Goal: Task Accomplishment & Management: Manage account settings

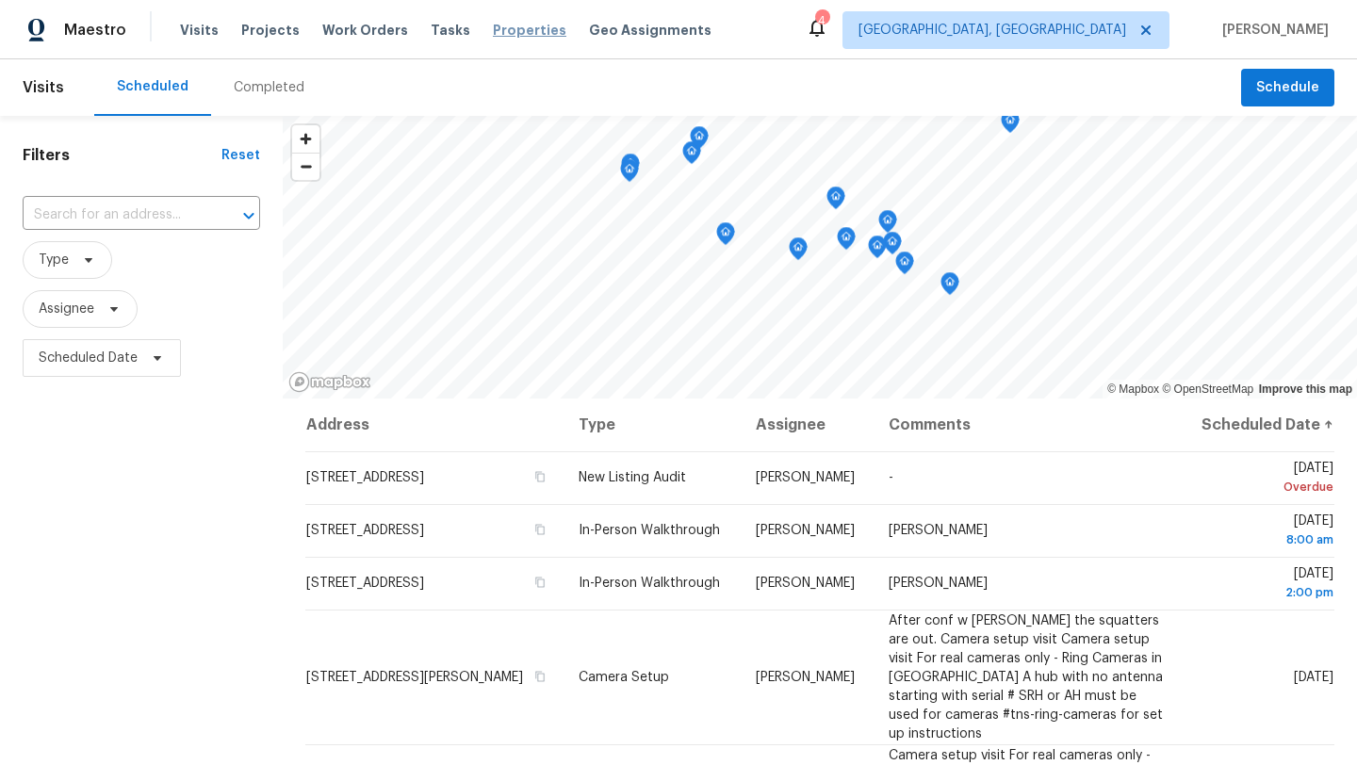
click at [501, 30] on span "Properties" at bounding box center [530, 30] width 74 height 19
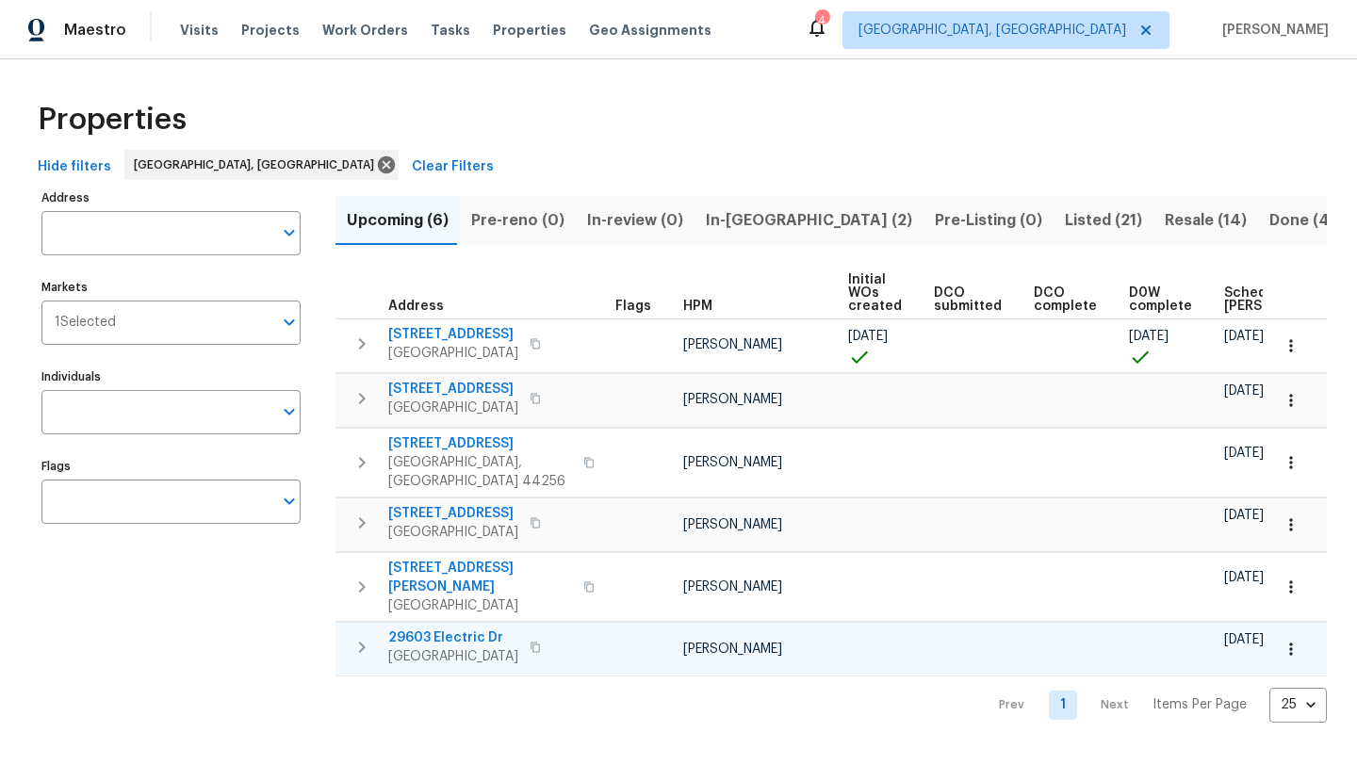
click at [473, 629] on span "29603 Electric Dr" at bounding box center [453, 638] width 130 height 19
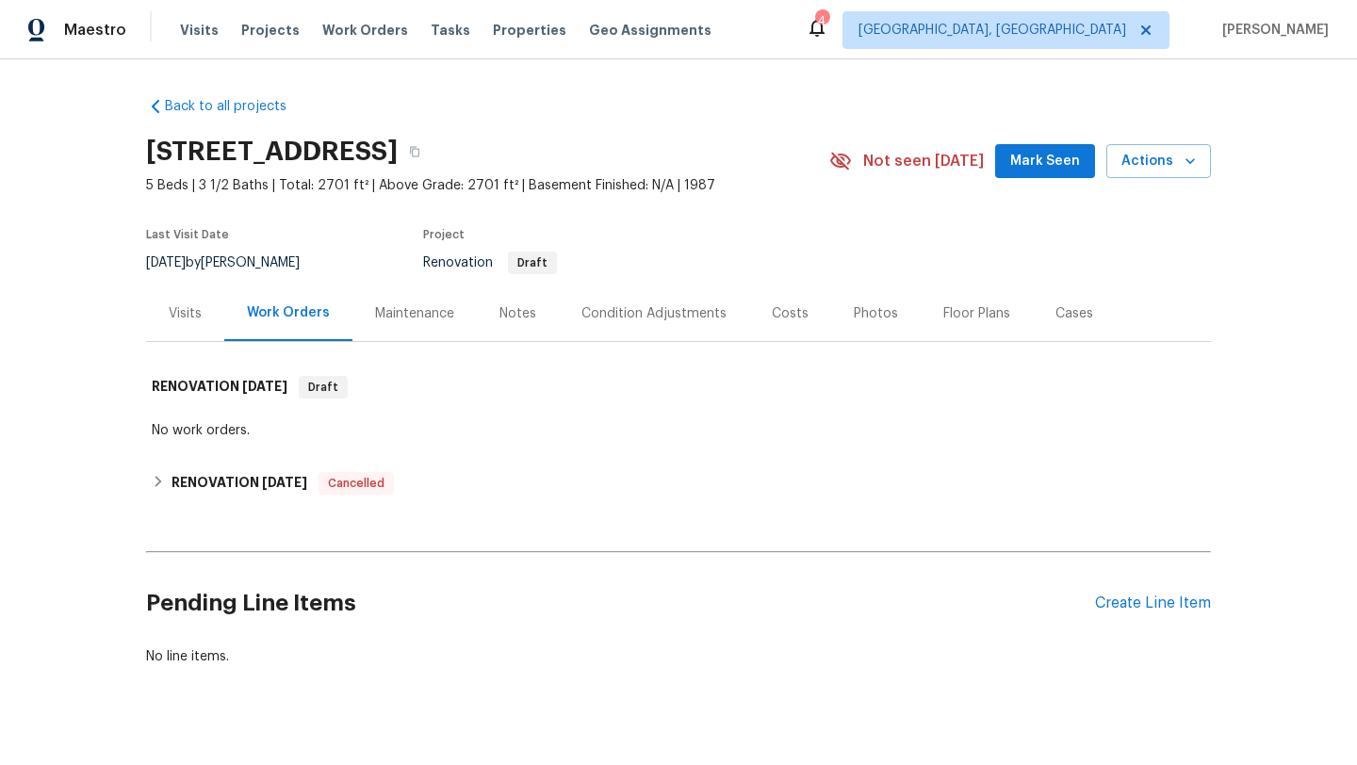
click at [791, 313] on div "Costs" at bounding box center [790, 313] width 37 height 19
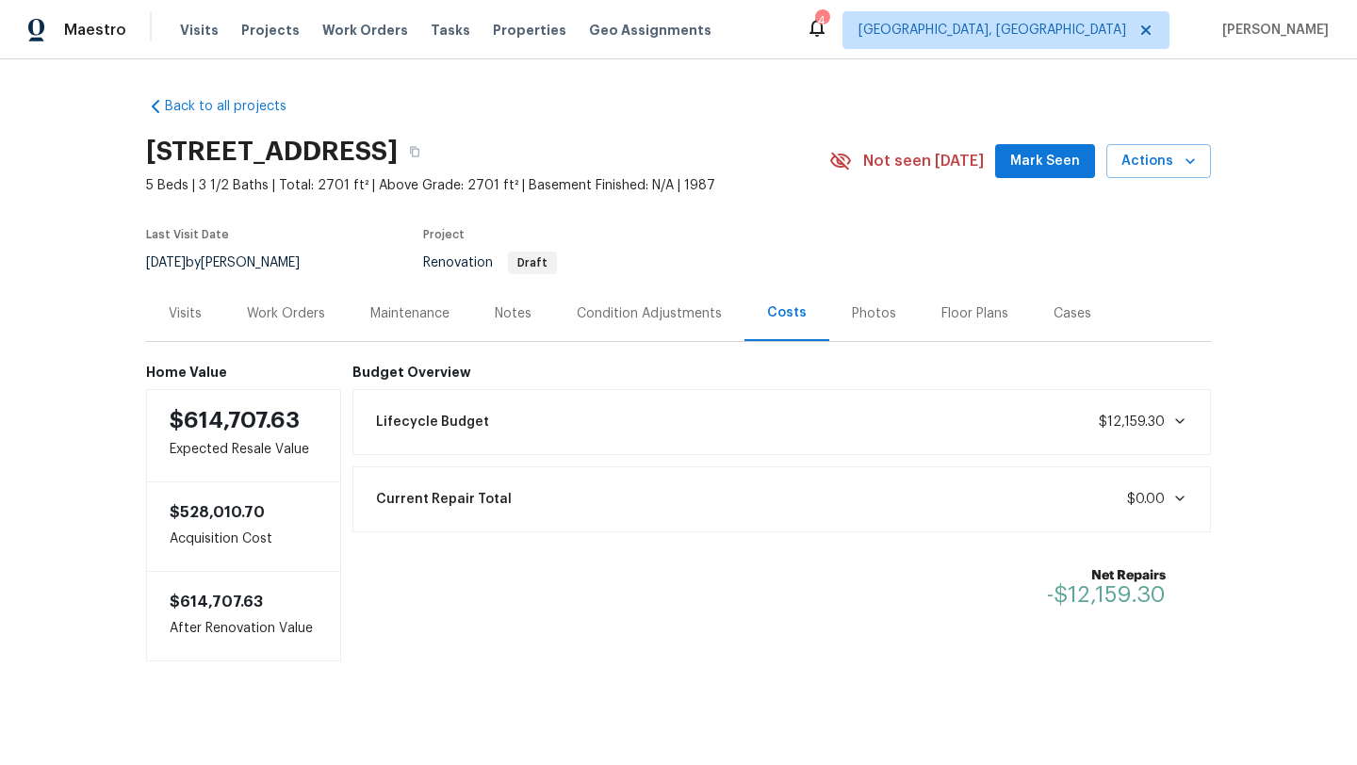
click at [1024, 166] on span "Mark Seen" at bounding box center [1045, 162] width 70 height 24
click at [493, 31] on span "Properties" at bounding box center [530, 30] width 74 height 19
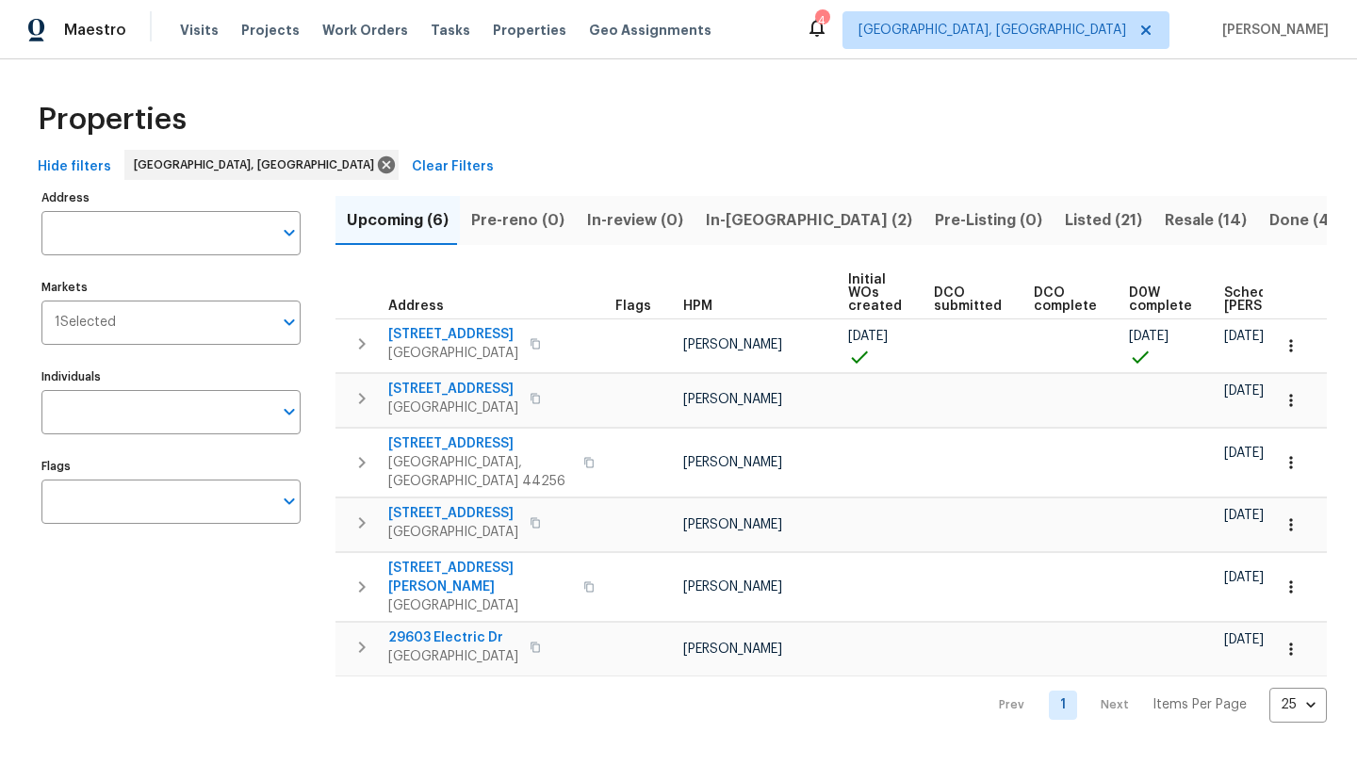
click at [1065, 216] on span "Listed (21)" at bounding box center [1103, 220] width 77 height 26
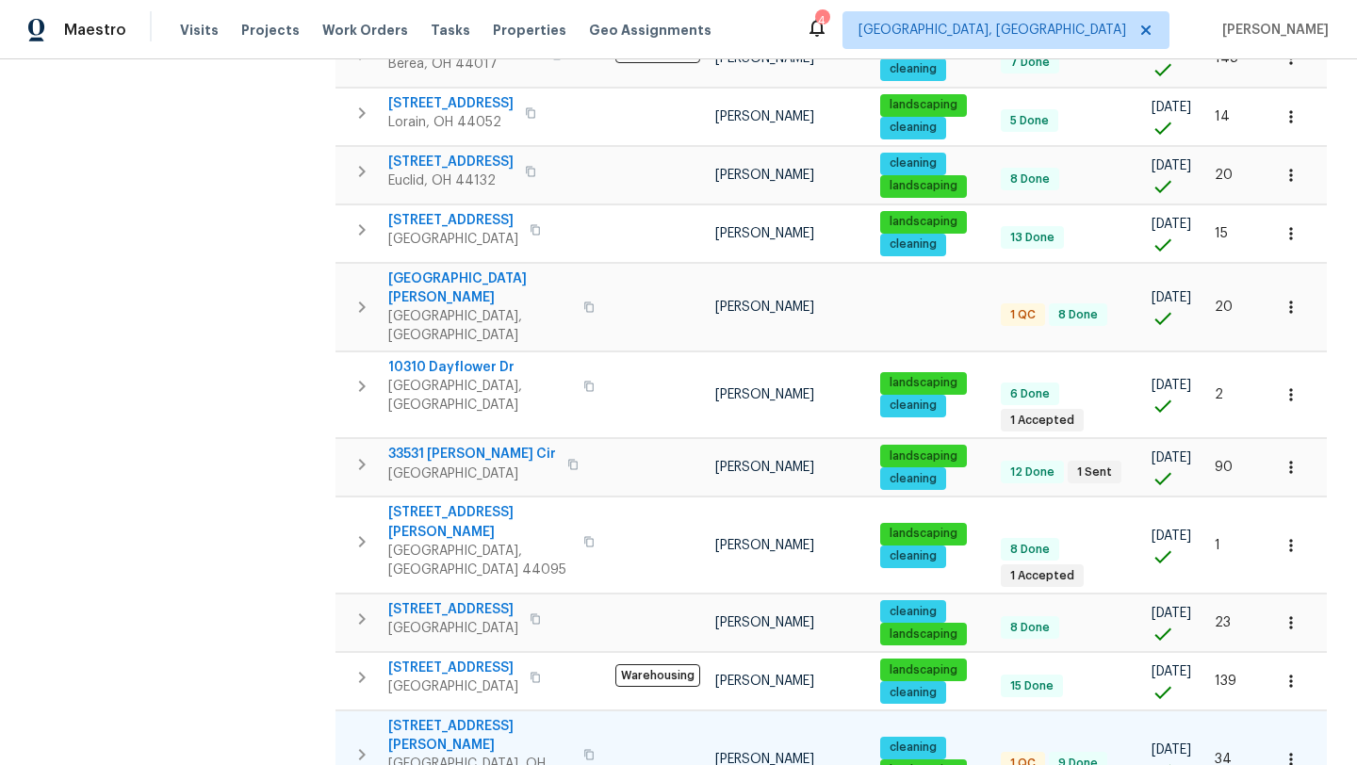
scroll to position [467, 0]
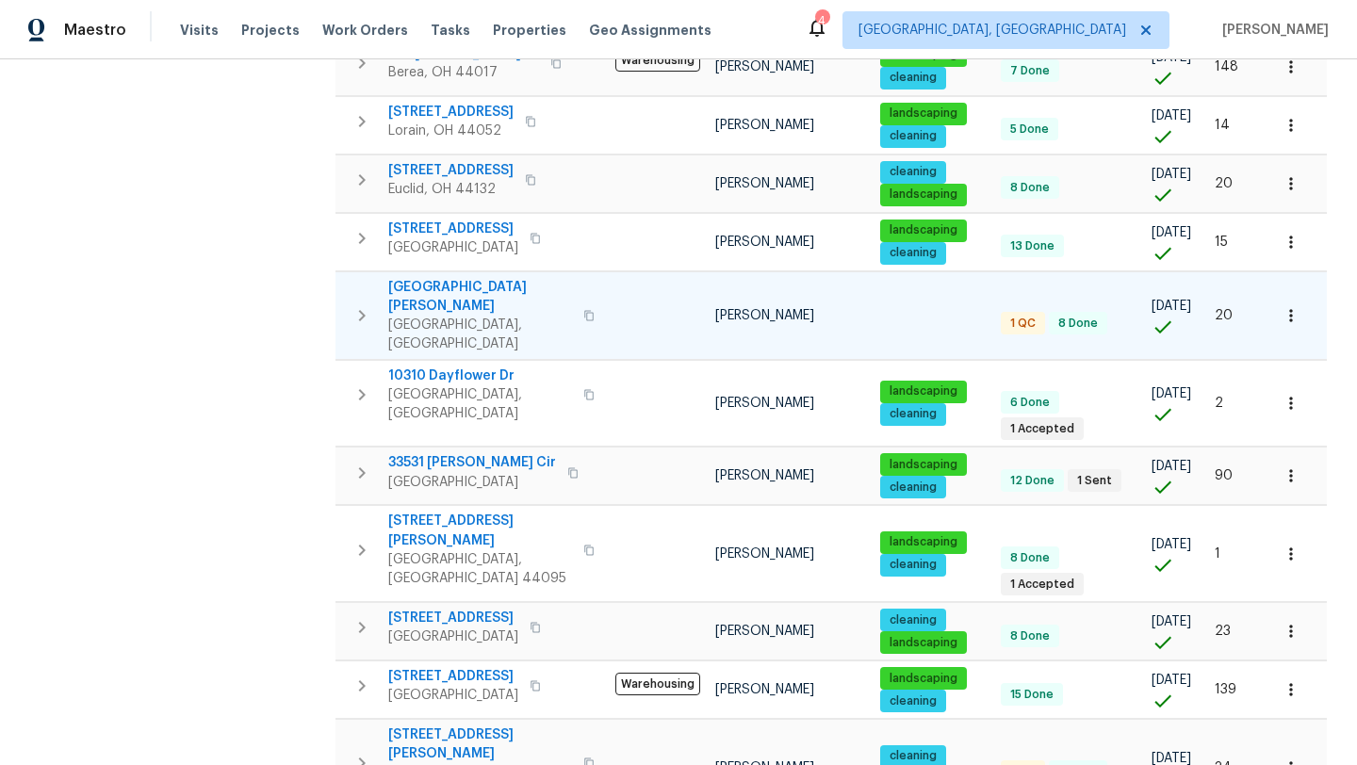
click at [446, 278] on span "9740 Burton Dr" at bounding box center [480, 297] width 184 height 38
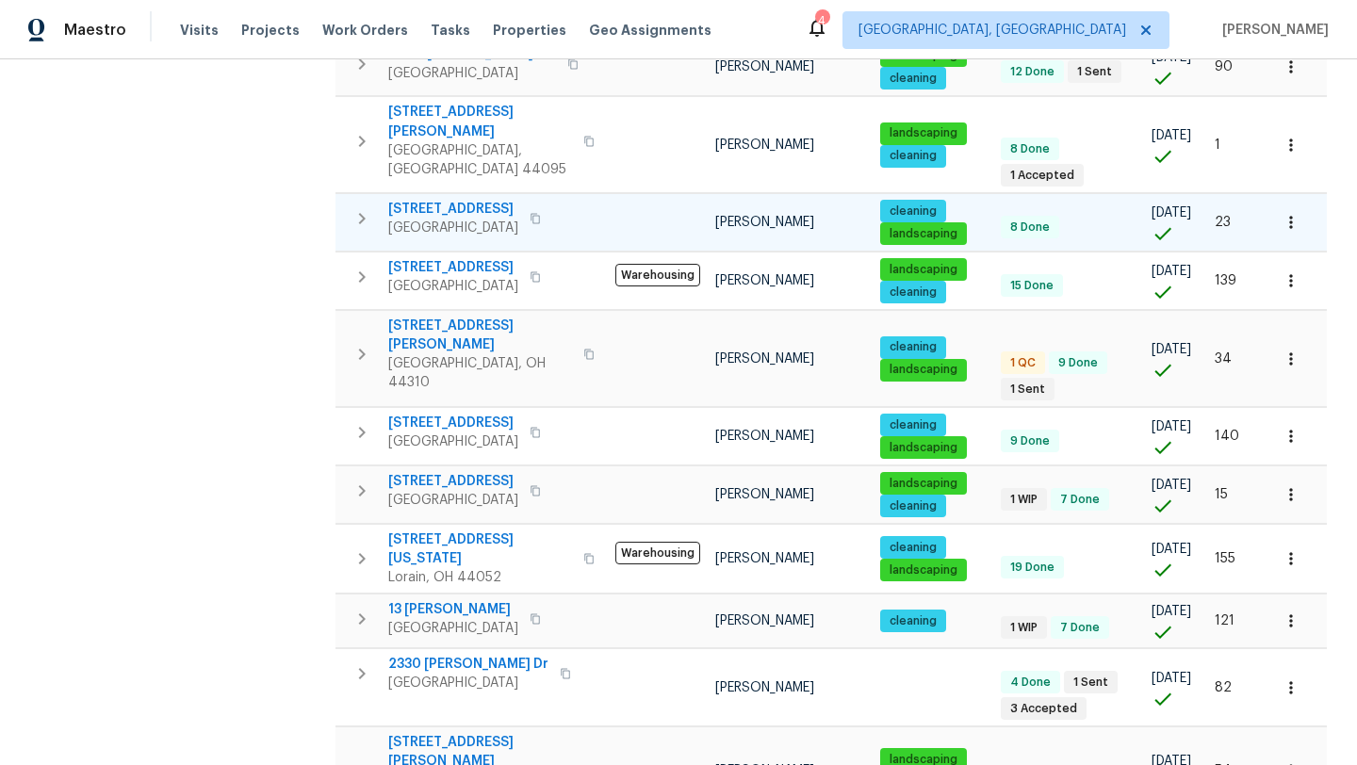
scroll to position [924, 0]
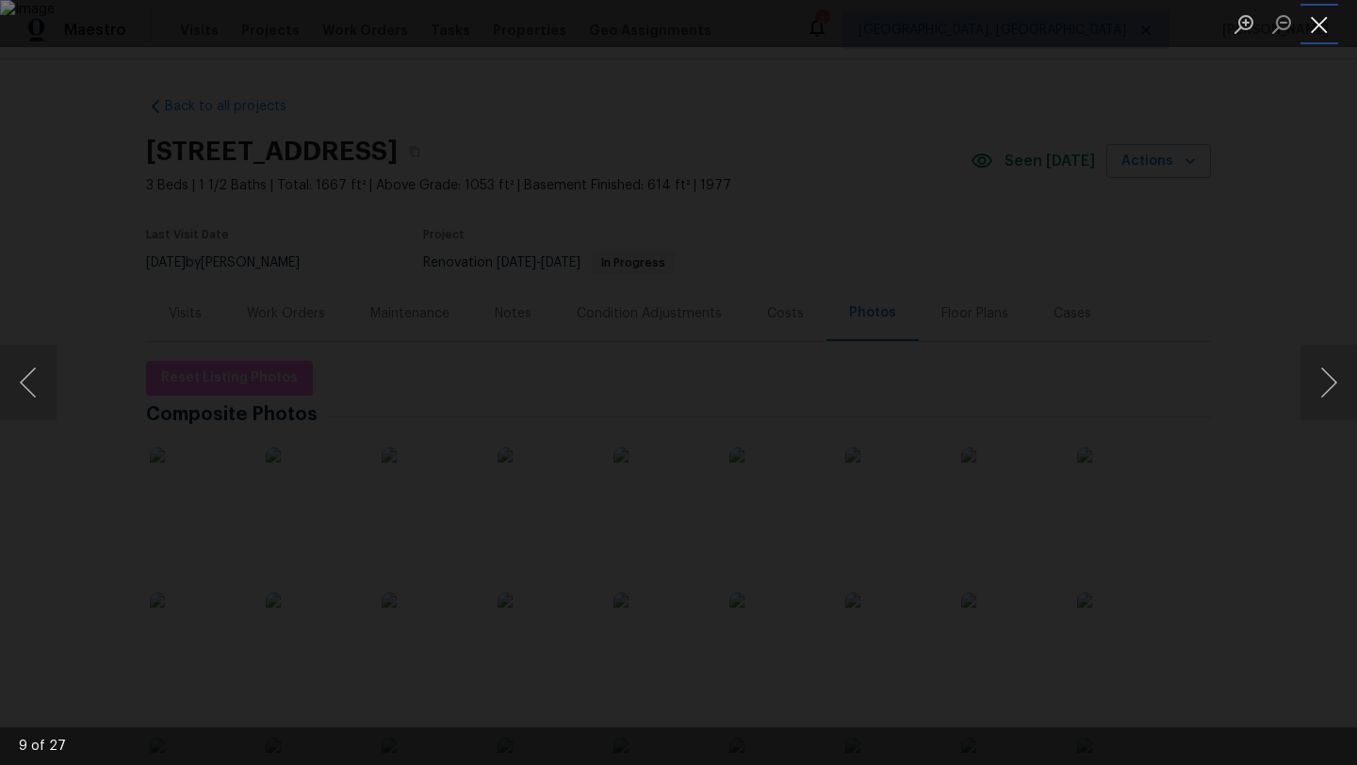
click at [1320, 30] on button "Close lightbox" at bounding box center [1320, 24] width 38 height 33
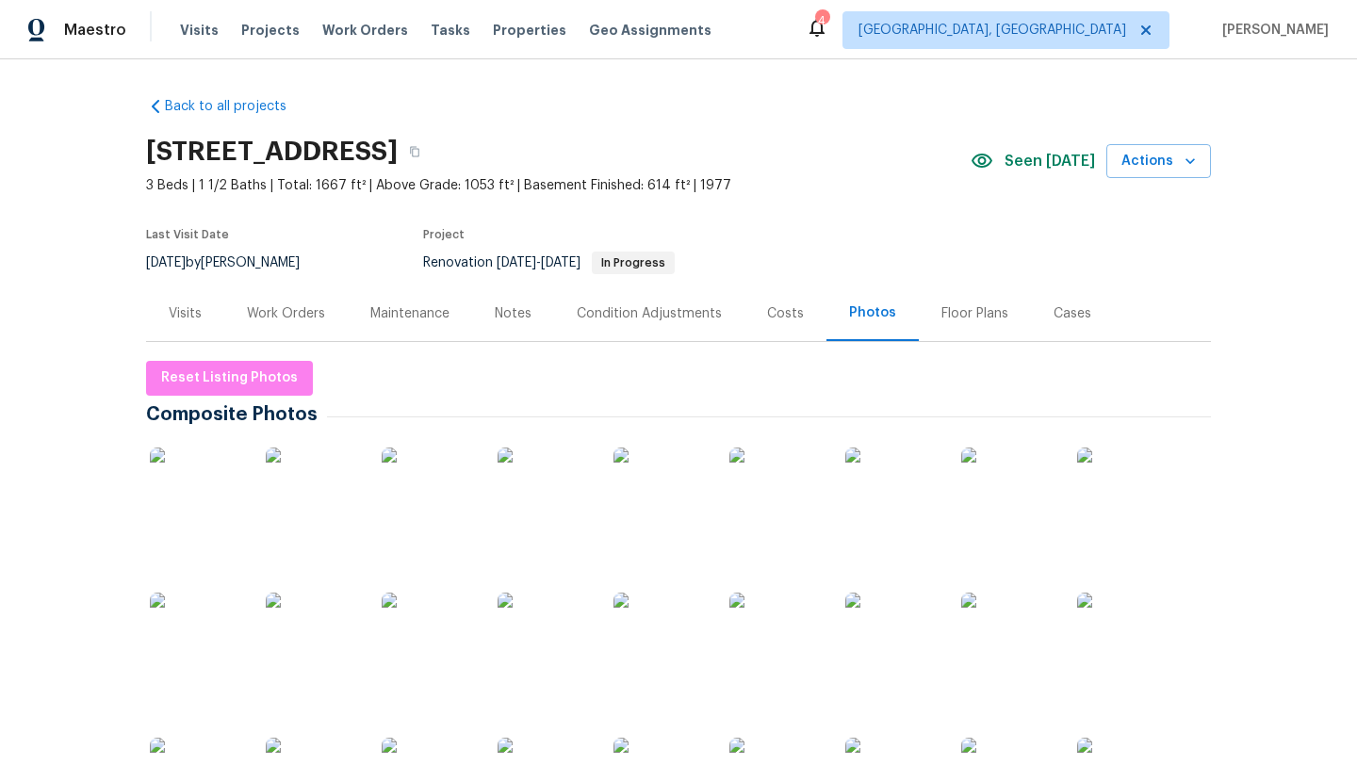
click at [266, 316] on div "Work Orders" at bounding box center [286, 313] width 78 height 19
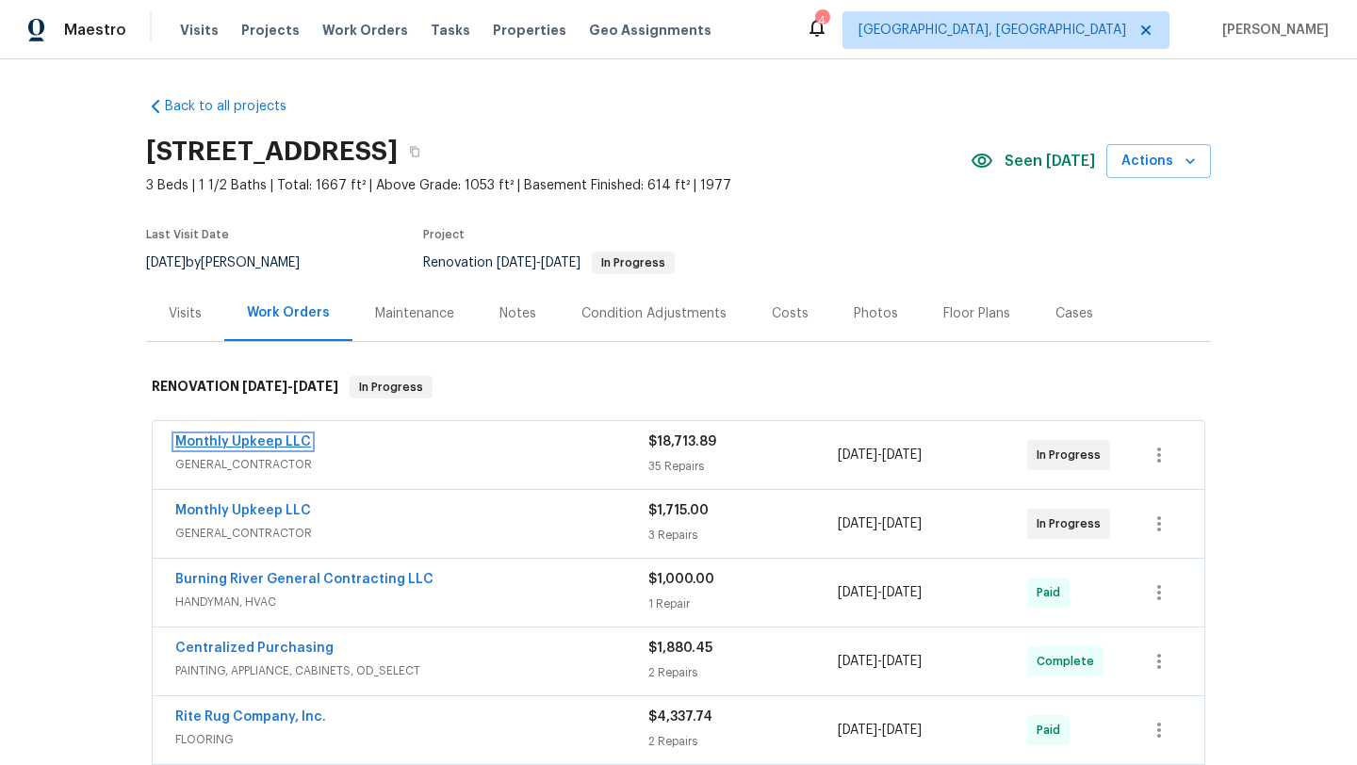
click at [254, 435] on link "Monthly Upkeep LLC" at bounding box center [243, 441] width 136 height 13
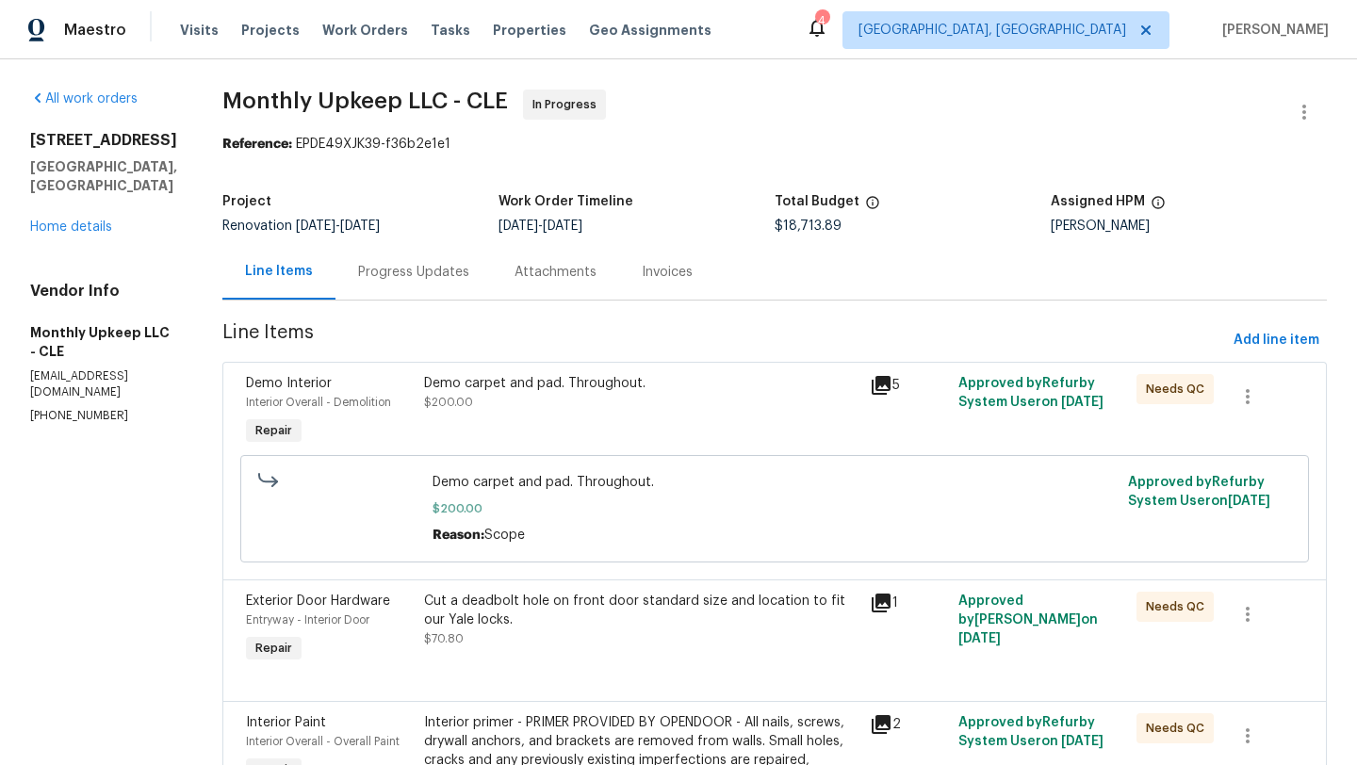
click at [579, 421] on div "Demo carpet and pad. Throughout. $200.00" at bounding box center [641, 411] width 446 height 87
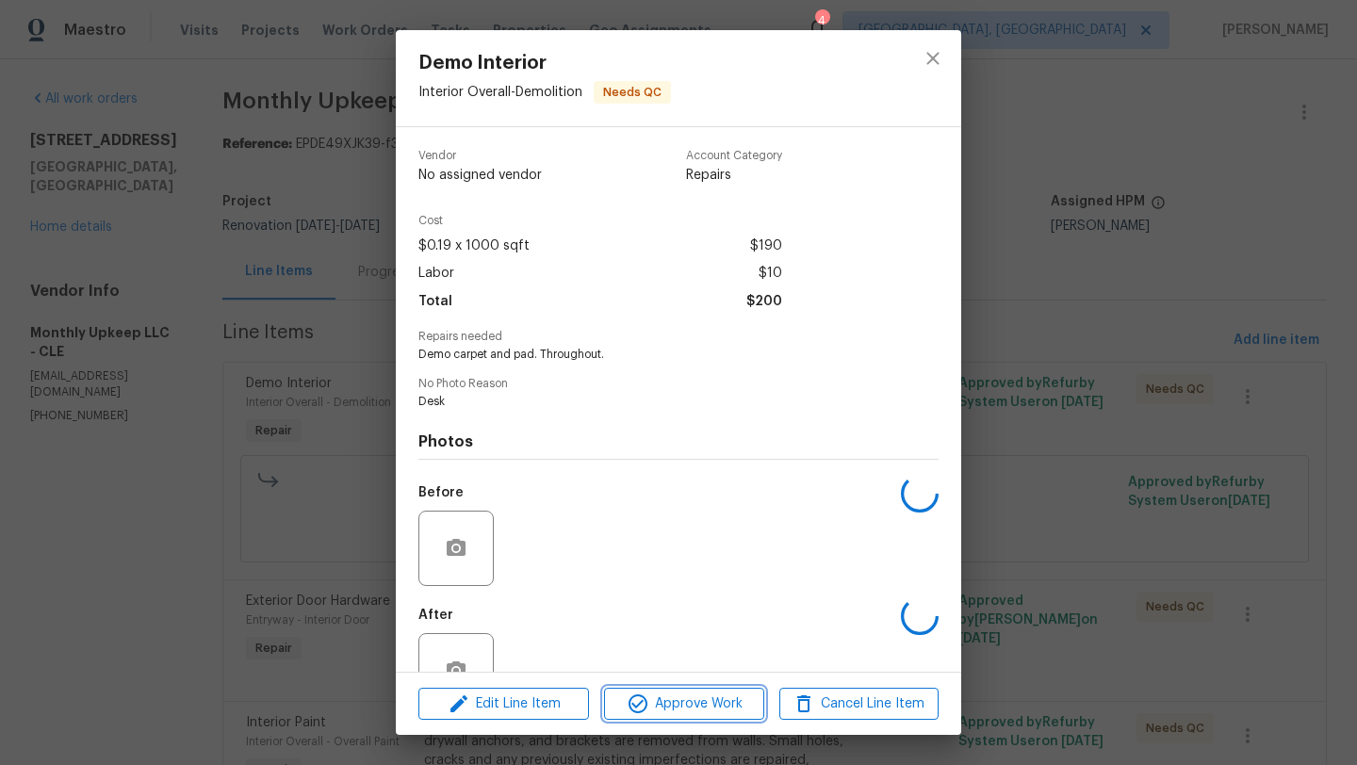
click at [677, 705] on span "Approve Work" at bounding box center [684, 705] width 148 height 24
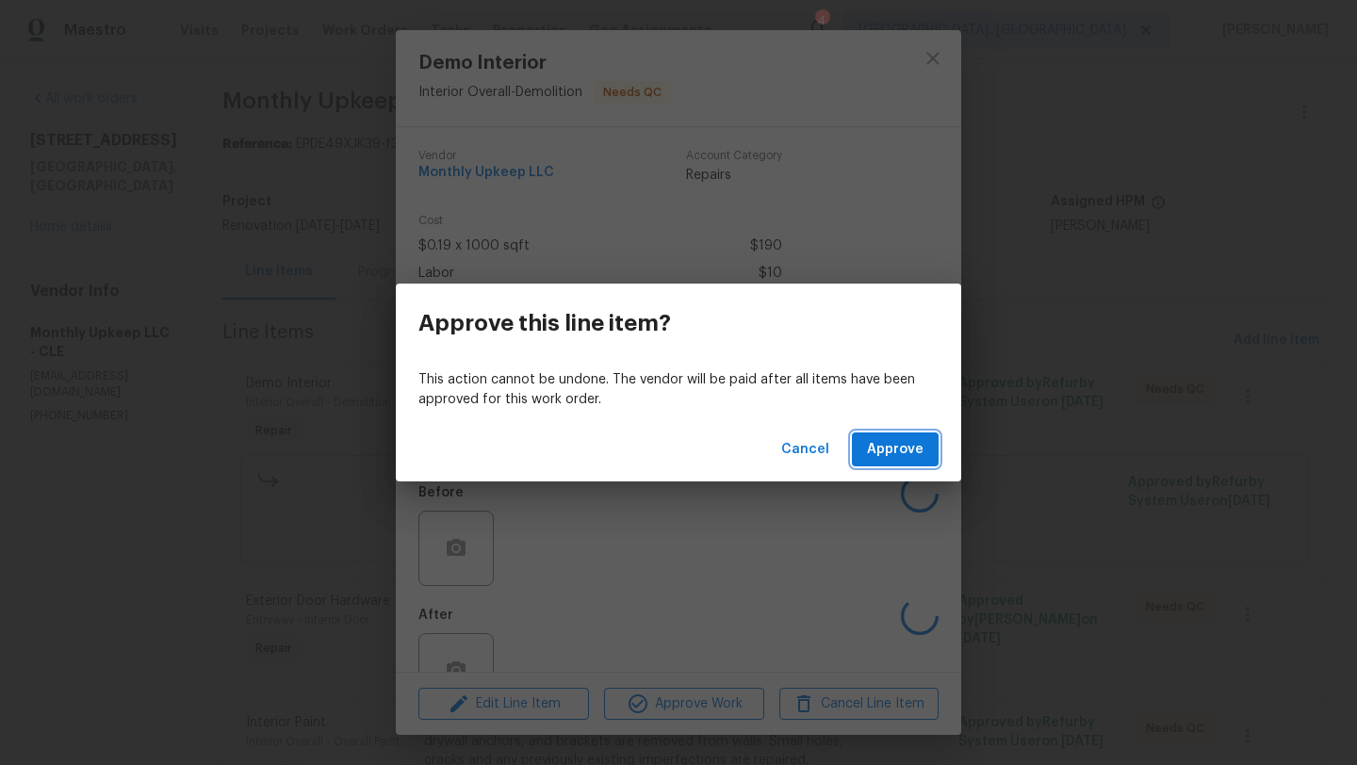
click at [902, 451] on span "Approve" at bounding box center [895, 450] width 57 height 24
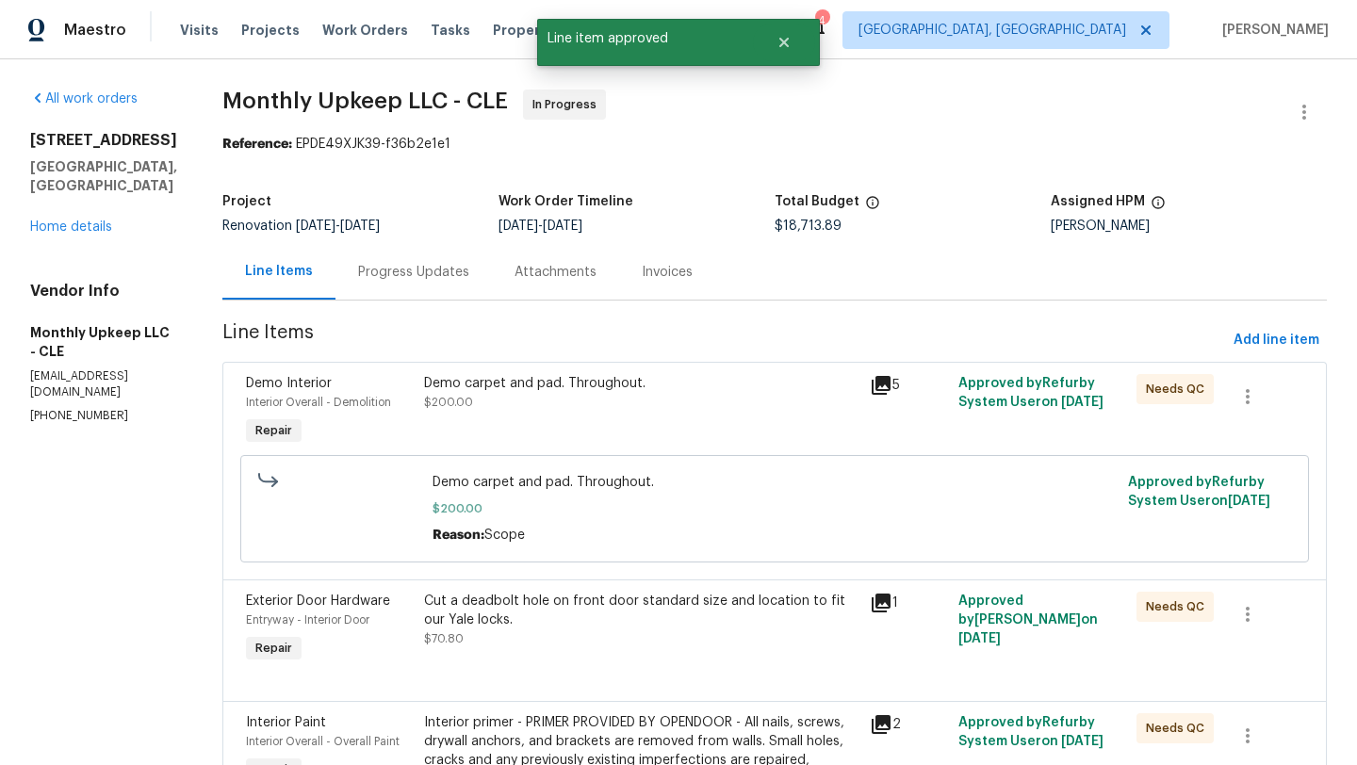
click at [439, 274] on div "Progress Updates" at bounding box center [413, 272] width 111 height 19
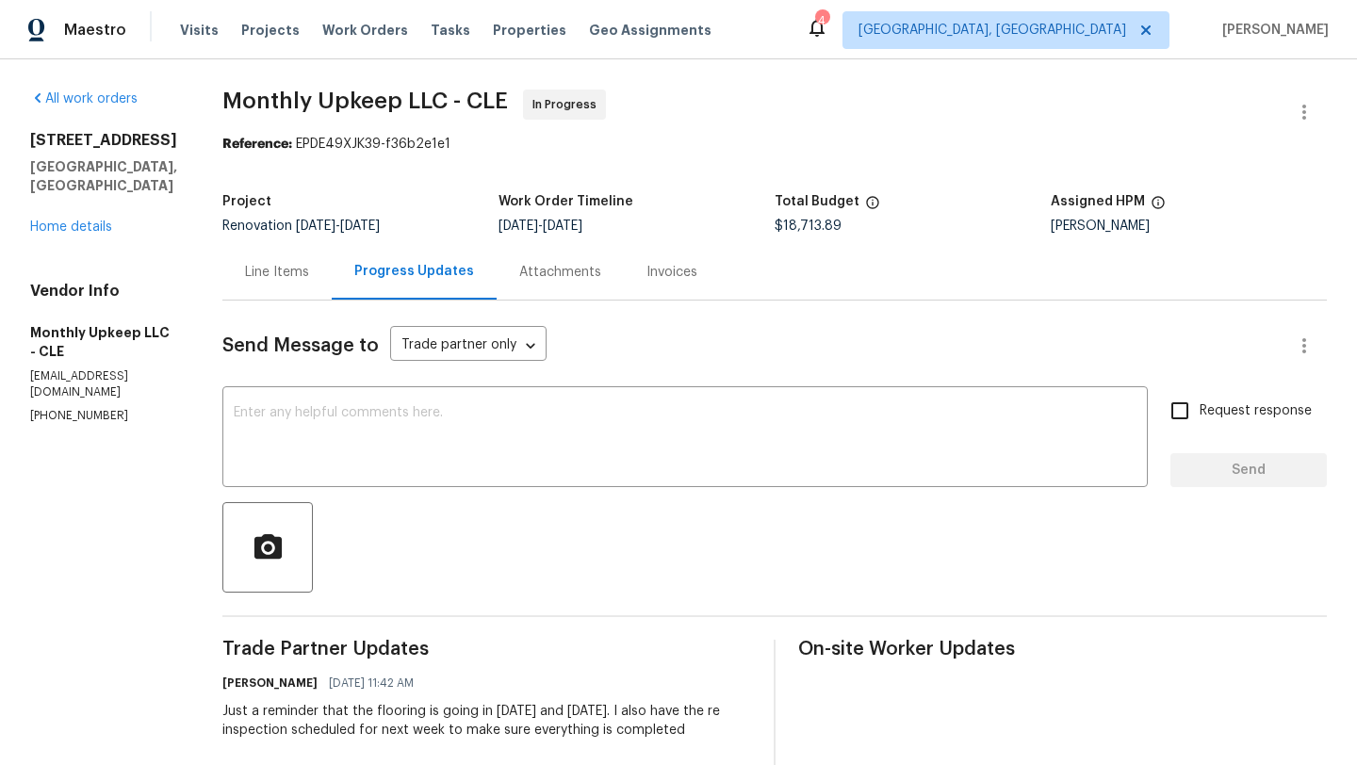
click at [269, 265] on div "Line Items" at bounding box center [277, 272] width 64 height 19
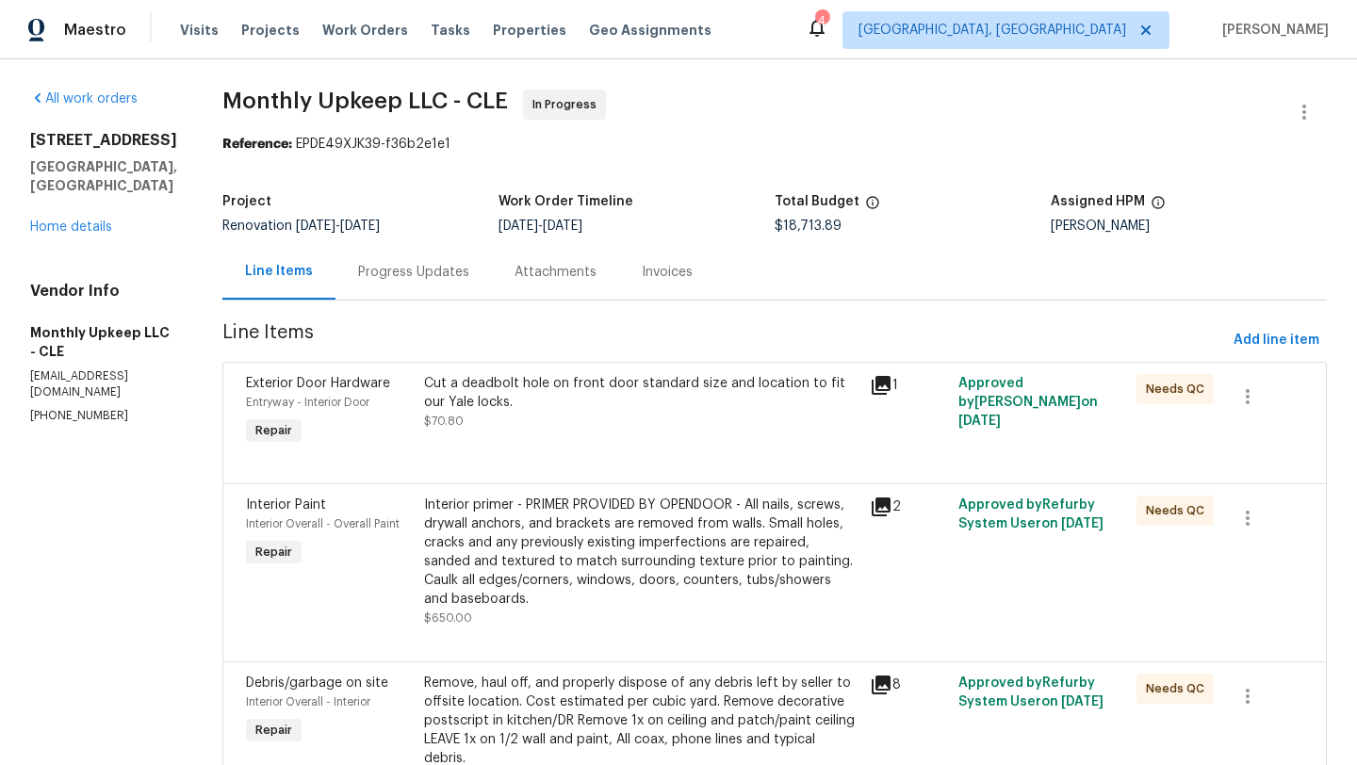
click at [581, 455] on div at bounding box center [774, 461] width 1057 height 23
click at [528, 408] on div "Cut a deadbolt hole on front door standard size and location to fit our Yale lo…" at bounding box center [641, 393] width 434 height 38
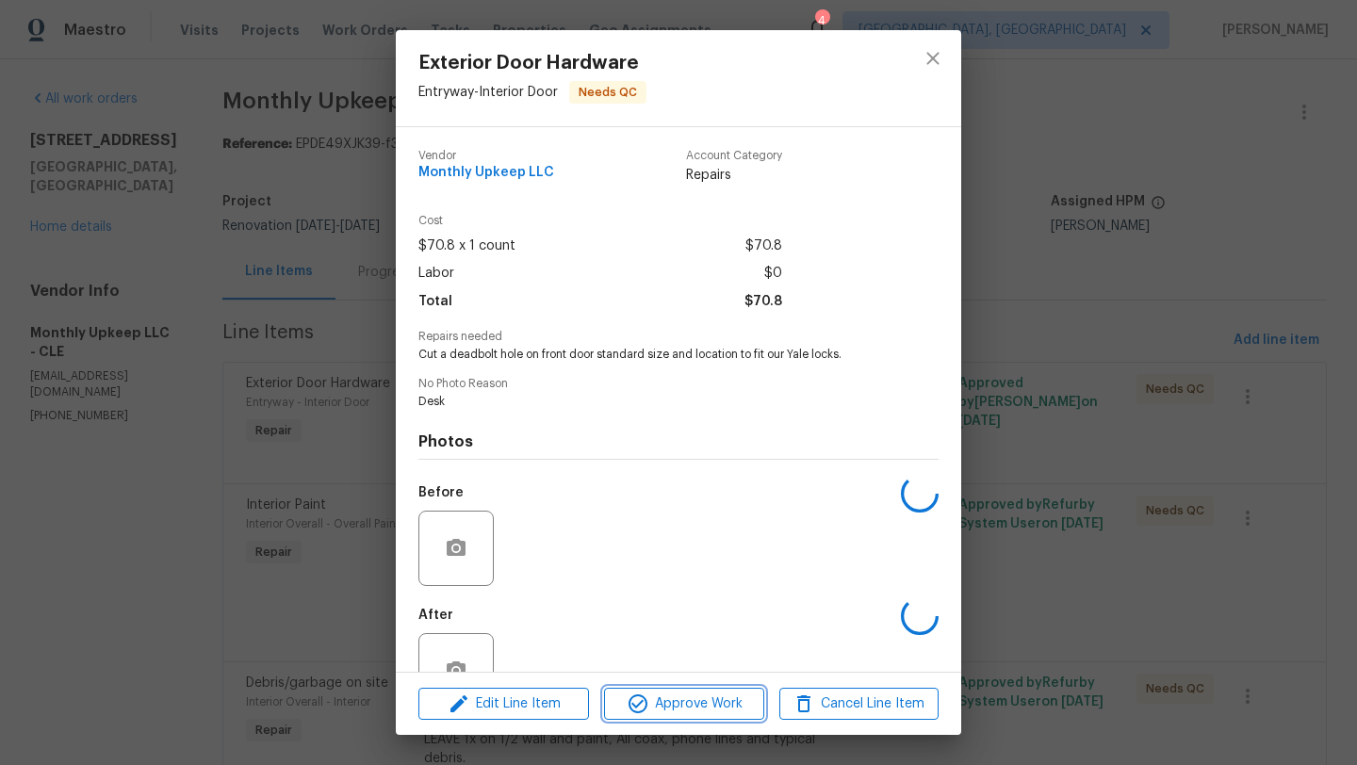
click at [646, 713] on icon "button" at bounding box center [638, 704] width 23 height 23
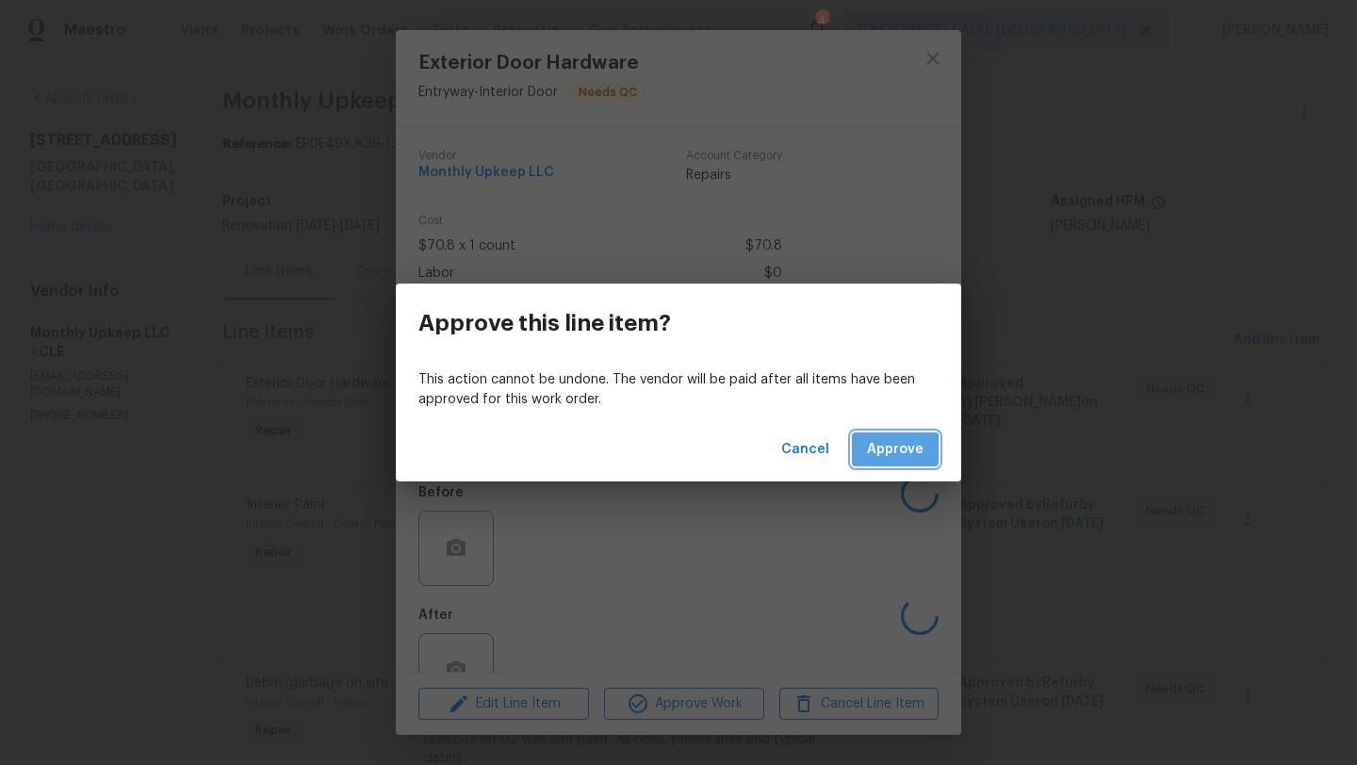
click at [877, 456] on span "Approve" at bounding box center [895, 450] width 57 height 24
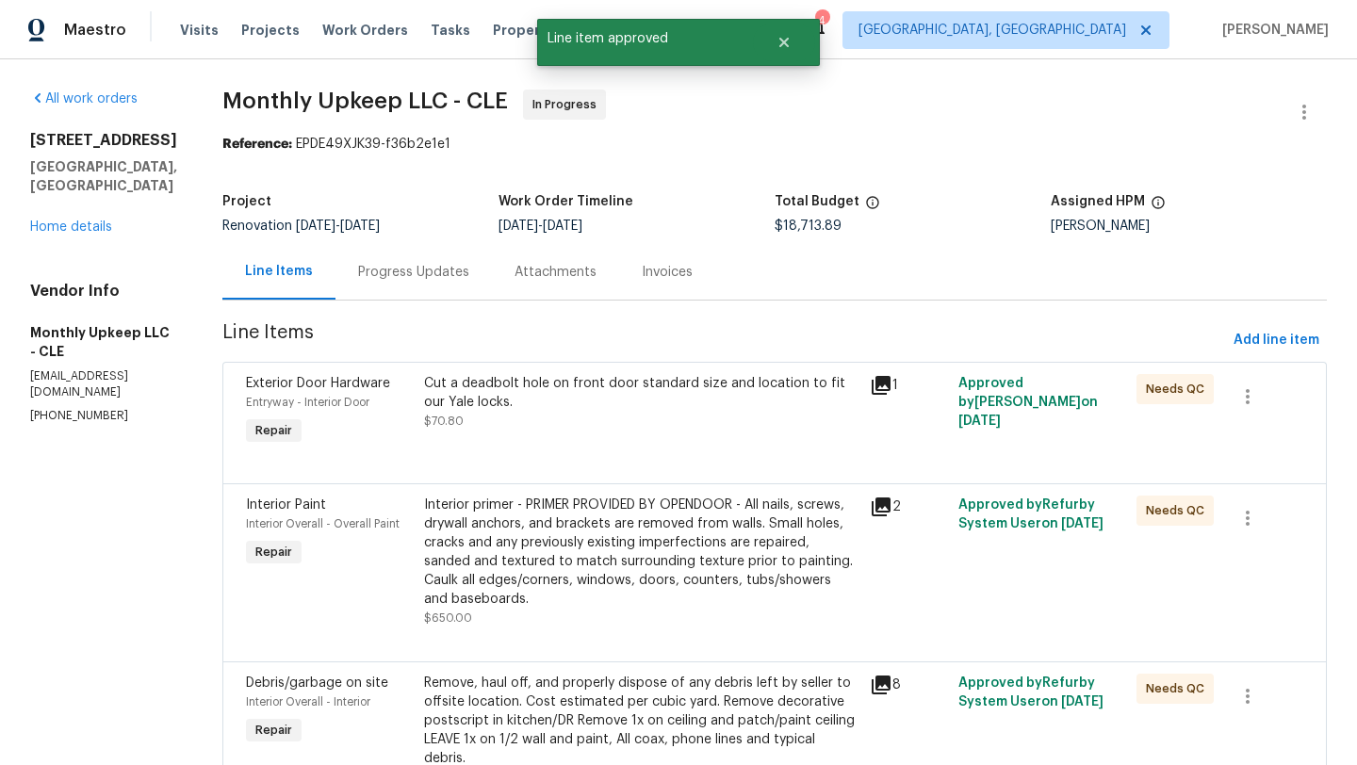
click at [577, 548] on div "Interior primer - PRIMER PROVIDED BY OPENDOOR - All nails, screws, drywall anch…" at bounding box center [641, 552] width 434 height 113
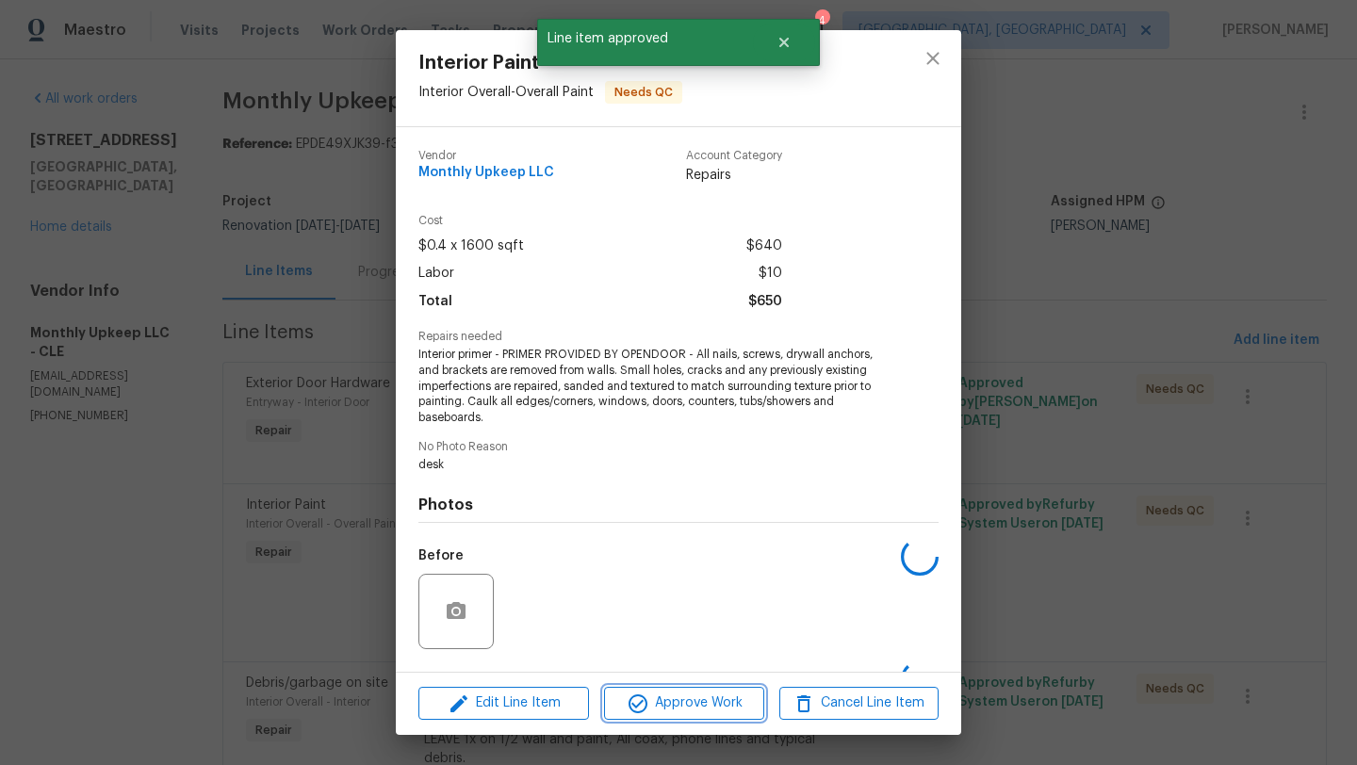
click at [619, 702] on span "Approve Work" at bounding box center [684, 704] width 148 height 24
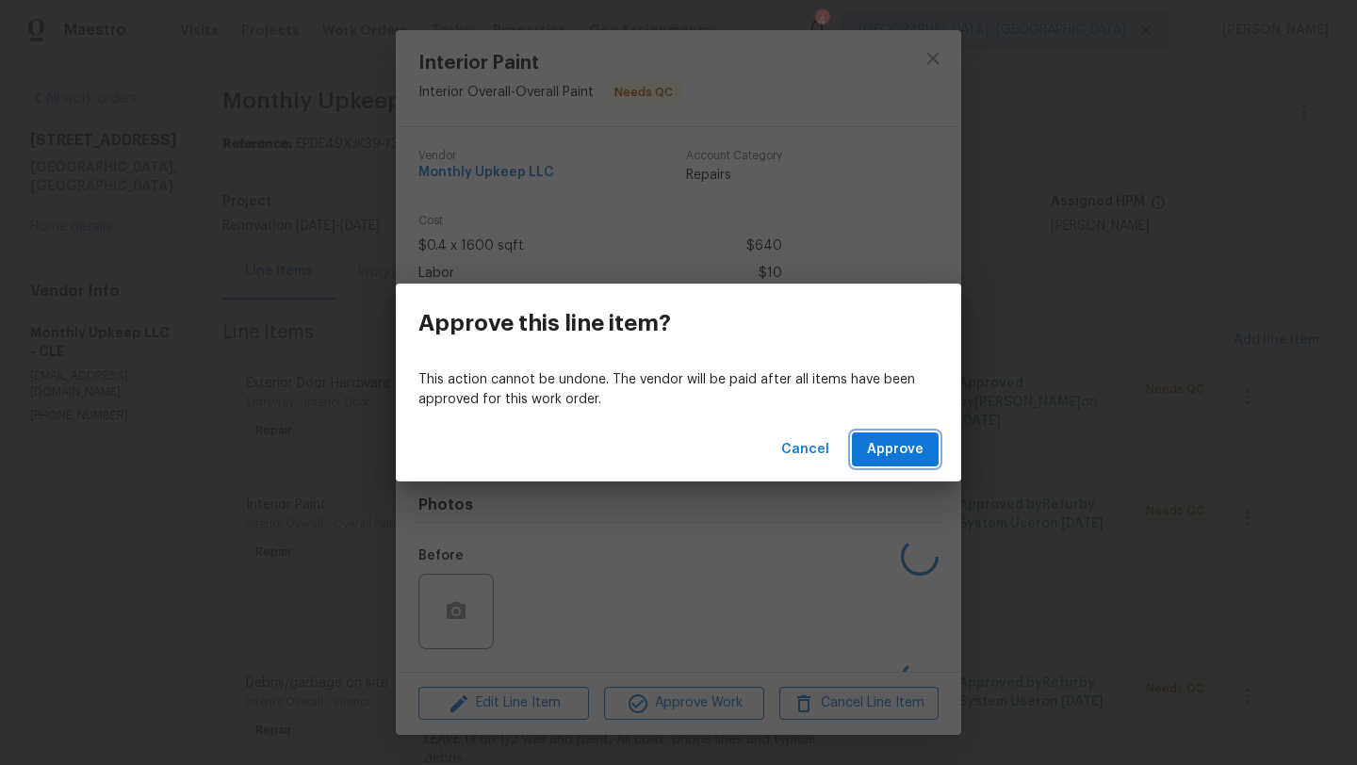
click at [875, 460] on span "Approve" at bounding box center [895, 450] width 57 height 24
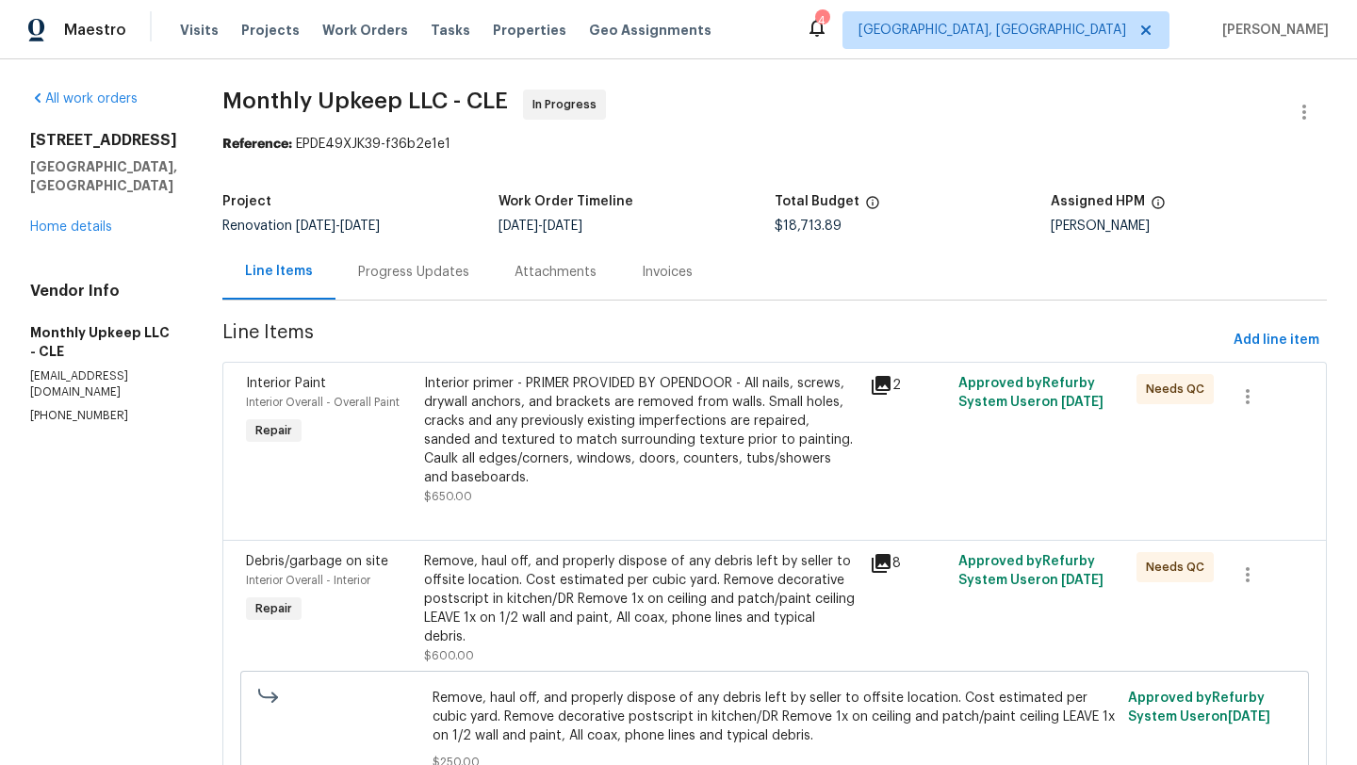
click at [515, 585] on div "Remove, haul off, and properly dispose of any debris left by seller to offsite …" at bounding box center [641, 599] width 434 height 94
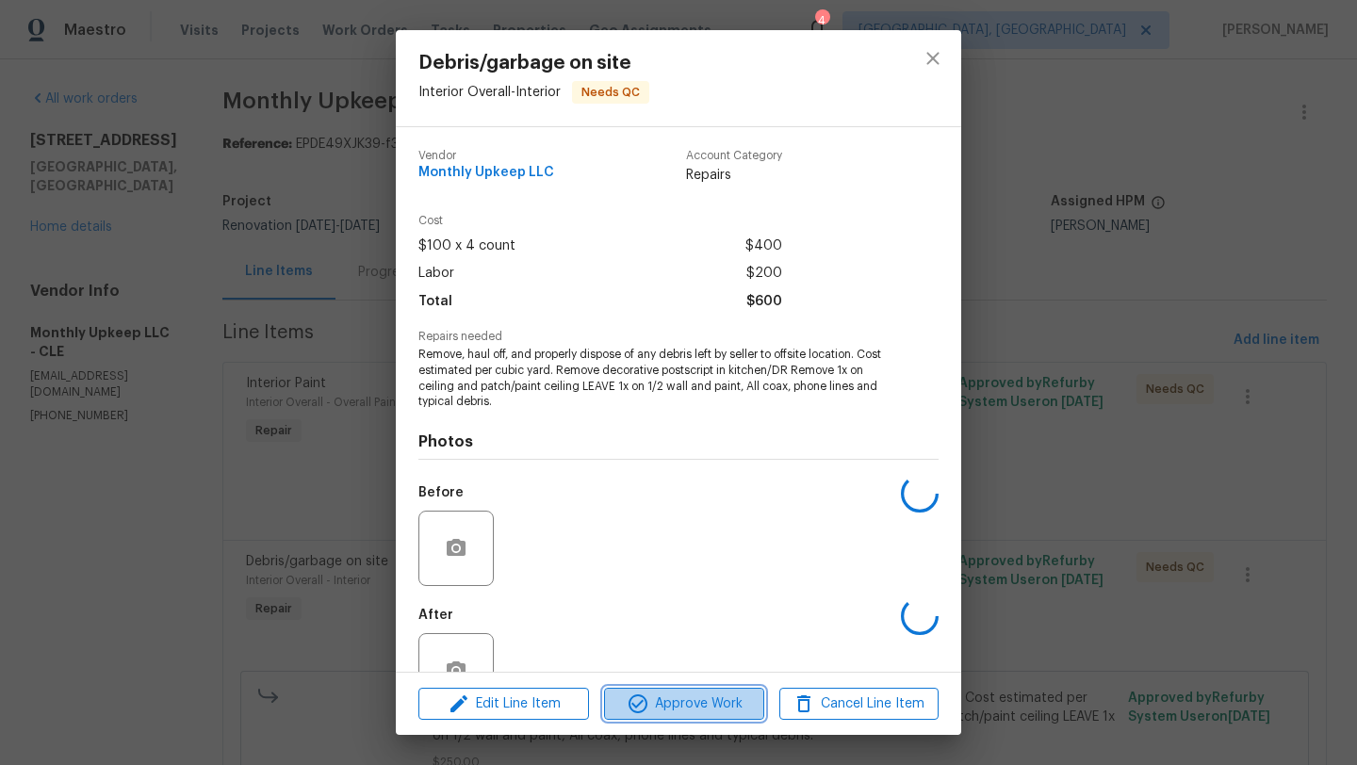
click at [644, 708] on icon "button" at bounding box center [638, 704] width 19 height 19
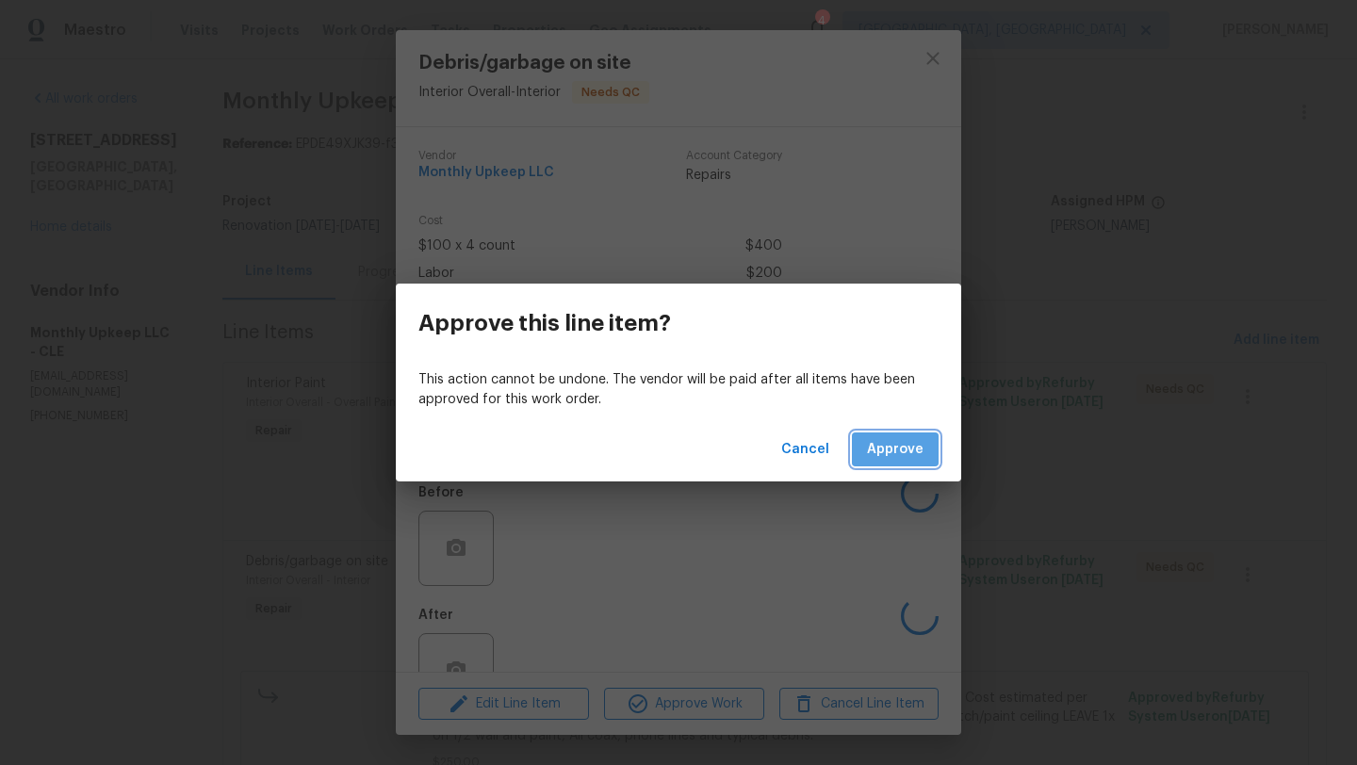
click at [904, 463] on button "Approve" at bounding box center [895, 450] width 87 height 35
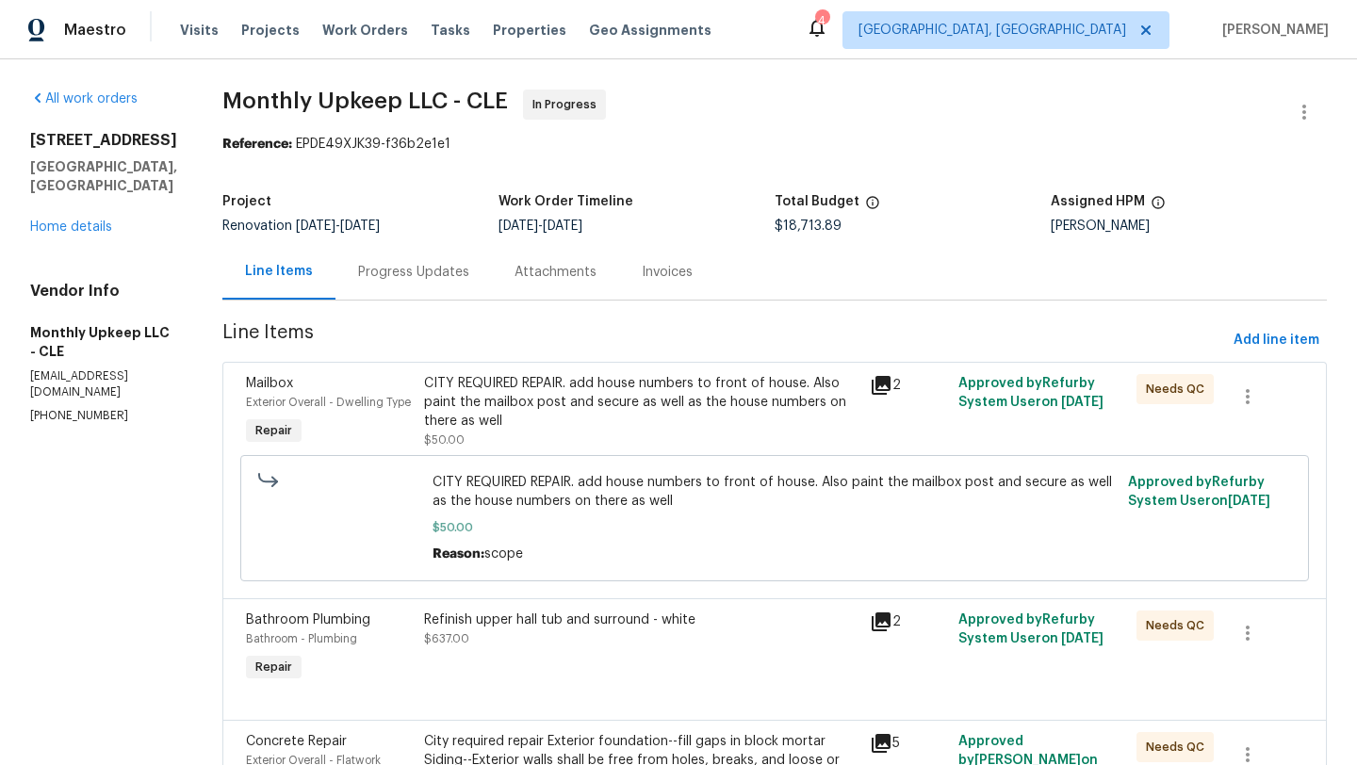
click at [606, 424] on div "CITY REQUIRED REPAIR. add house numbers to front of house. Also paint the mailb…" at bounding box center [641, 402] width 434 height 57
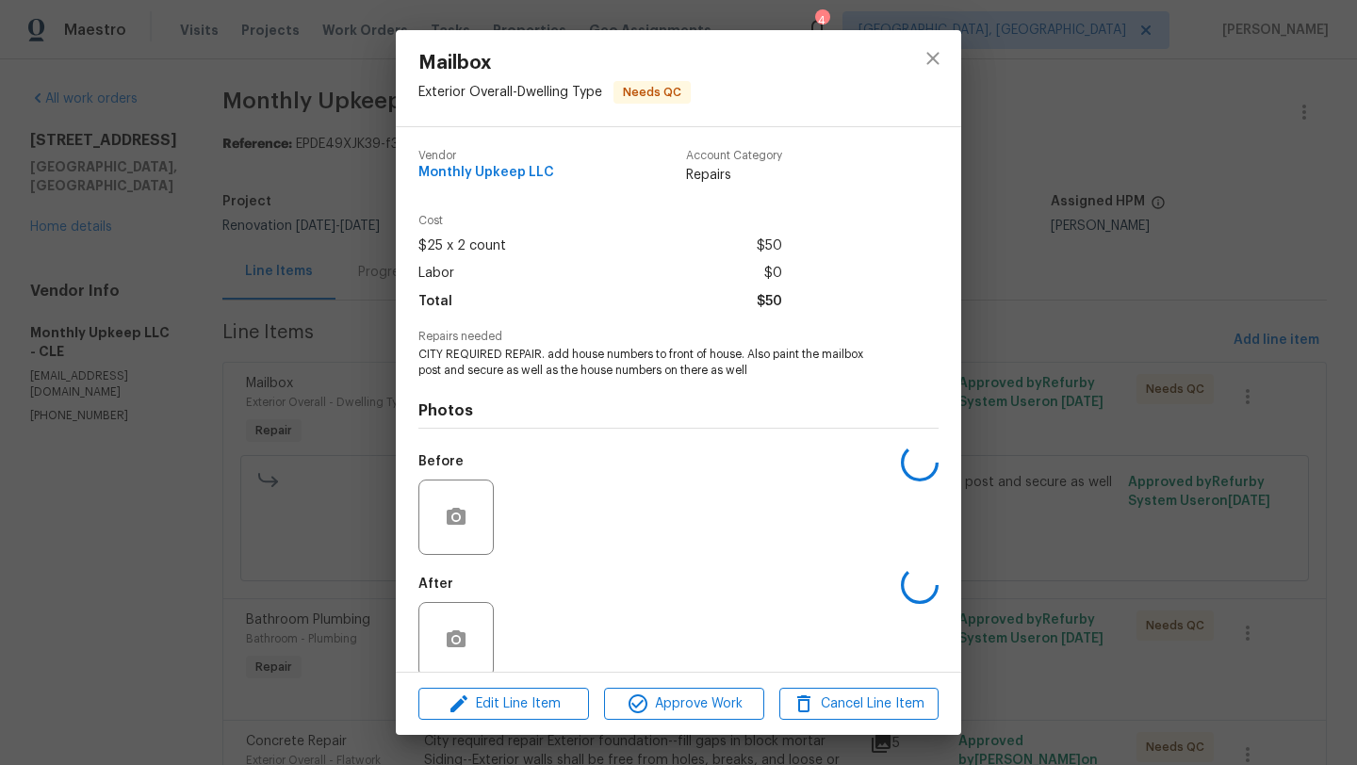
scroll to position [25, 0]
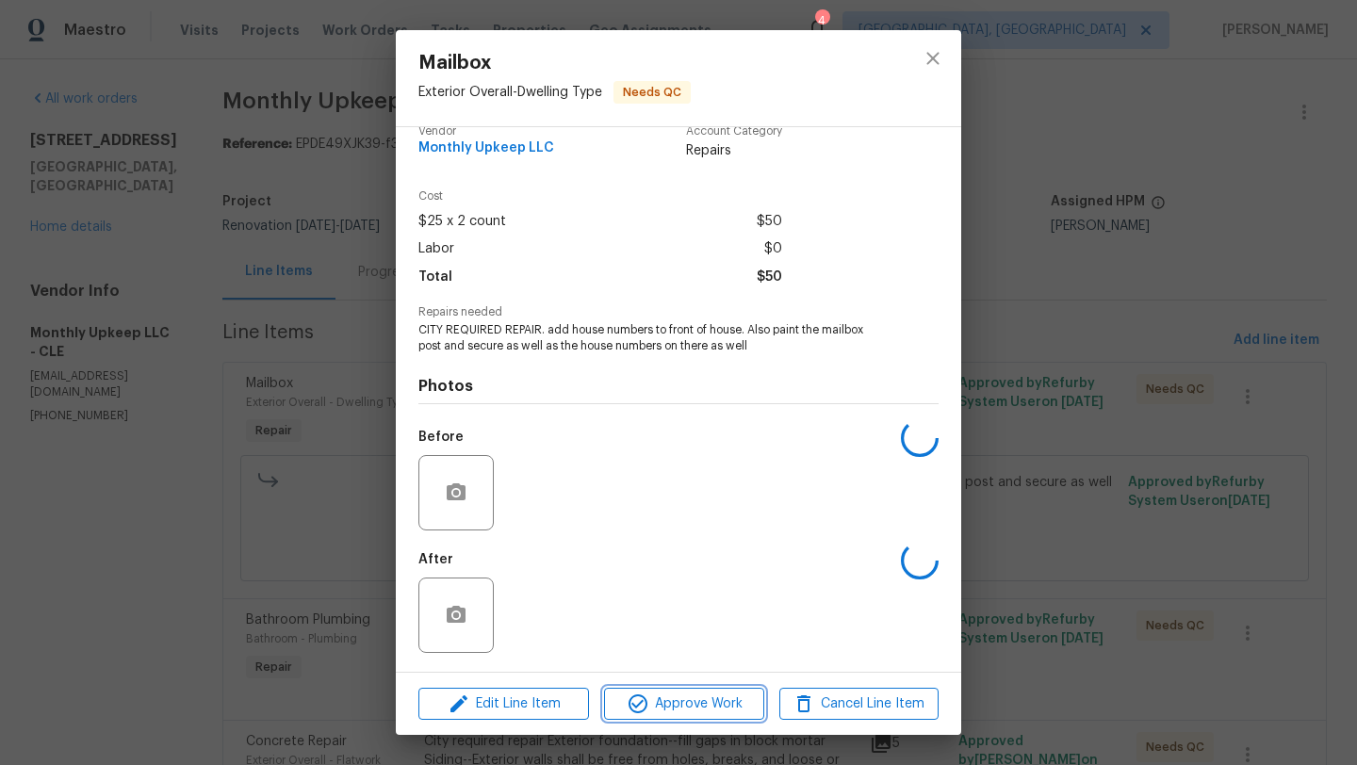
click at [679, 702] on span "Approve Work" at bounding box center [684, 705] width 148 height 24
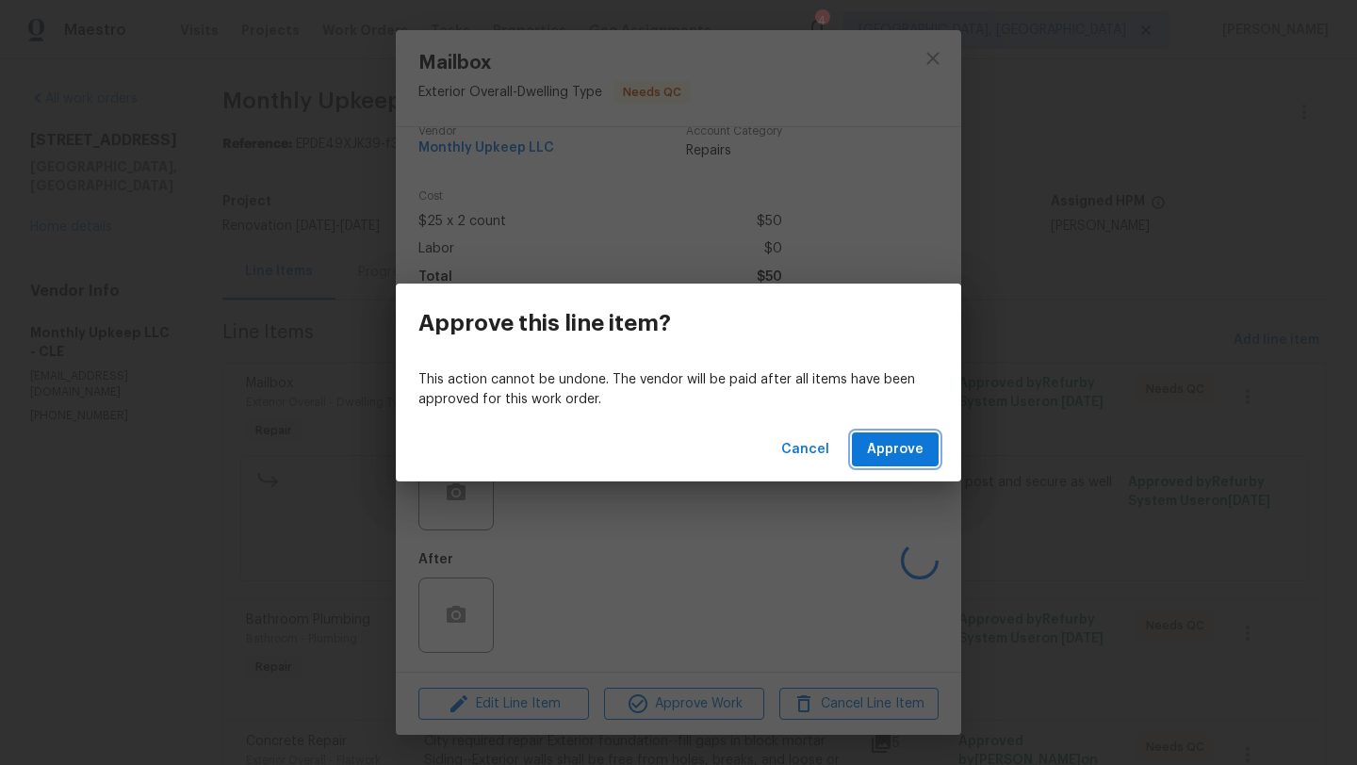
click at [879, 441] on span "Approve" at bounding box center [895, 450] width 57 height 24
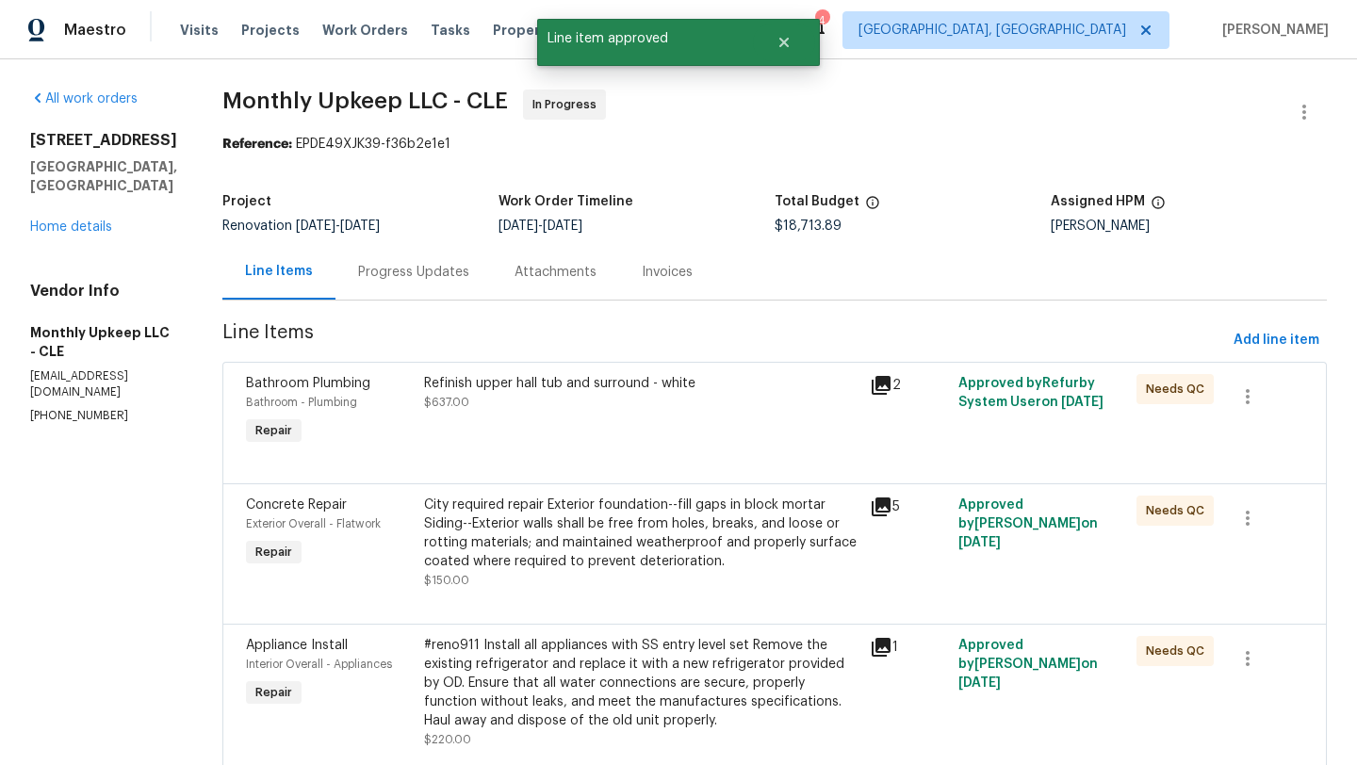
scroll to position [1, 0]
click at [530, 396] on div "Refinish upper hall tub and surround - white $637.00" at bounding box center [641, 392] width 434 height 38
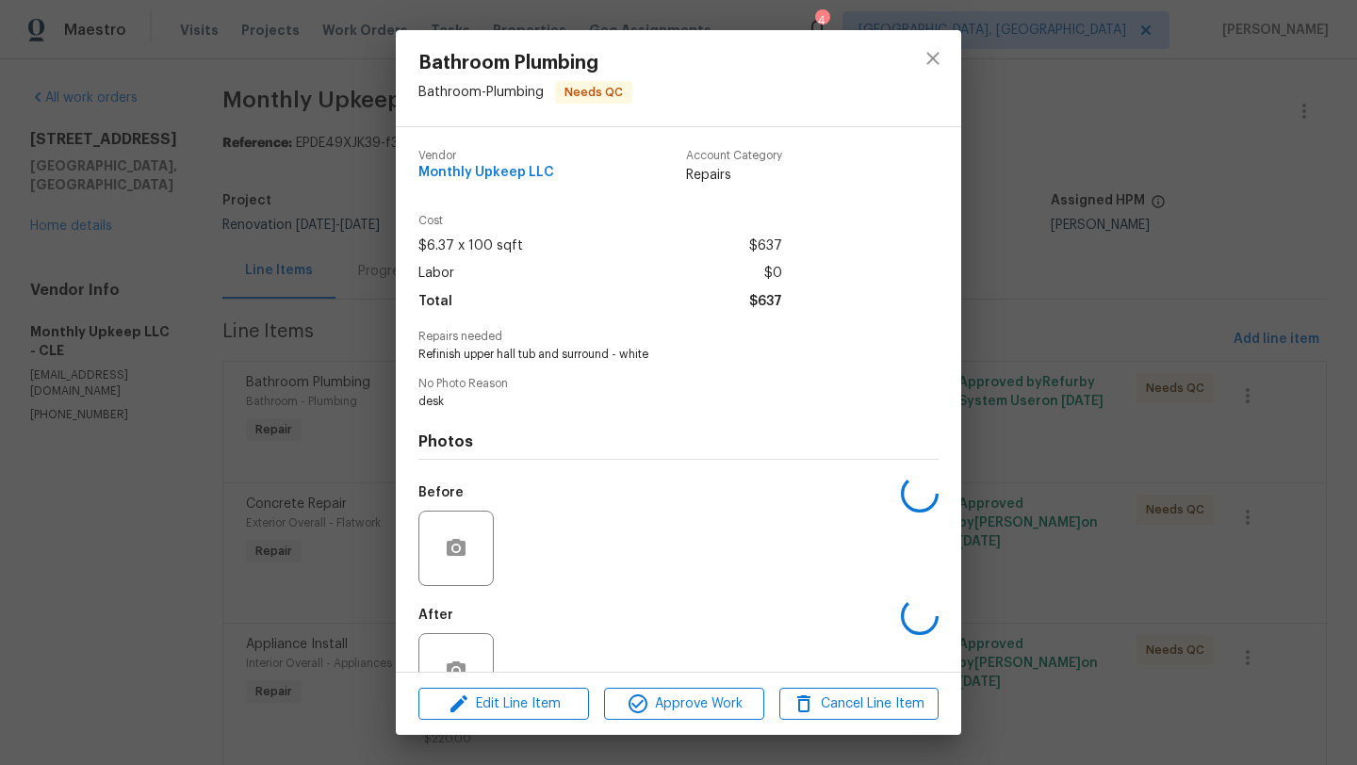
scroll to position [56, 0]
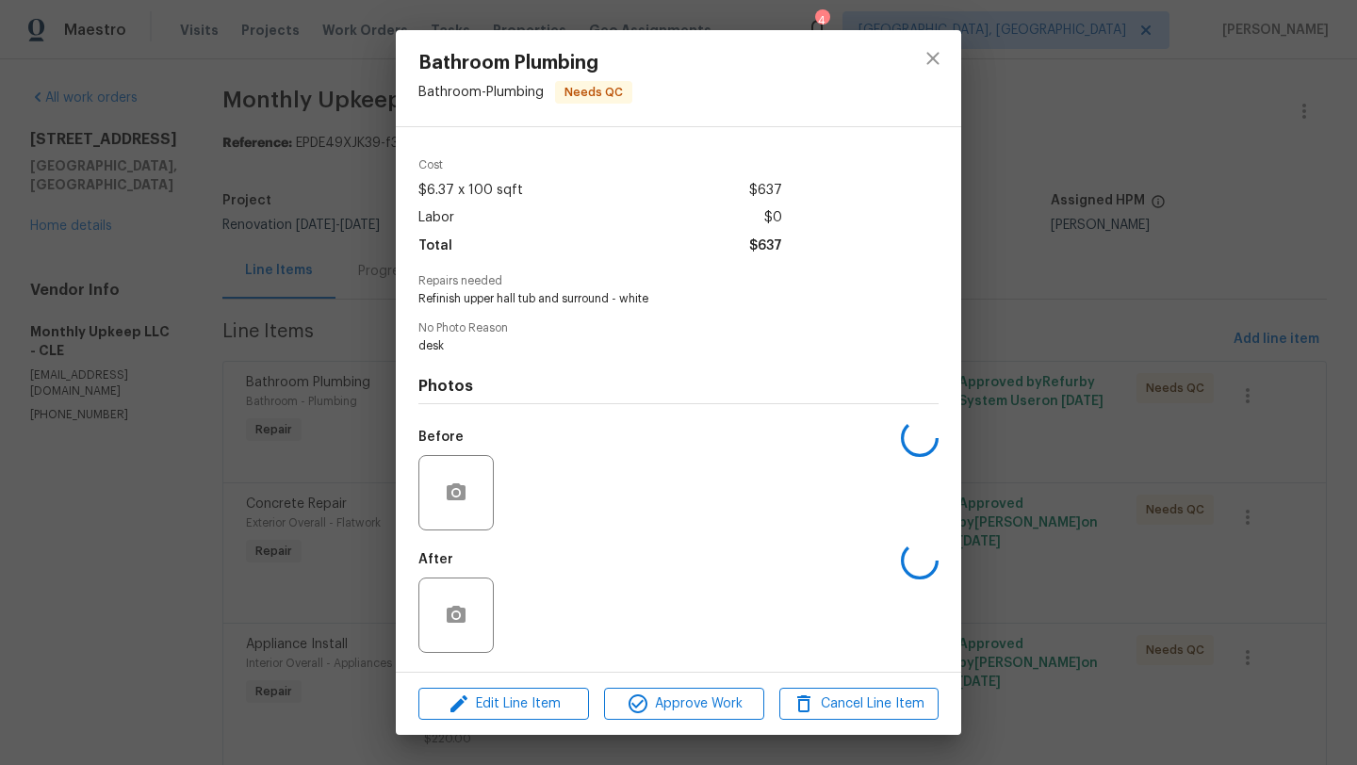
click at [549, 635] on div "After" at bounding box center [678, 603] width 520 height 123
click at [551, 633] on img at bounding box center [538, 615] width 75 height 75
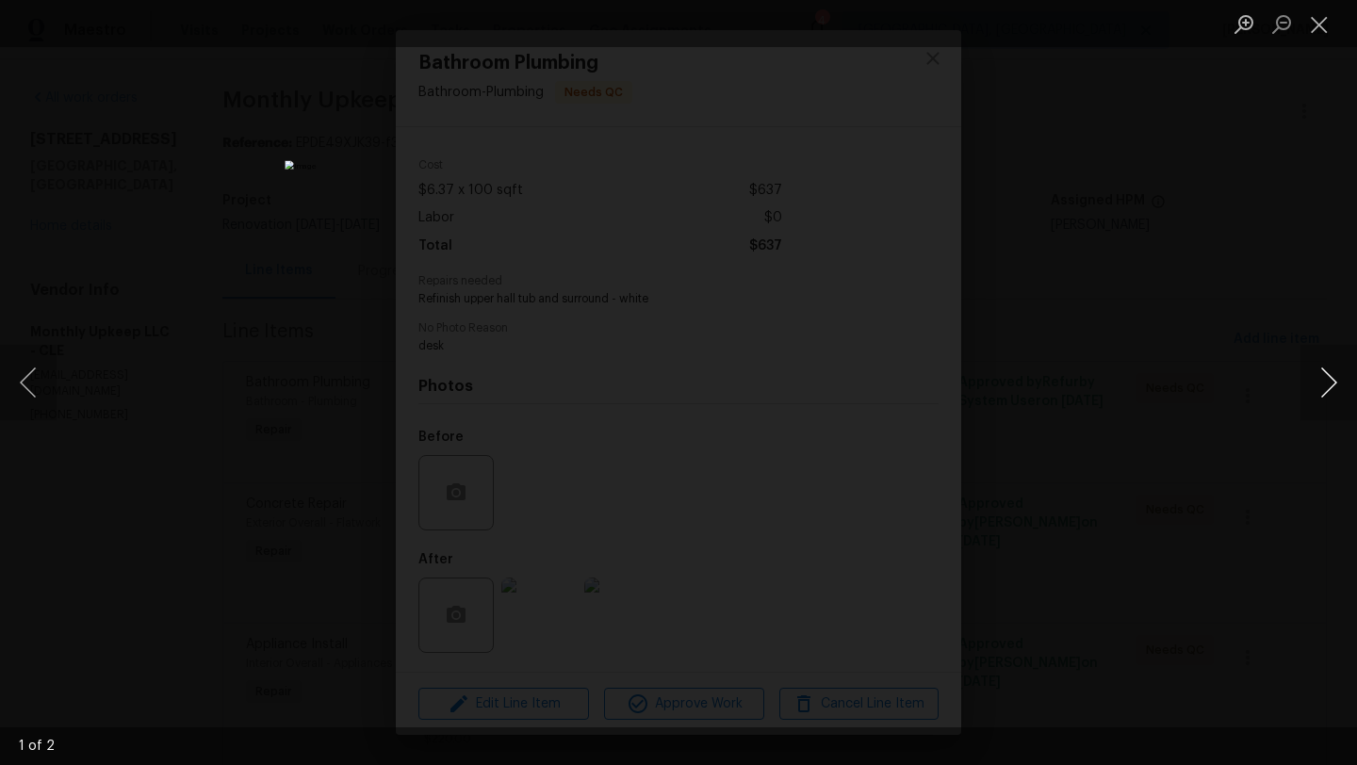
click at [1342, 381] on button "Next image" at bounding box center [1329, 382] width 57 height 75
click at [1321, 34] on button "Close lightbox" at bounding box center [1320, 24] width 38 height 33
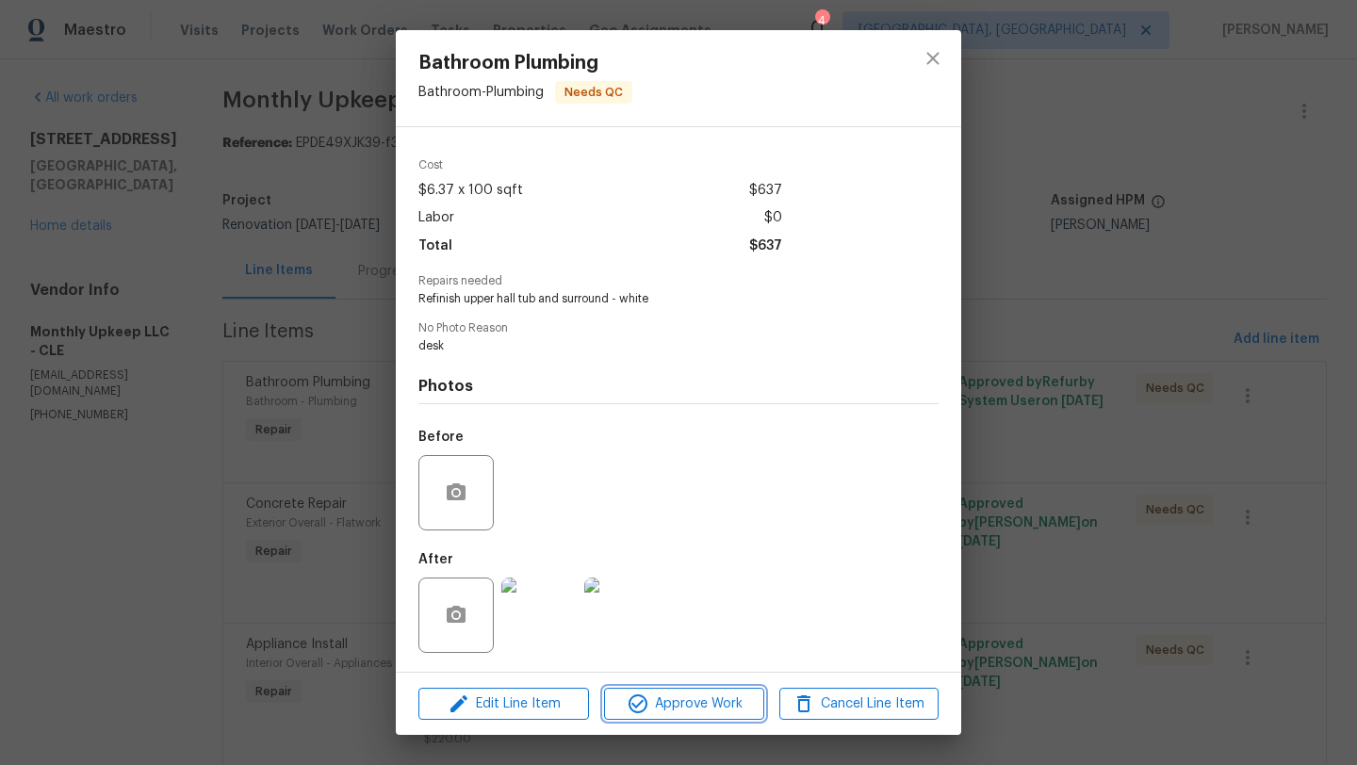
click at [709, 714] on button "Approve Work" at bounding box center [683, 704] width 159 height 33
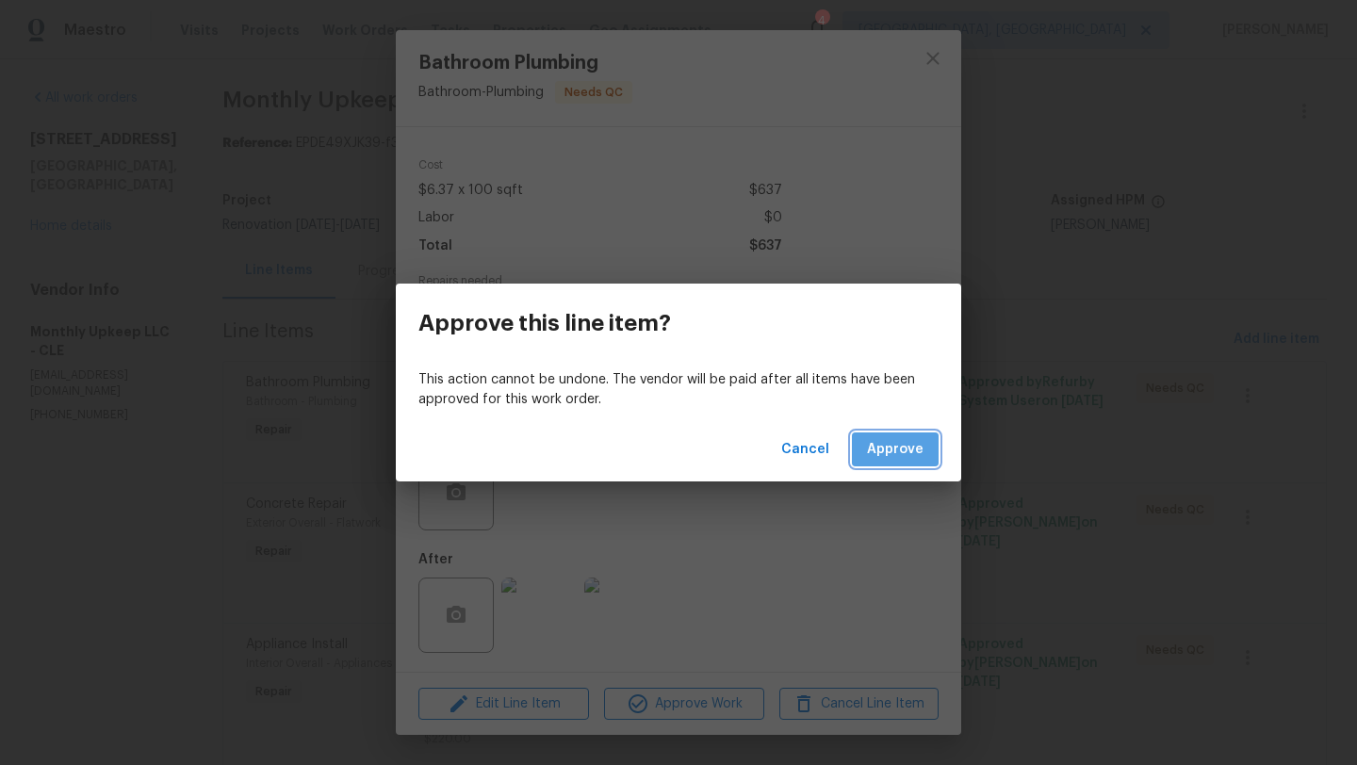
click at [908, 444] on span "Approve" at bounding box center [895, 450] width 57 height 24
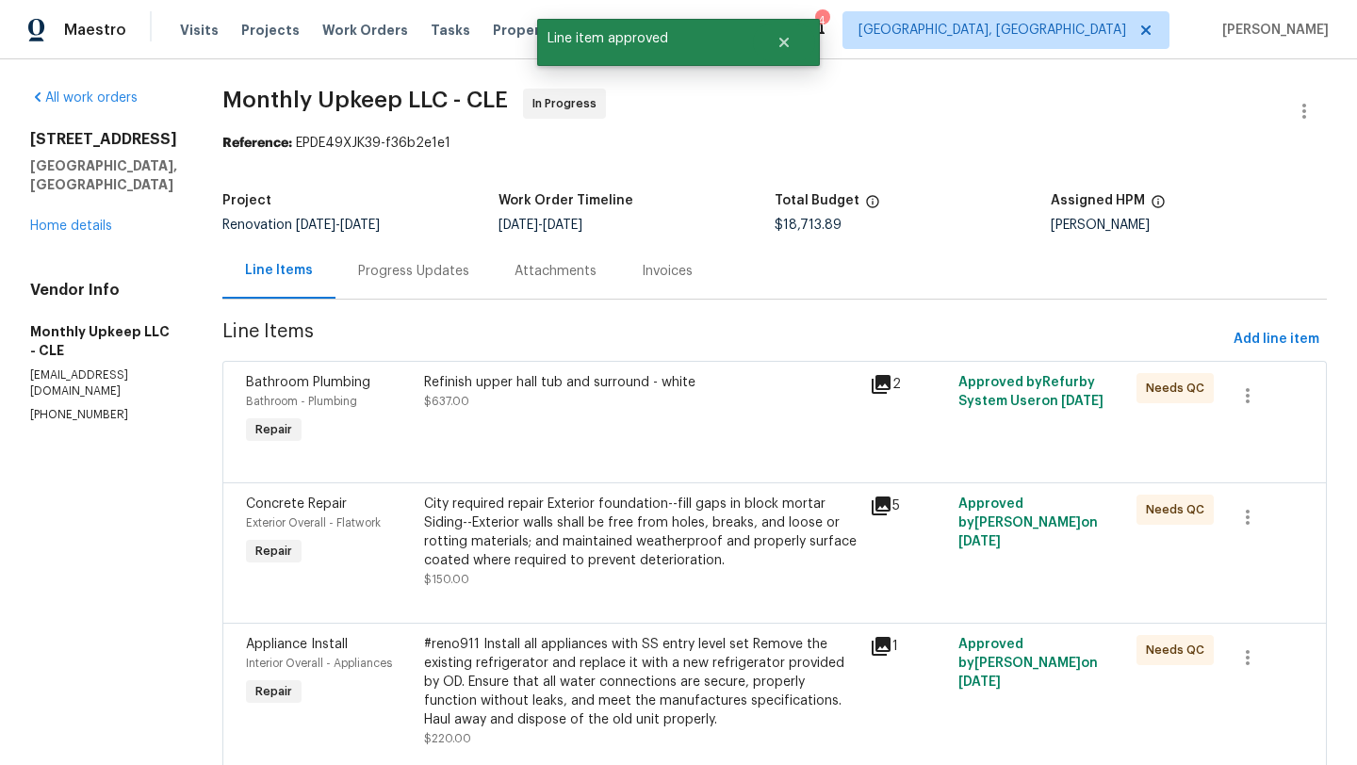
scroll to position [0, 0]
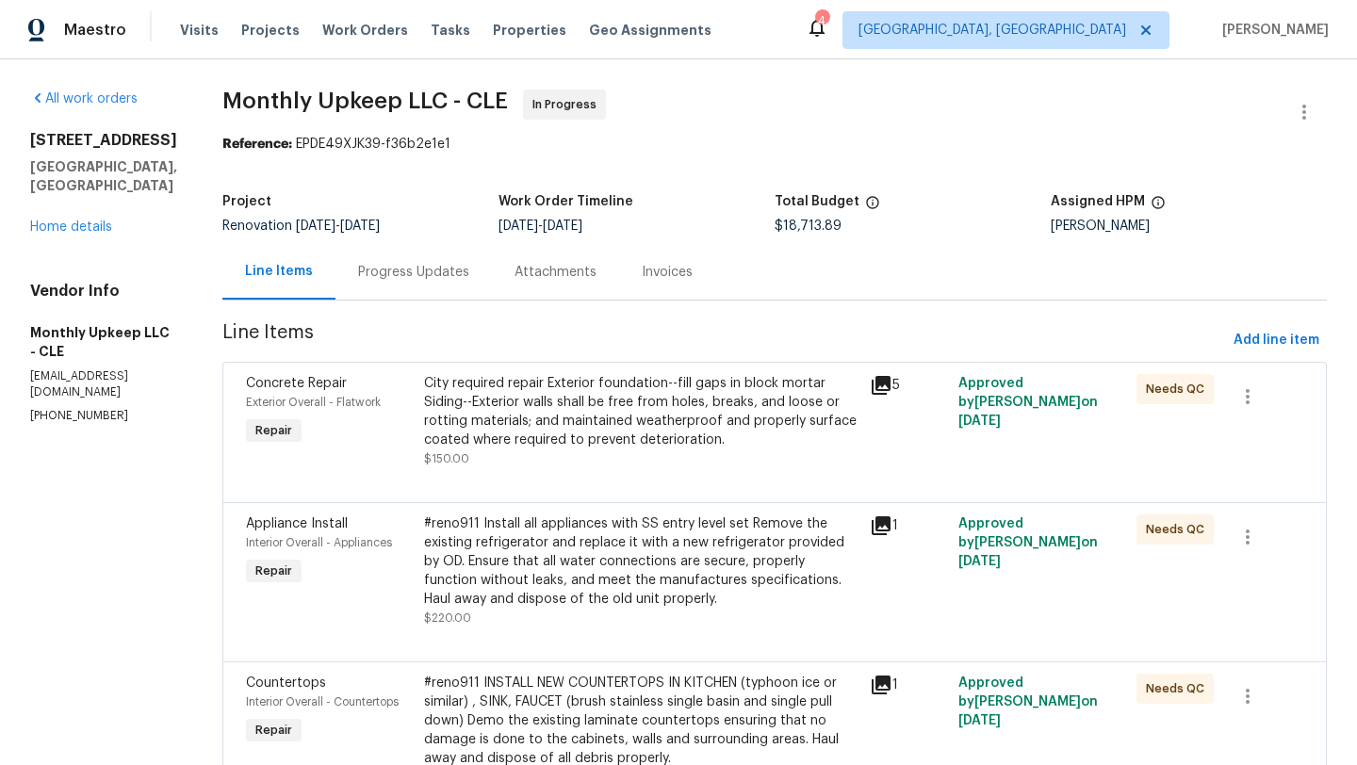
click at [539, 405] on div "City required repair Exterior foundation--fill gaps in block mortar Siding--Ext…" at bounding box center [641, 411] width 434 height 75
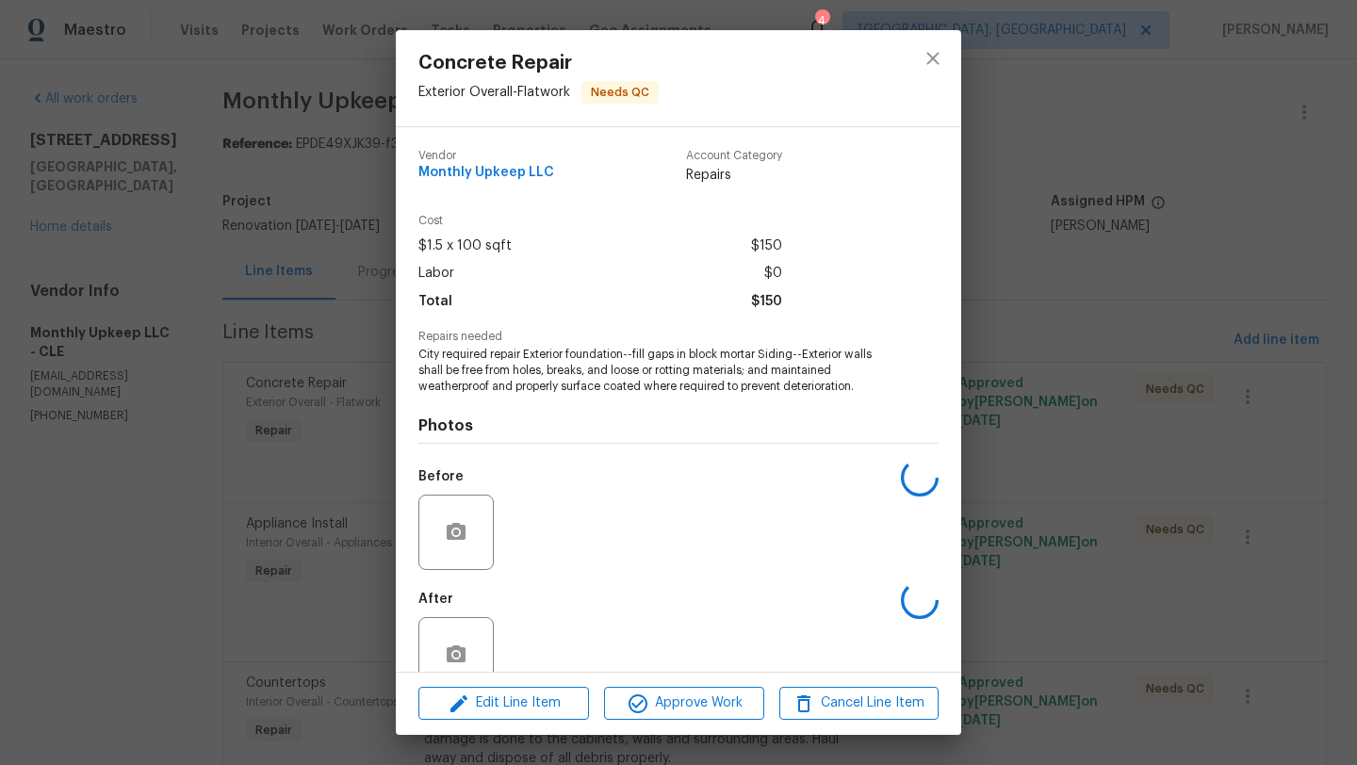
scroll to position [41, 0]
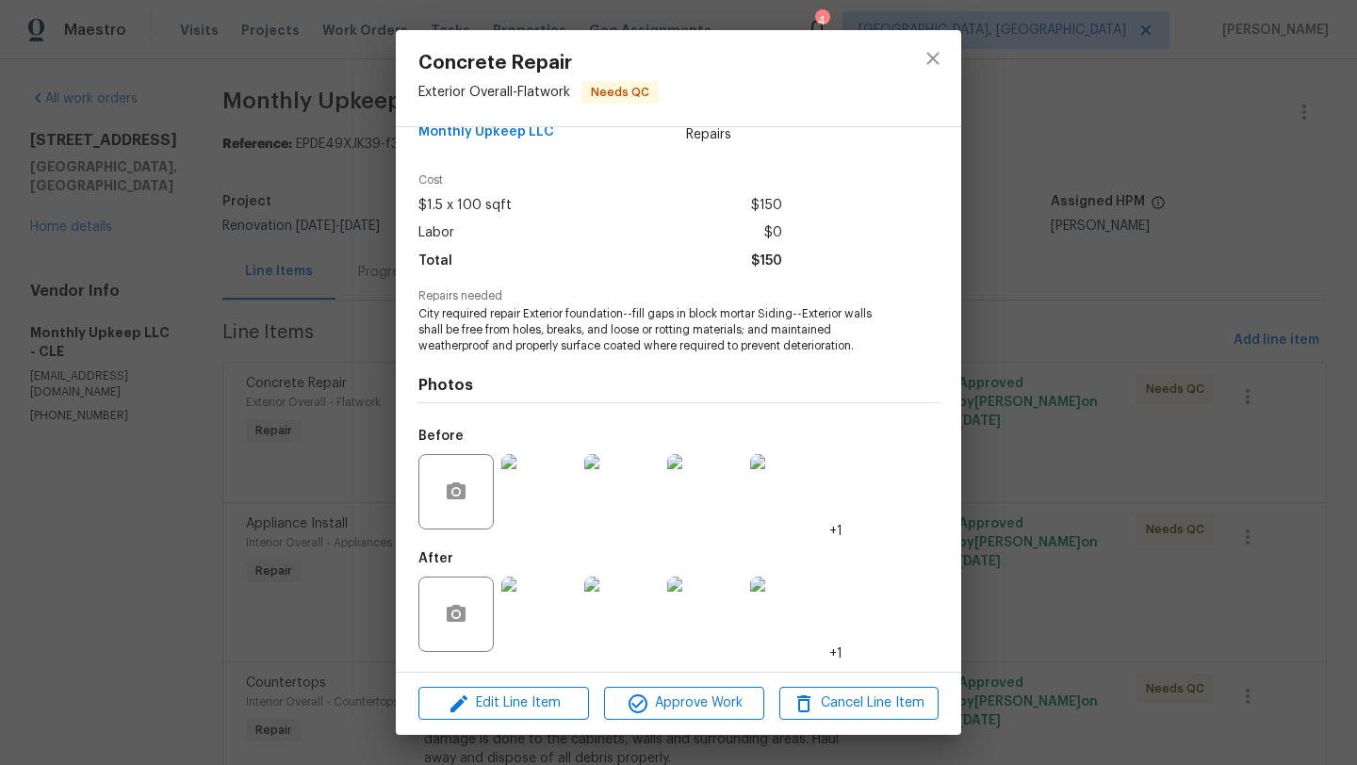
click at [706, 497] on img at bounding box center [704, 491] width 75 height 75
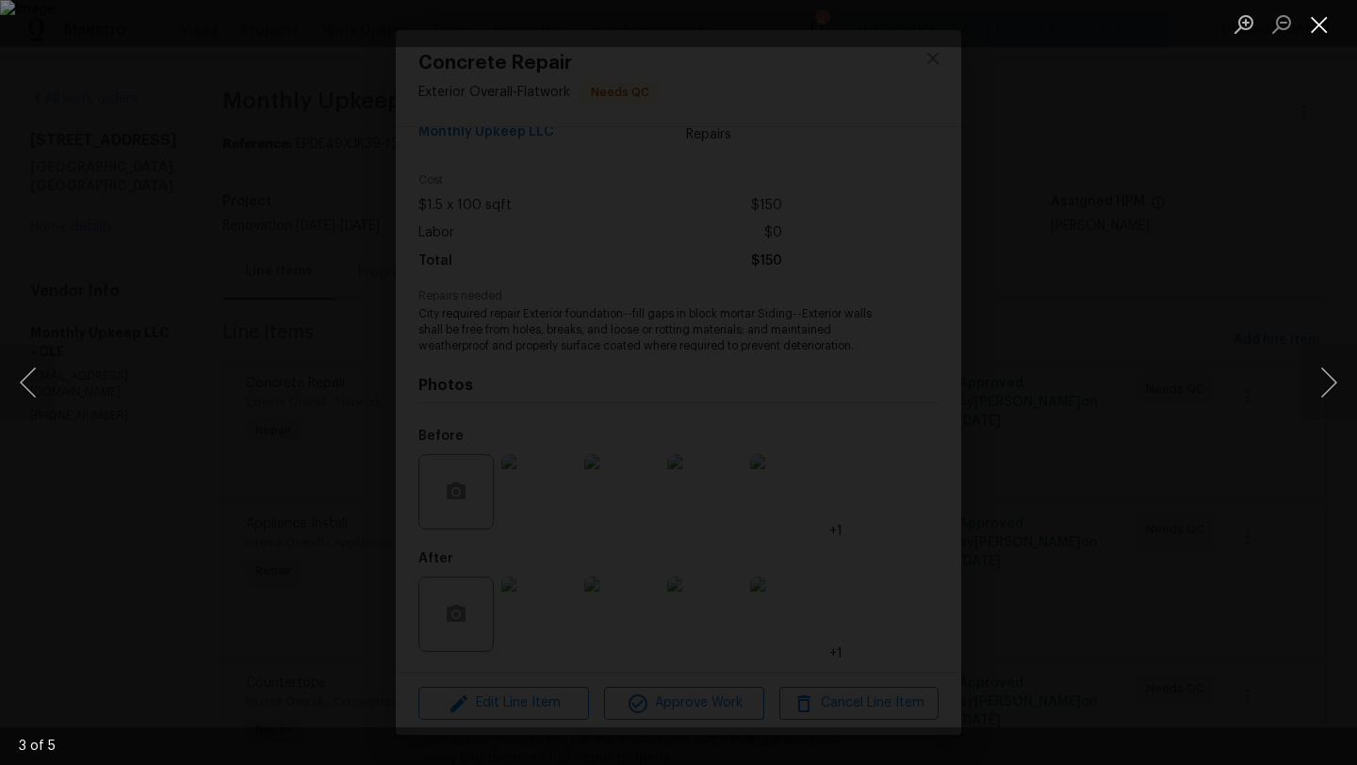
click at [1318, 10] on button "Close lightbox" at bounding box center [1320, 24] width 38 height 33
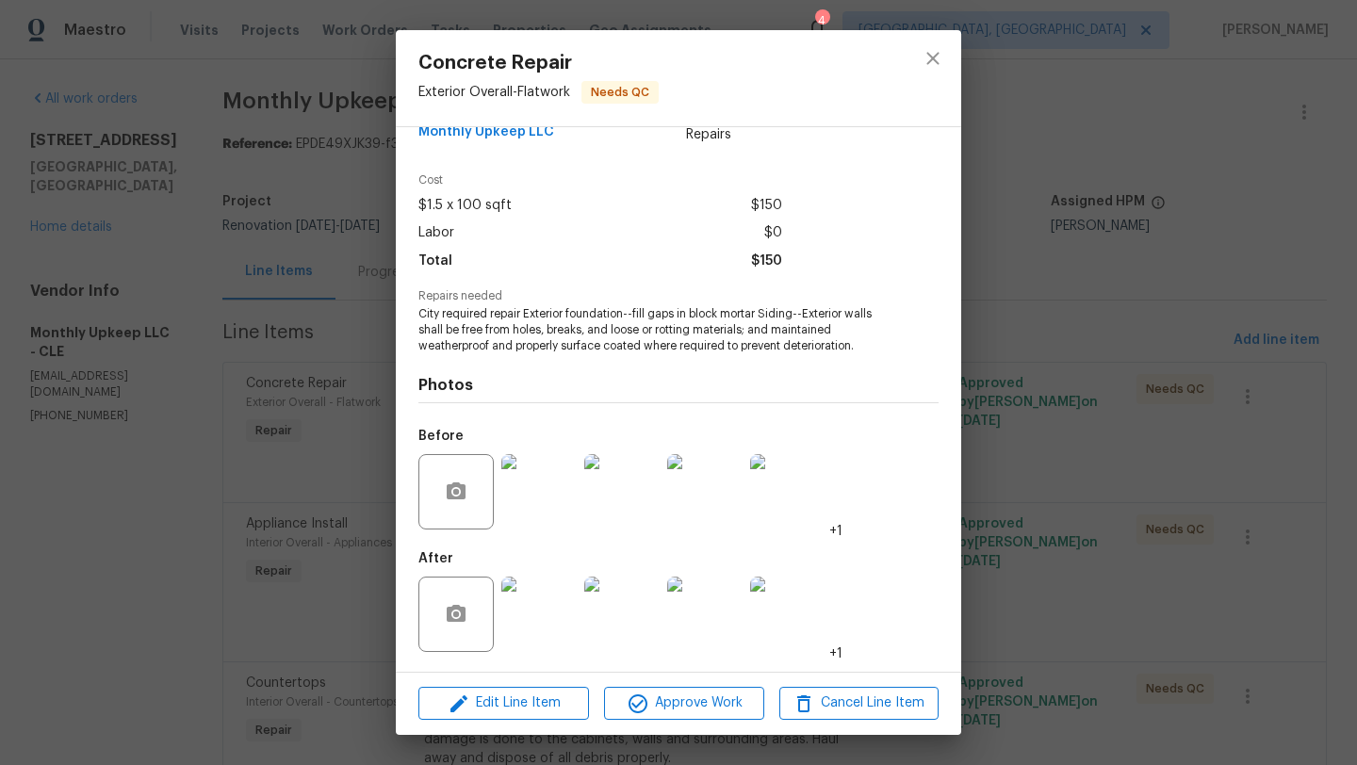
click at [549, 622] on img at bounding box center [538, 614] width 75 height 75
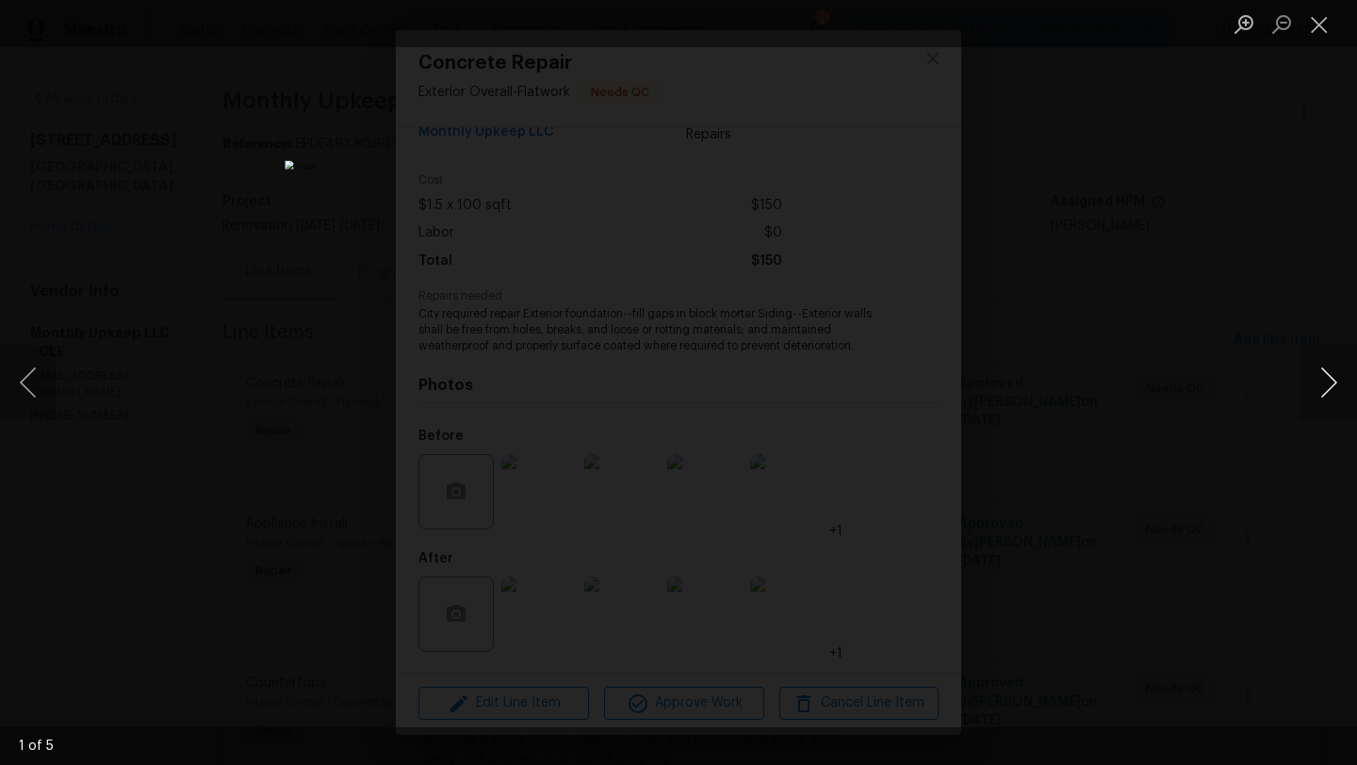
click at [1331, 377] on button "Next image" at bounding box center [1329, 382] width 57 height 75
click at [1331, 379] on button "Next image" at bounding box center [1329, 382] width 57 height 75
click at [1319, 29] on button "Close lightbox" at bounding box center [1320, 24] width 38 height 33
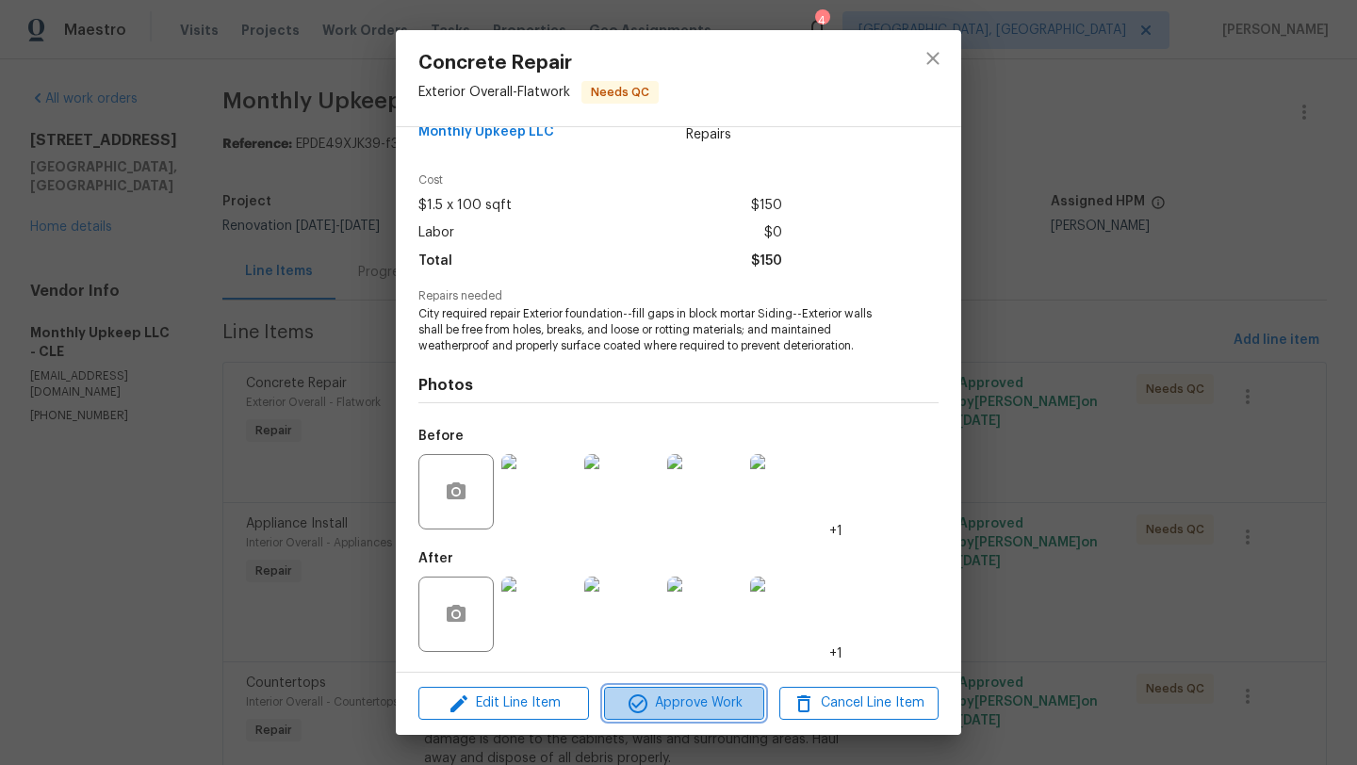
click at [634, 711] on icon "button" at bounding box center [638, 704] width 19 height 19
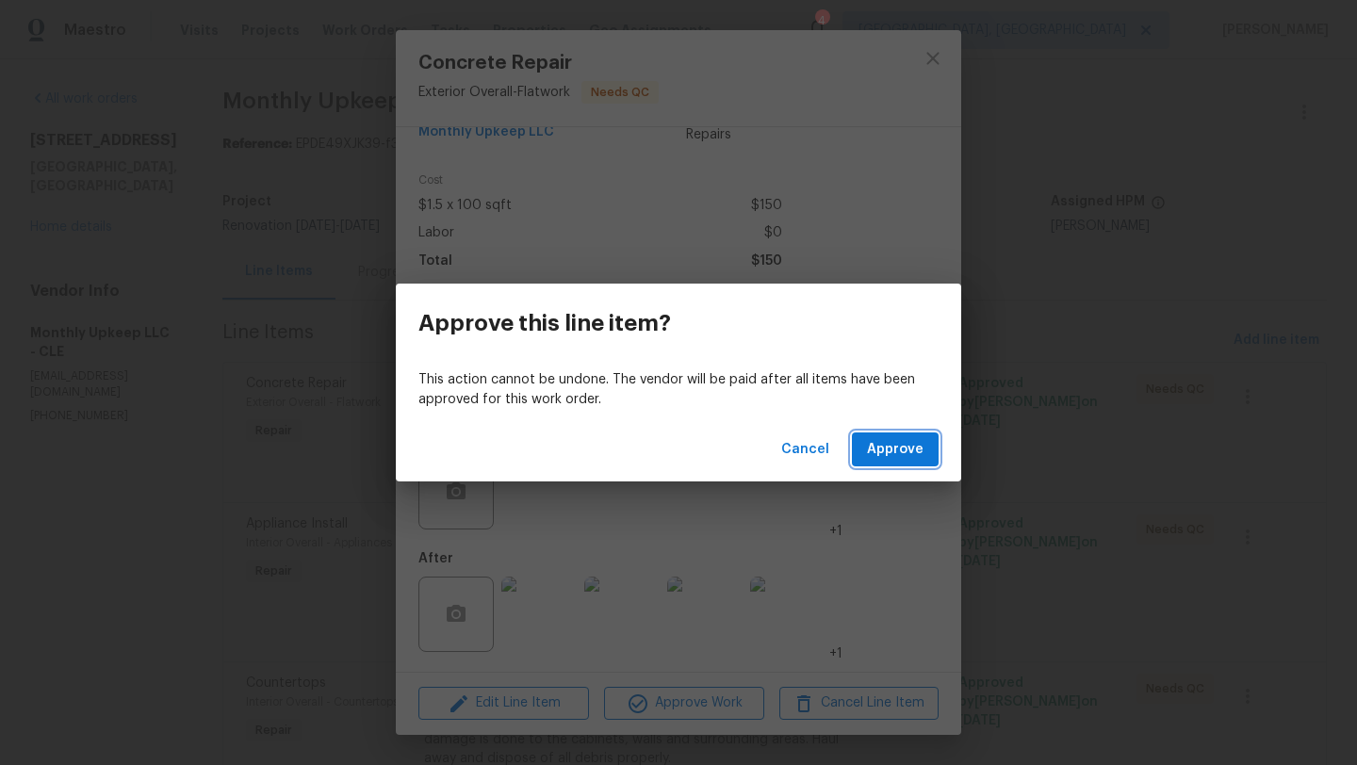
click at [885, 456] on span "Approve" at bounding box center [895, 450] width 57 height 24
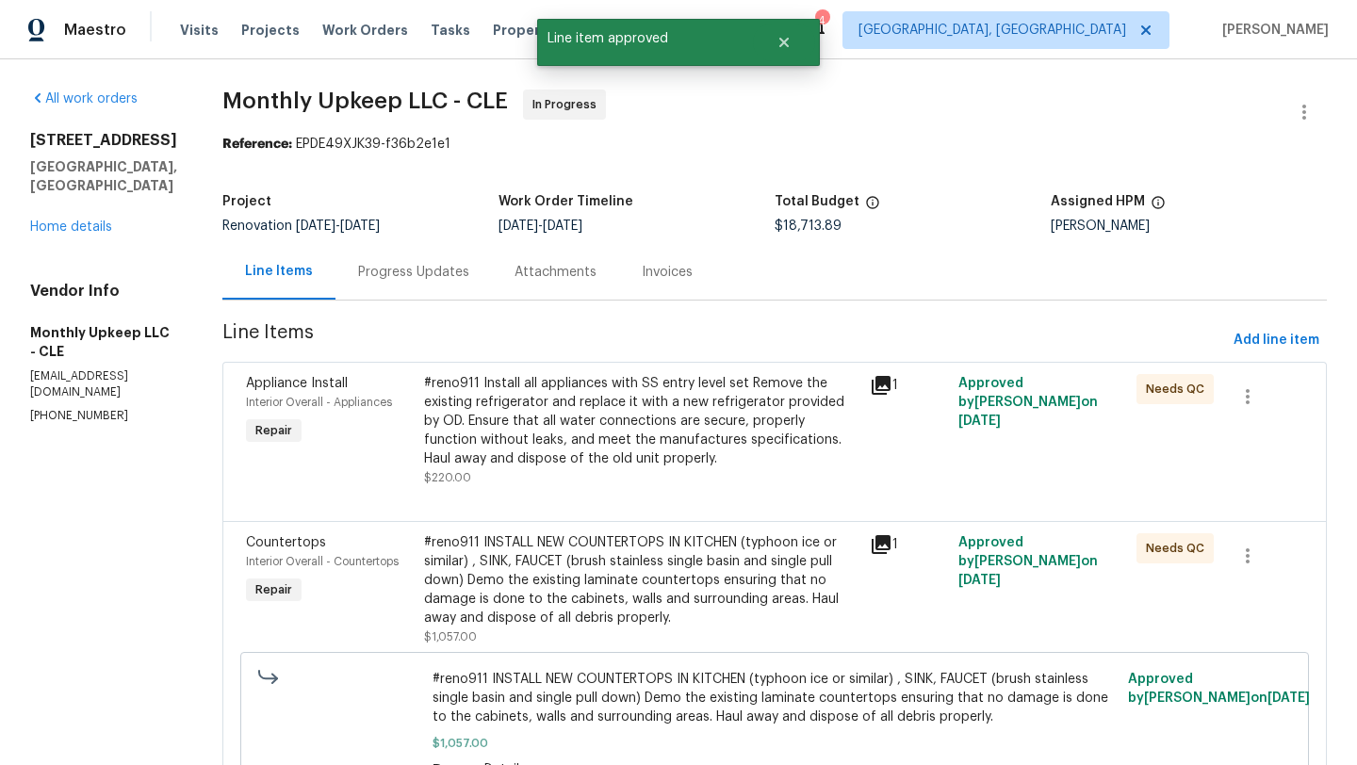
click at [638, 422] on div "#reno911 Install all appliances with SS entry level set Remove the existing ref…" at bounding box center [641, 421] width 434 height 94
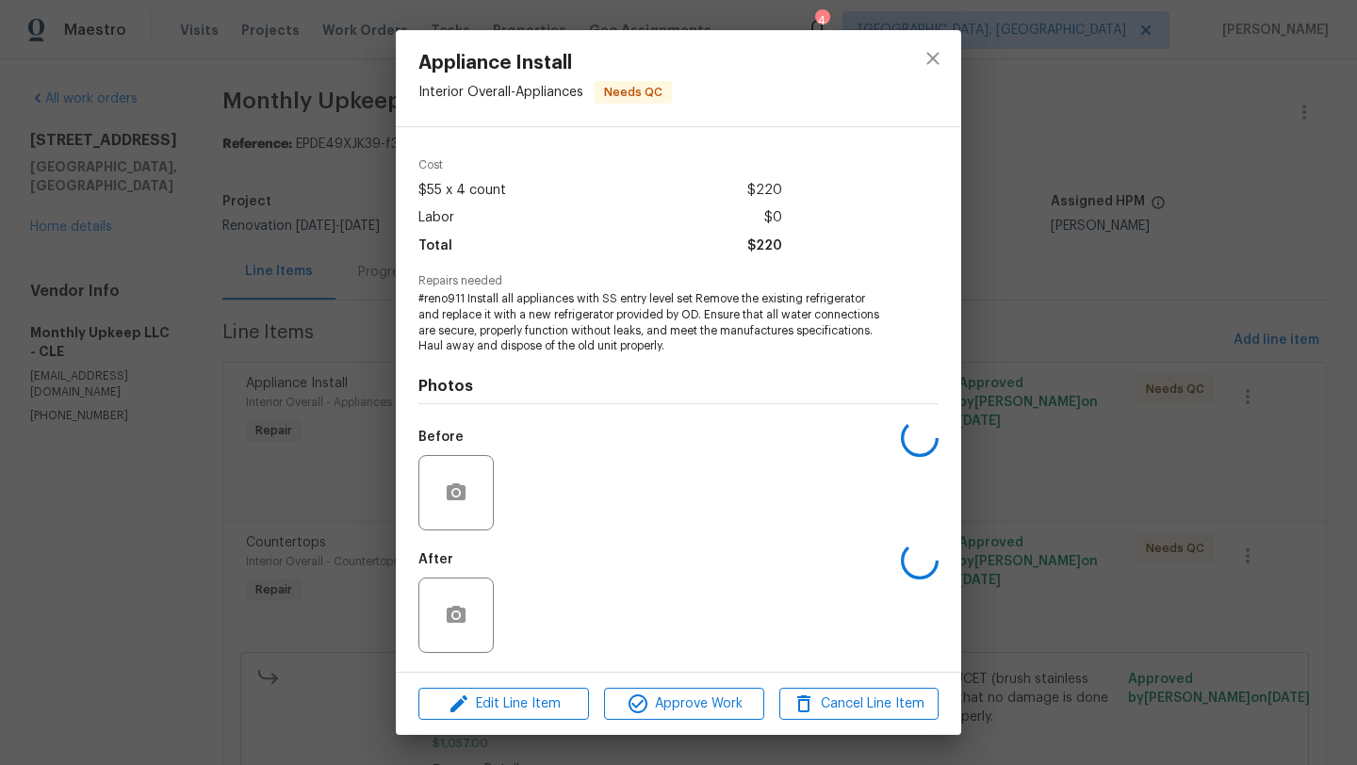
scroll to position [56, 0]
click at [647, 707] on icon "button" at bounding box center [638, 704] width 23 height 23
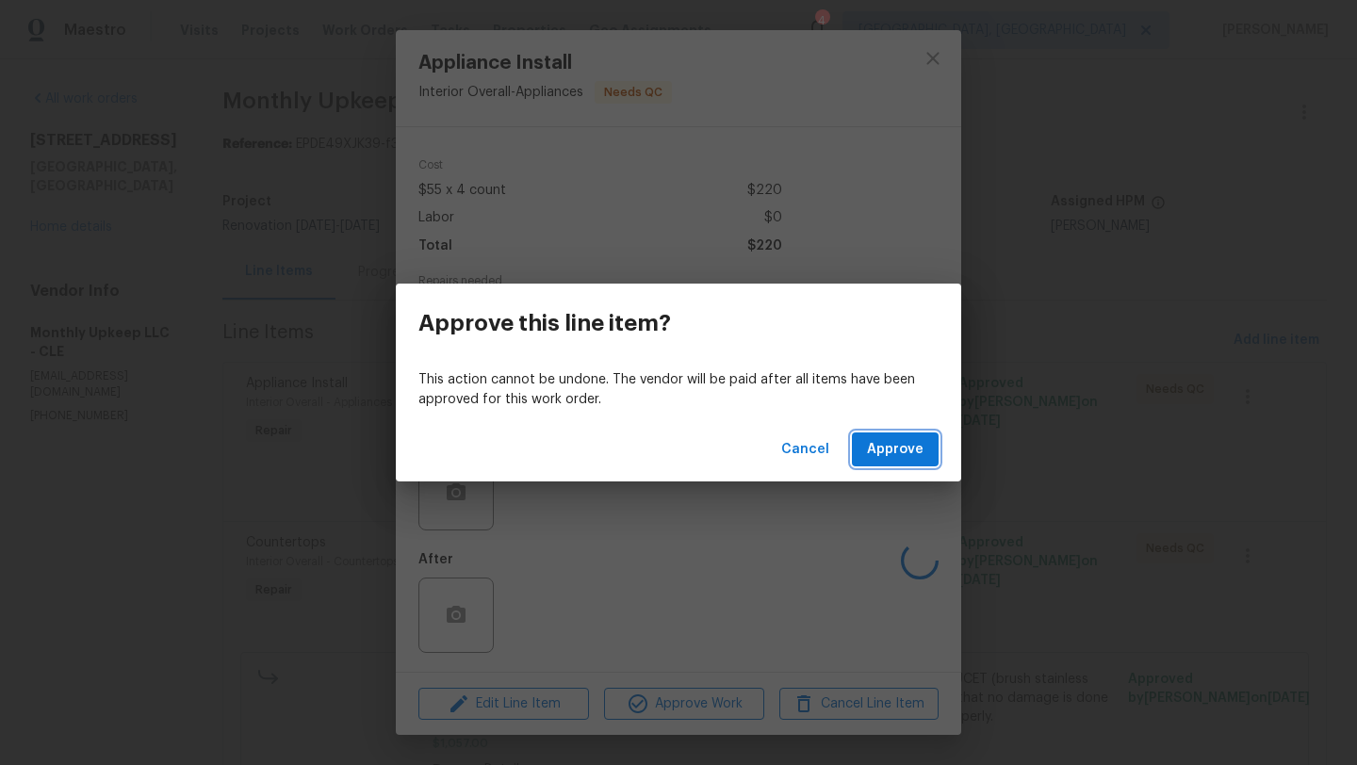
click at [902, 451] on span "Approve" at bounding box center [895, 450] width 57 height 24
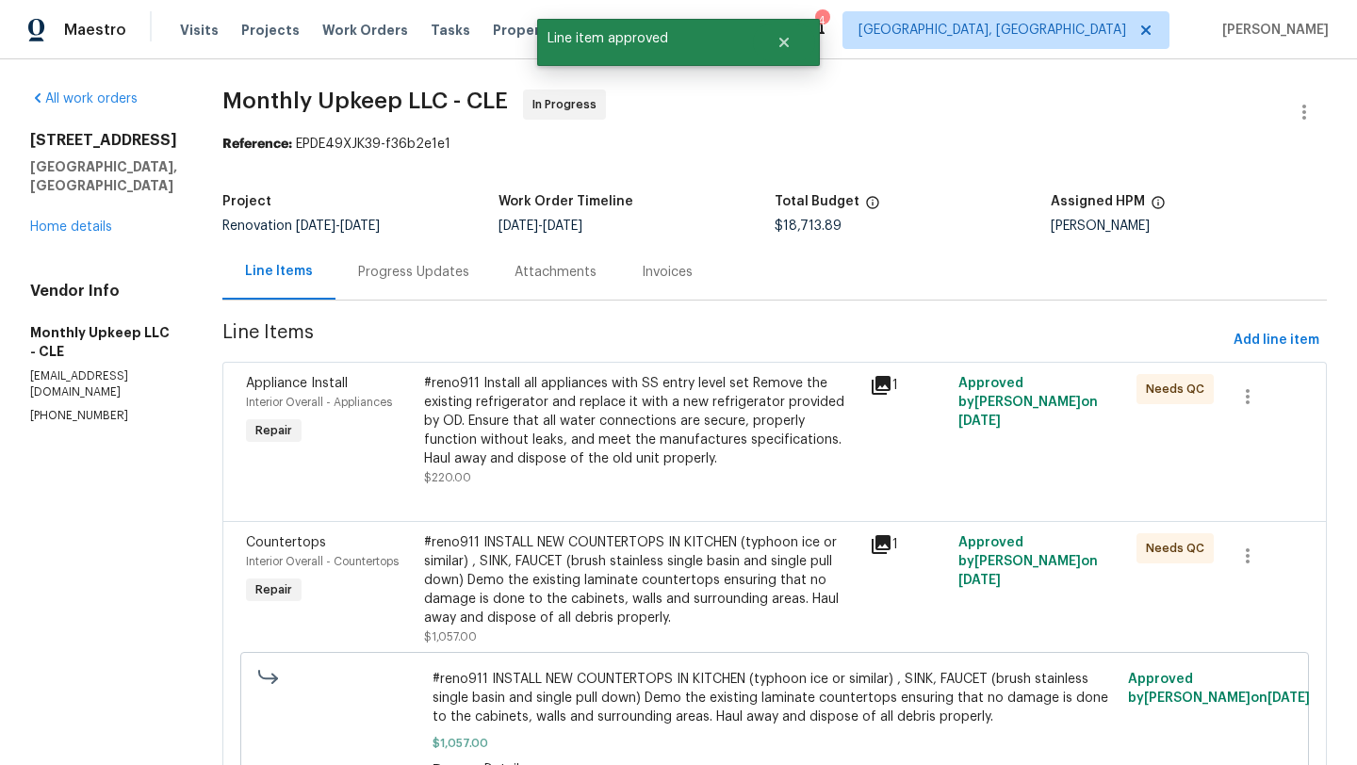
click at [510, 599] on div "#reno911 INSTALL NEW COUNTERTOPS IN KITCHEN (typhoon ice or similar) , SINK, FA…" at bounding box center [641, 580] width 434 height 94
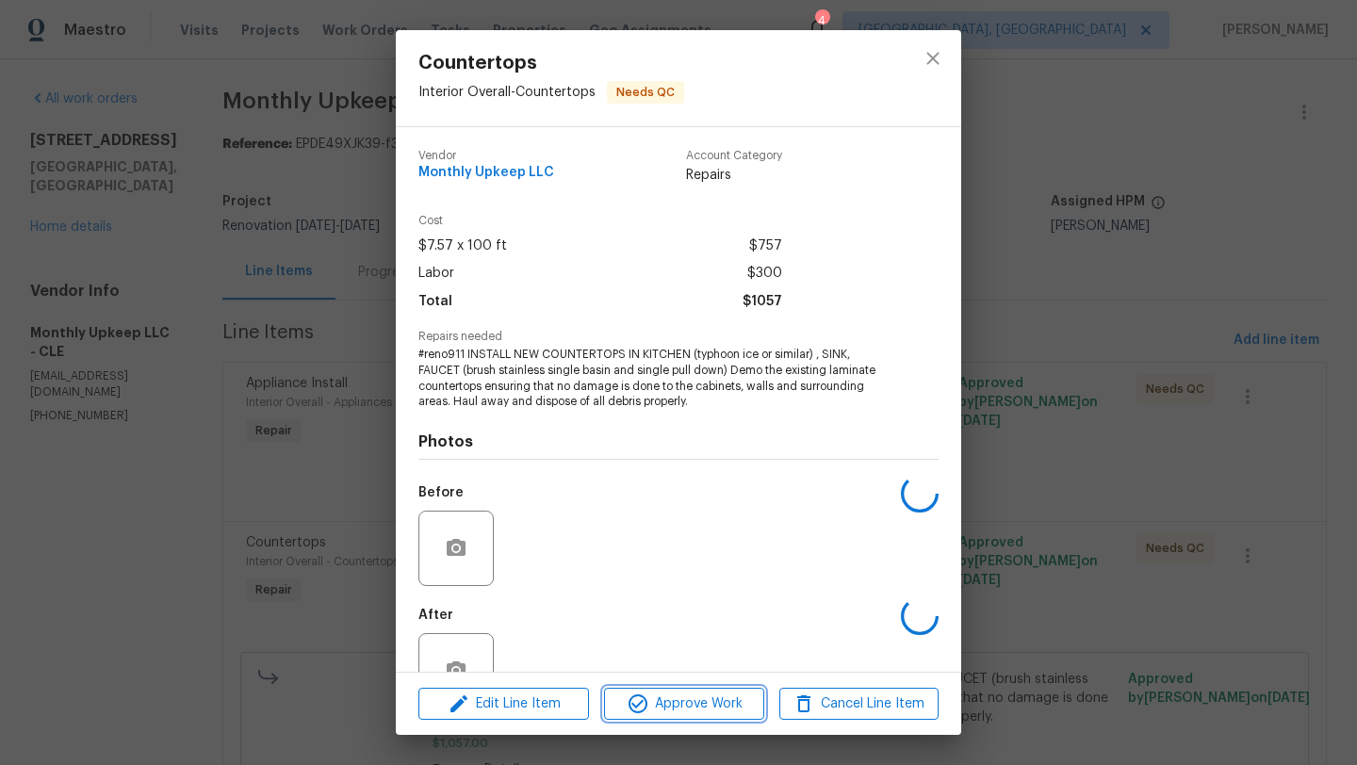
click at [675, 711] on span "Approve Work" at bounding box center [684, 705] width 148 height 24
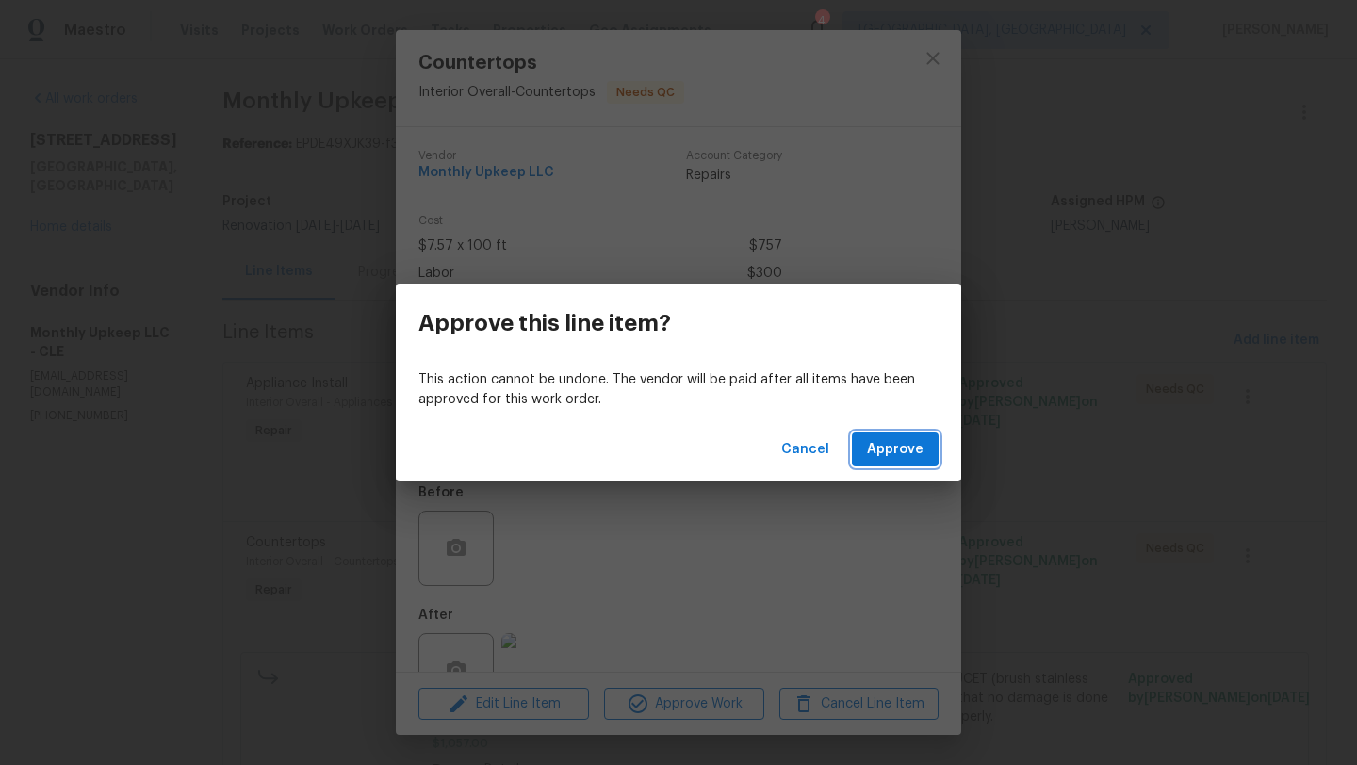
click at [903, 444] on span "Approve" at bounding box center [895, 450] width 57 height 24
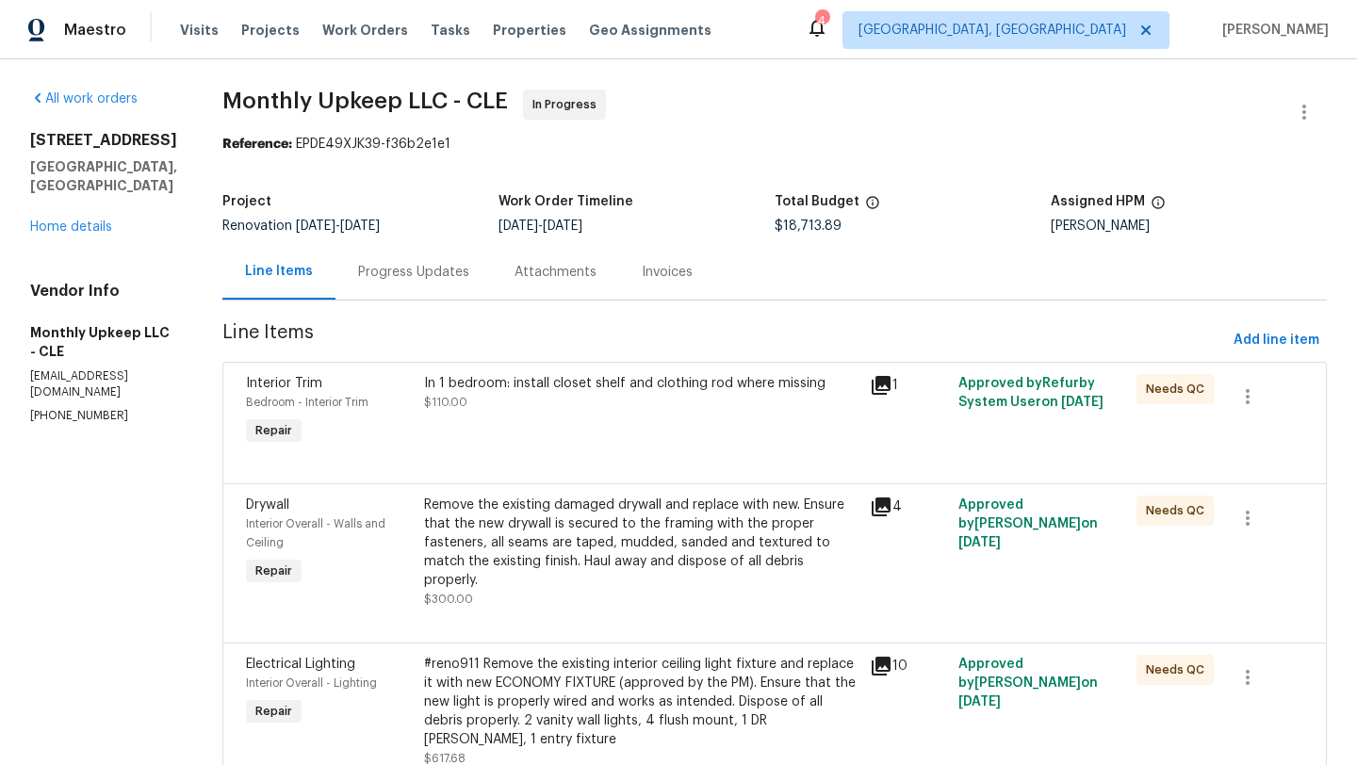
click at [897, 444] on div "1" at bounding box center [908, 411] width 89 height 87
click at [683, 401] on div "In 1 bedroom: install closet shelf and clothing rod where missing $110.00" at bounding box center [641, 393] width 434 height 38
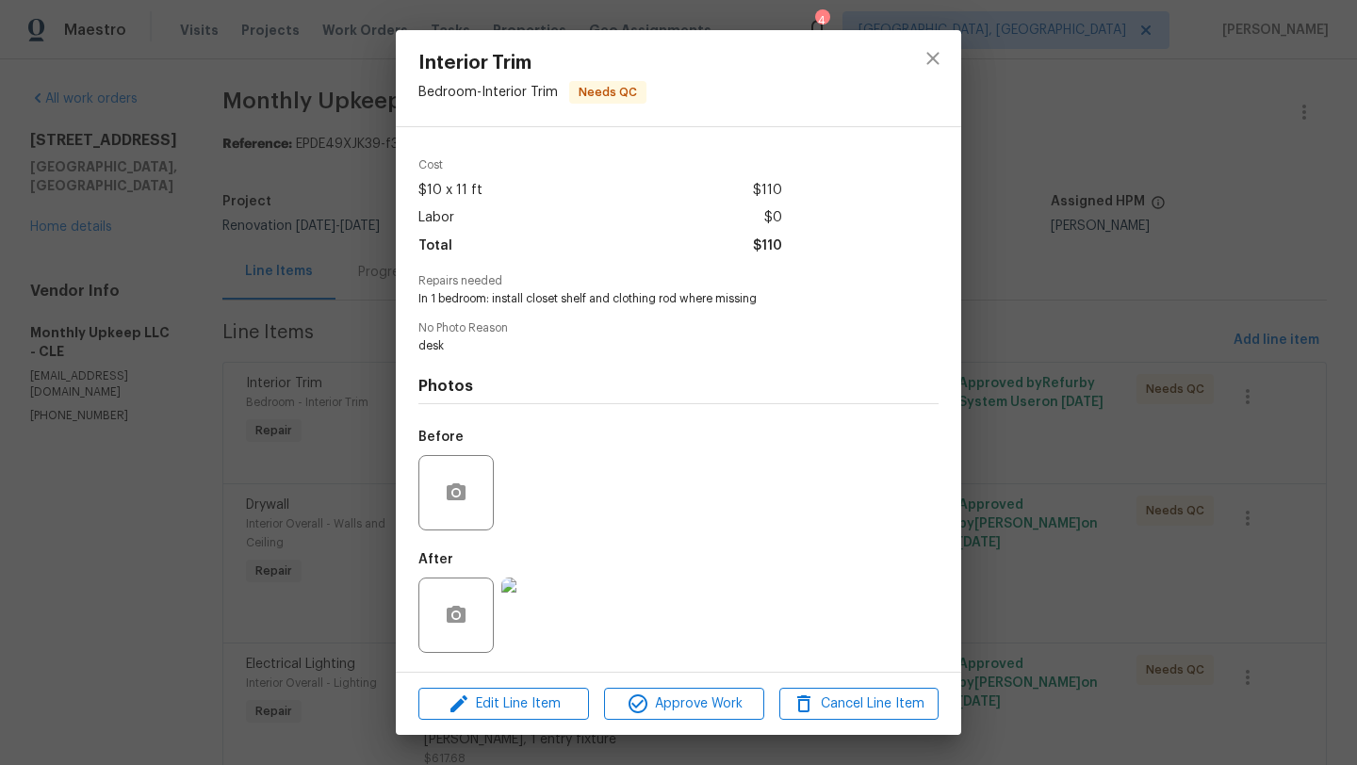
click at [545, 615] on img at bounding box center [538, 615] width 75 height 75
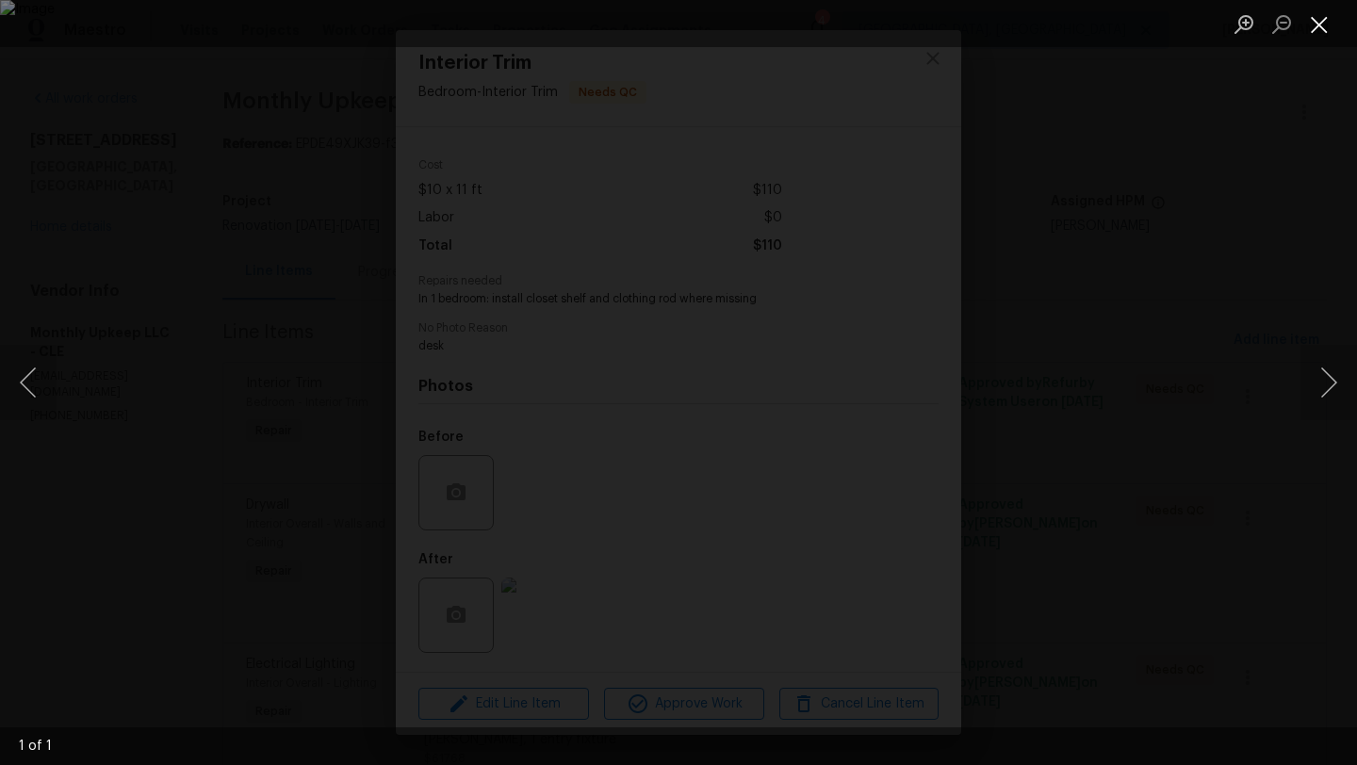
click at [1314, 29] on button "Close lightbox" at bounding box center [1320, 24] width 38 height 33
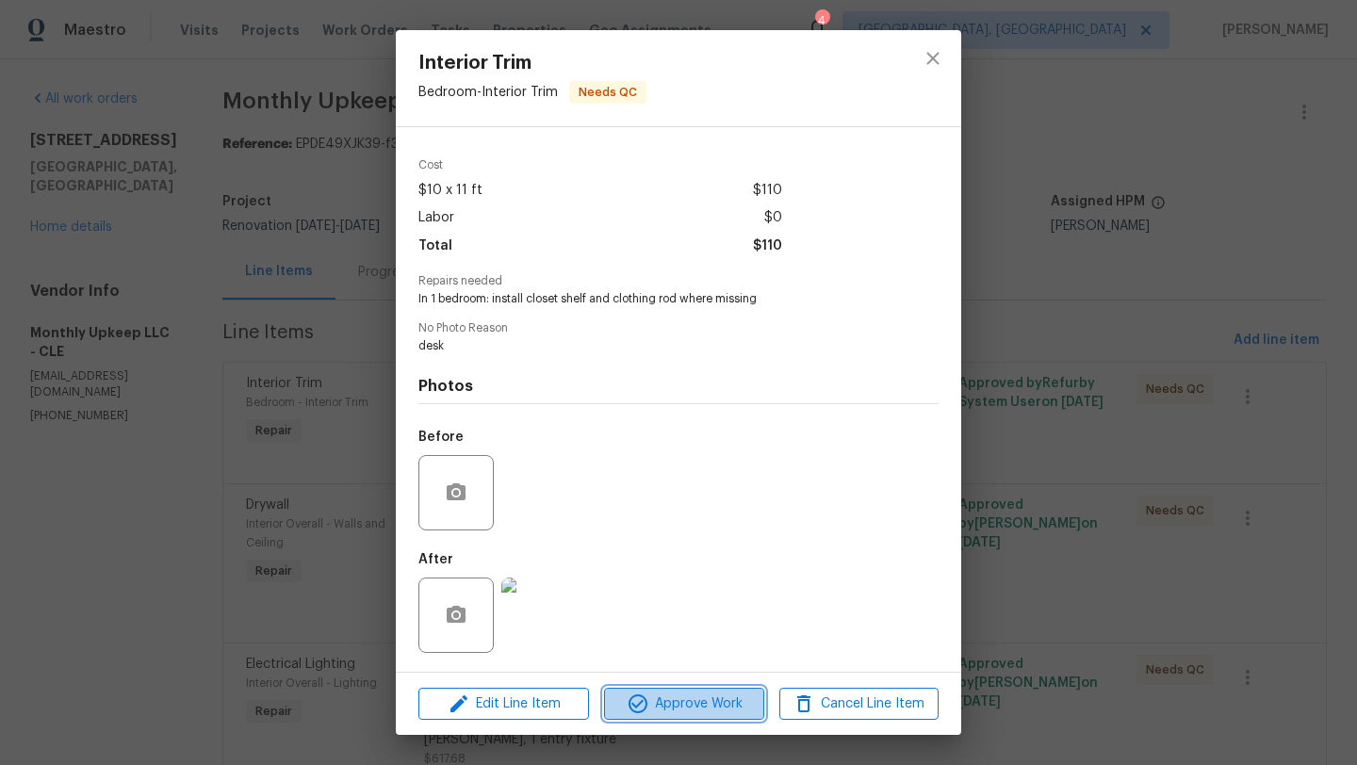
click at [708, 701] on span "Approve Work" at bounding box center [684, 705] width 148 height 24
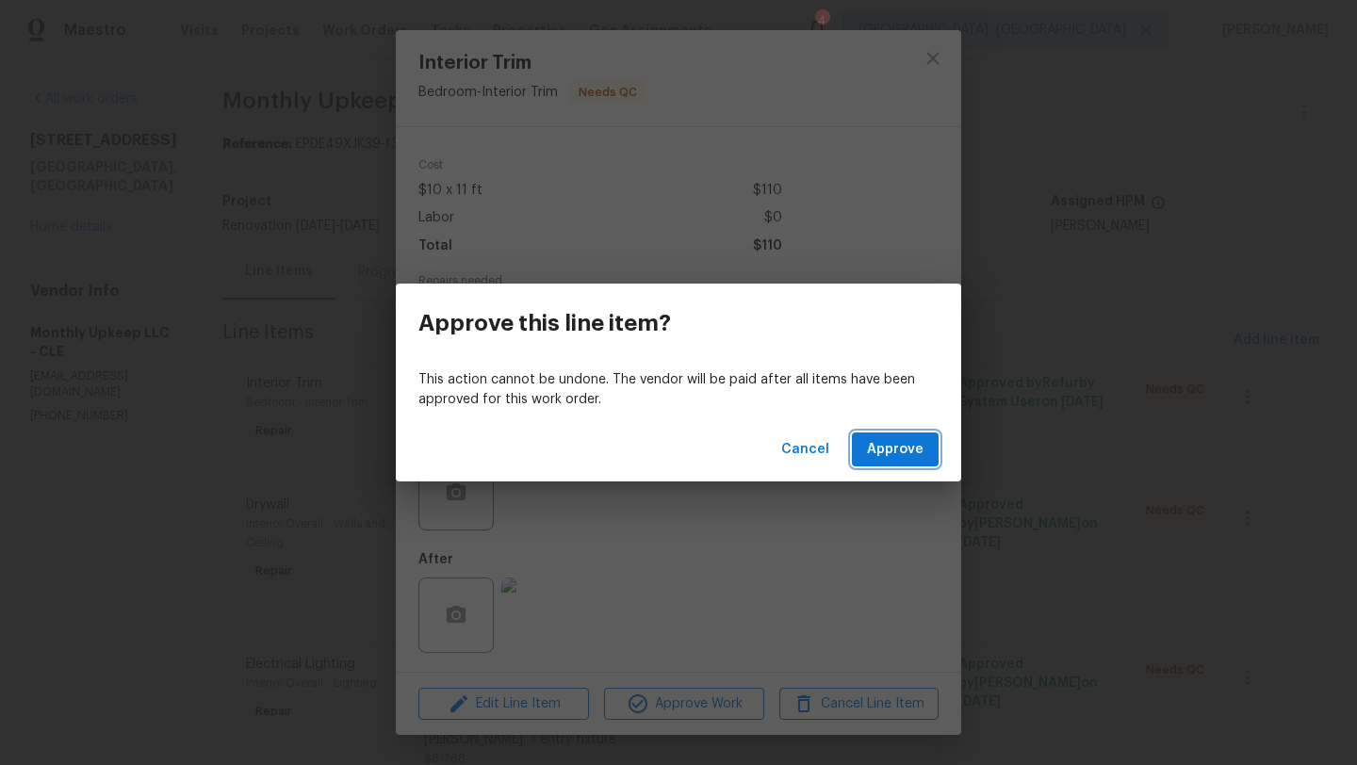
click at [900, 449] on span "Approve" at bounding box center [895, 450] width 57 height 24
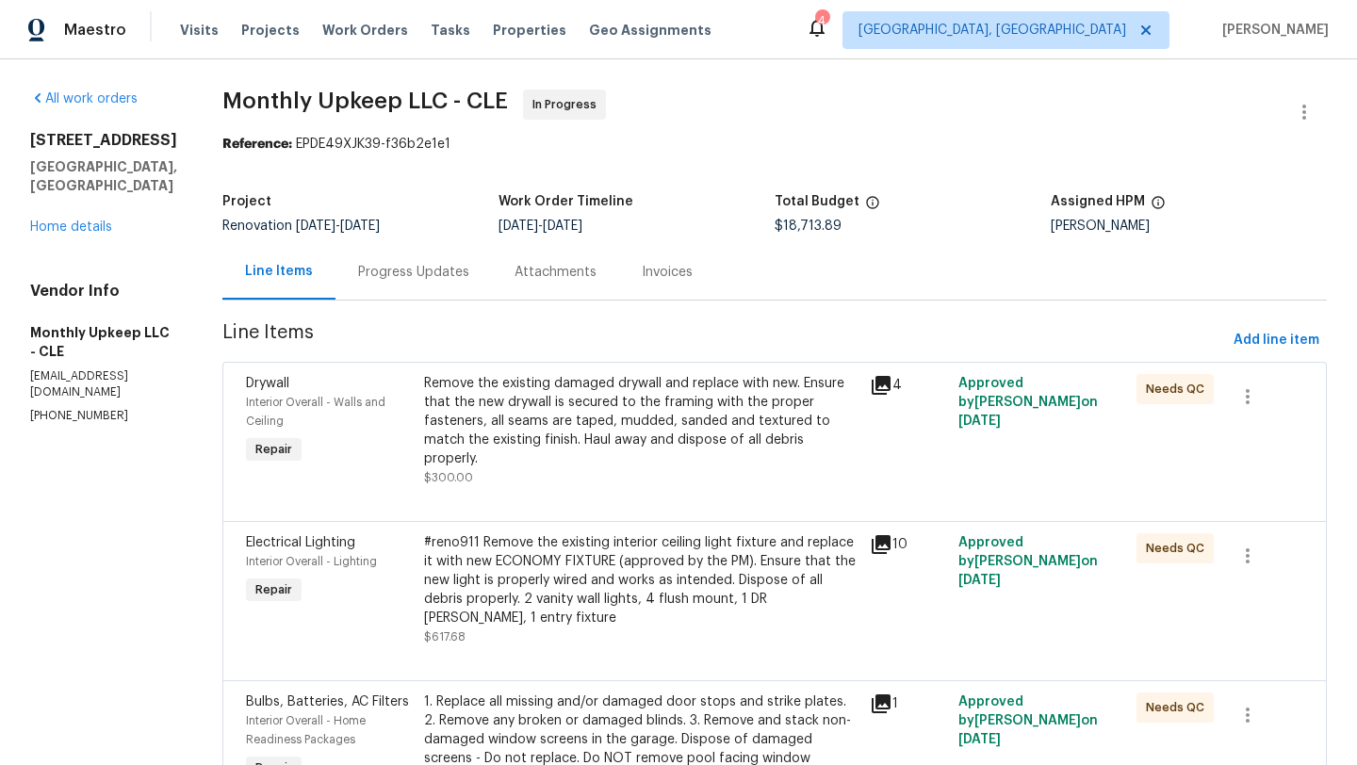
click at [529, 415] on div "Remove the existing damaged drywall and replace with new. Ensure that the new d…" at bounding box center [641, 421] width 434 height 94
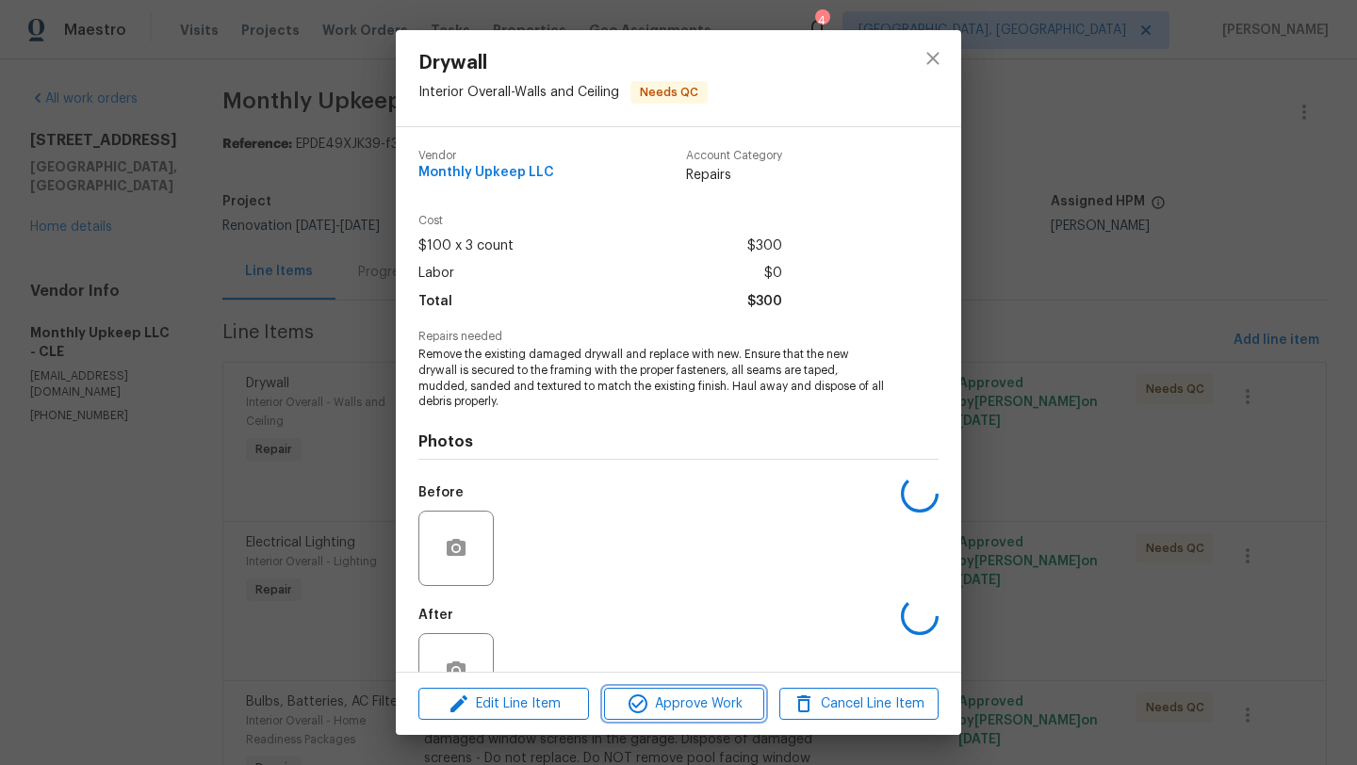
click at [658, 695] on span "Approve Work" at bounding box center [684, 705] width 148 height 24
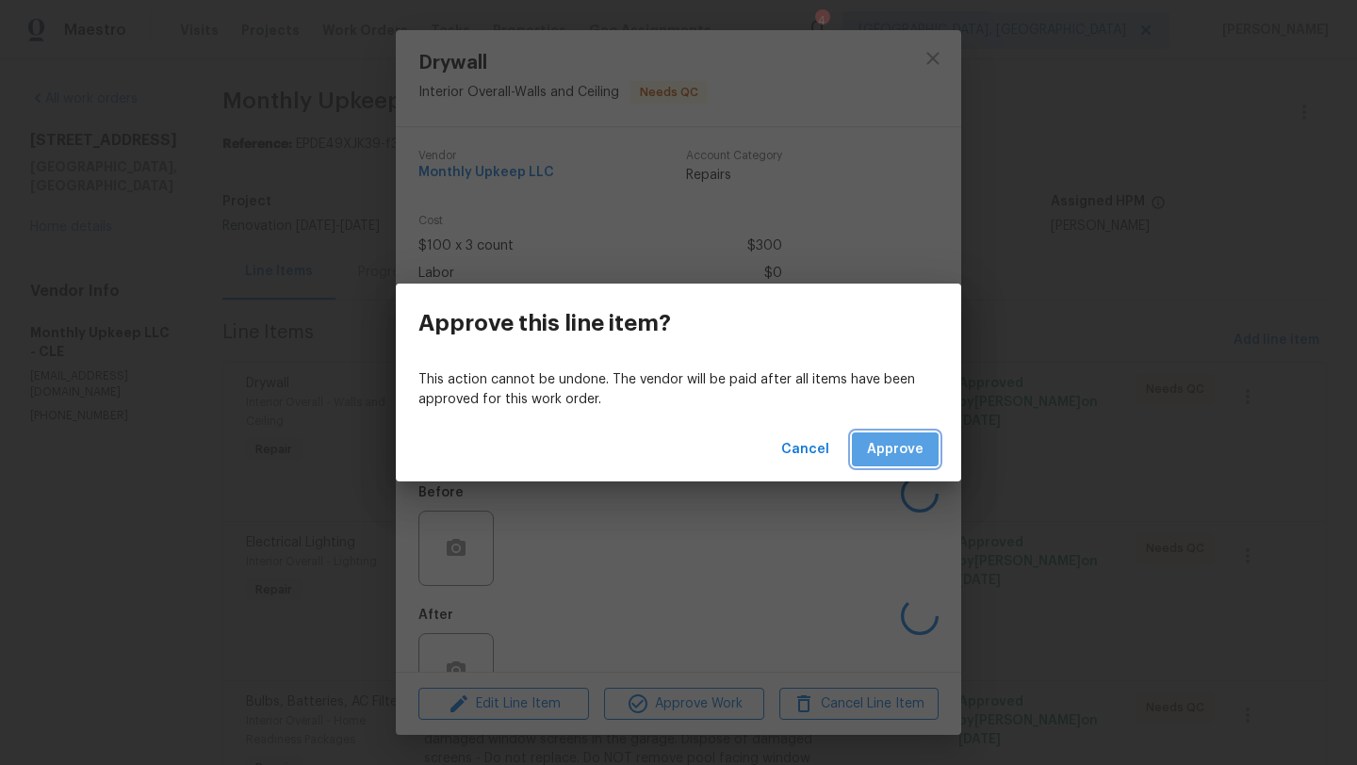
click at [894, 436] on button "Approve" at bounding box center [895, 450] width 87 height 35
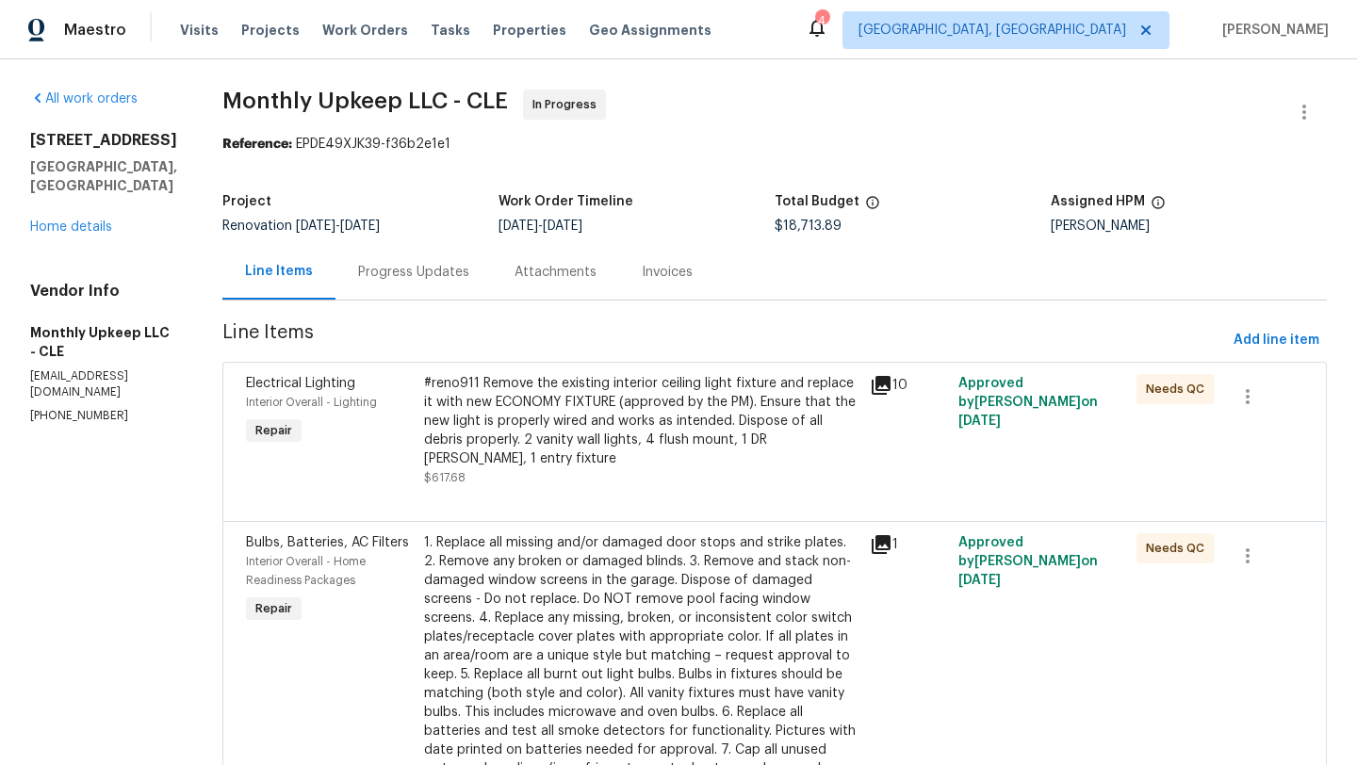
click at [703, 423] on div "#reno911 Remove the existing interior ceiling light fixture and replace it with…" at bounding box center [641, 421] width 434 height 94
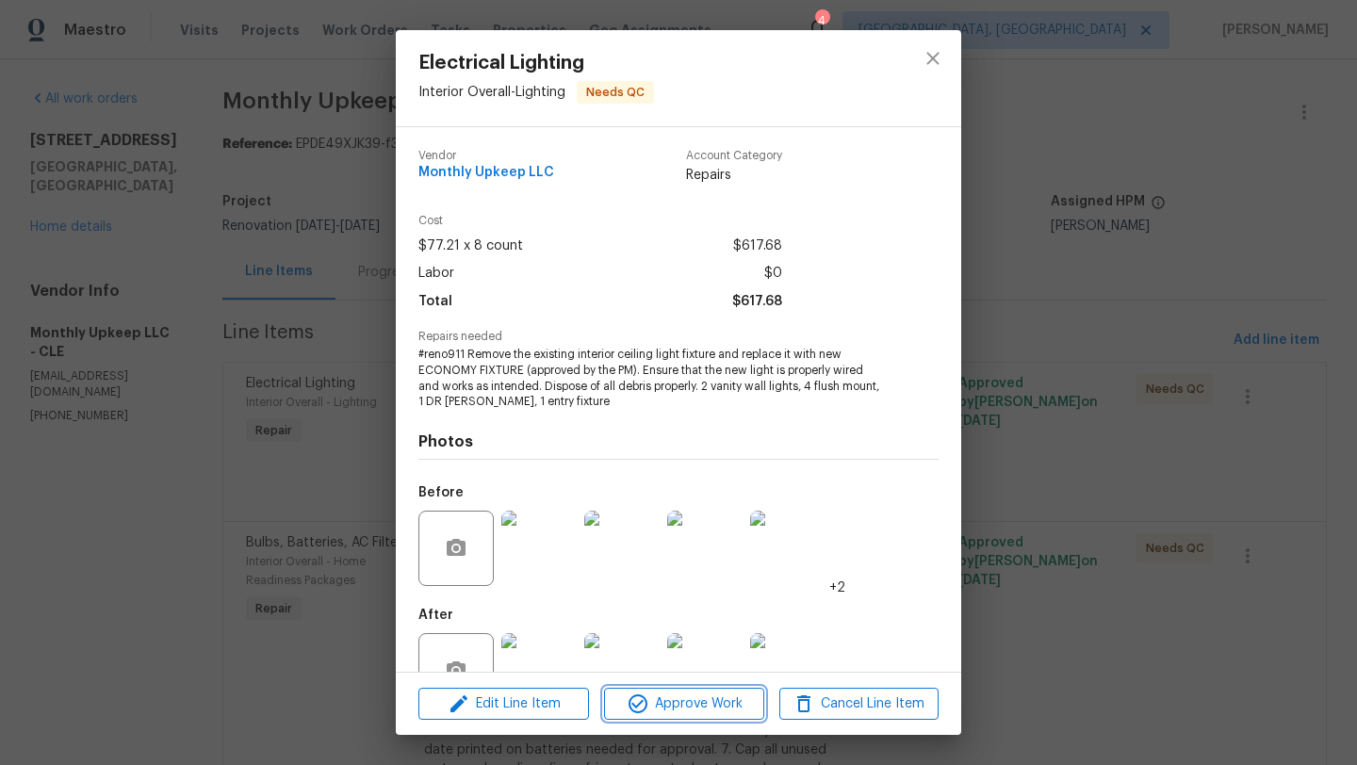
click at [695, 711] on span "Approve Work" at bounding box center [684, 705] width 148 height 24
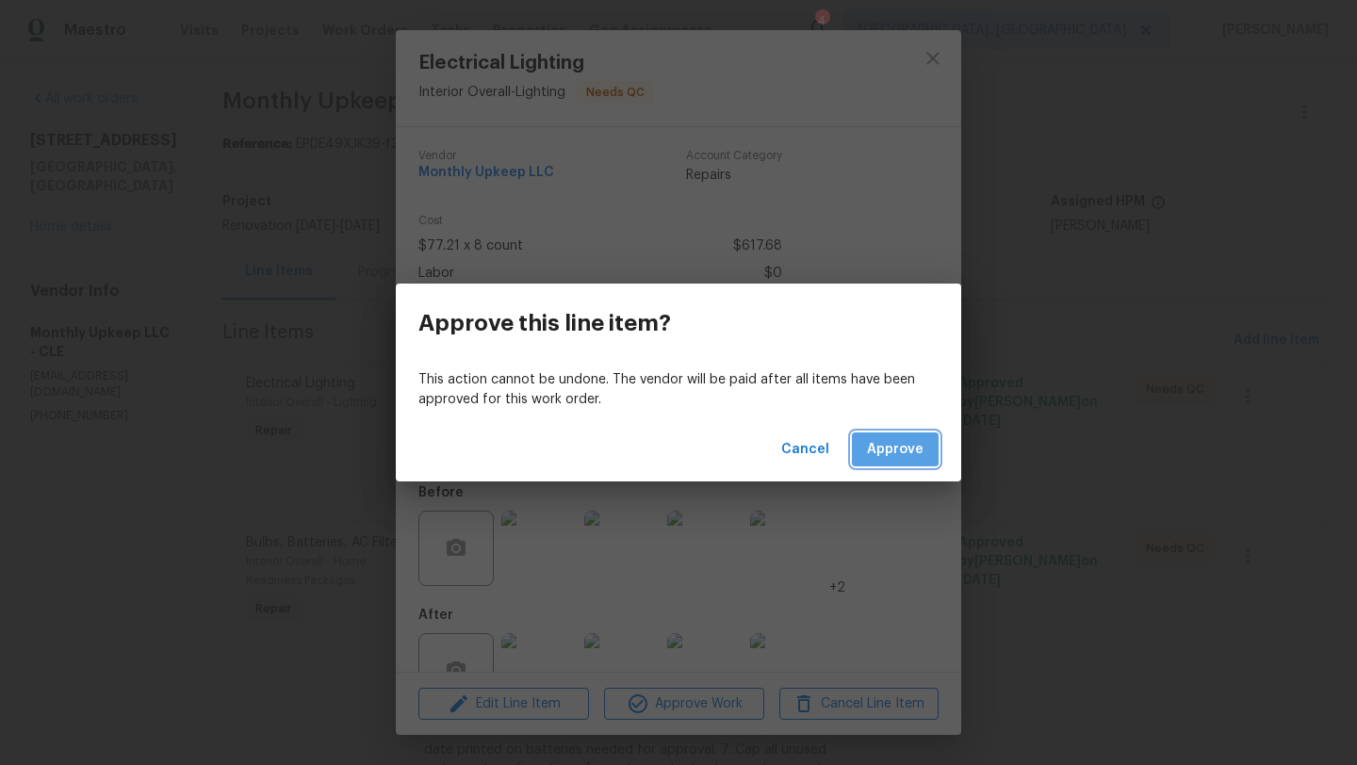
click at [878, 441] on span "Approve" at bounding box center [895, 450] width 57 height 24
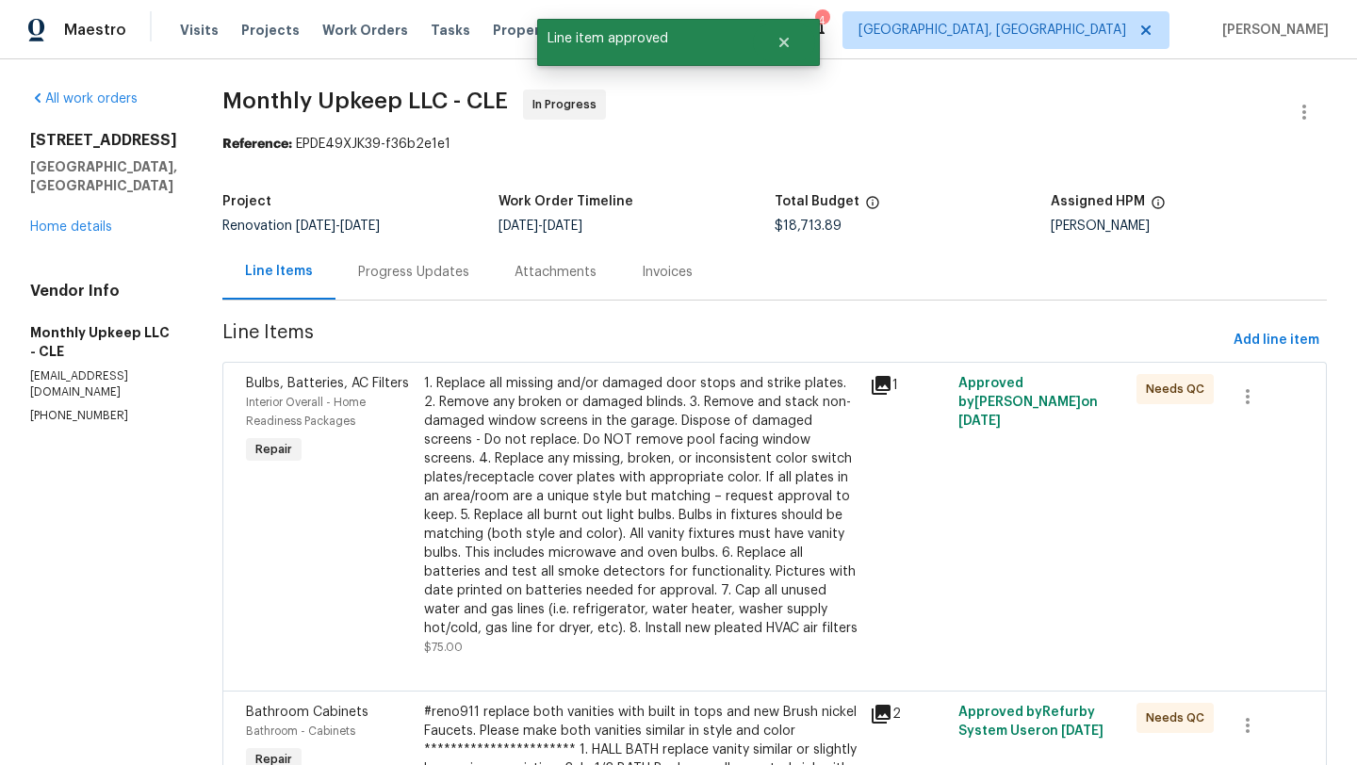
click at [536, 507] on div "1. Replace all missing and/or damaged door stops and strike plates. 2. Remove a…" at bounding box center [641, 506] width 434 height 264
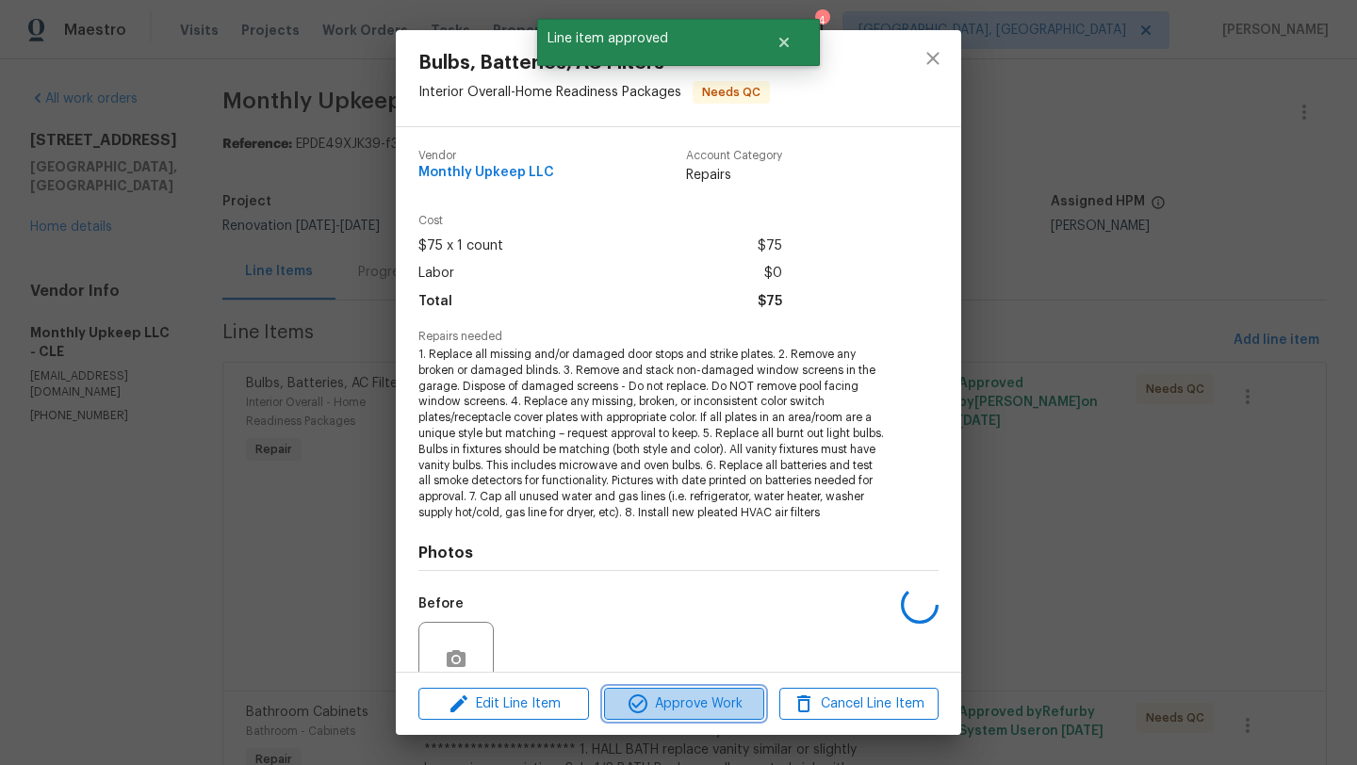
click at [635, 696] on icon "button" at bounding box center [638, 704] width 19 height 19
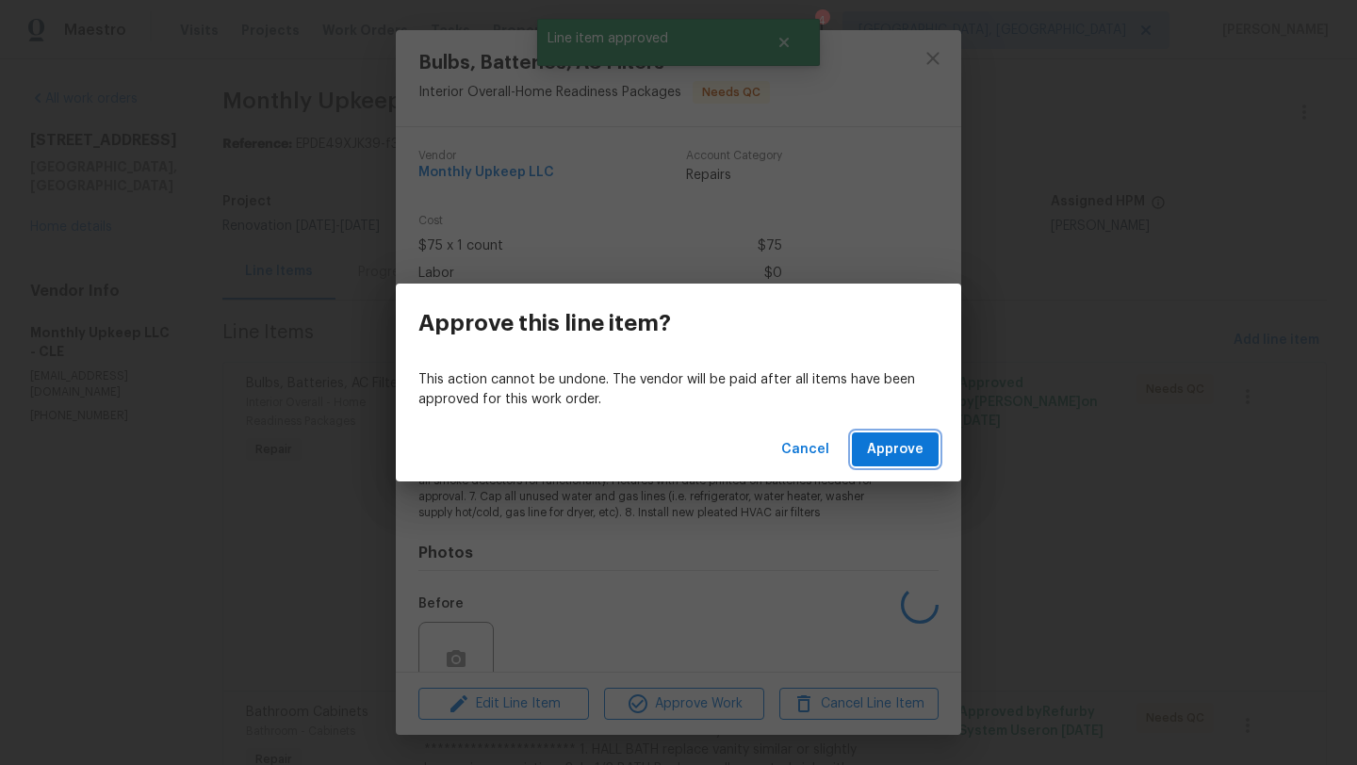
click at [894, 449] on span "Approve" at bounding box center [895, 450] width 57 height 24
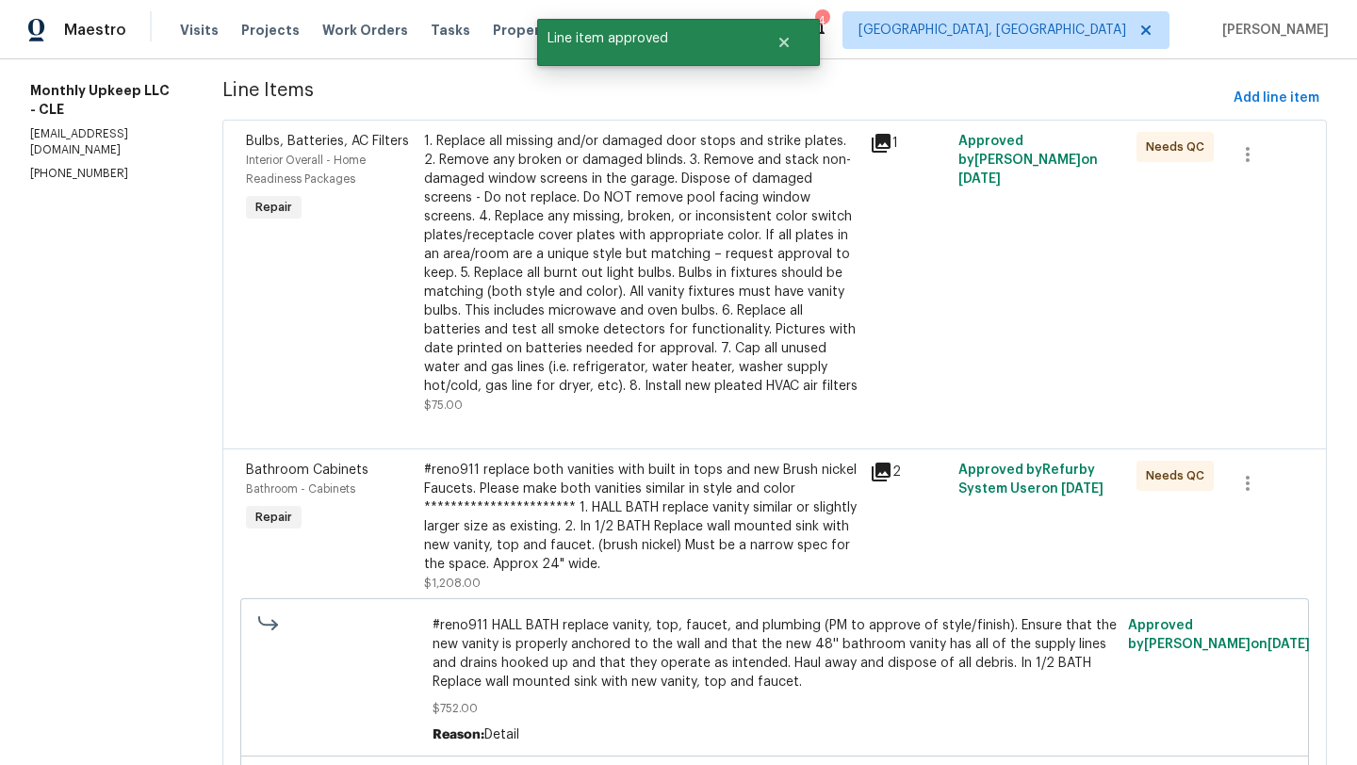
scroll to position [248, 0]
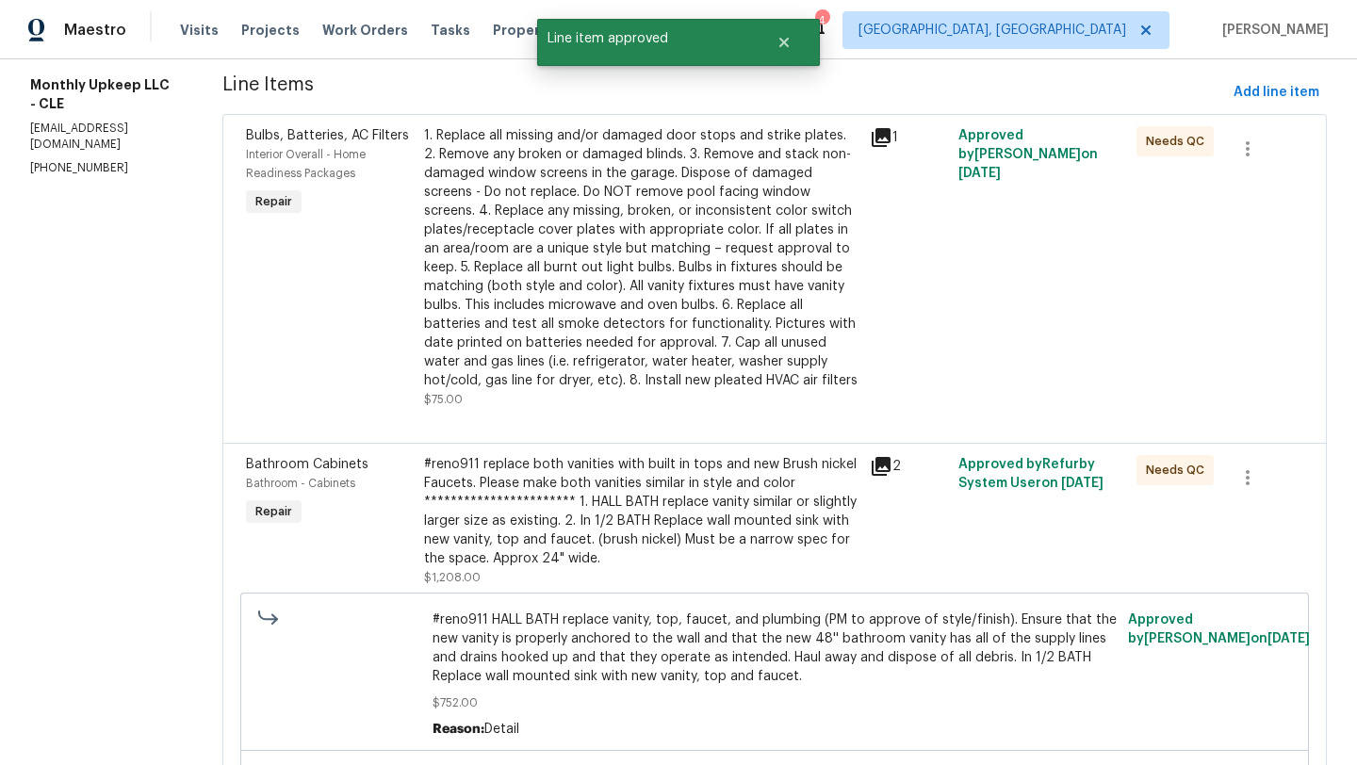
click at [543, 351] on div "1. Replace all missing and/or damaged door stops and strike plates. 2. Remove a…" at bounding box center [641, 258] width 434 height 264
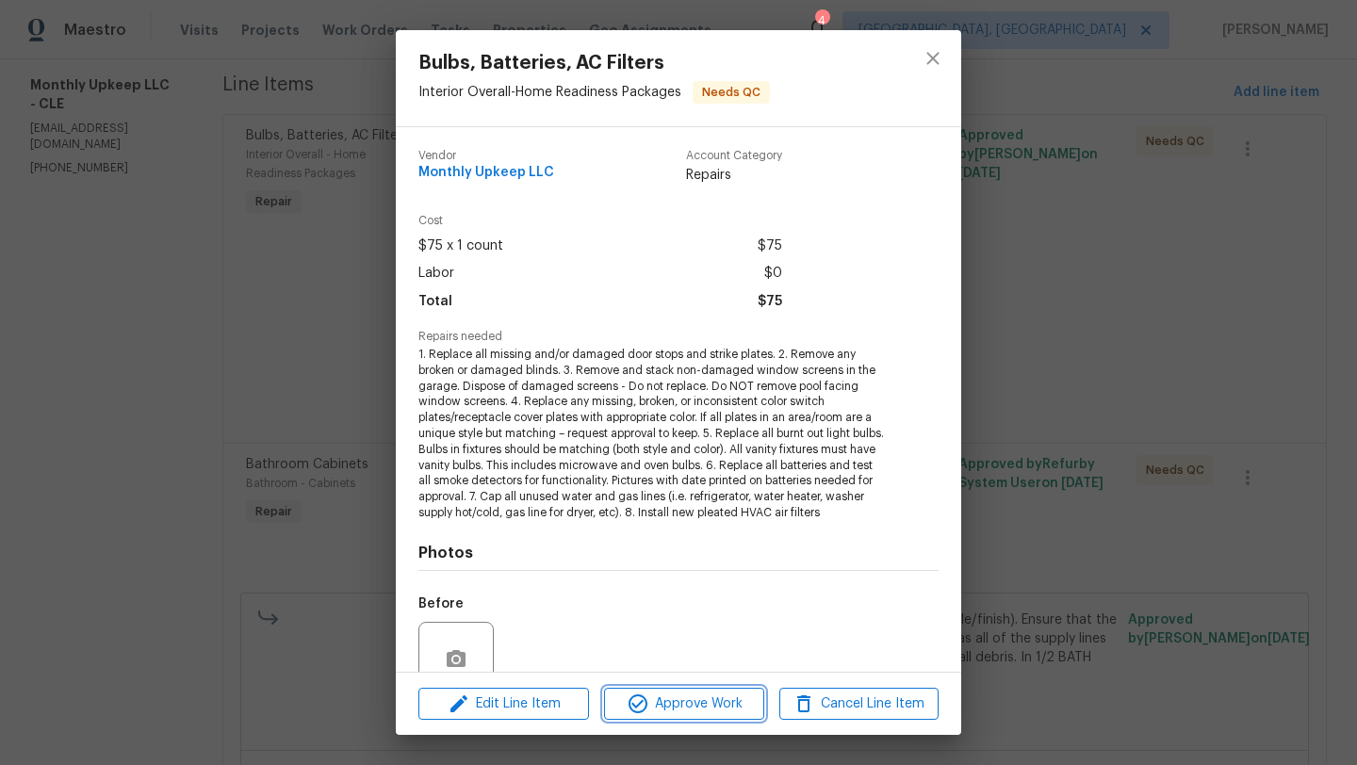
click at [653, 699] on span "Approve Work" at bounding box center [684, 705] width 148 height 24
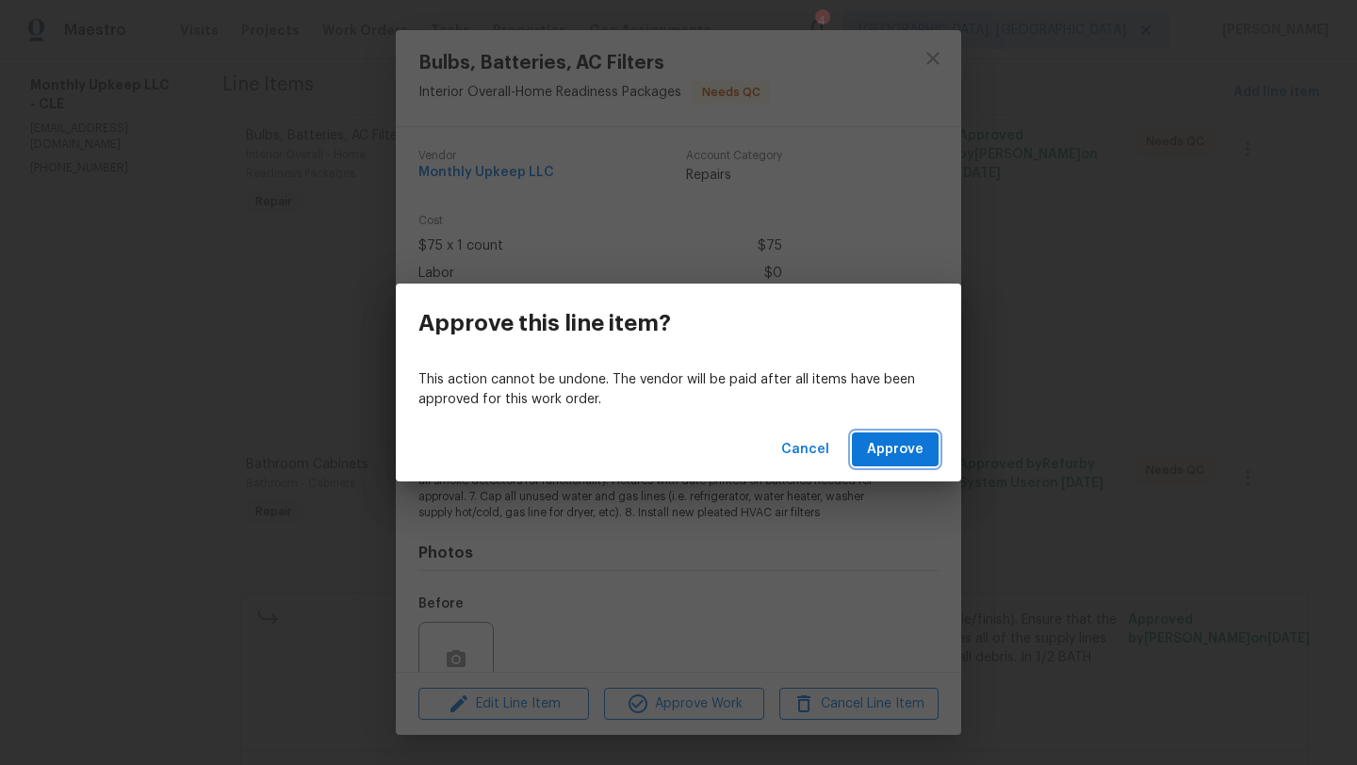
click at [869, 449] on button "Approve" at bounding box center [895, 450] width 87 height 35
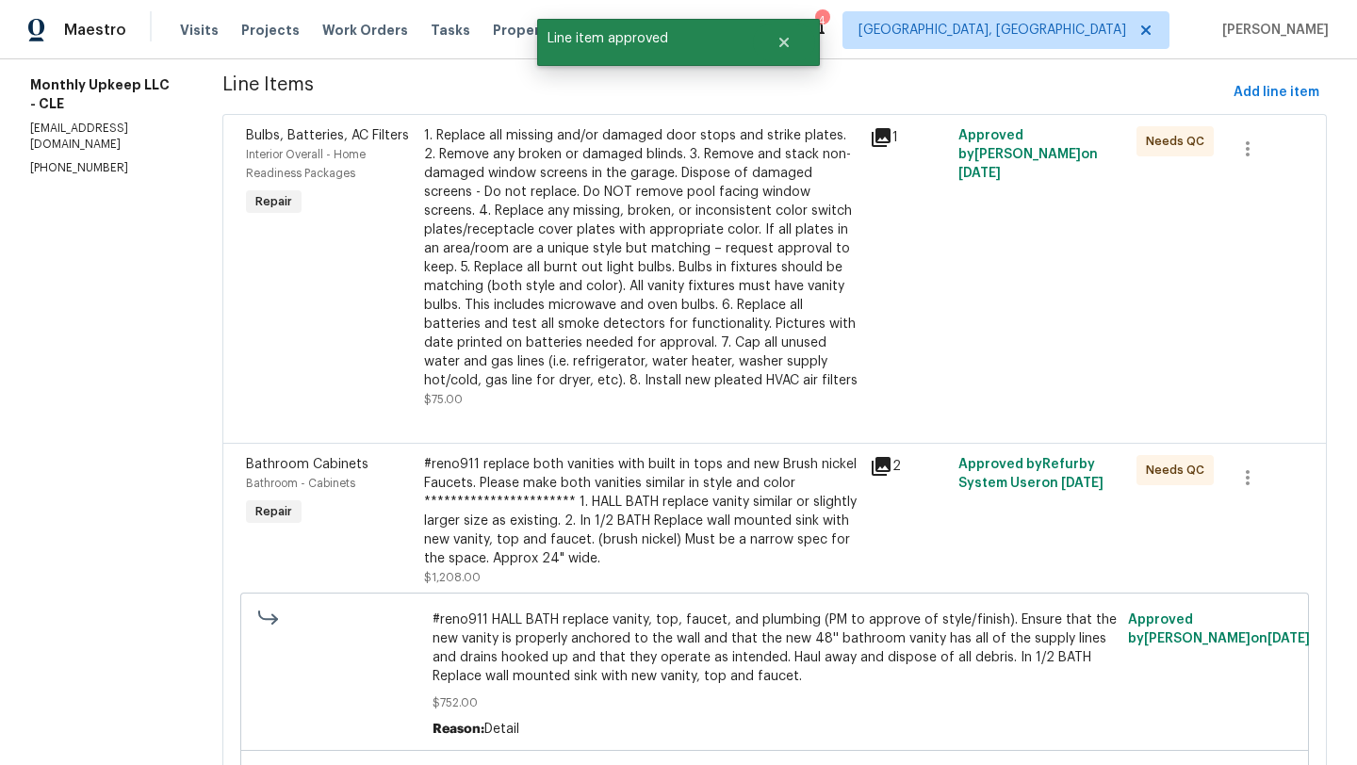
scroll to position [263, 0]
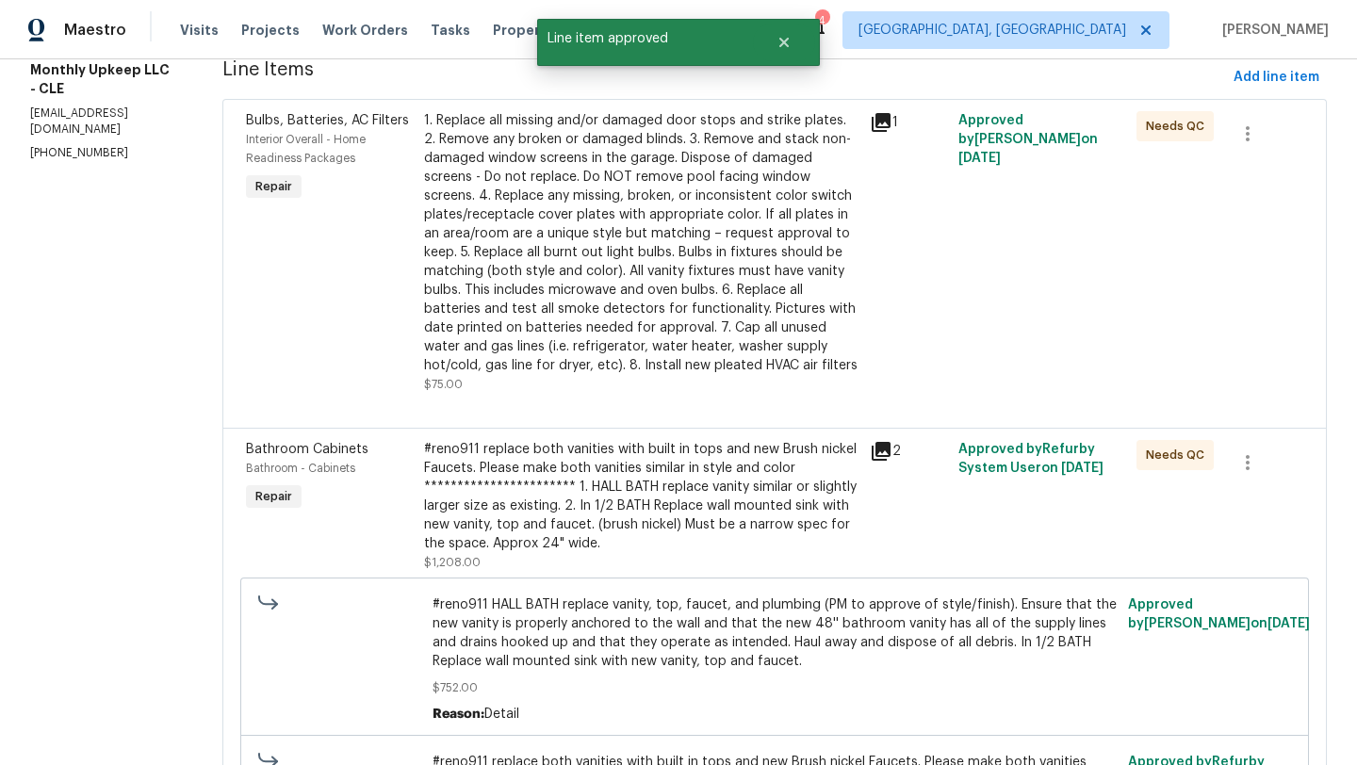
click at [725, 506] on div "**********" at bounding box center [641, 496] width 434 height 113
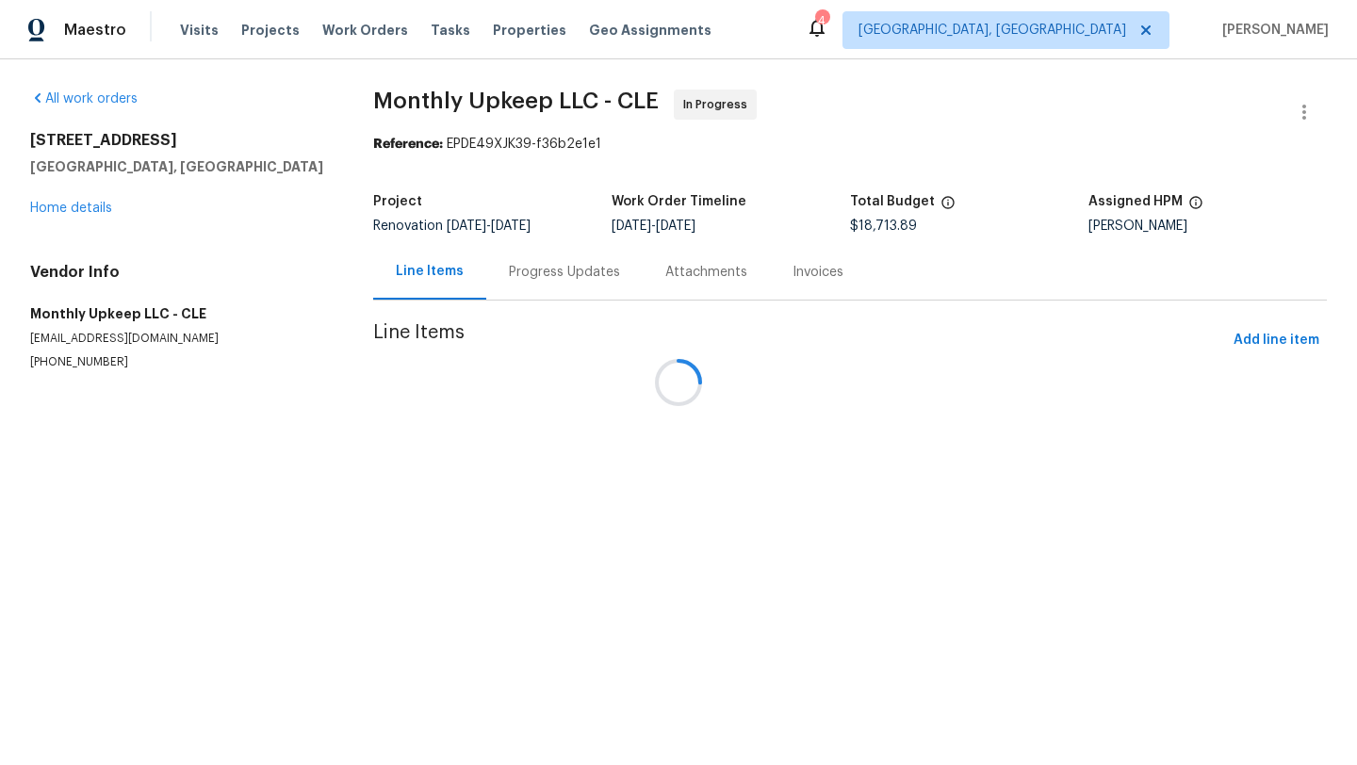
scroll to position [0, 0]
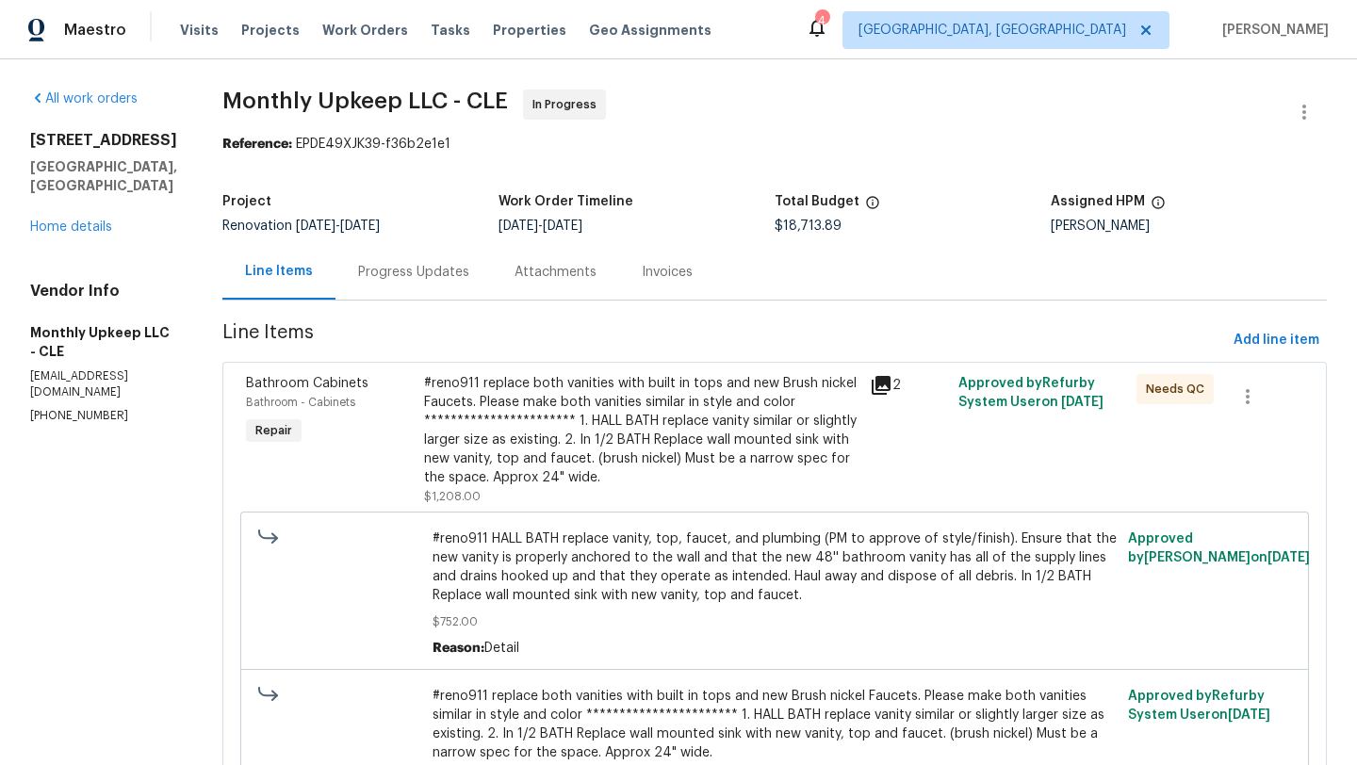
click at [657, 450] on div "**********" at bounding box center [641, 430] width 434 height 113
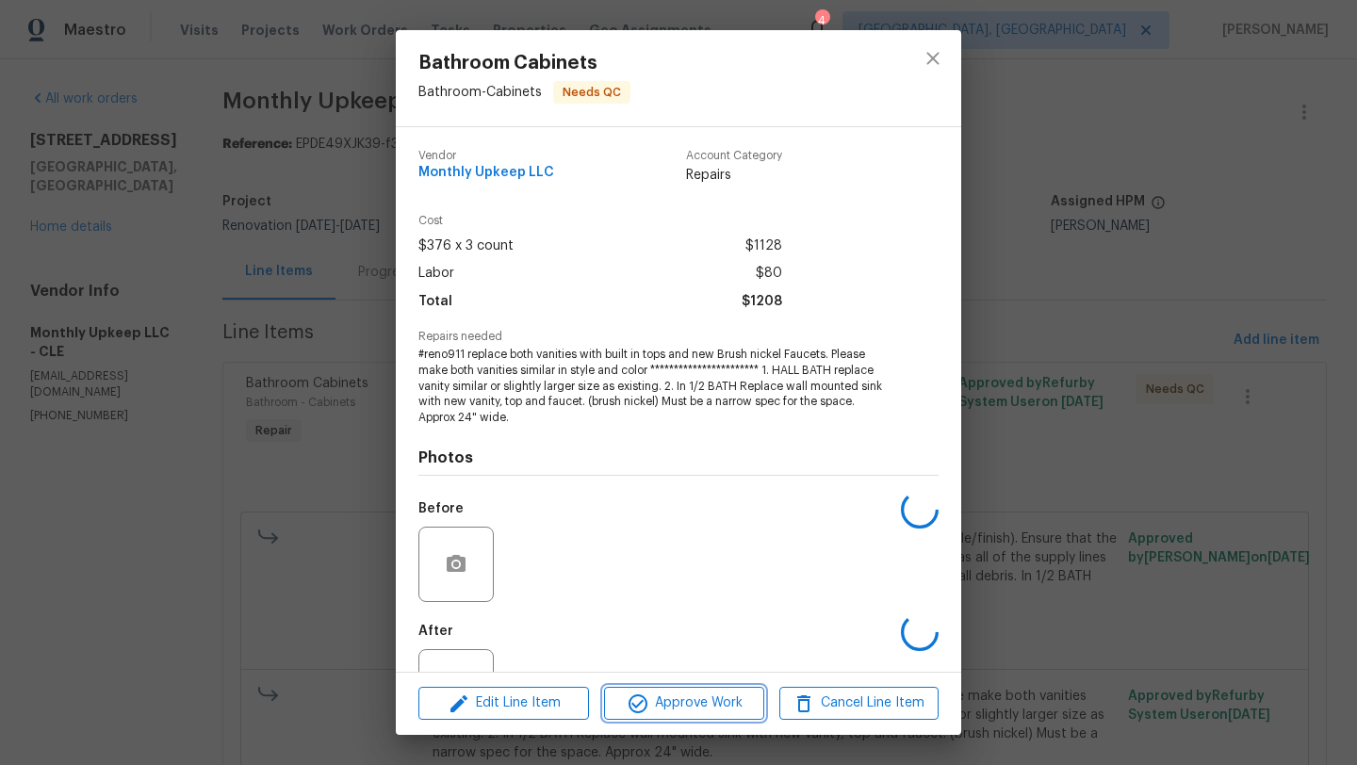
click at [719, 704] on span "Approve Work" at bounding box center [684, 704] width 148 height 24
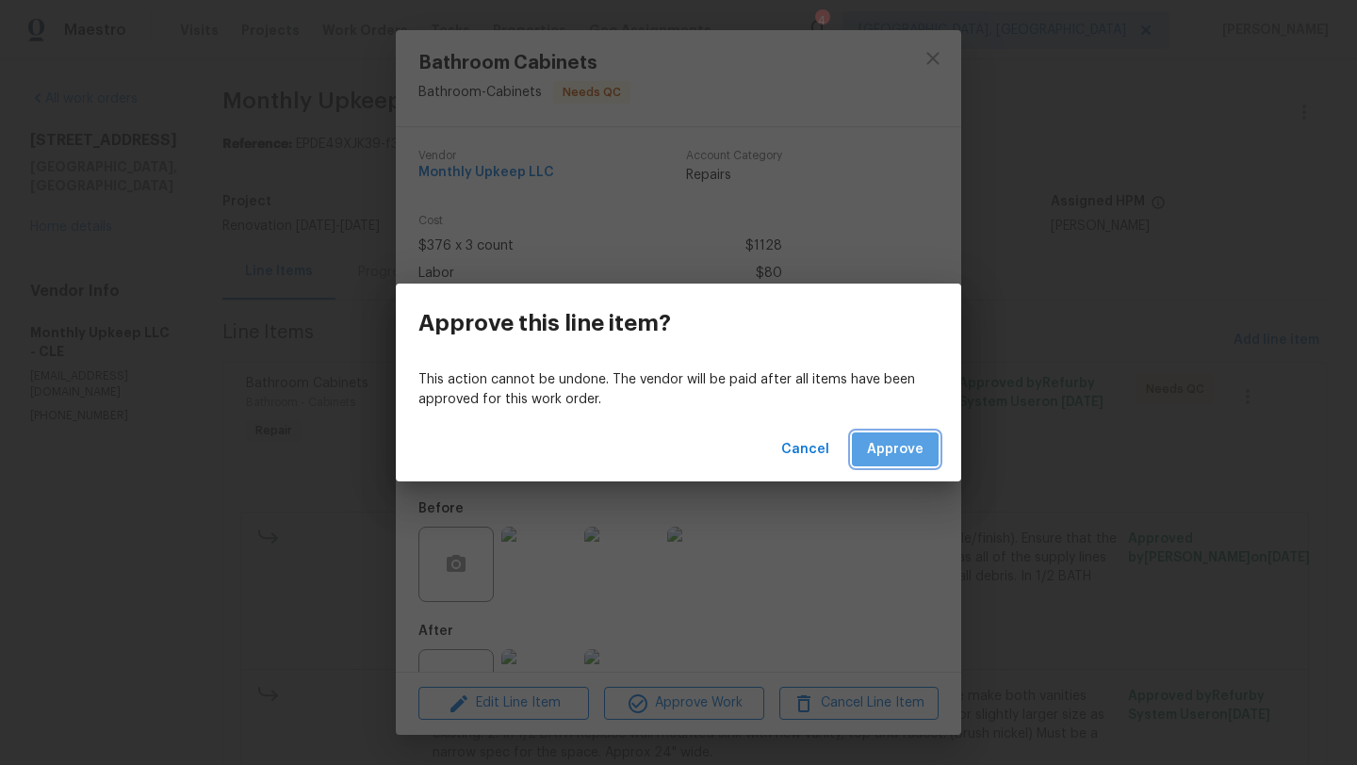
click at [892, 448] on span "Approve" at bounding box center [895, 450] width 57 height 24
click at [544, 562] on div "Approve this line item? This action cannot be undone. The vendor will be paid a…" at bounding box center [678, 382] width 1357 height 765
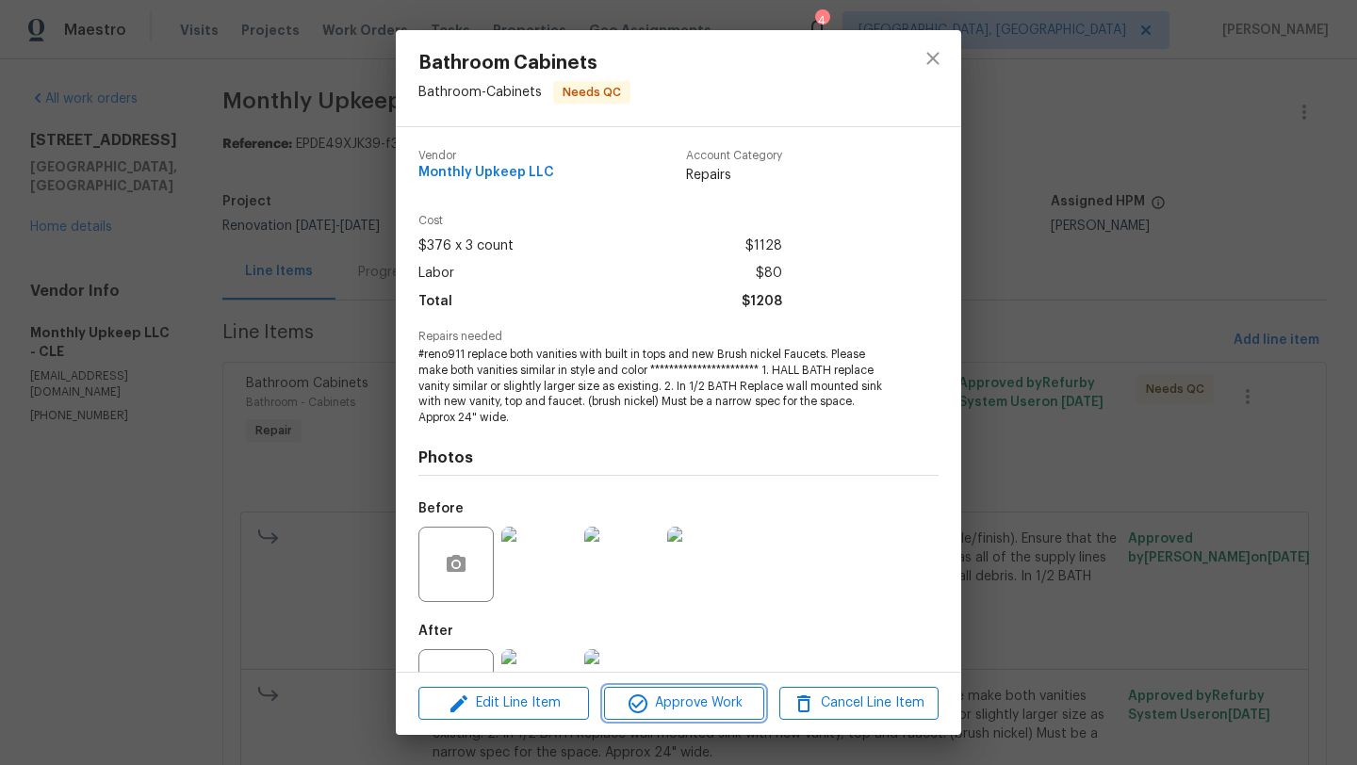
scroll to position [72, 0]
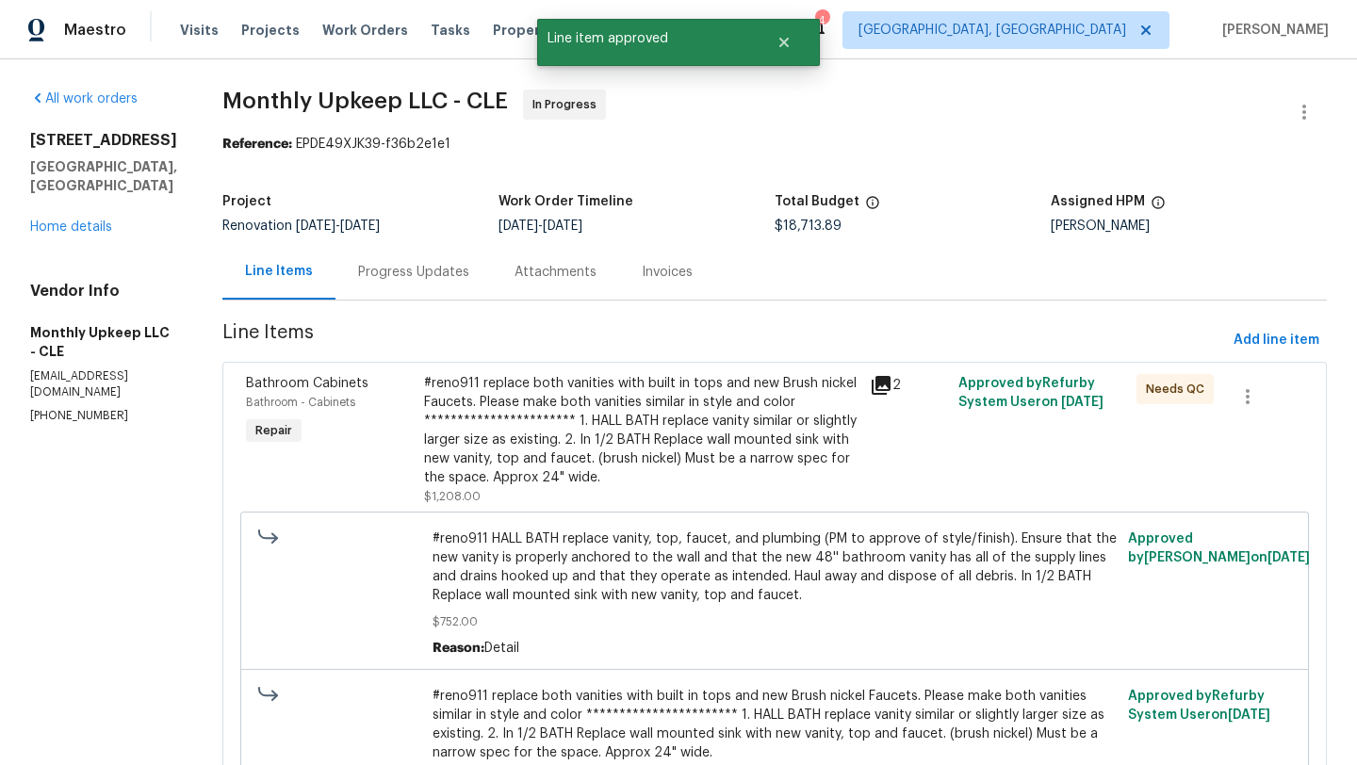
click at [553, 627] on img at bounding box center [538, 615] width 75 height 75
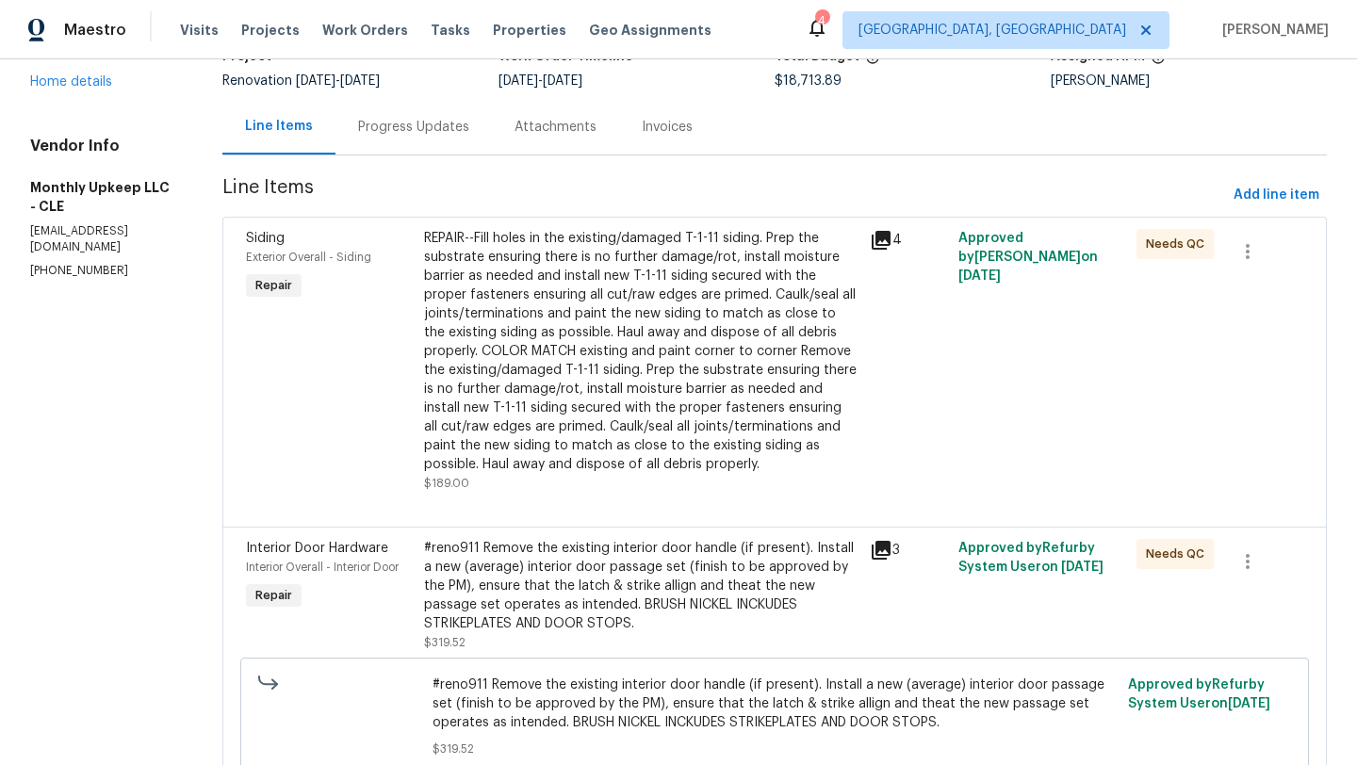
scroll to position [145, 0]
click at [567, 573] on div "#reno911 Remove the existing interior door handle (if present). Install a new (…" at bounding box center [641, 586] width 434 height 94
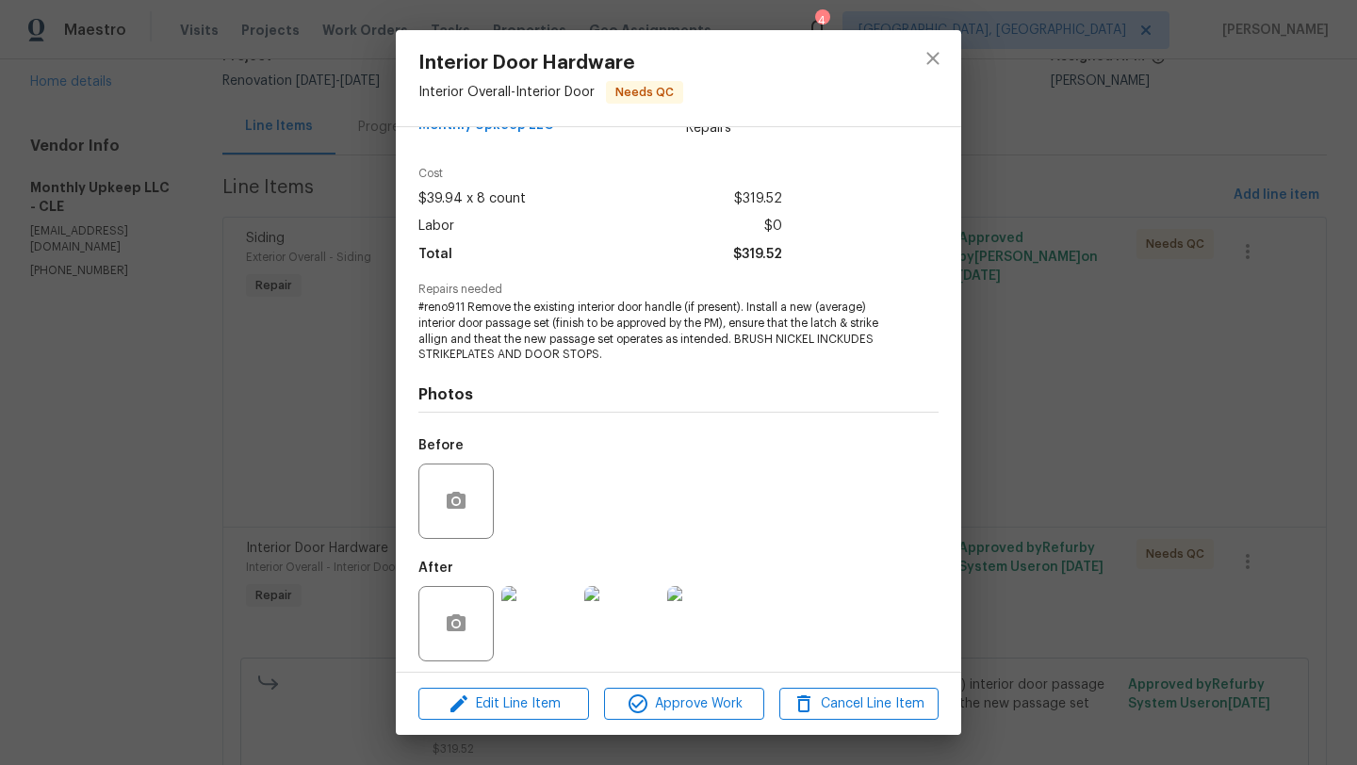
scroll to position [46, 0]
click at [520, 611] on img at bounding box center [538, 624] width 75 height 75
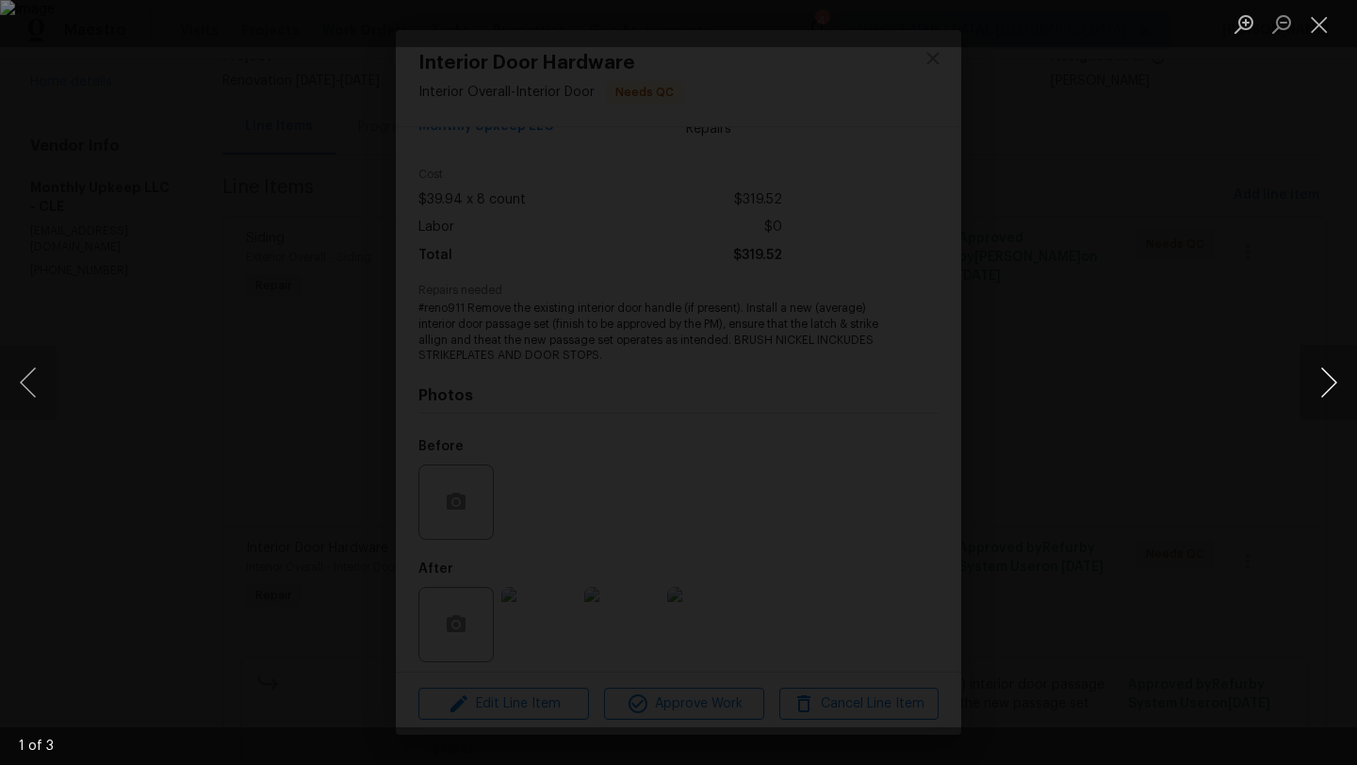
click at [1333, 380] on button "Next image" at bounding box center [1329, 382] width 57 height 75
click at [1333, 381] on button "Next image" at bounding box center [1329, 382] width 57 height 75
click at [744, 731] on div "1 of 3" at bounding box center [678, 747] width 1357 height 38
click at [708, 536] on div "Lightbox" at bounding box center [678, 382] width 1357 height 765
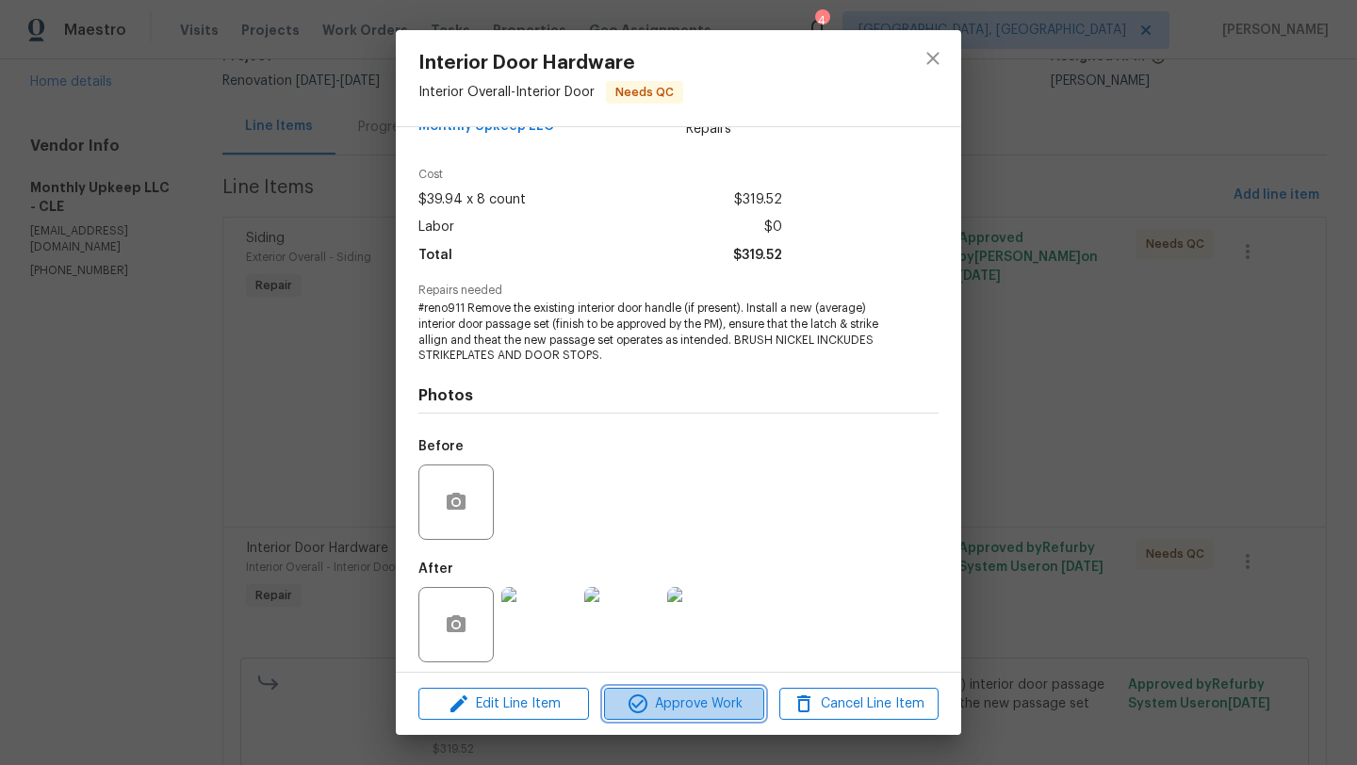
click at [651, 712] on span "Approve Work" at bounding box center [684, 705] width 148 height 24
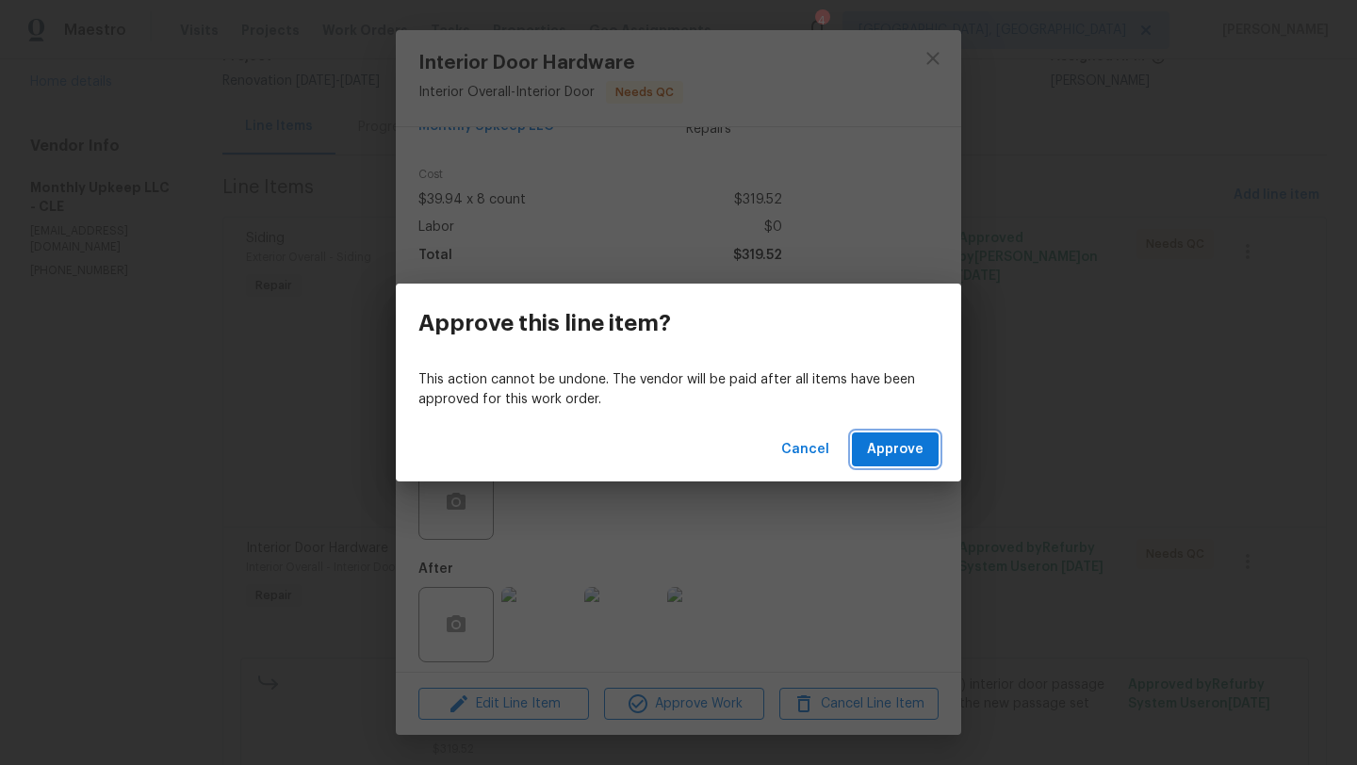
click at [892, 454] on span "Approve" at bounding box center [895, 450] width 57 height 24
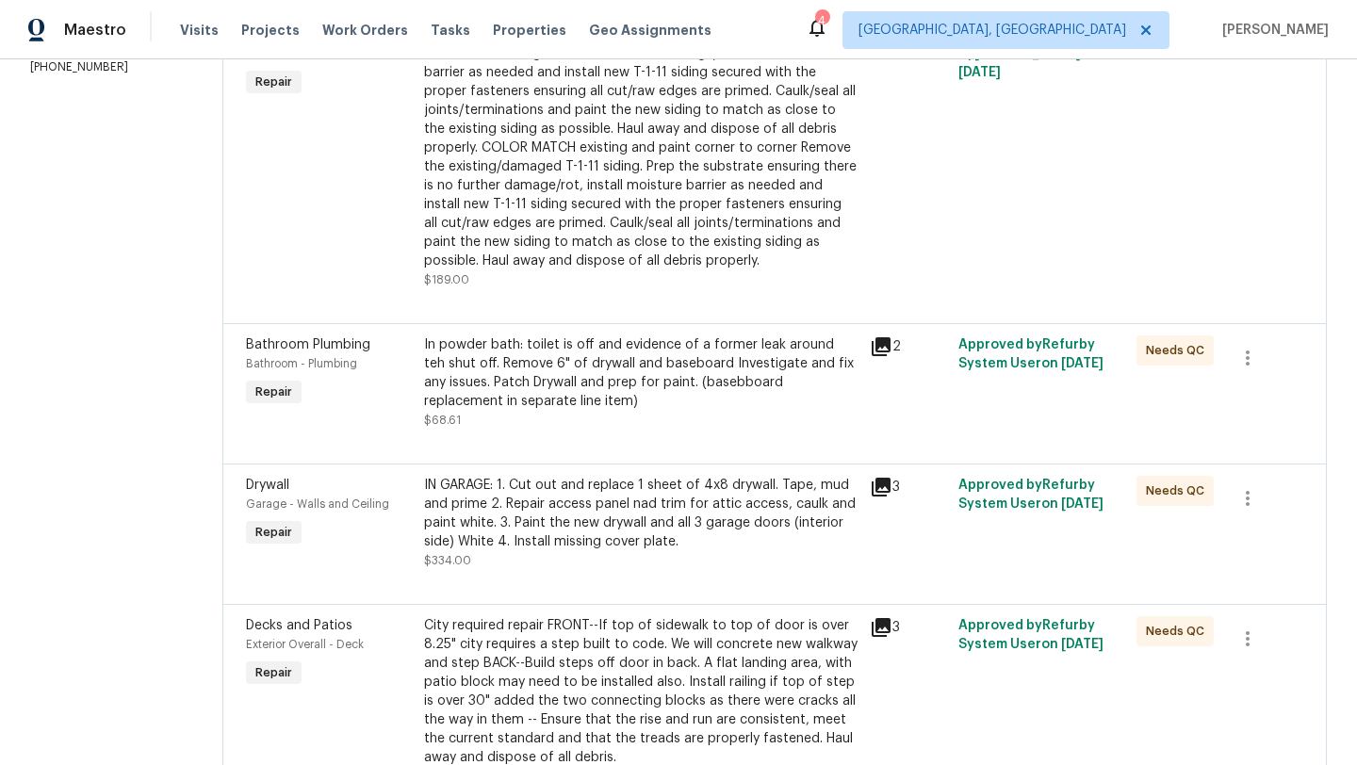
scroll to position [382, 0]
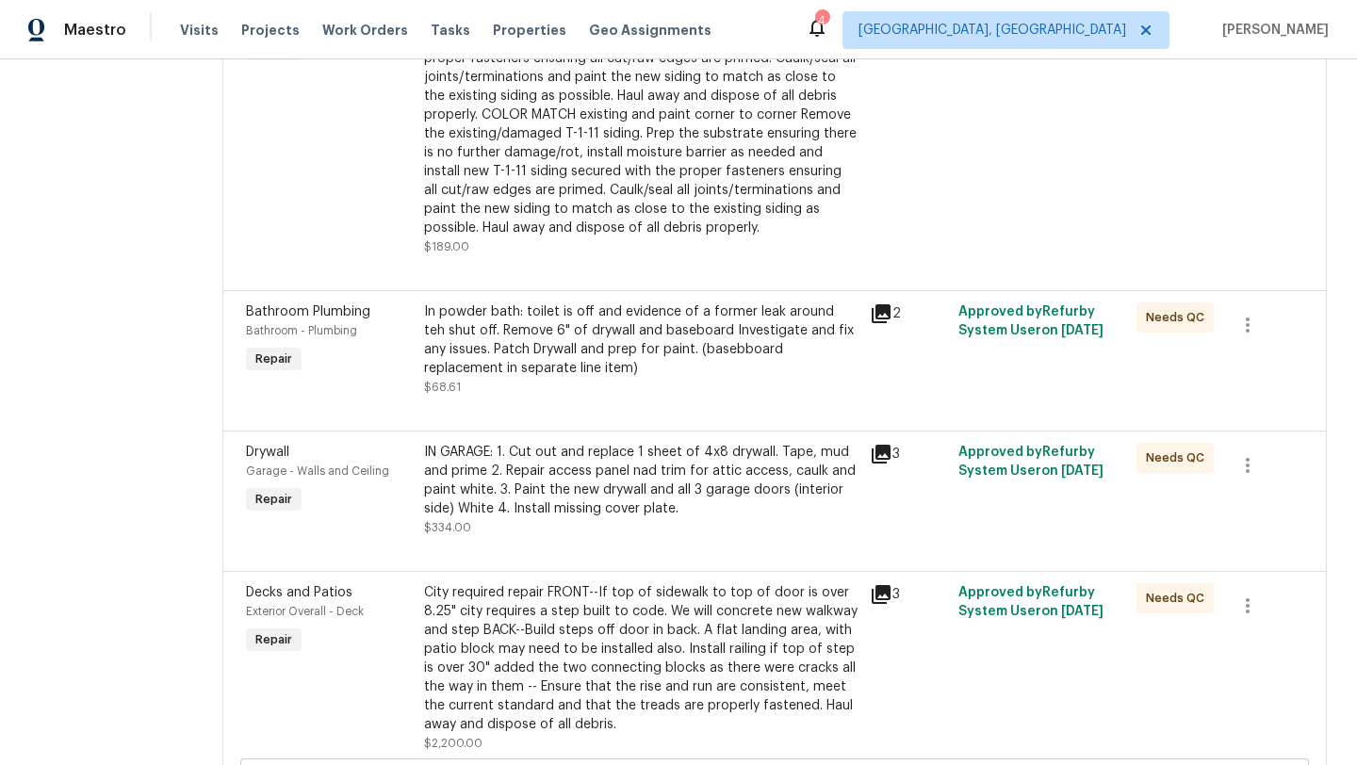
click at [554, 345] on div "In powder bath: toilet is off and evidence of a former leak around teh shut off…" at bounding box center [641, 340] width 434 height 75
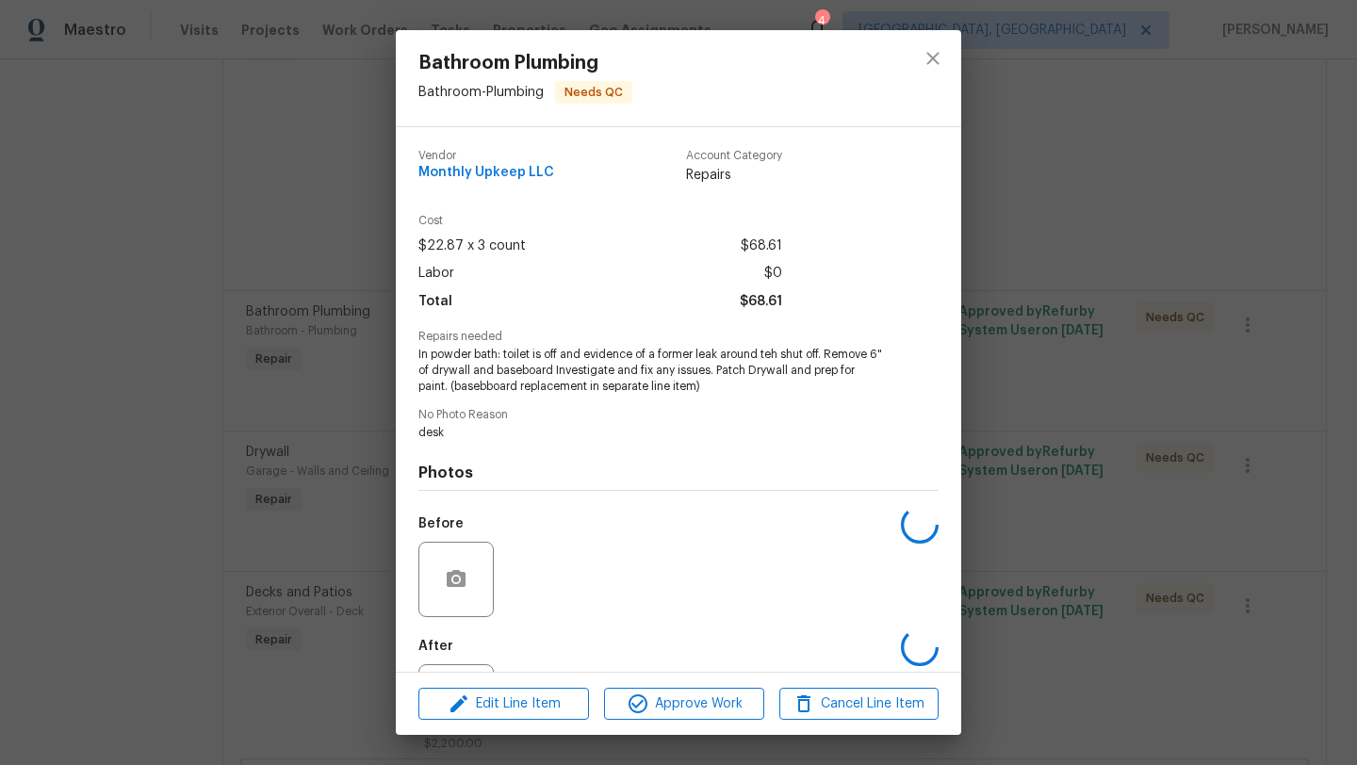
scroll to position [87, 0]
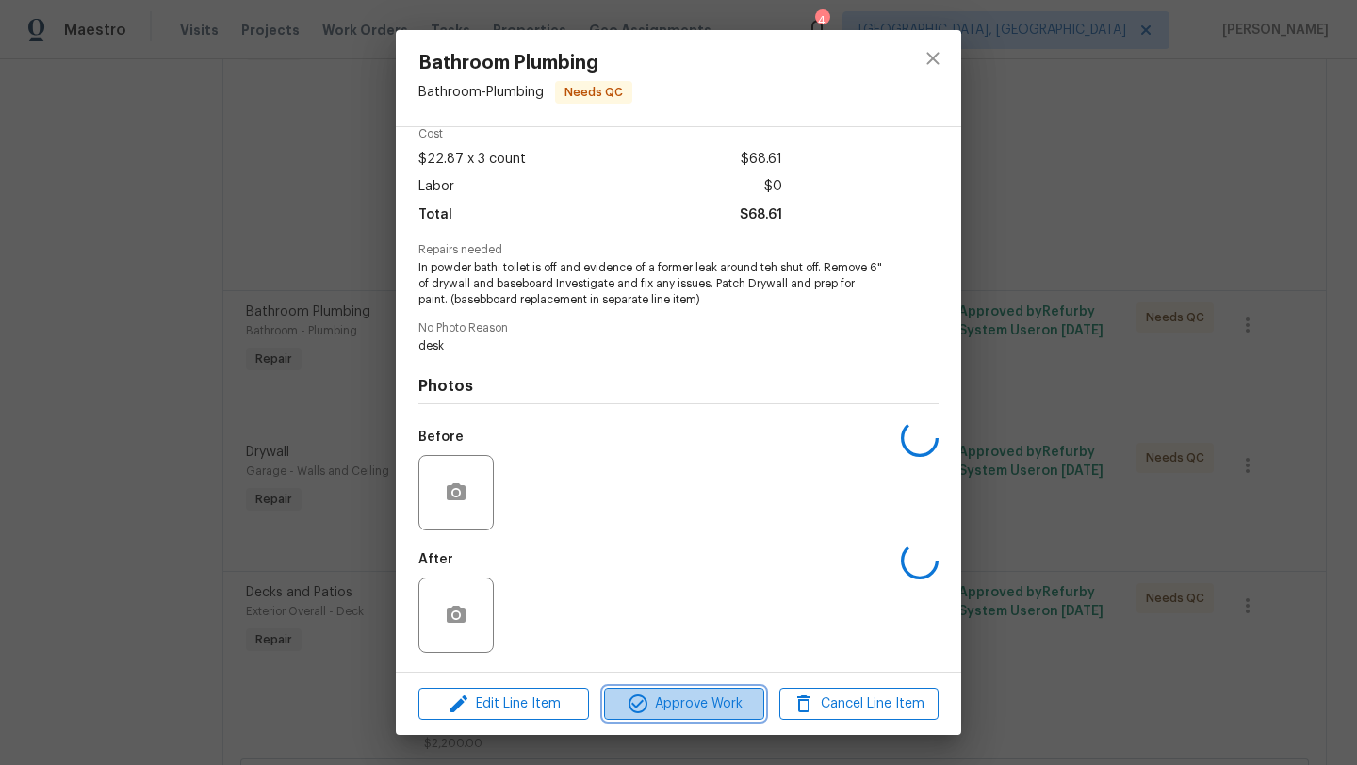
click at [650, 704] on span "Approve Work" at bounding box center [684, 705] width 148 height 24
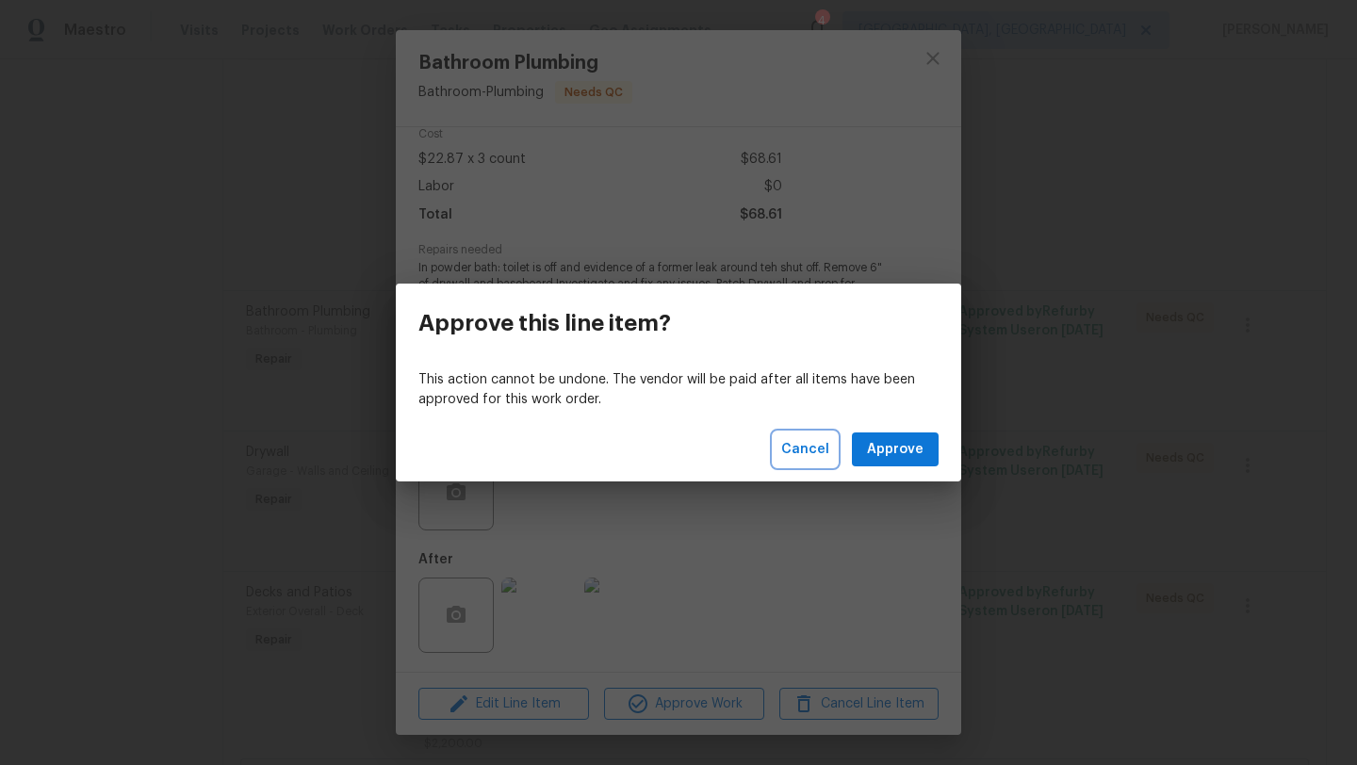
click at [807, 442] on span "Cancel" at bounding box center [805, 450] width 48 height 24
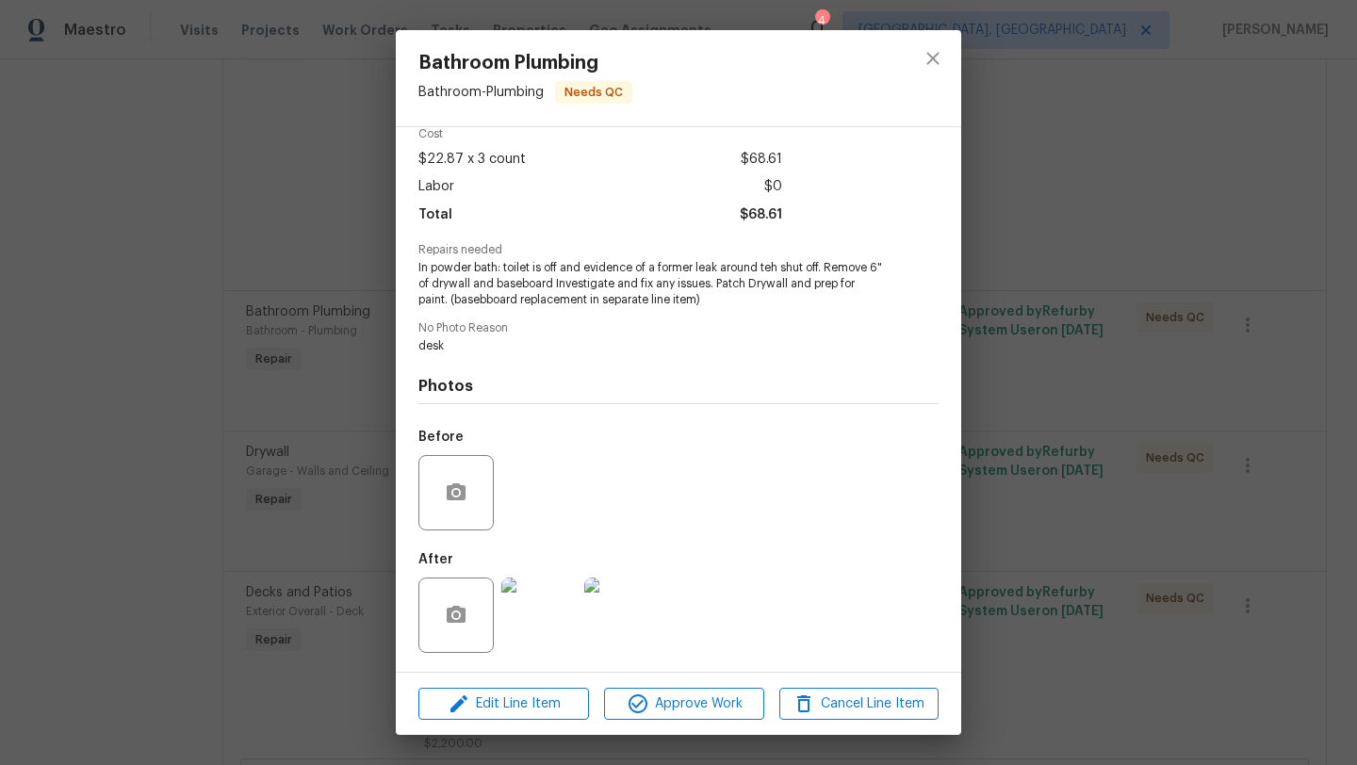
click at [550, 624] on img at bounding box center [538, 615] width 75 height 75
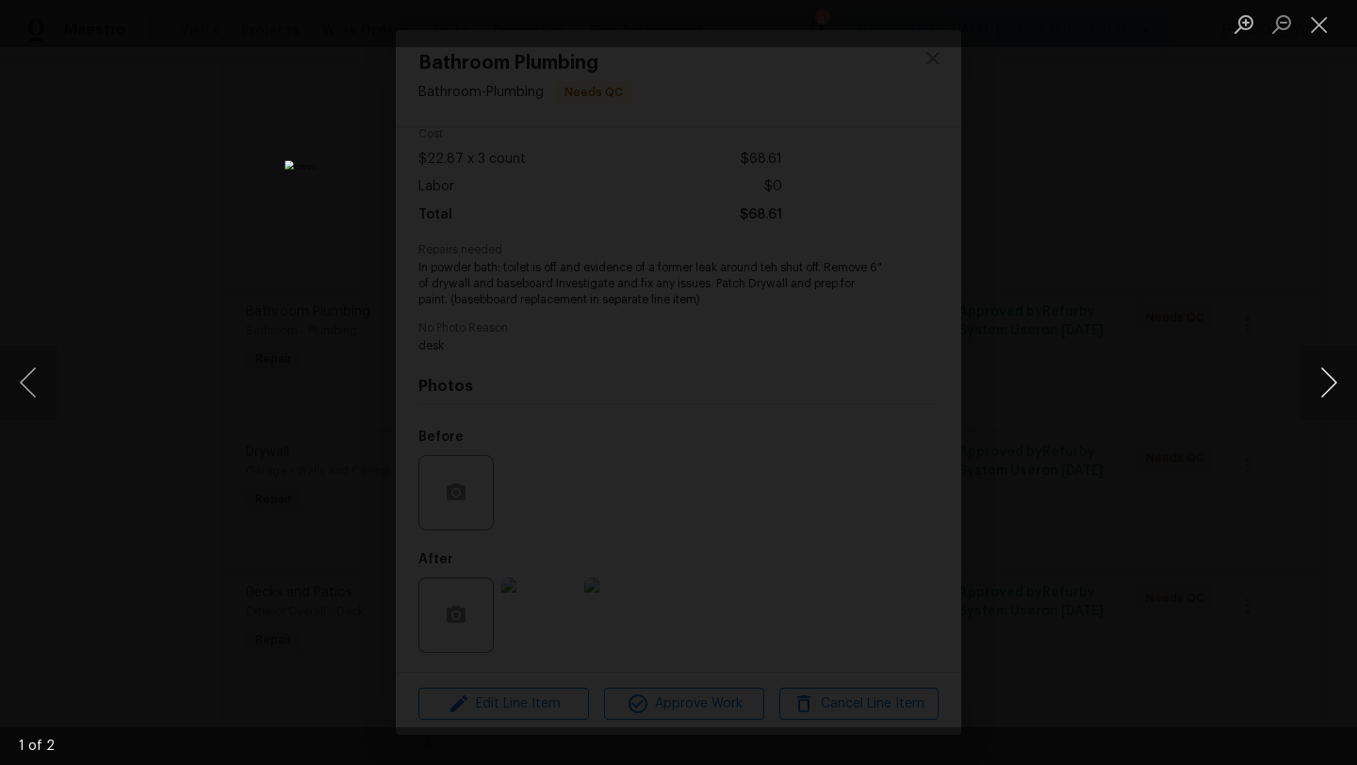
click at [1324, 418] on button "Next image" at bounding box center [1329, 382] width 57 height 75
click at [1327, 14] on button "Close lightbox" at bounding box center [1320, 24] width 38 height 33
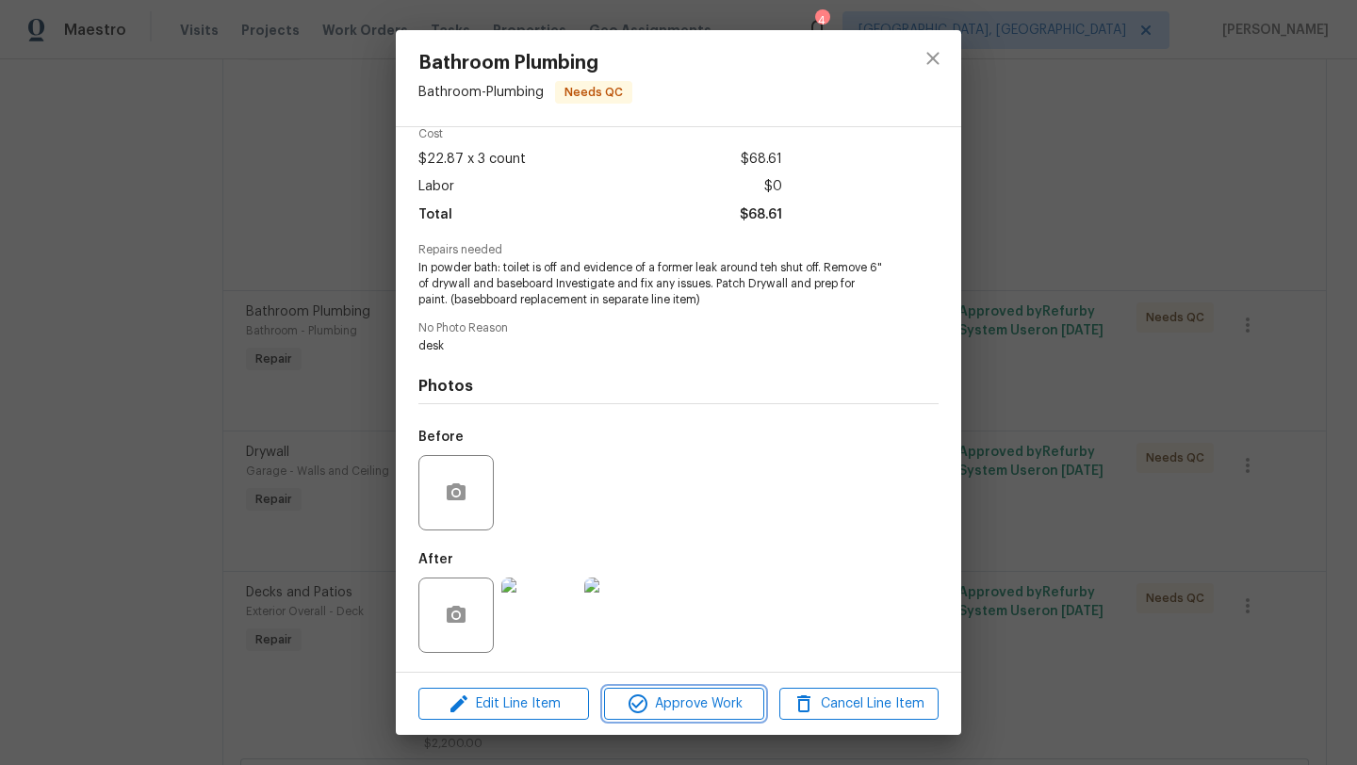
click at [647, 702] on icon "button" at bounding box center [638, 704] width 23 height 23
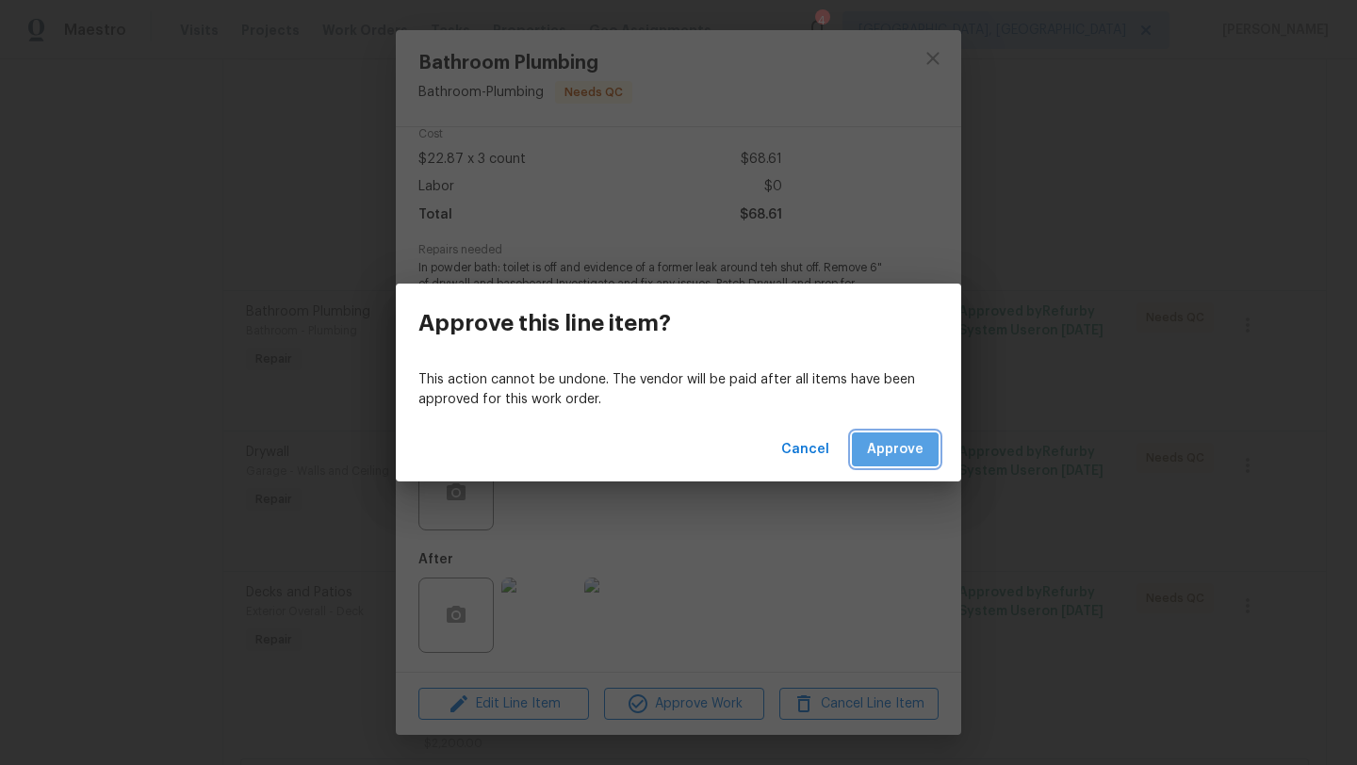
click at [877, 455] on span "Approve" at bounding box center [895, 450] width 57 height 24
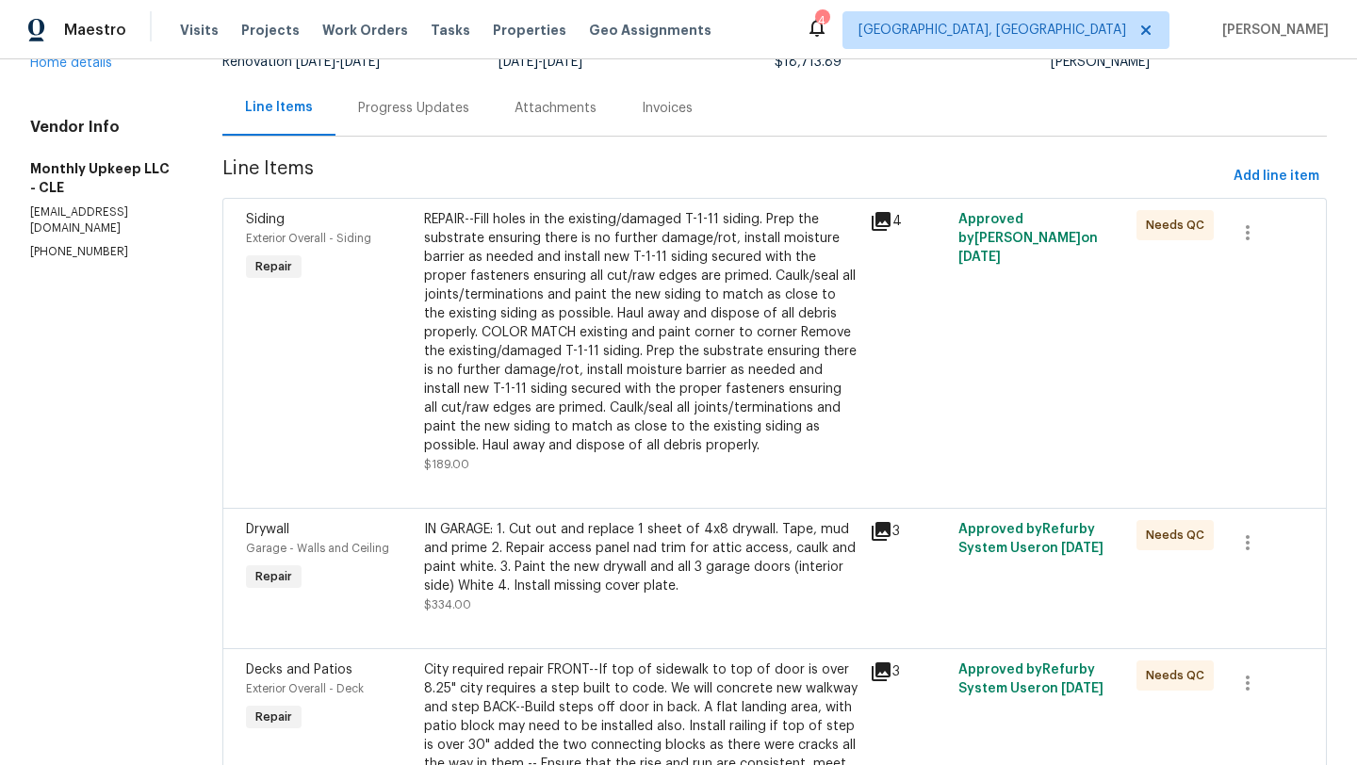
scroll to position [166, 0]
click at [532, 553] on div "IN GARAGE: 1. Cut out and replace 1 sheet of 4x8 drywall. Tape, mud and prime 2…" at bounding box center [641, 555] width 434 height 75
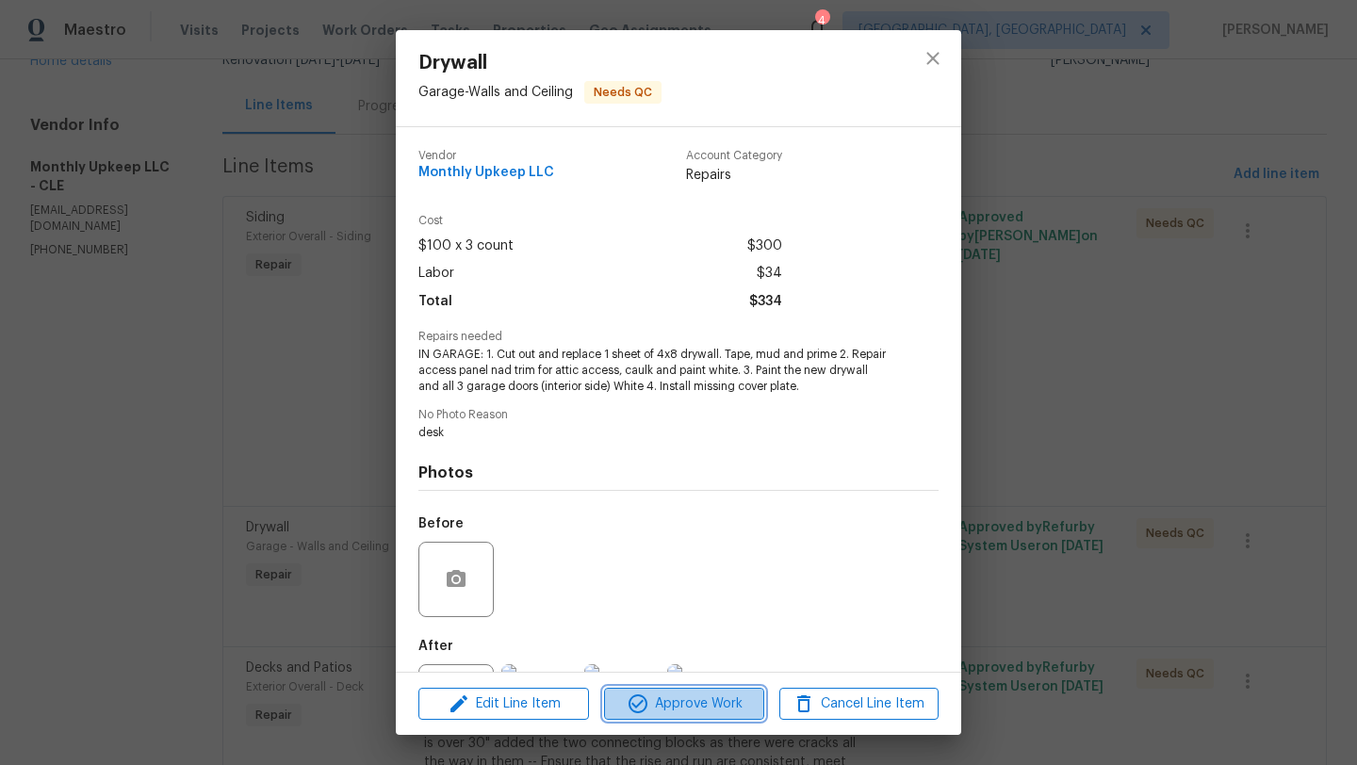
click at [627, 709] on icon "button" at bounding box center [638, 704] width 23 height 23
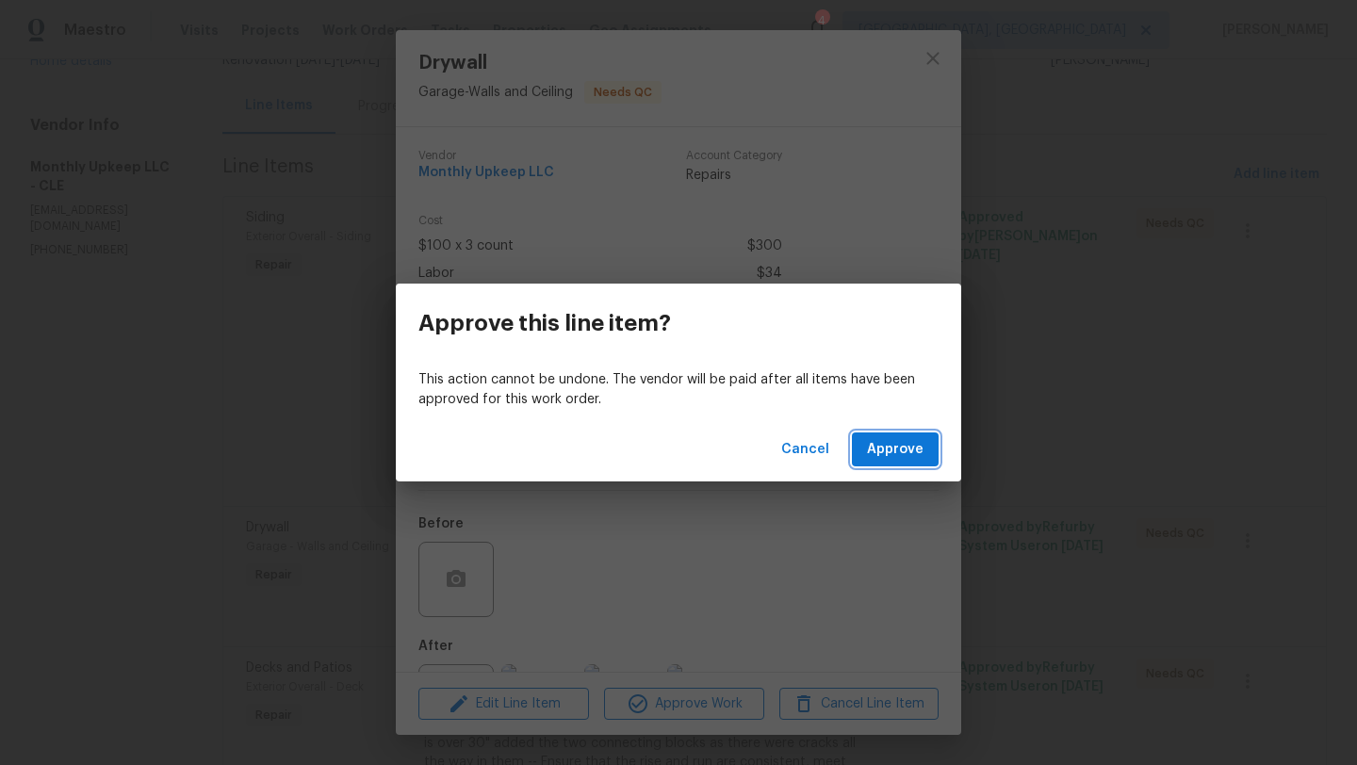
click at [897, 435] on button "Approve" at bounding box center [895, 450] width 87 height 35
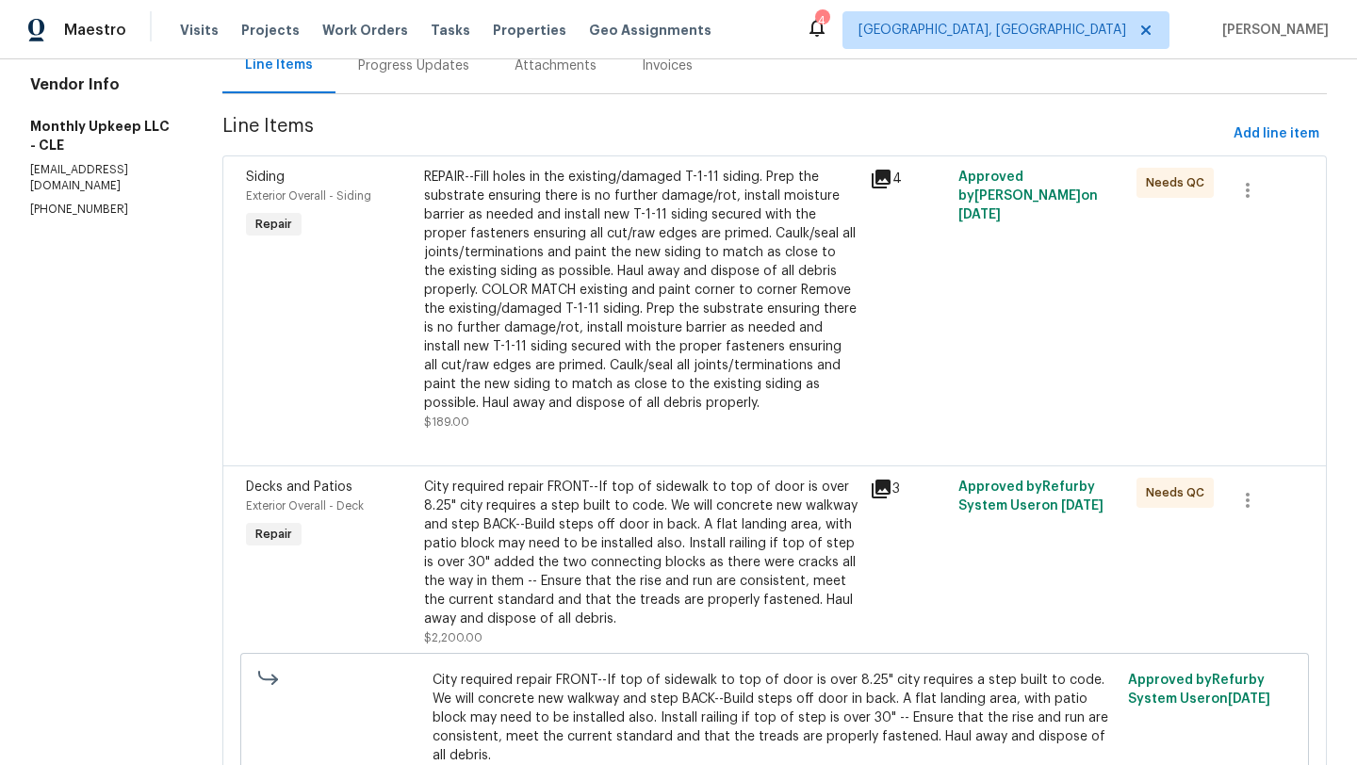
scroll to position [207, 0]
click at [475, 568] on div "City required repair FRONT--If top of sidewalk to top of door is over 8.25" cit…" at bounding box center [641, 552] width 434 height 151
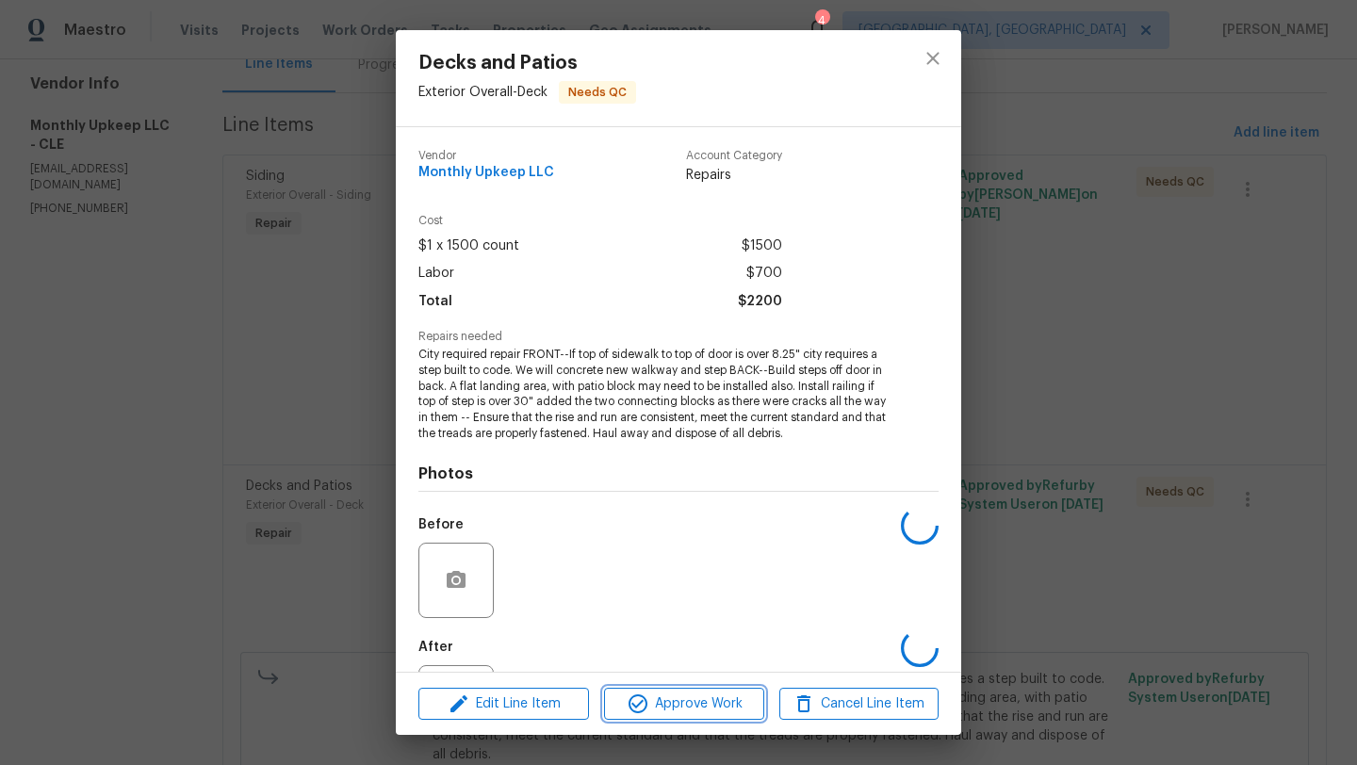
click at [621, 708] on span "Approve Work" at bounding box center [684, 705] width 148 height 24
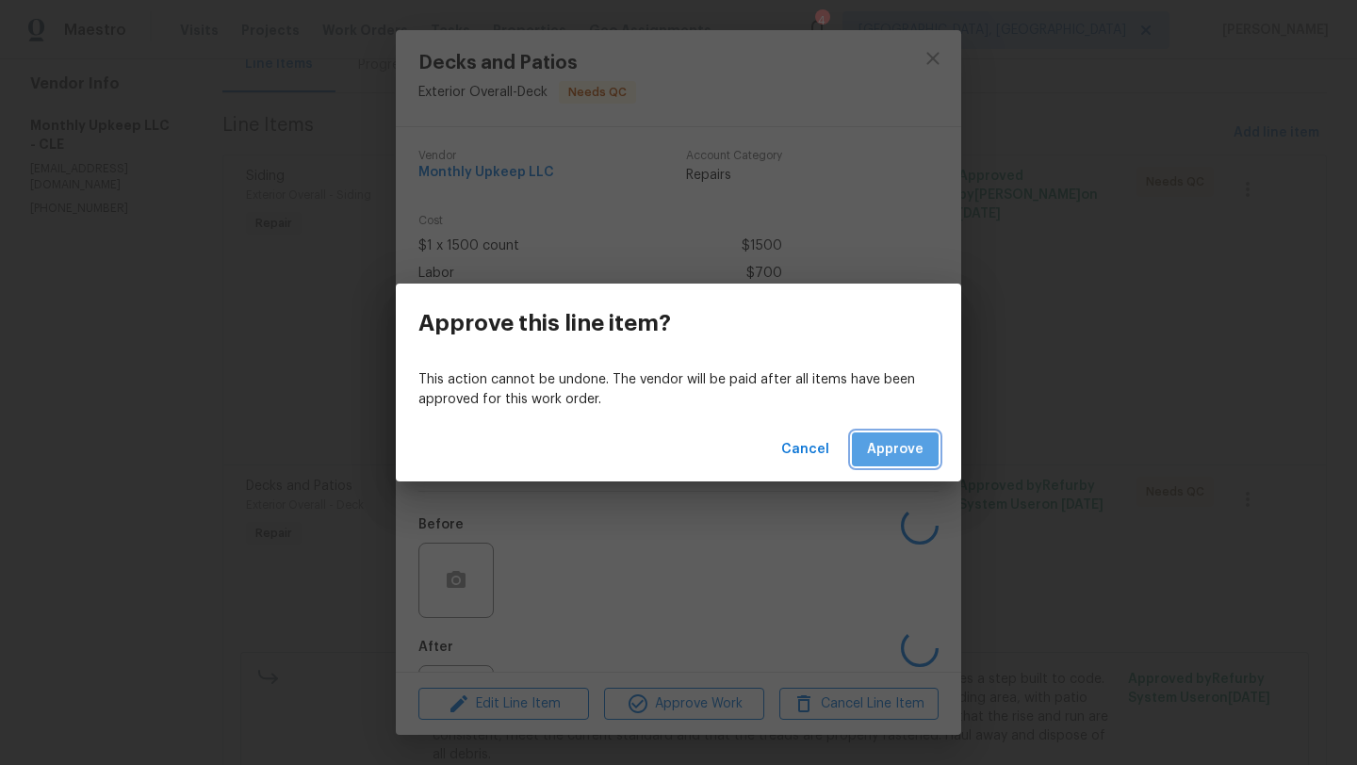
click at [886, 448] on span "Approve" at bounding box center [895, 450] width 57 height 24
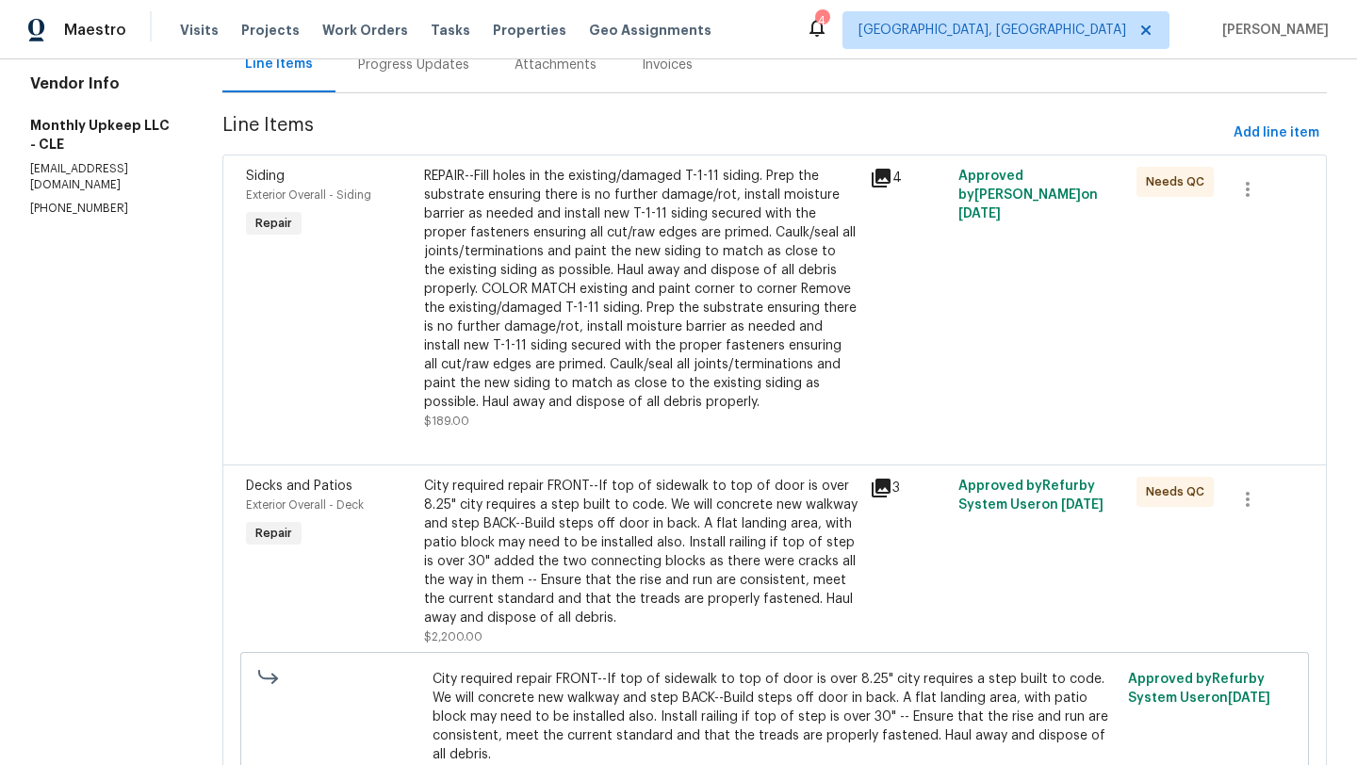
click at [498, 251] on div "REPAIR--Fill holes in the existing/damaged T-1-11 siding. Prep the substrate en…" at bounding box center [641, 289] width 434 height 245
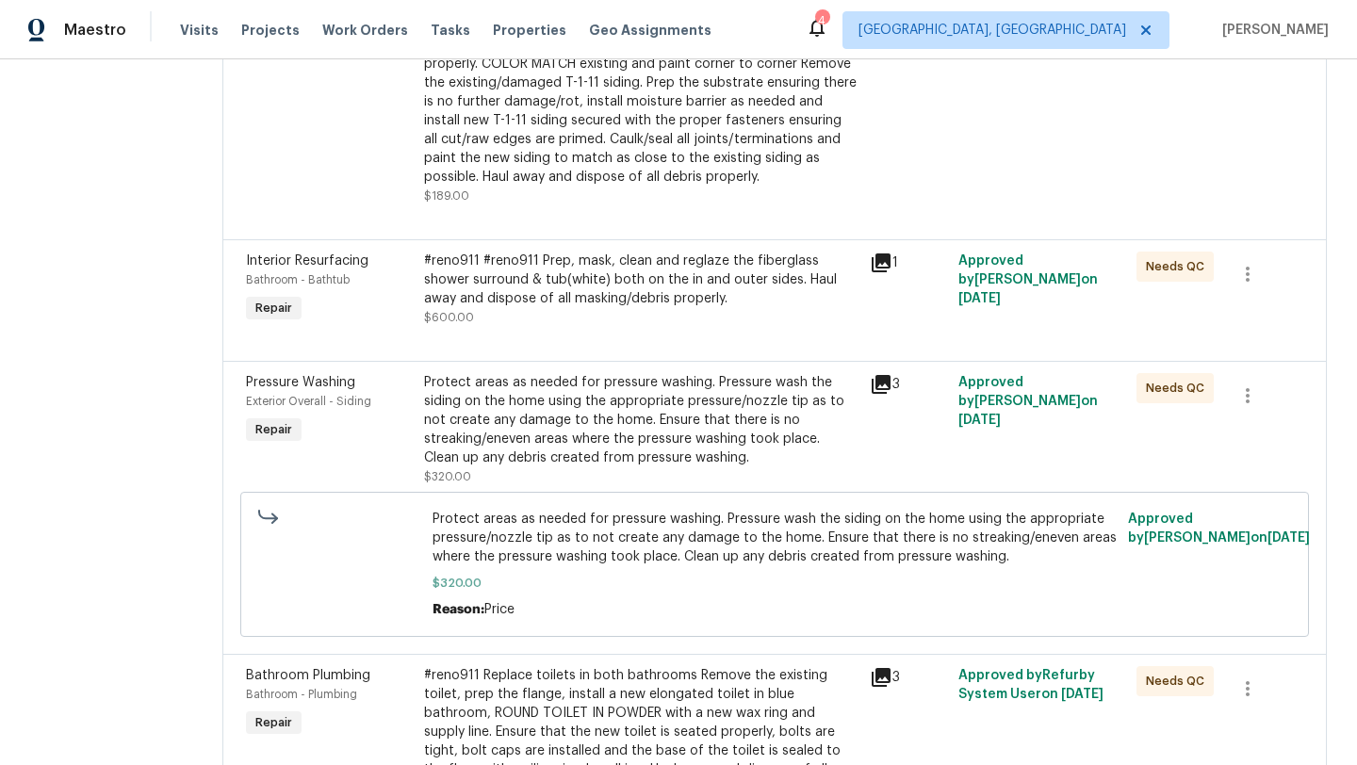
scroll to position [430, 0]
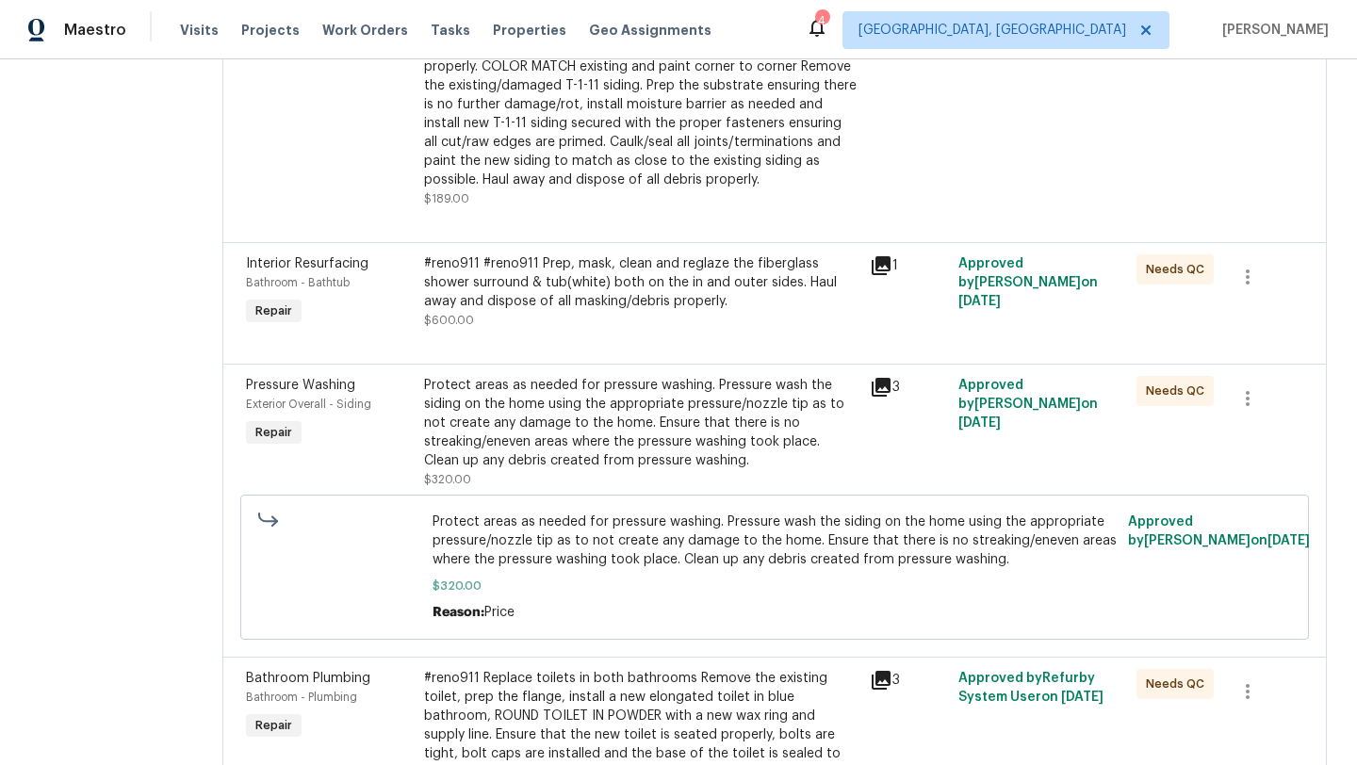
click at [511, 433] on div "Protect areas as needed for pressure washing. Pressure wash the siding on the h…" at bounding box center [641, 423] width 434 height 94
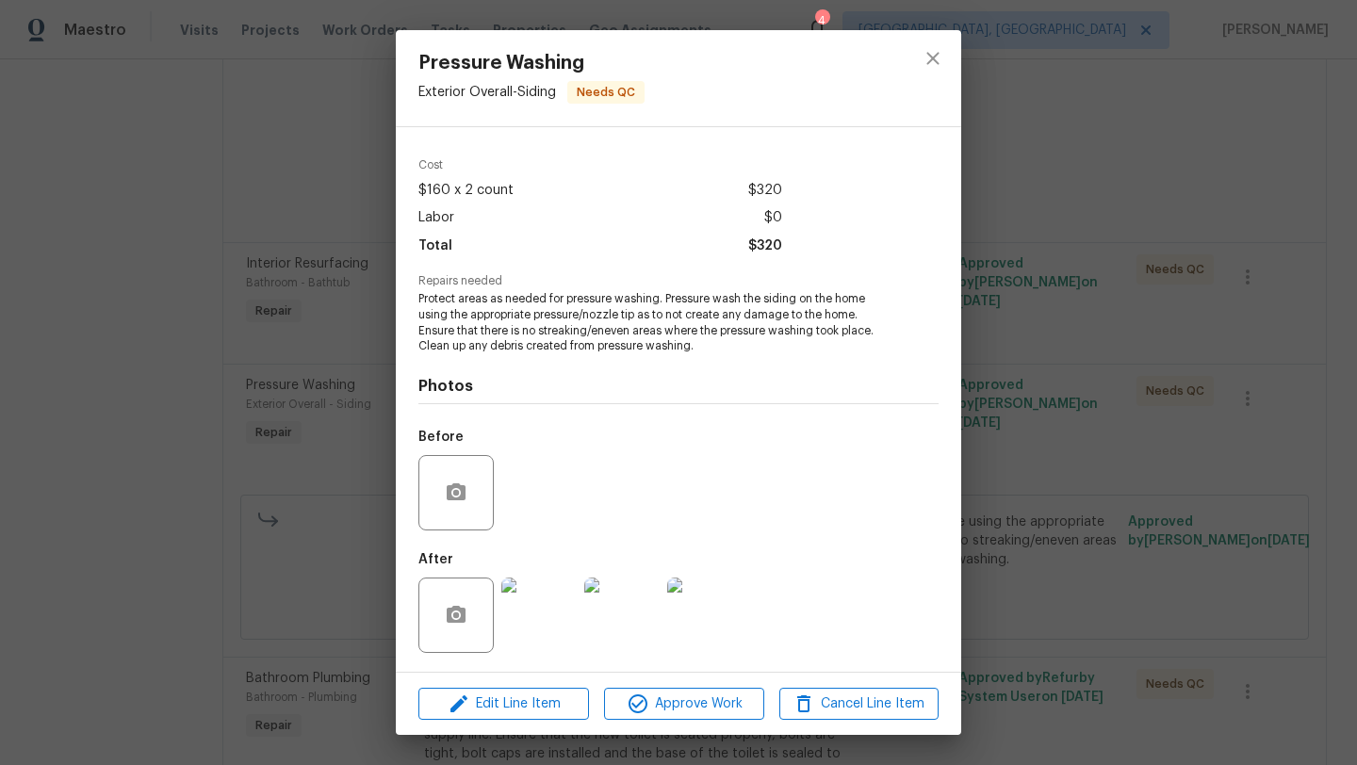
scroll to position [56, 0]
click at [545, 606] on img at bounding box center [538, 615] width 75 height 75
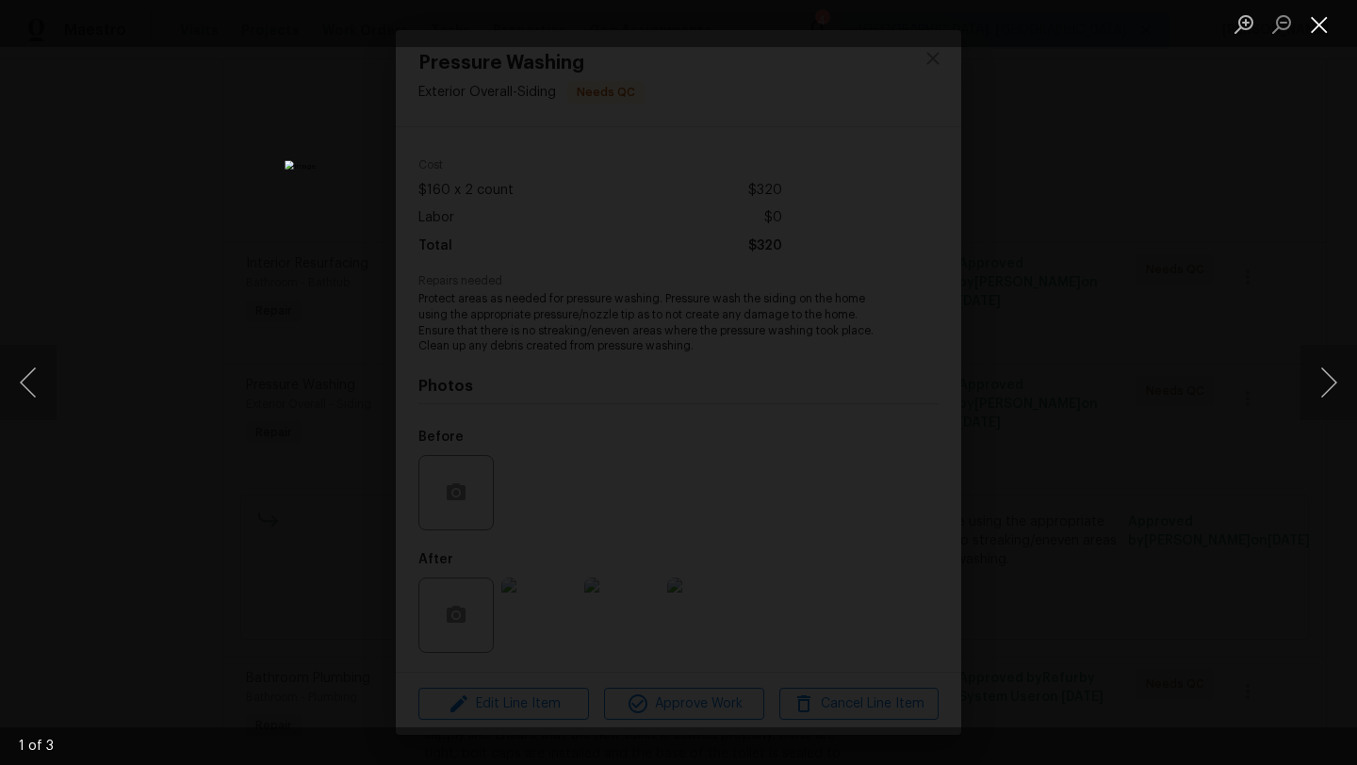
click at [1324, 19] on button "Close lightbox" at bounding box center [1320, 24] width 38 height 33
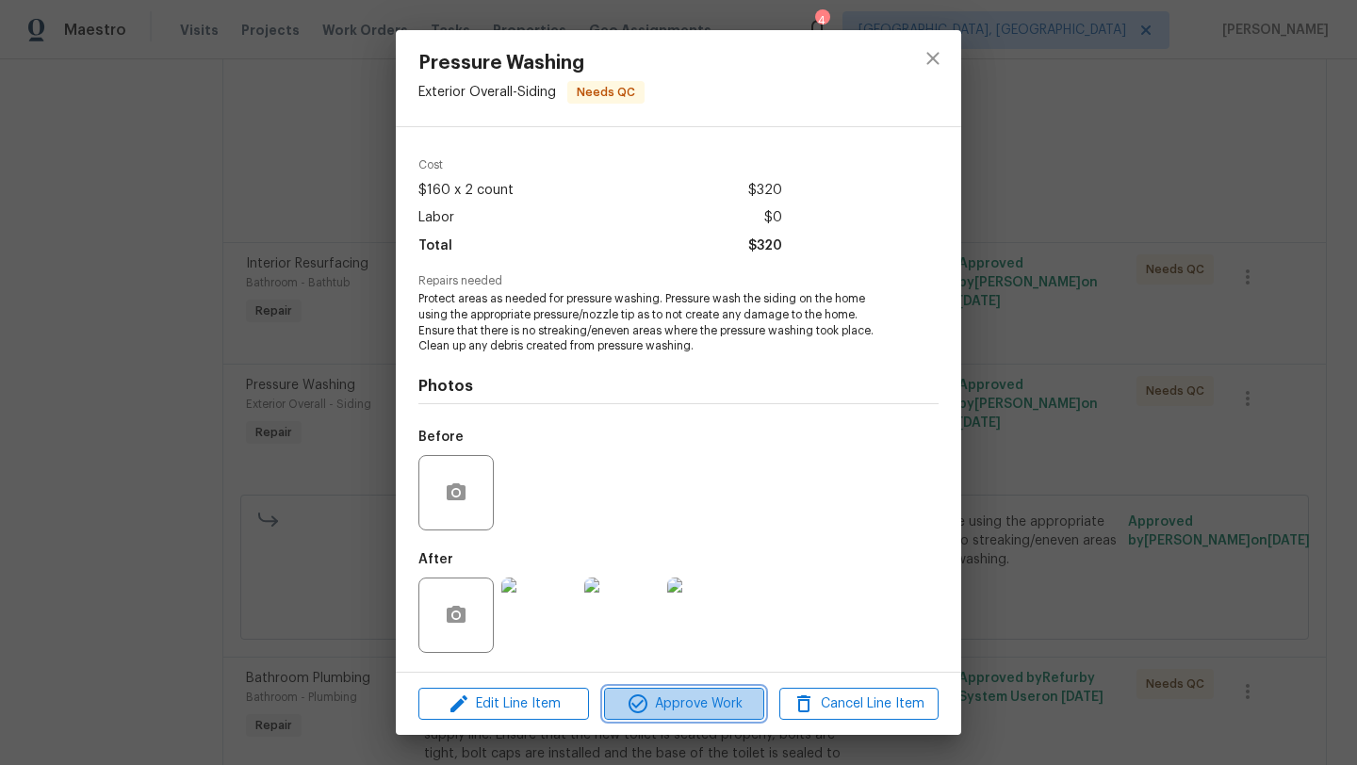
click at [698, 688] on button "Approve Work" at bounding box center [683, 704] width 159 height 33
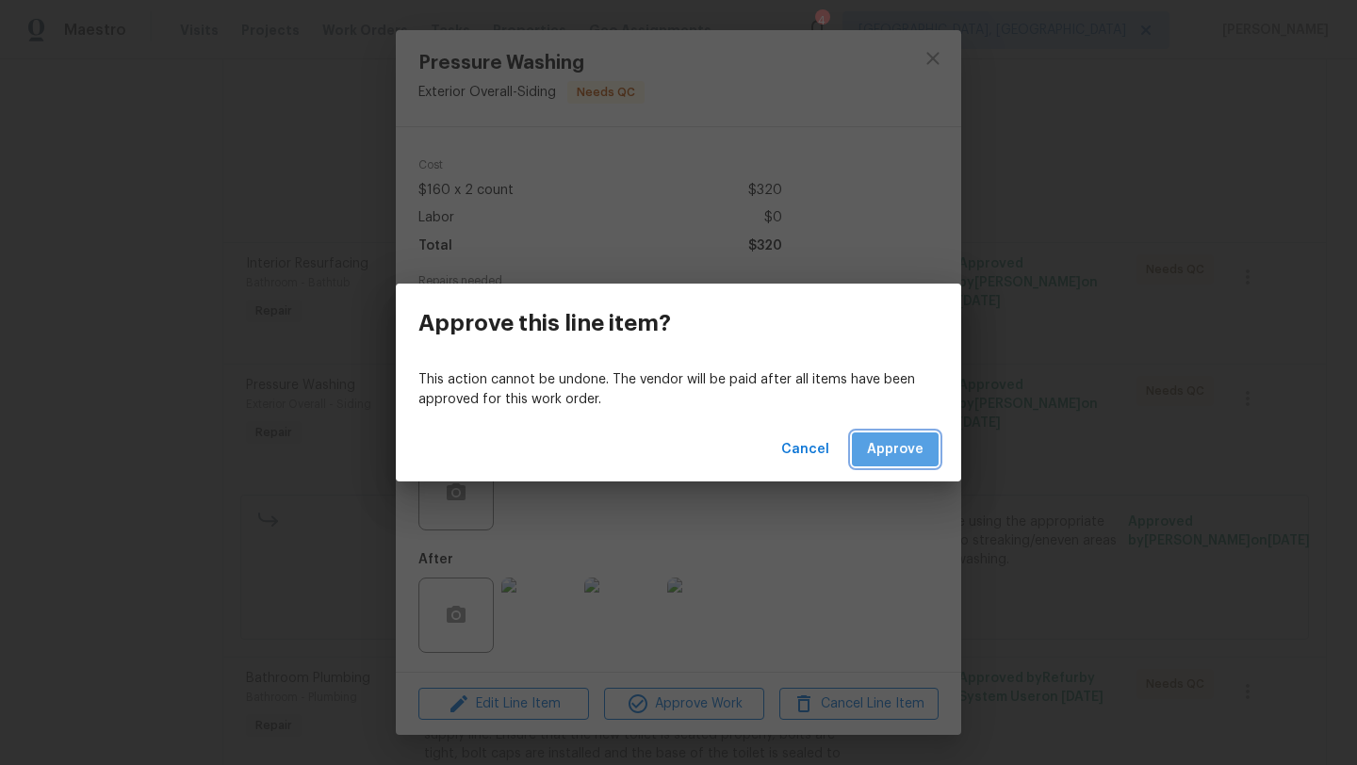
click at [913, 458] on span "Approve" at bounding box center [895, 450] width 57 height 24
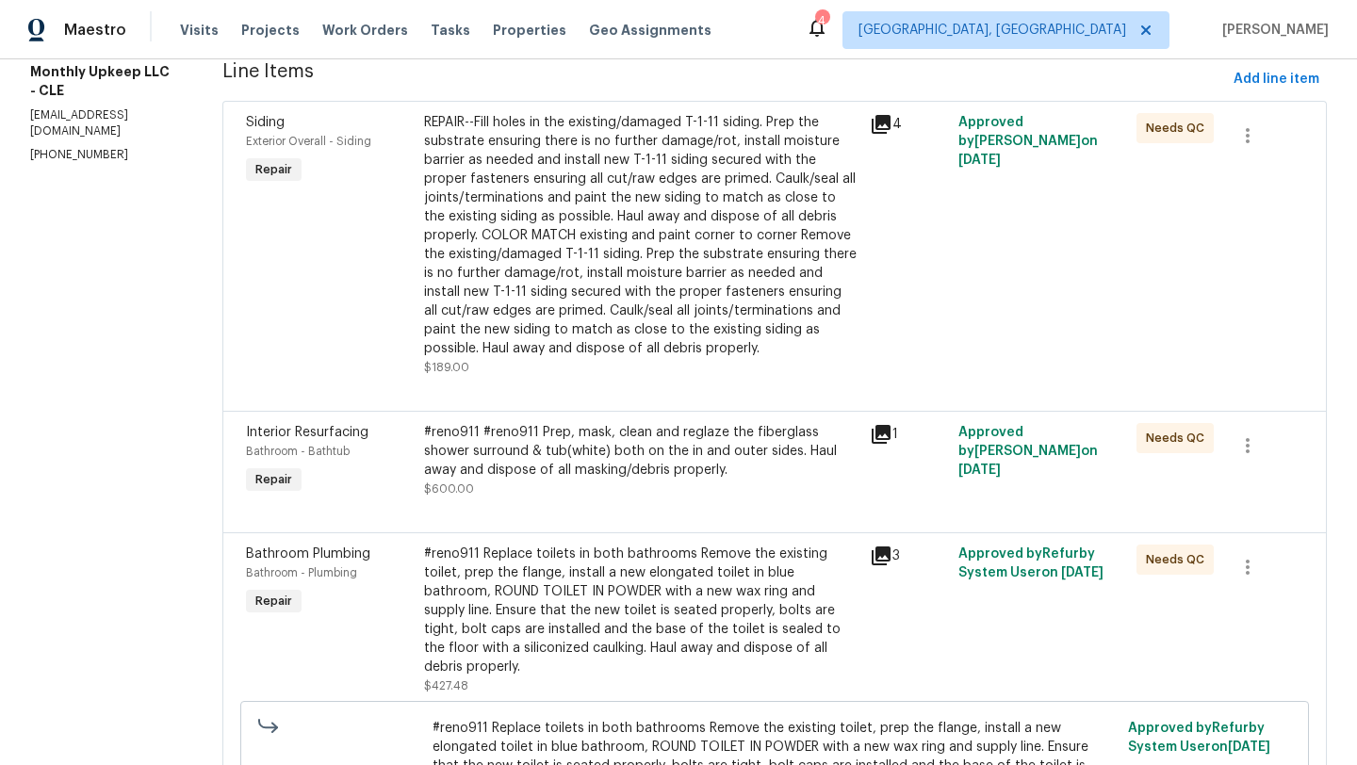
scroll to position [265, 0]
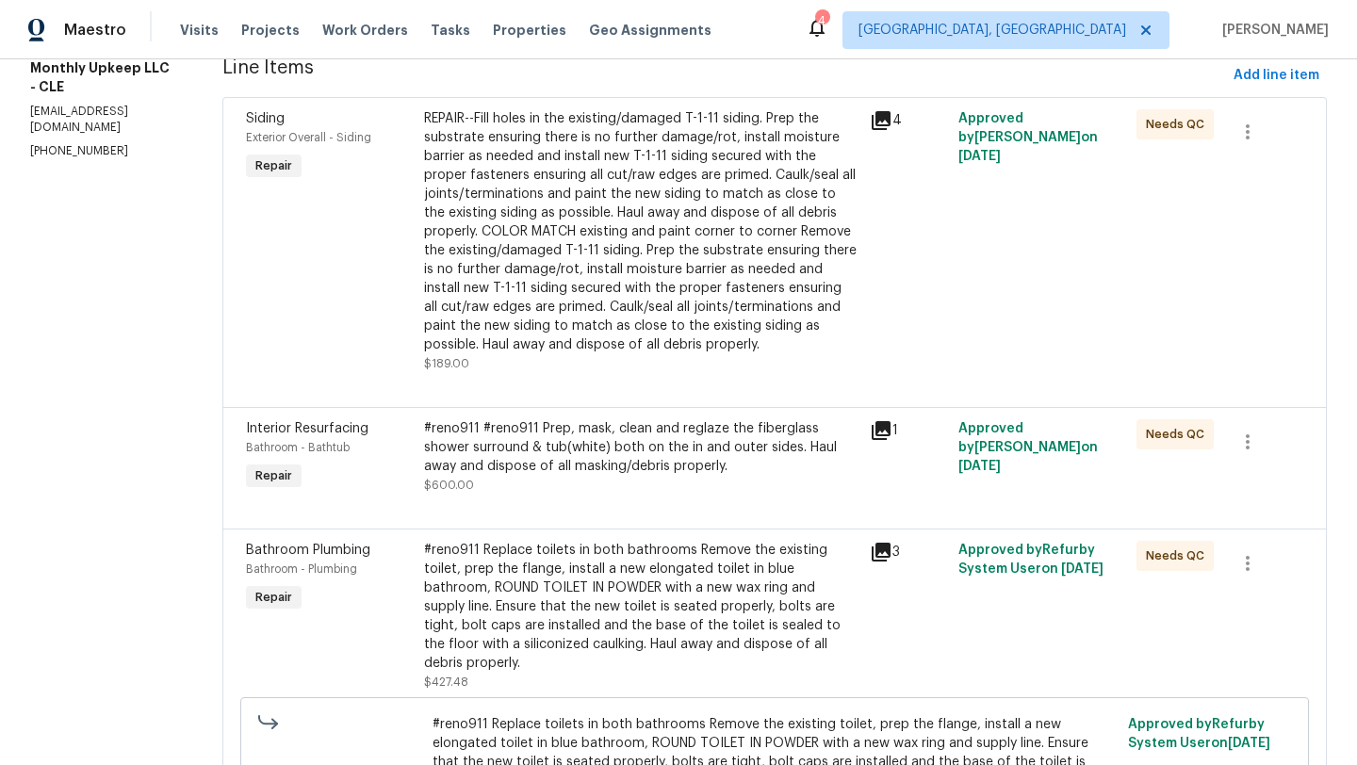
click at [584, 468] on div "#reno911 #reno911 Prep, mask, clean and reglaze the fiberglass shower surround …" at bounding box center [641, 447] width 434 height 57
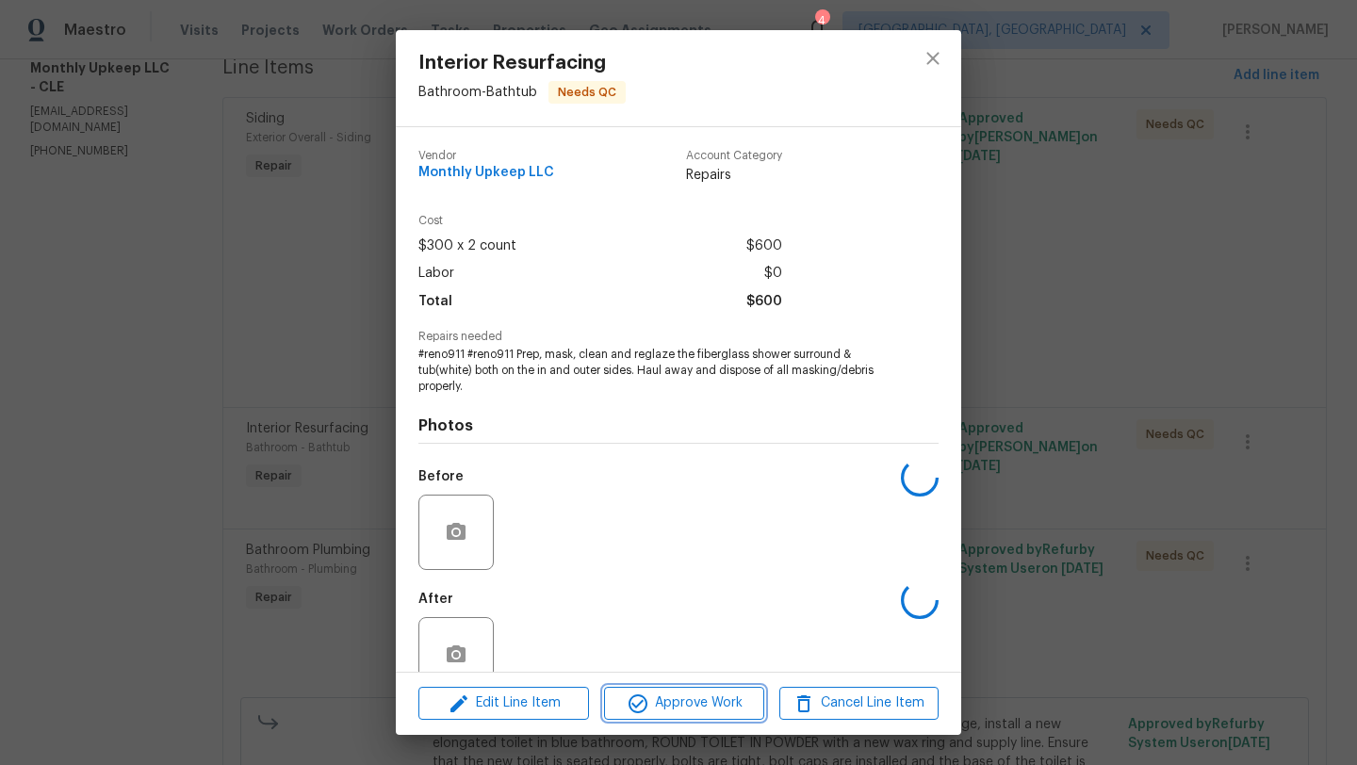
click at [658, 699] on span "Approve Work" at bounding box center [684, 704] width 148 height 24
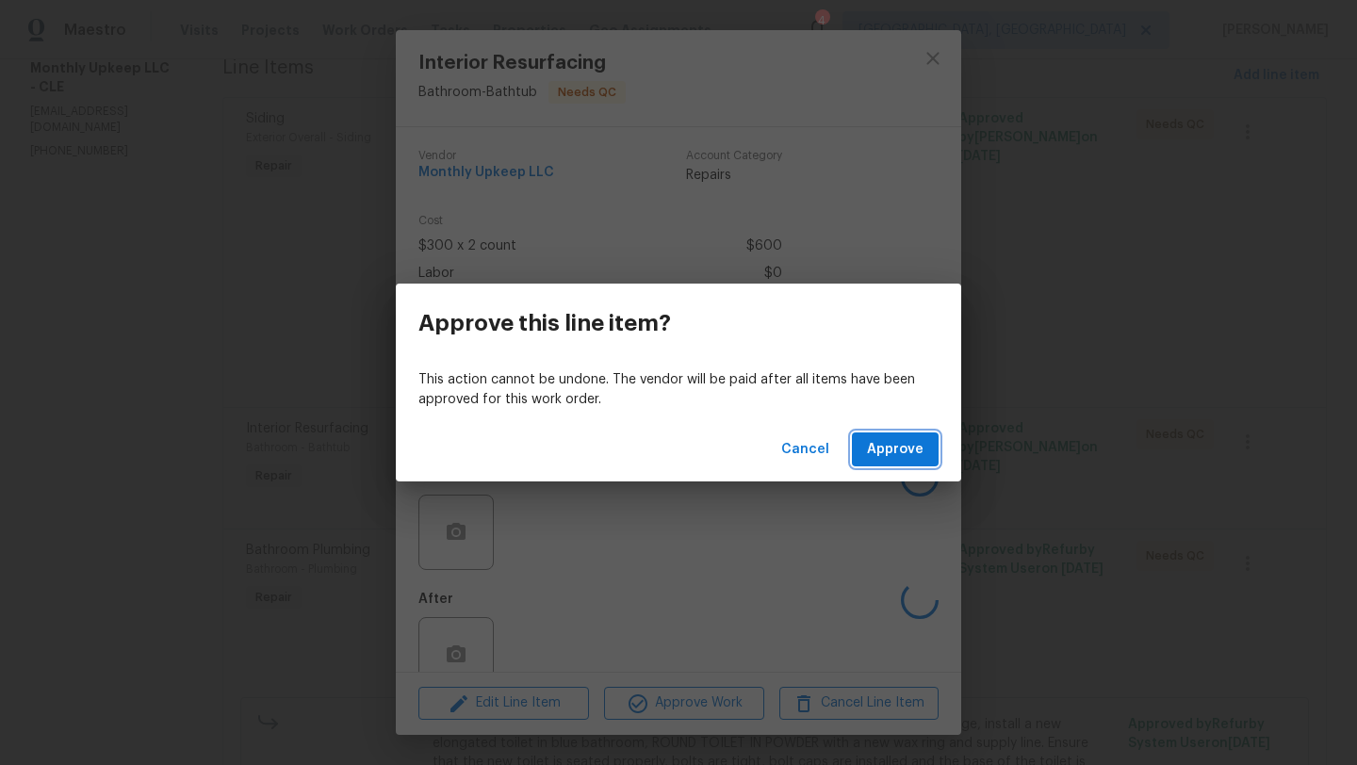
click at [880, 447] on span "Approve" at bounding box center [895, 450] width 57 height 24
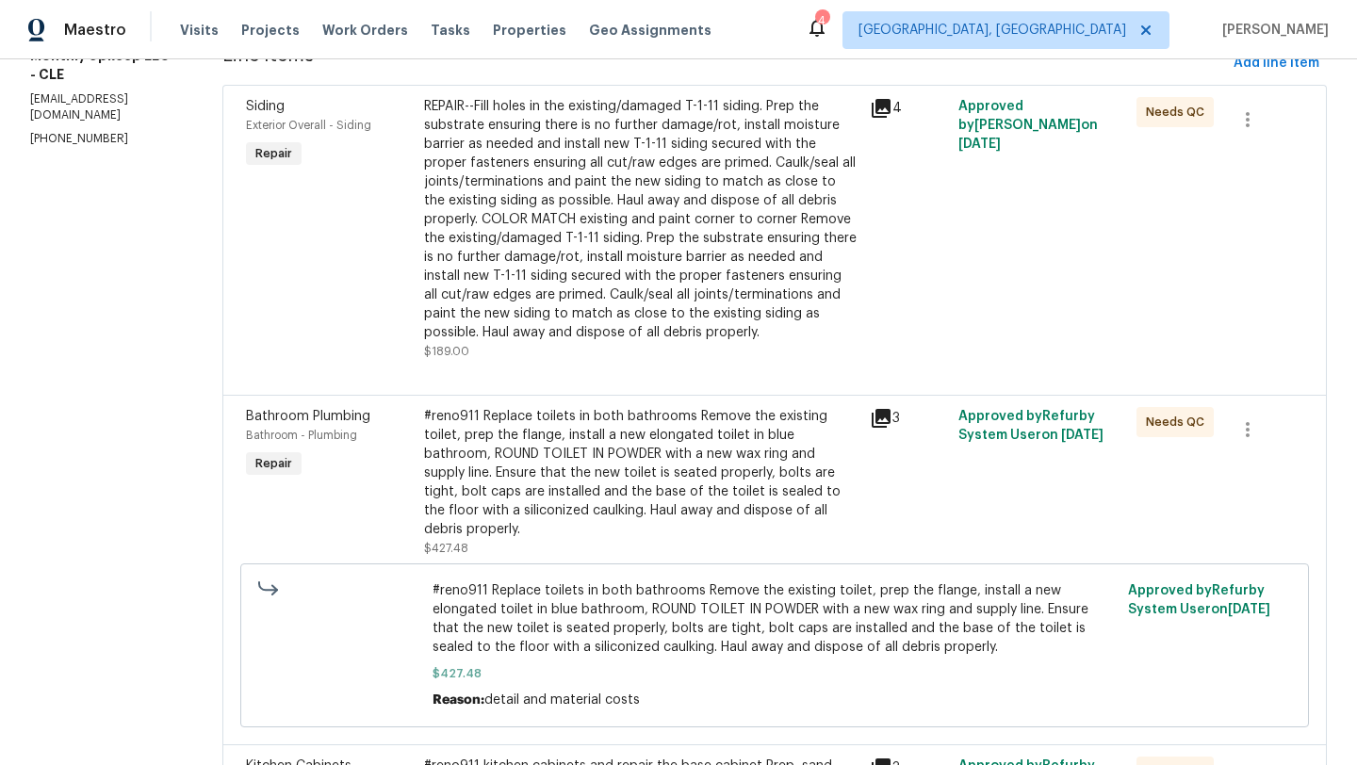
scroll to position [303, 0]
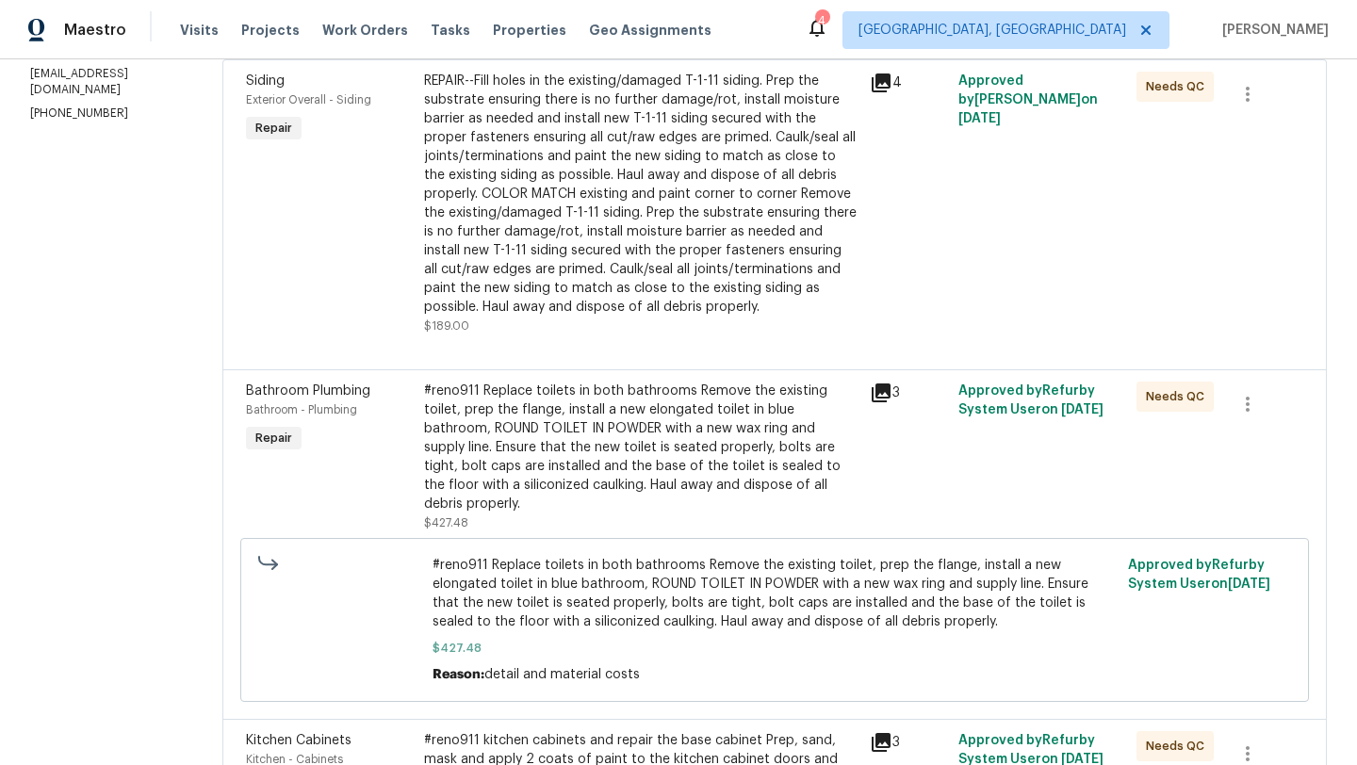
click at [540, 466] on div "#reno911 Replace toilets in both bathrooms Remove the existing toilet, prep the…" at bounding box center [641, 448] width 434 height 132
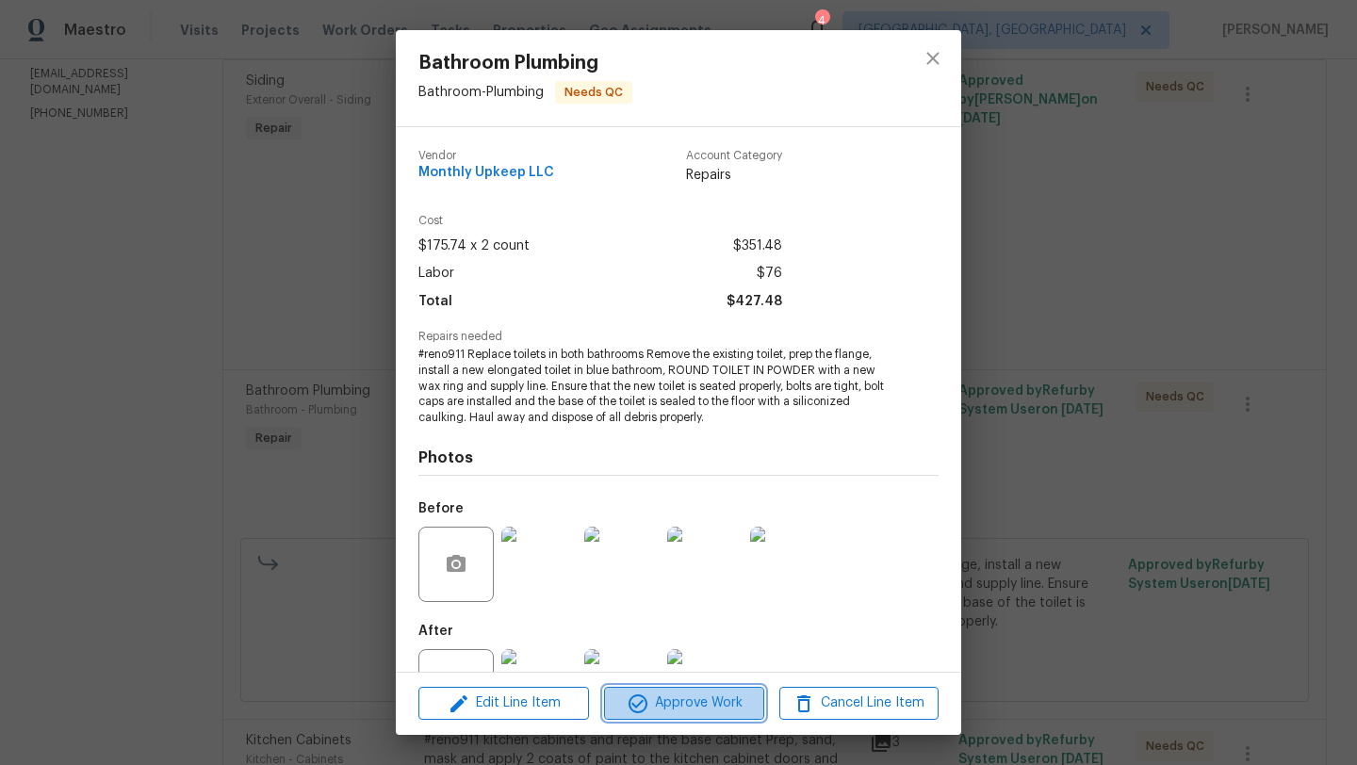
click at [645, 700] on icon "button" at bounding box center [638, 704] width 19 height 19
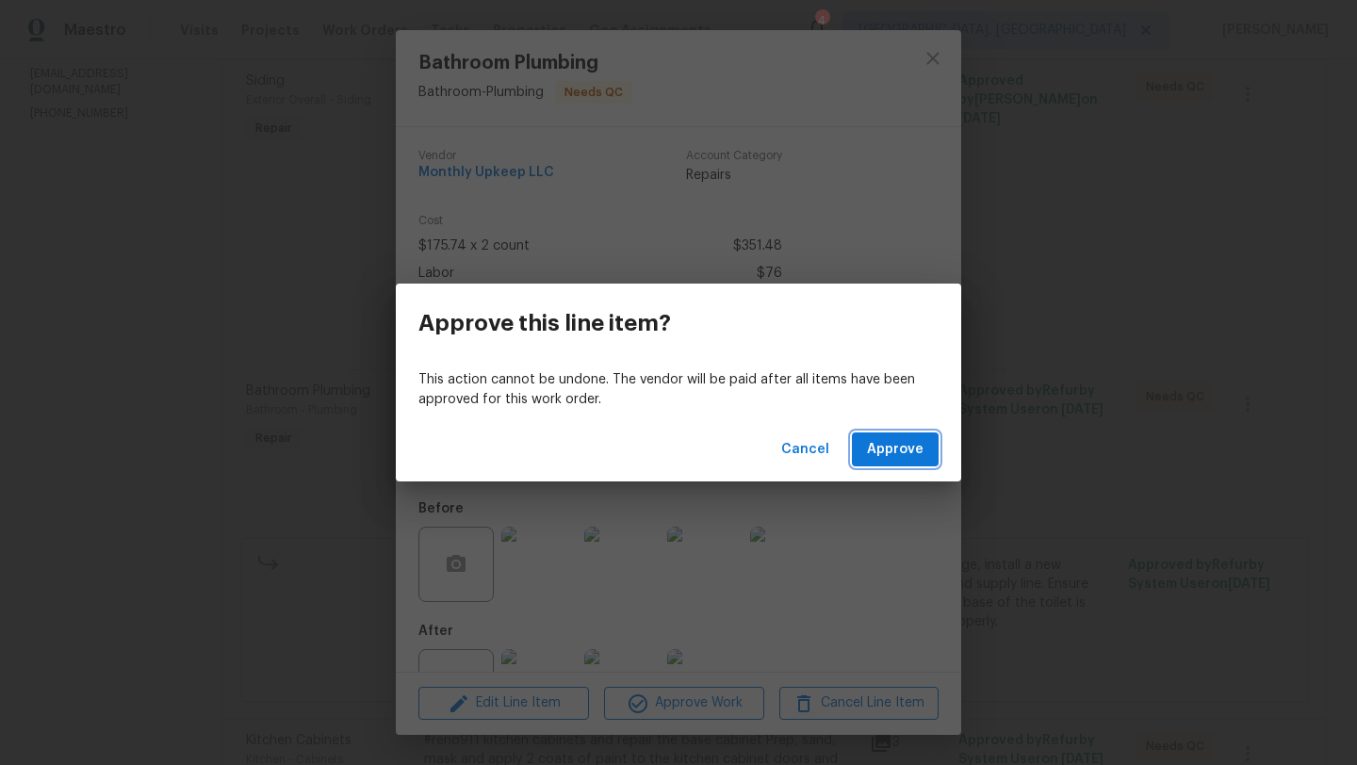
click at [878, 450] on span "Approve" at bounding box center [895, 450] width 57 height 24
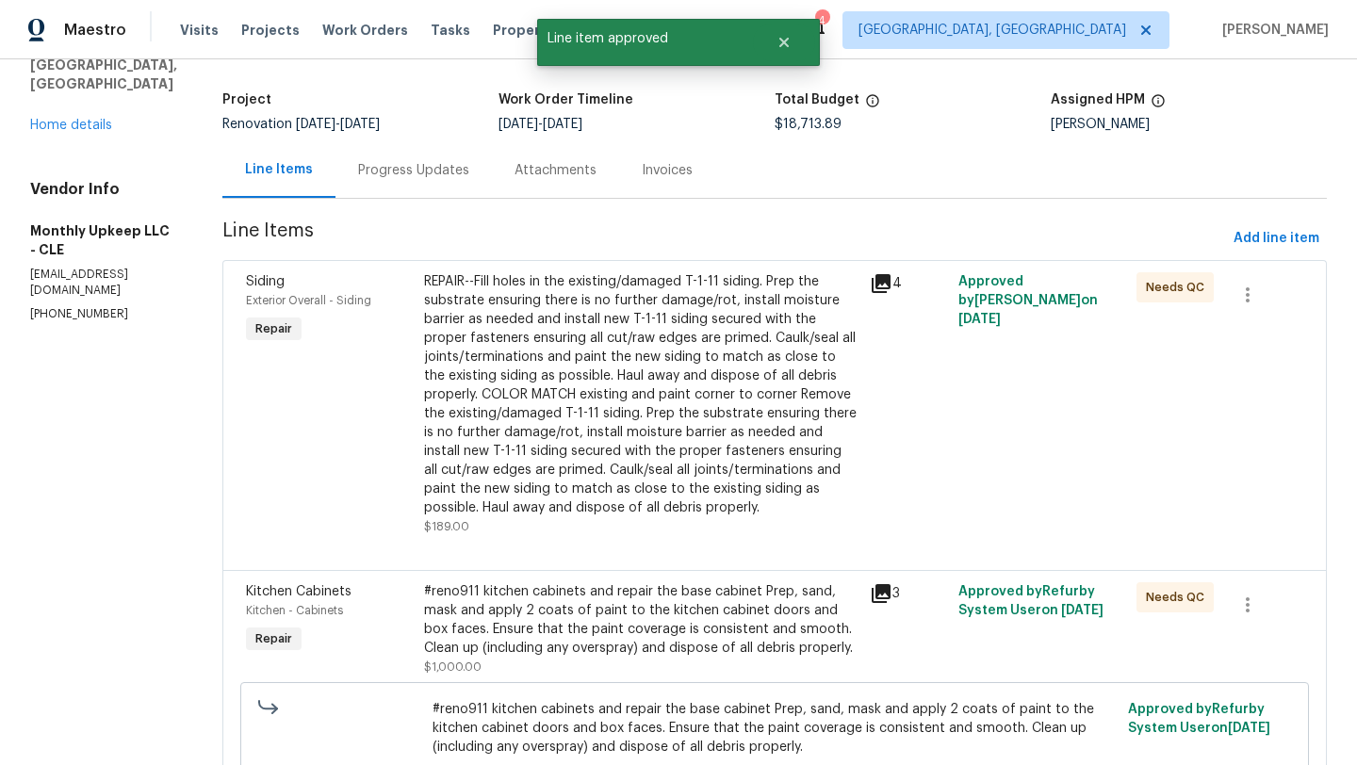
scroll to position [123, 0]
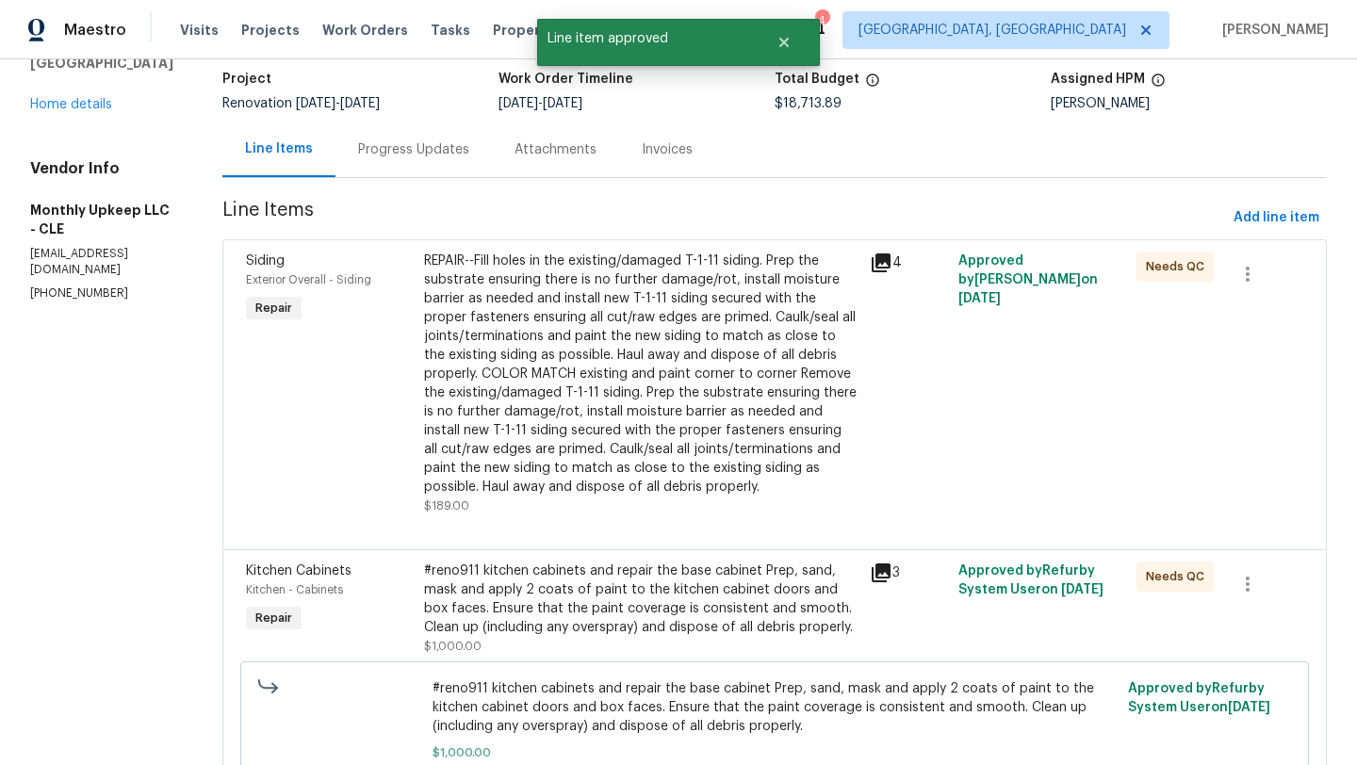
click at [563, 585] on div "#reno911 kitchen cabinets and repair the base cabinet Prep, sand, mask and appl…" at bounding box center [641, 599] width 434 height 75
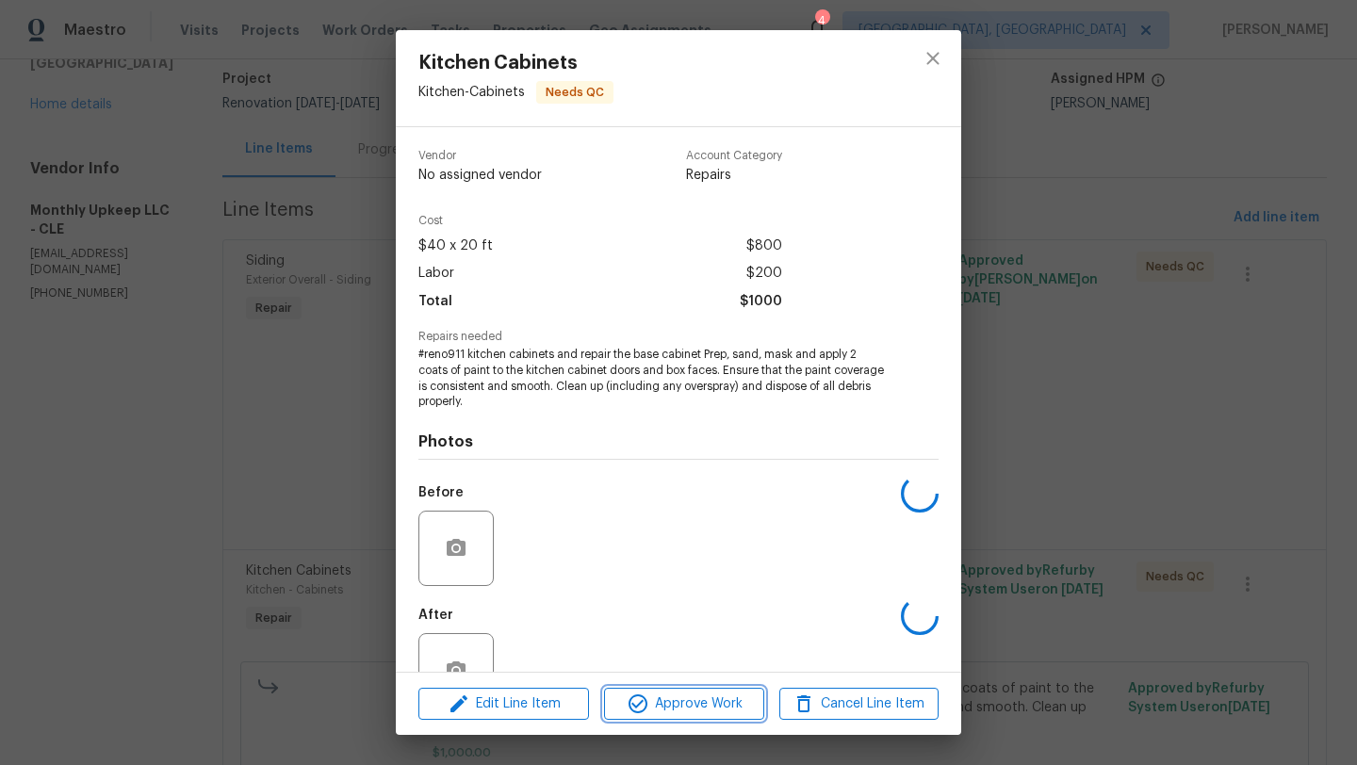
click at [677, 697] on span "Approve Work" at bounding box center [684, 705] width 148 height 24
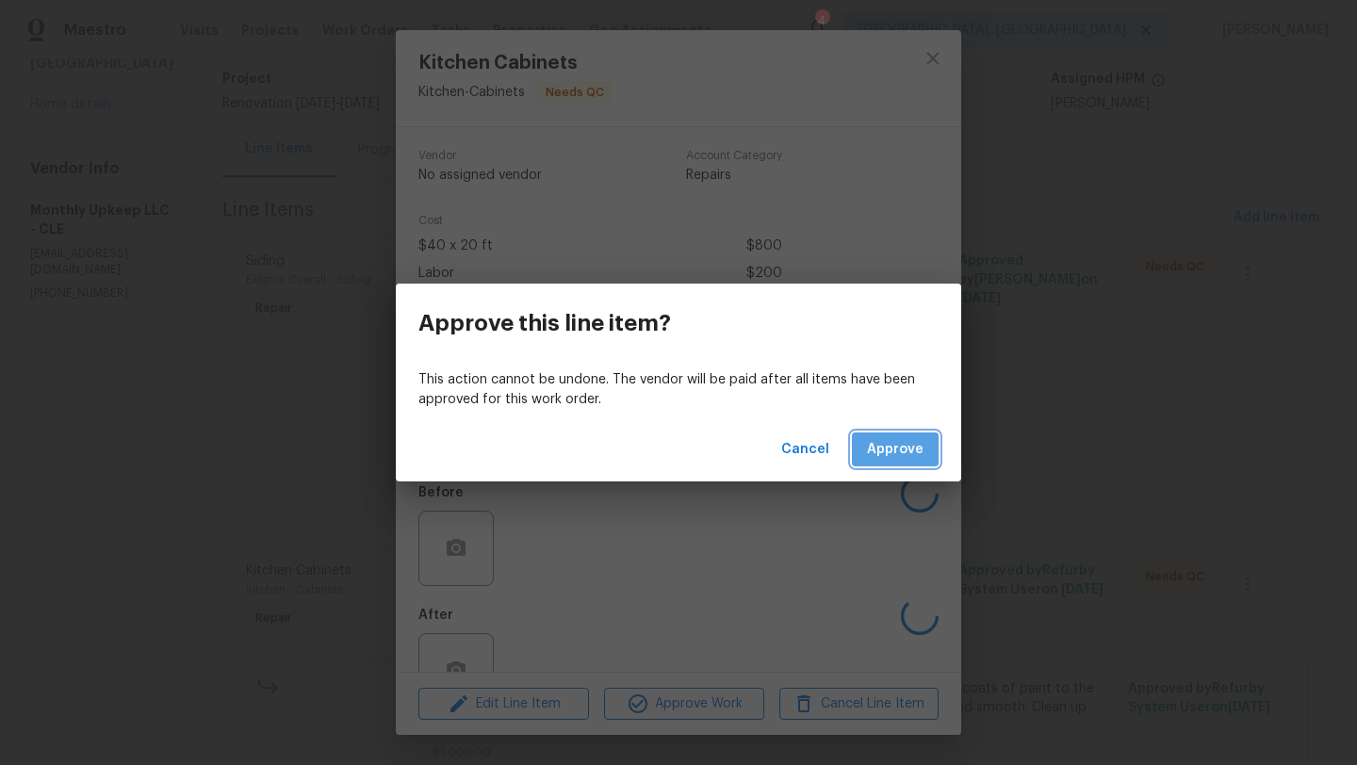
click at [907, 435] on button "Approve" at bounding box center [895, 450] width 87 height 35
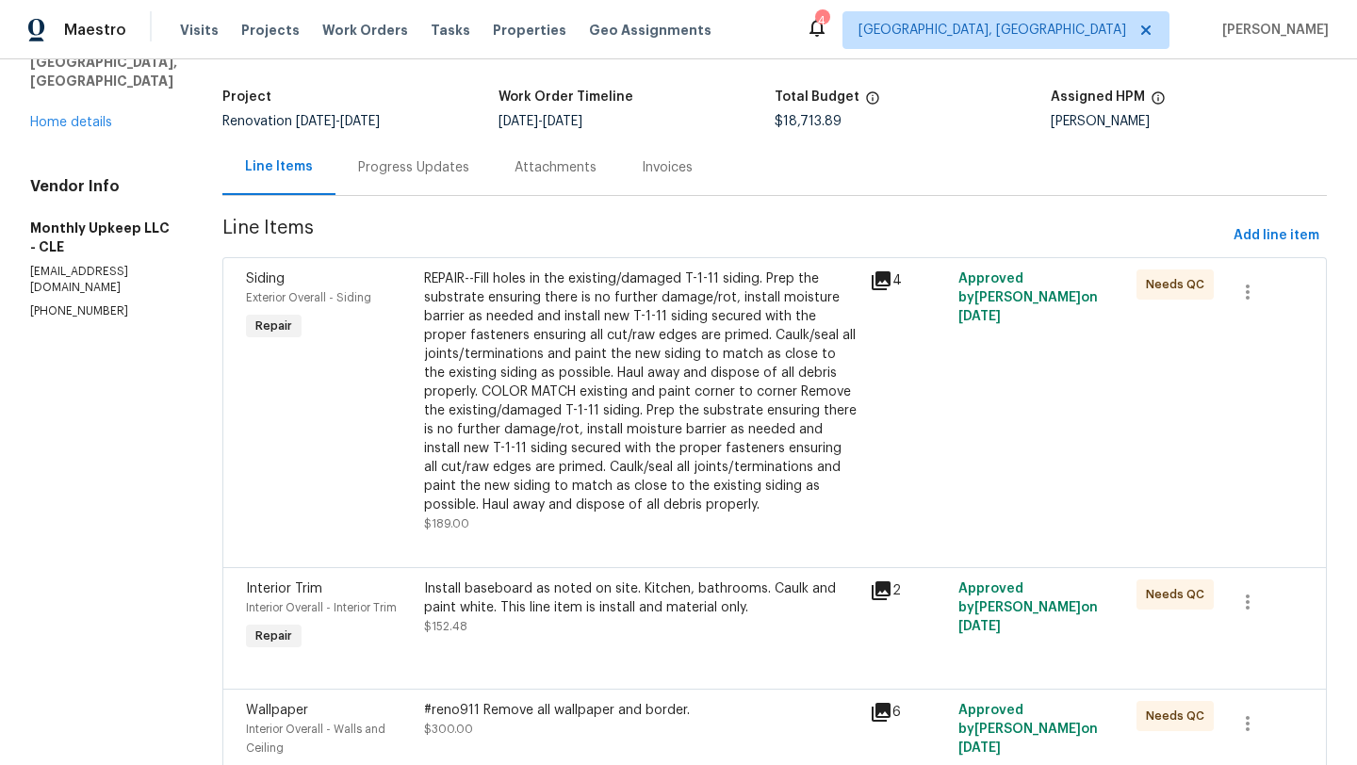
scroll to position [181, 0]
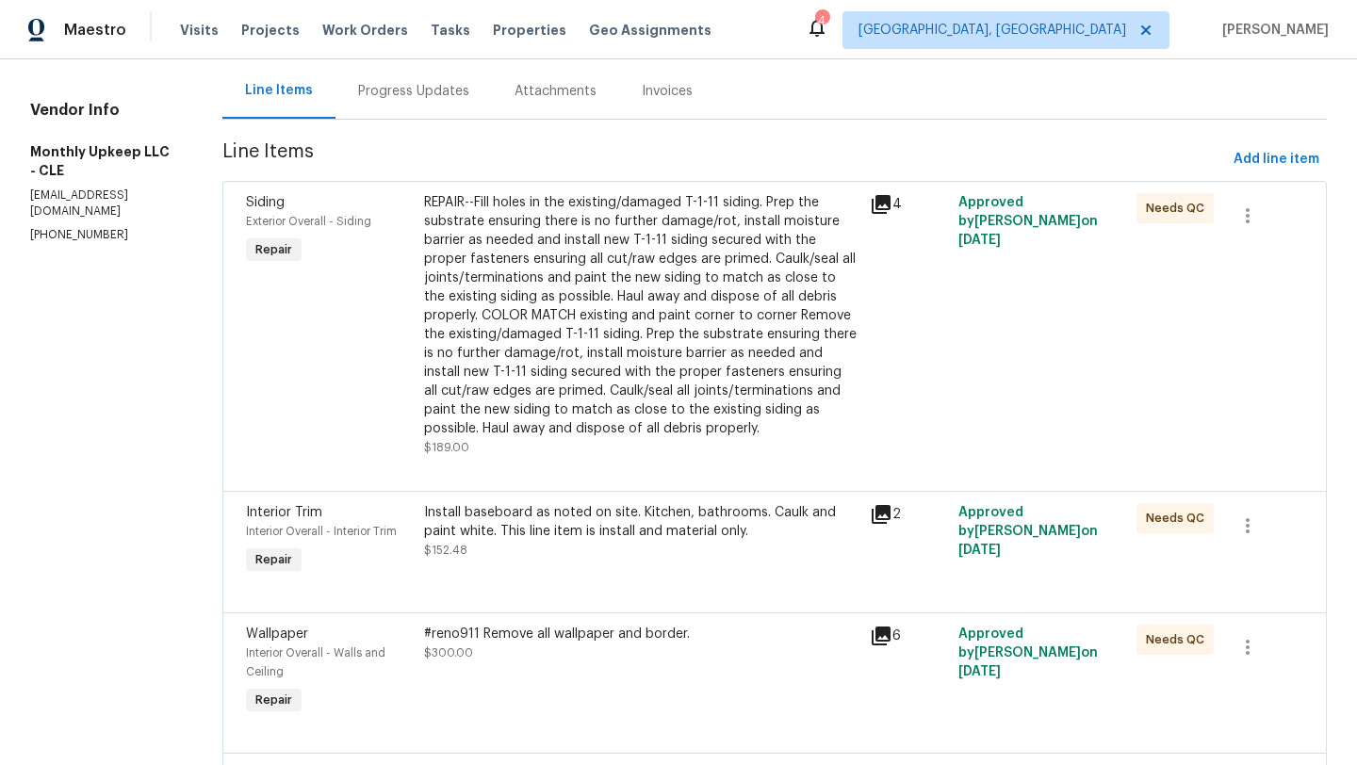
click at [559, 532] on div "Install baseboard as noted on site. Kitchen, bathrooms. Caulk and paint white. …" at bounding box center [641, 522] width 434 height 38
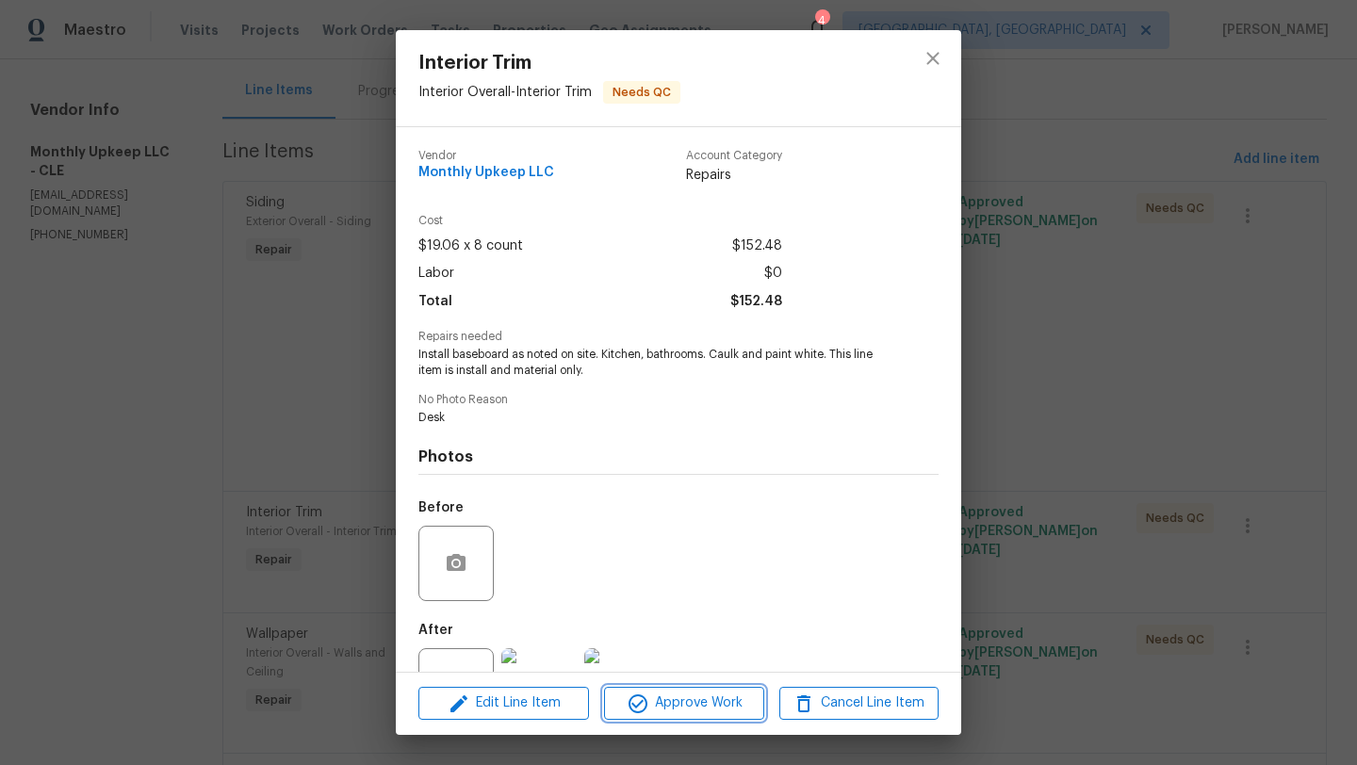
click at [646, 700] on icon "button" at bounding box center [638, 704] width 23 height 23
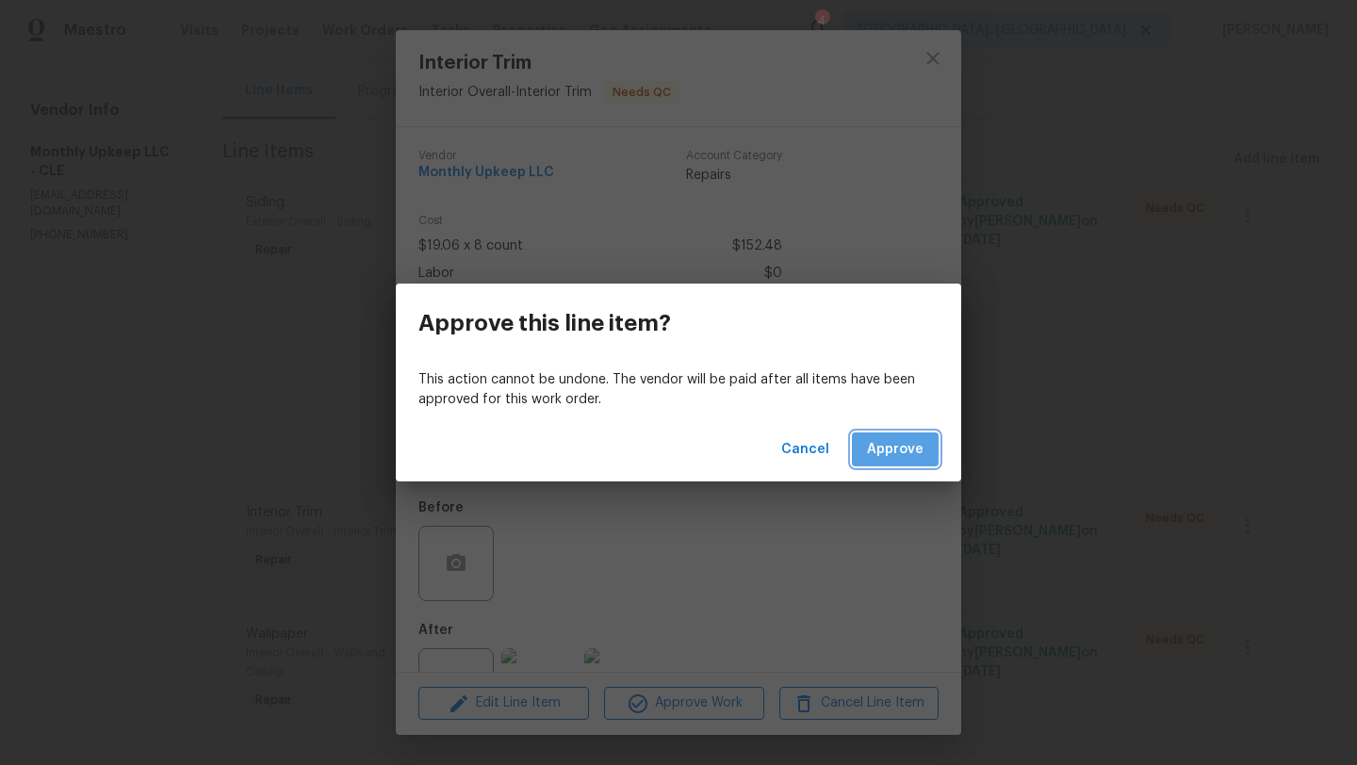
click at [913, 462] on button "Approve" at bounding box center [895, 450] width 87 height 35
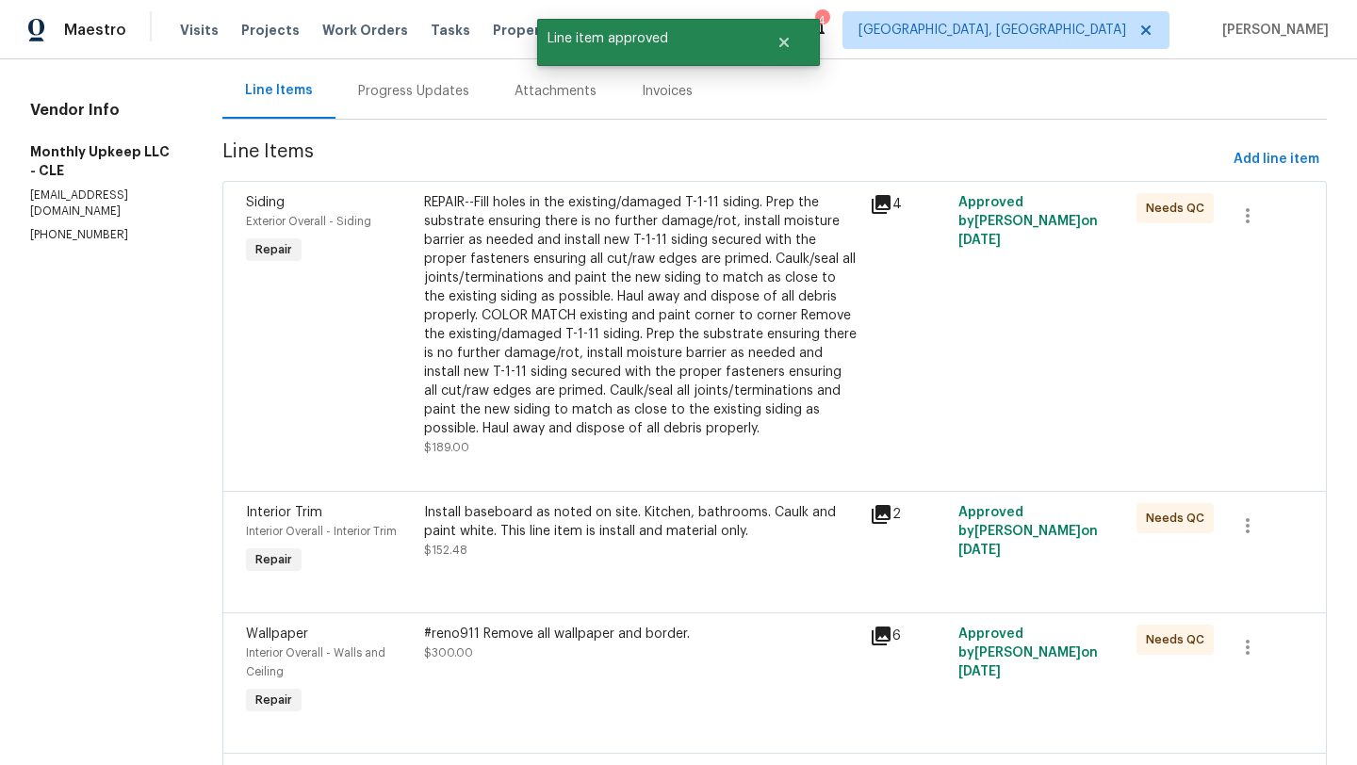
click at [548, 638] on div "#reno911 Remove all wallpaper and border." at bounding box center [641, 634] width 434 height 19
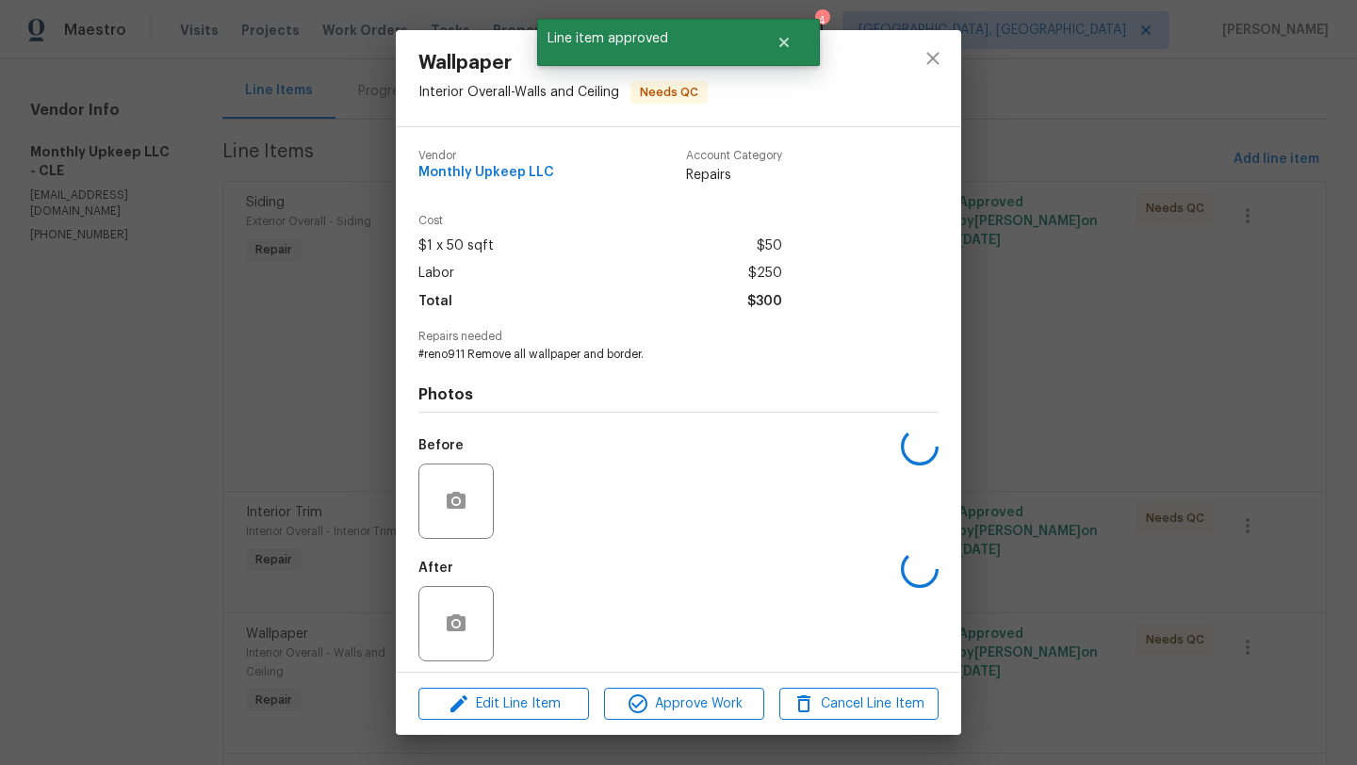
scroll to position [0, 0]
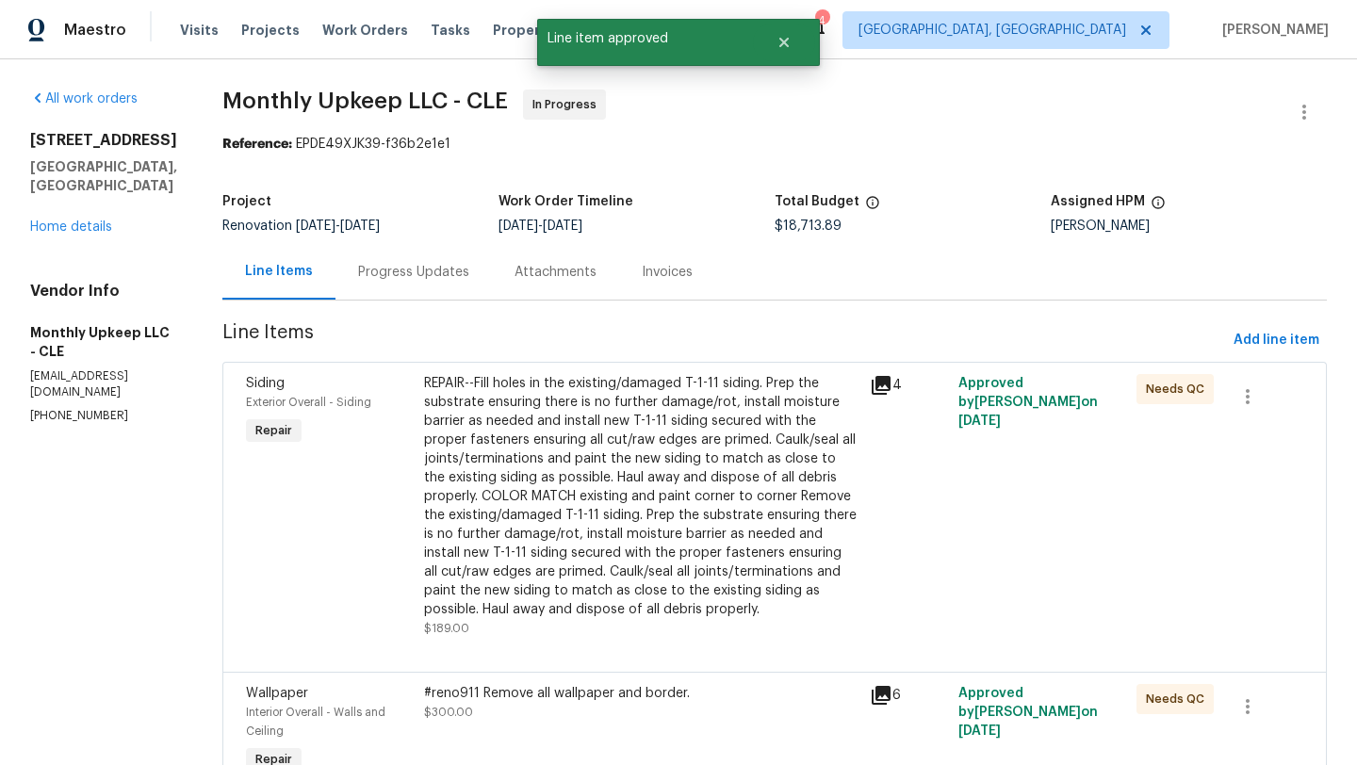
click at [532, 718] on div "#reno911 Remove all wallpaper and border. $300.00" at bounding box center [641, 703] width 434 height 38
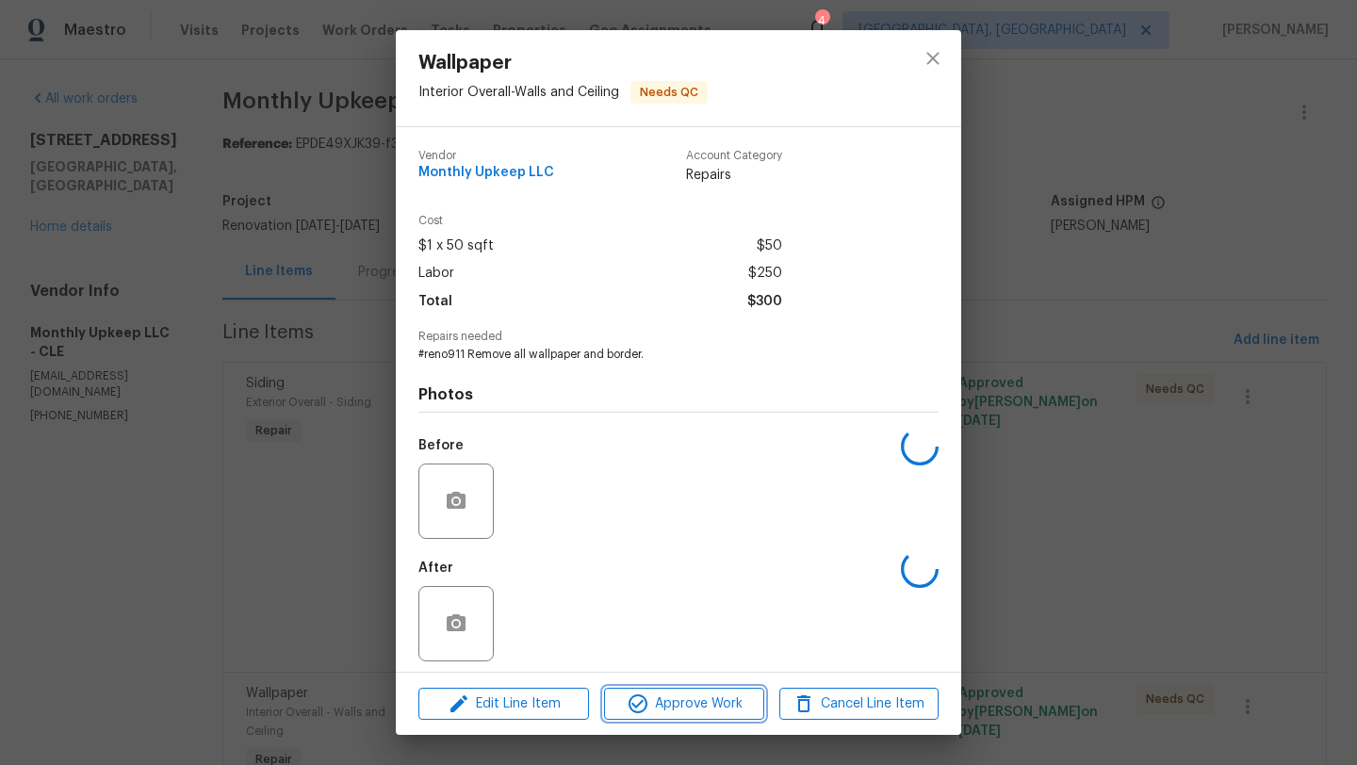
click at [664, 697] on span "Approve Work" at bounding box center [684, 705] width 148 height 24
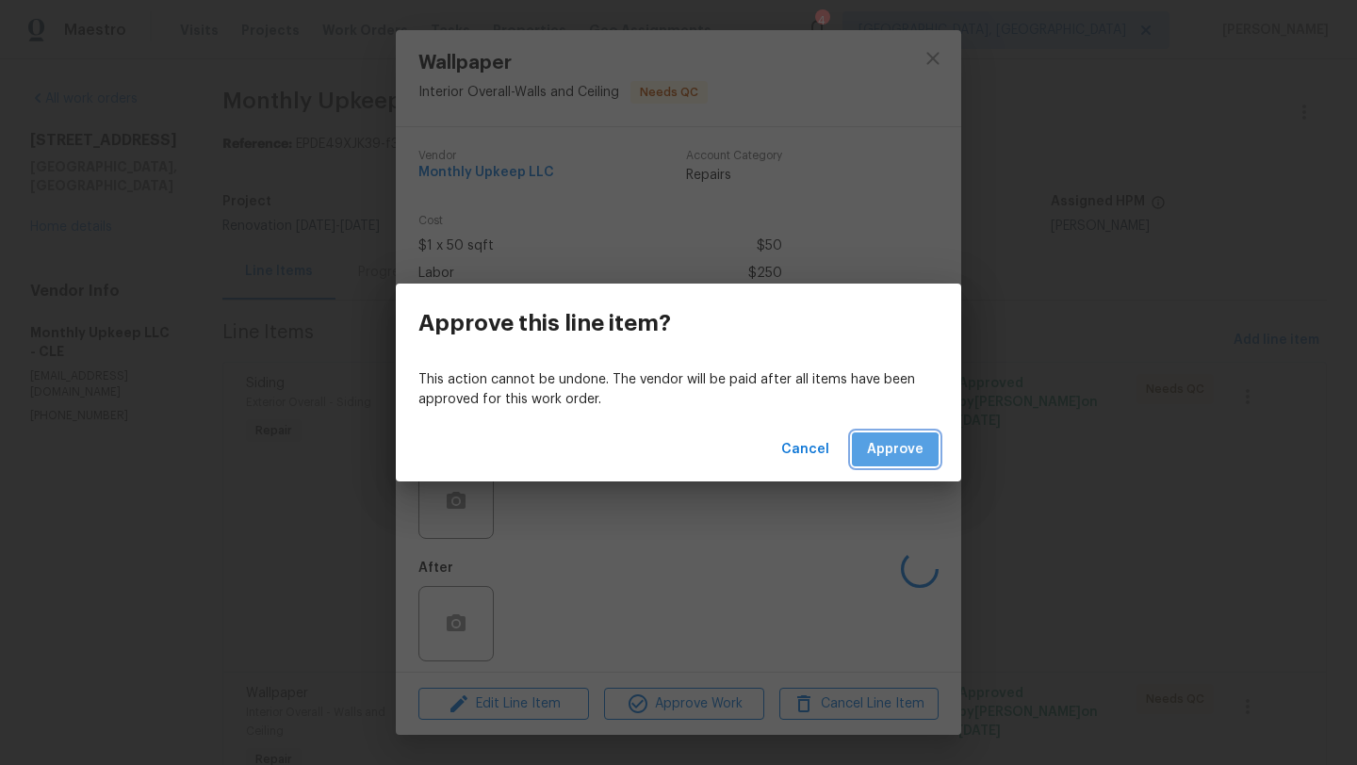
click at [880, 461] on button "Approve" at bounding box center [895, 450] width 87 height 35
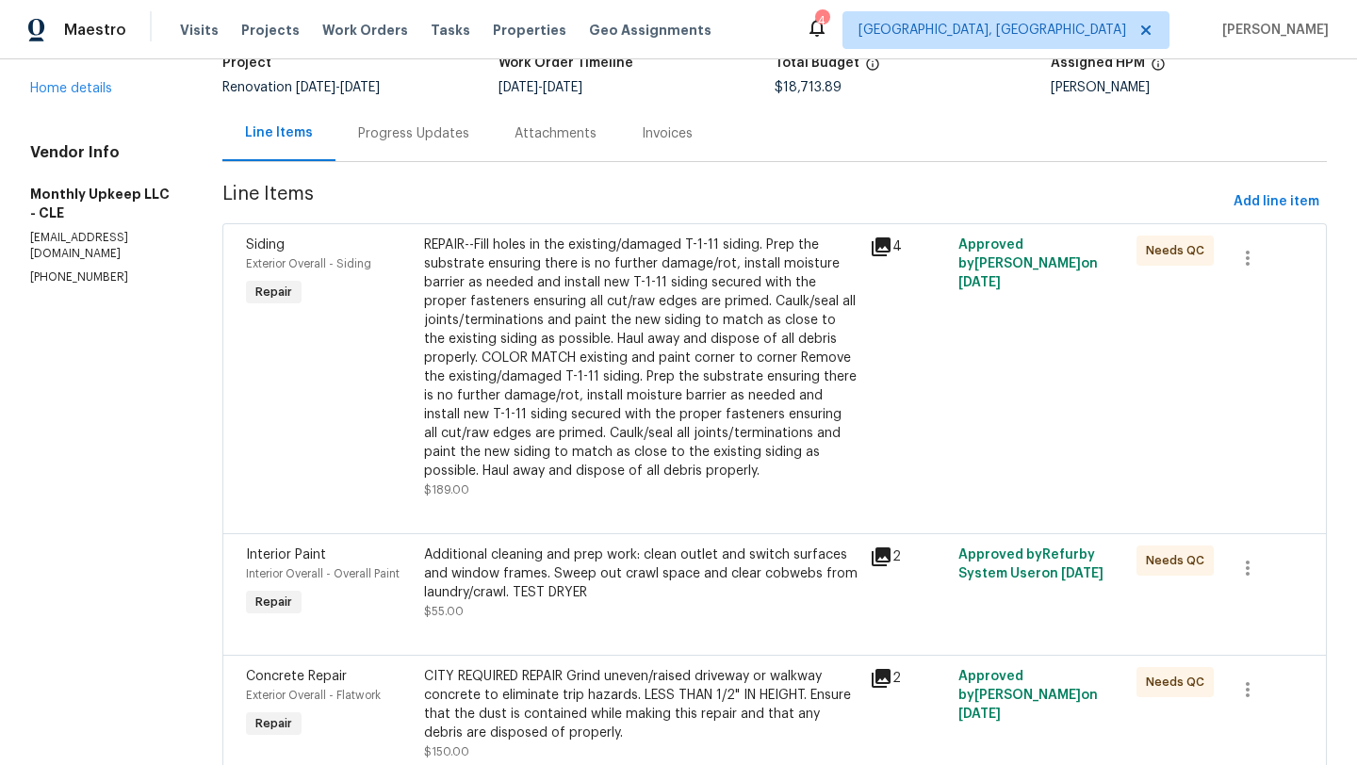
scroll to position [159, 0]
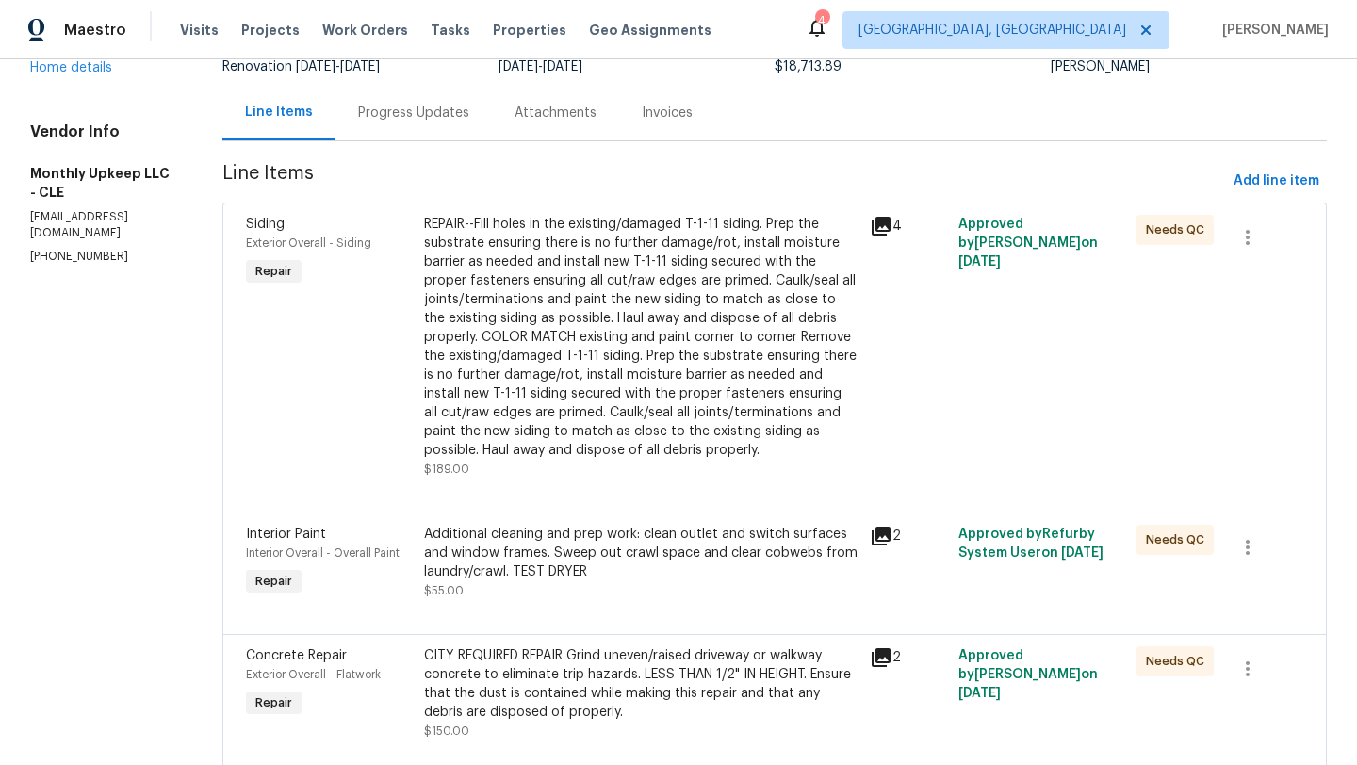
click at [599, 577] on div "Additional cleaning and prep work: clean outlet and switch surfaces and window …" at bounding box center [641, 553] width 434 height 57
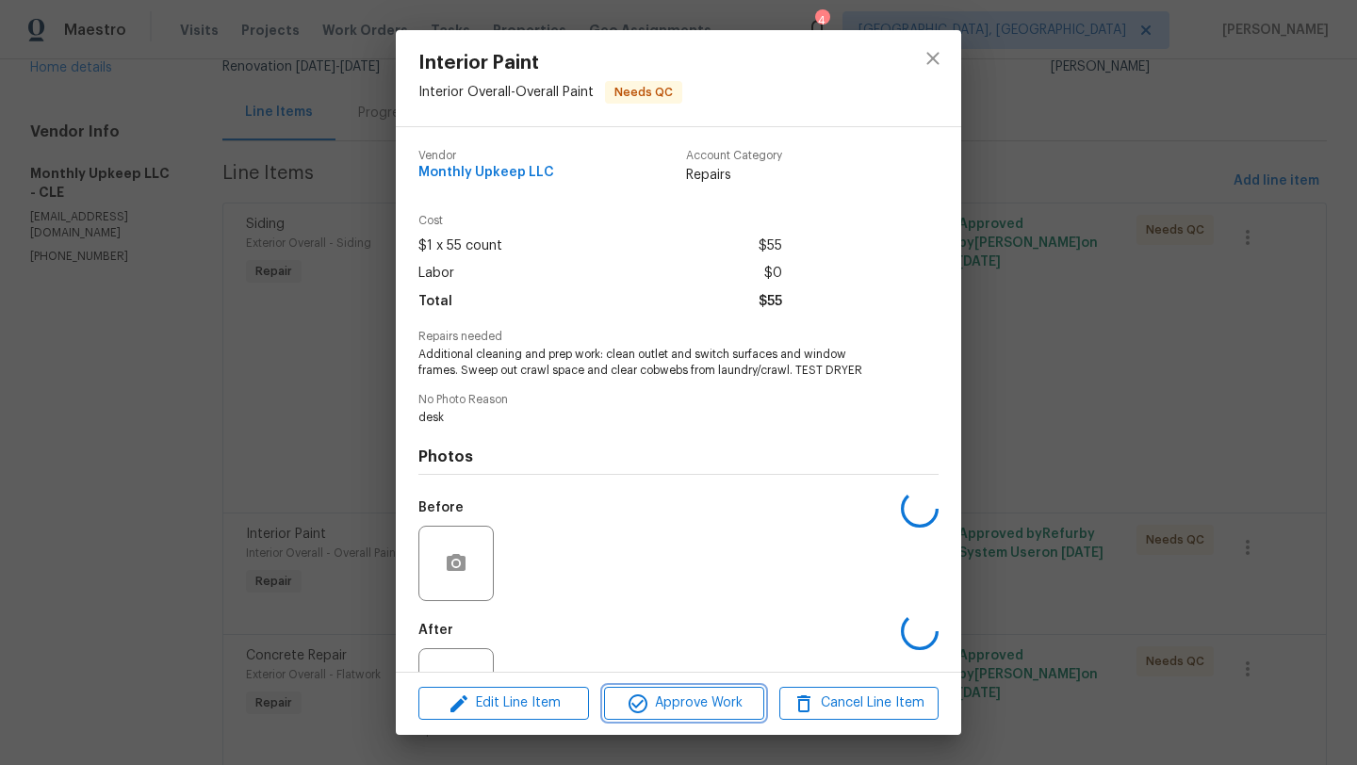
click at [674, 713] on span "Approve Work" at bounding box center [684, 704] width 148 height 24
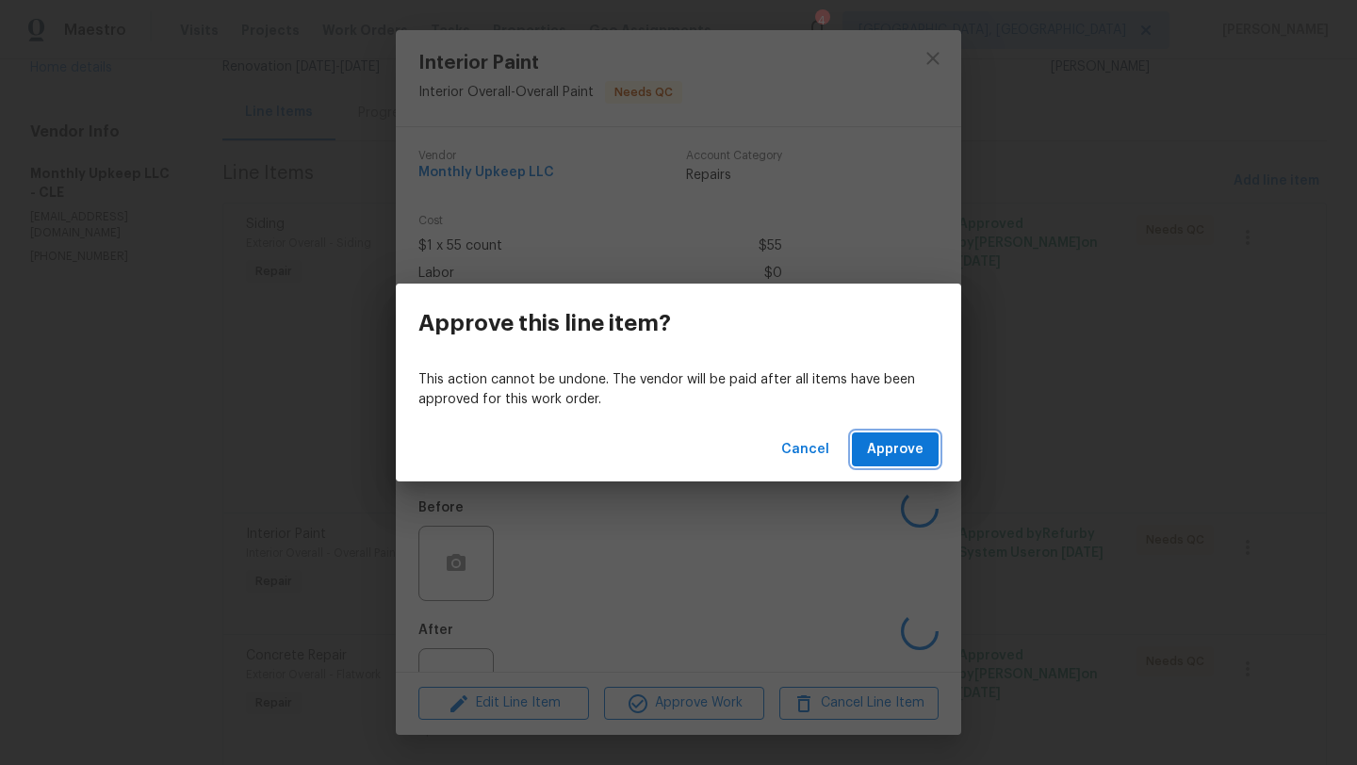
click at [925, 461] on button "Approve" at bounding box center [895, 450] width 87 height 35
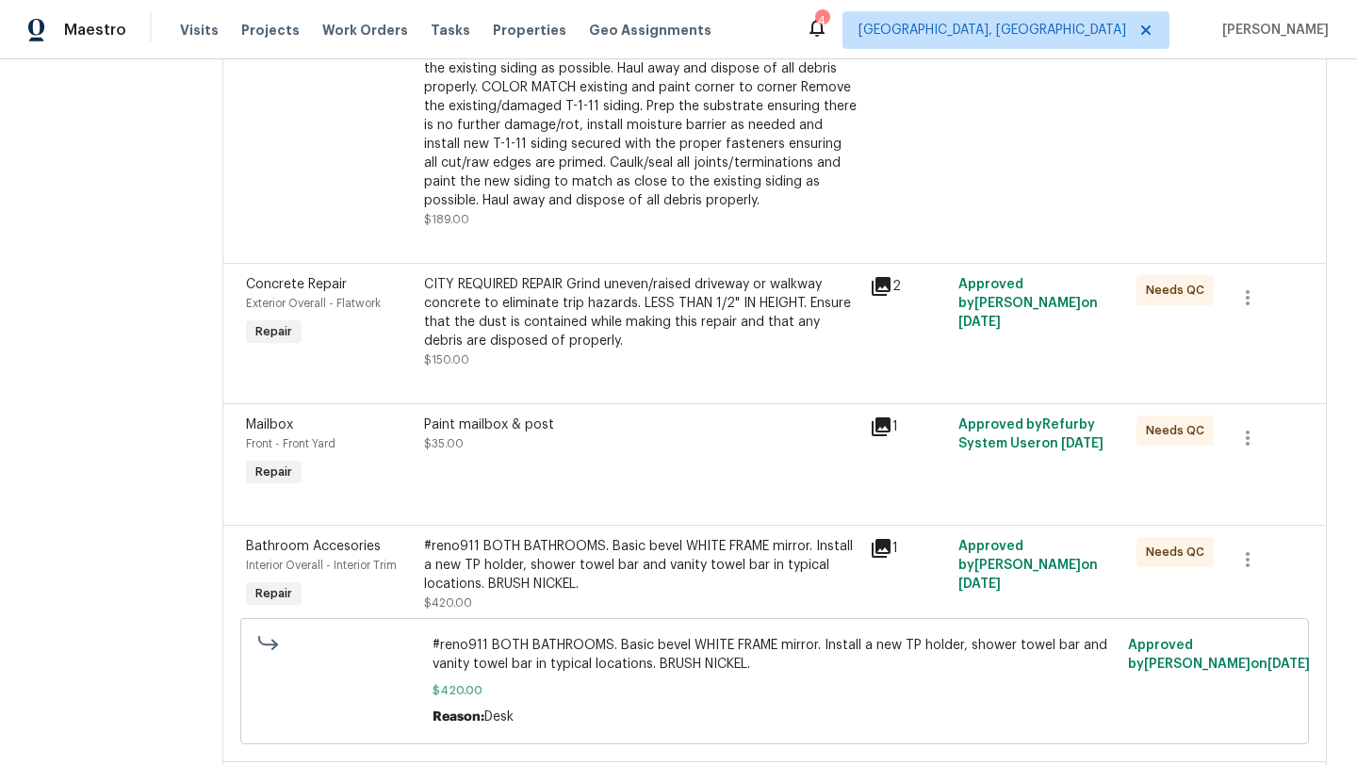
scroll to position [416, 0]
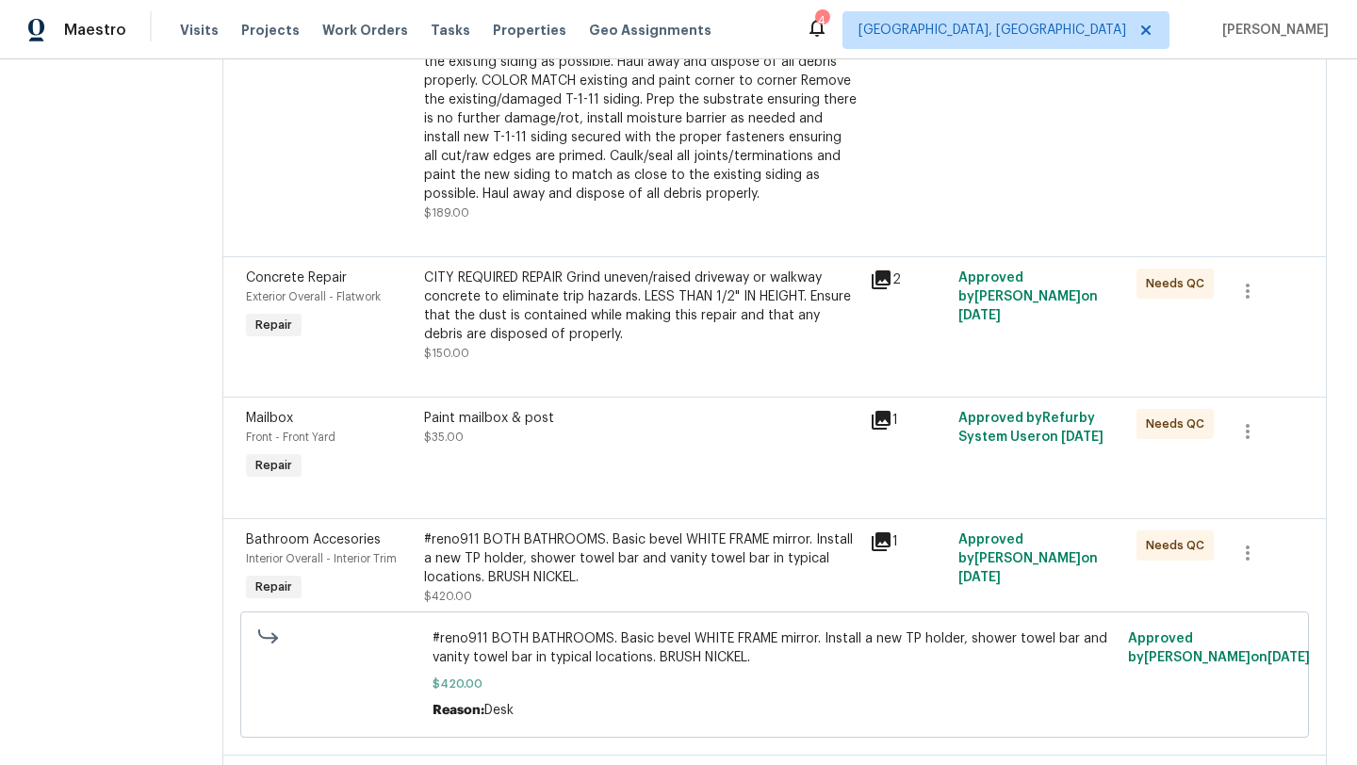
click at [522, 458] on div "Paint mailbox & post $35.00" at bounding box center [641, 446] width 446 height 87
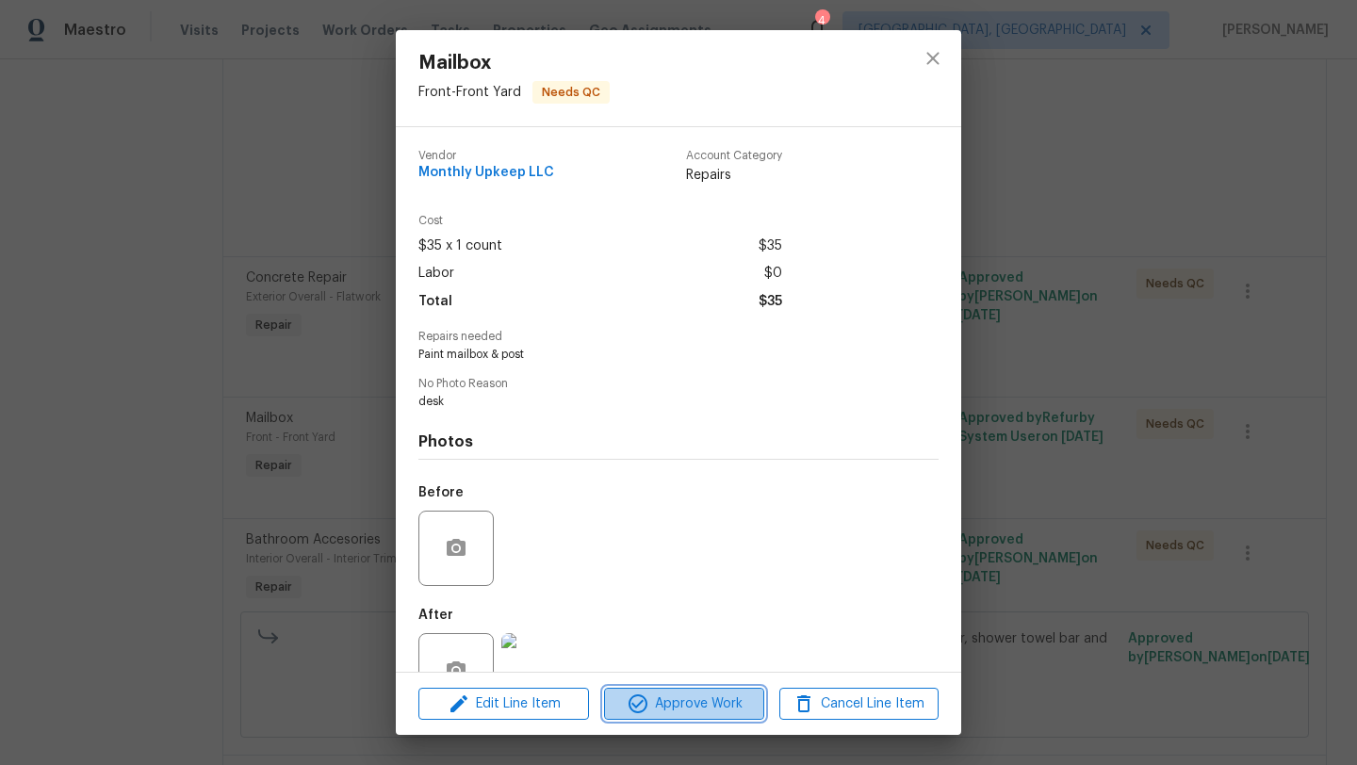
click at [627, 699] on icon "button" at bounding box center [638, 704] width 23 height 23
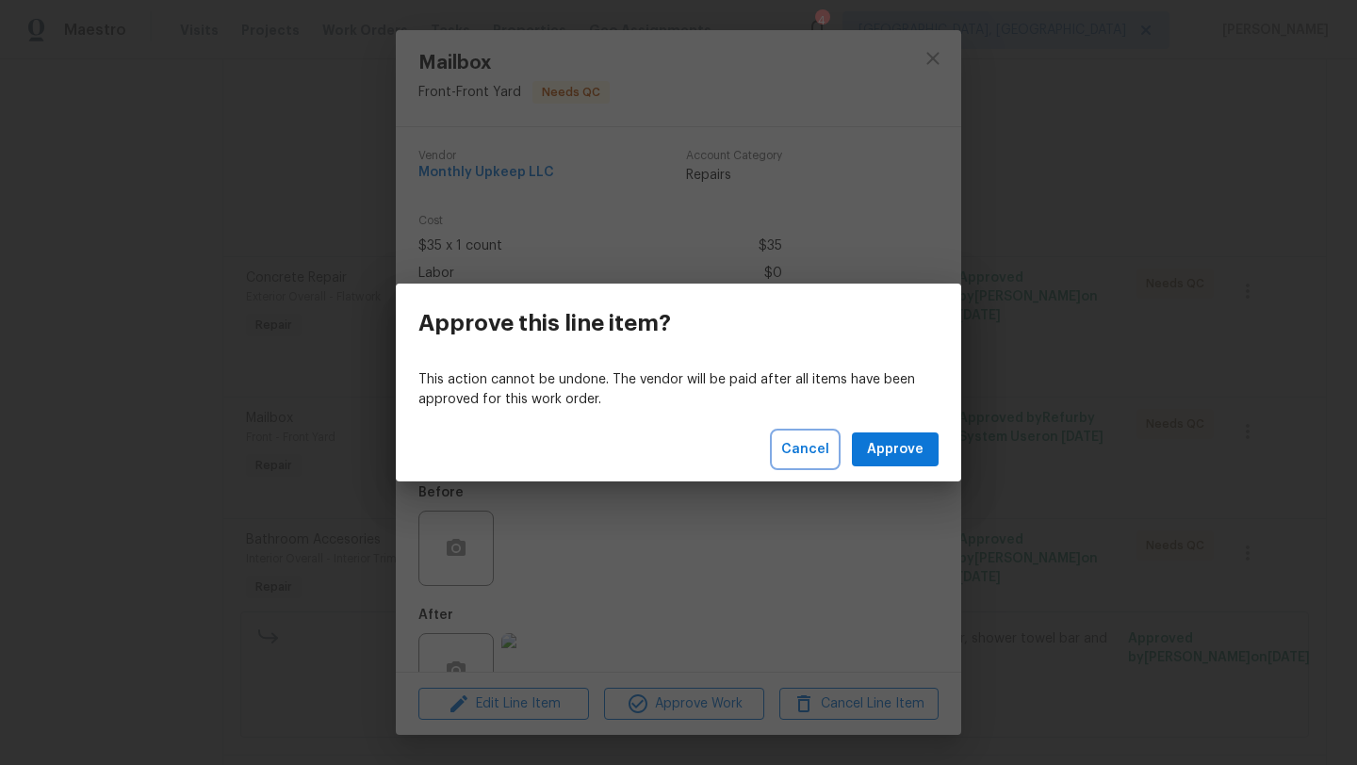
click at [804, 453] on span "Cancel" at bounding box center [805, 450] width 48 height 24
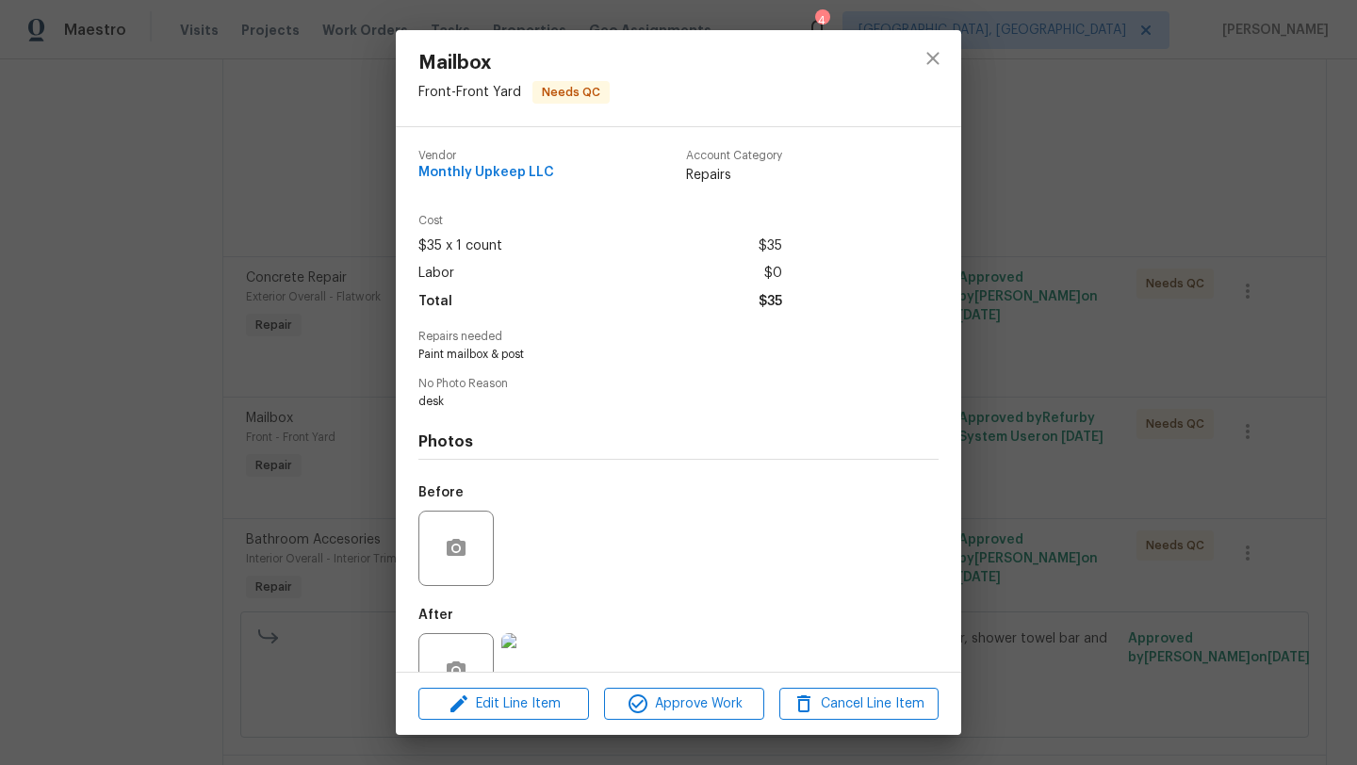
click at [546, 651] on img at bounding box center [538, 670] width 75 height 75
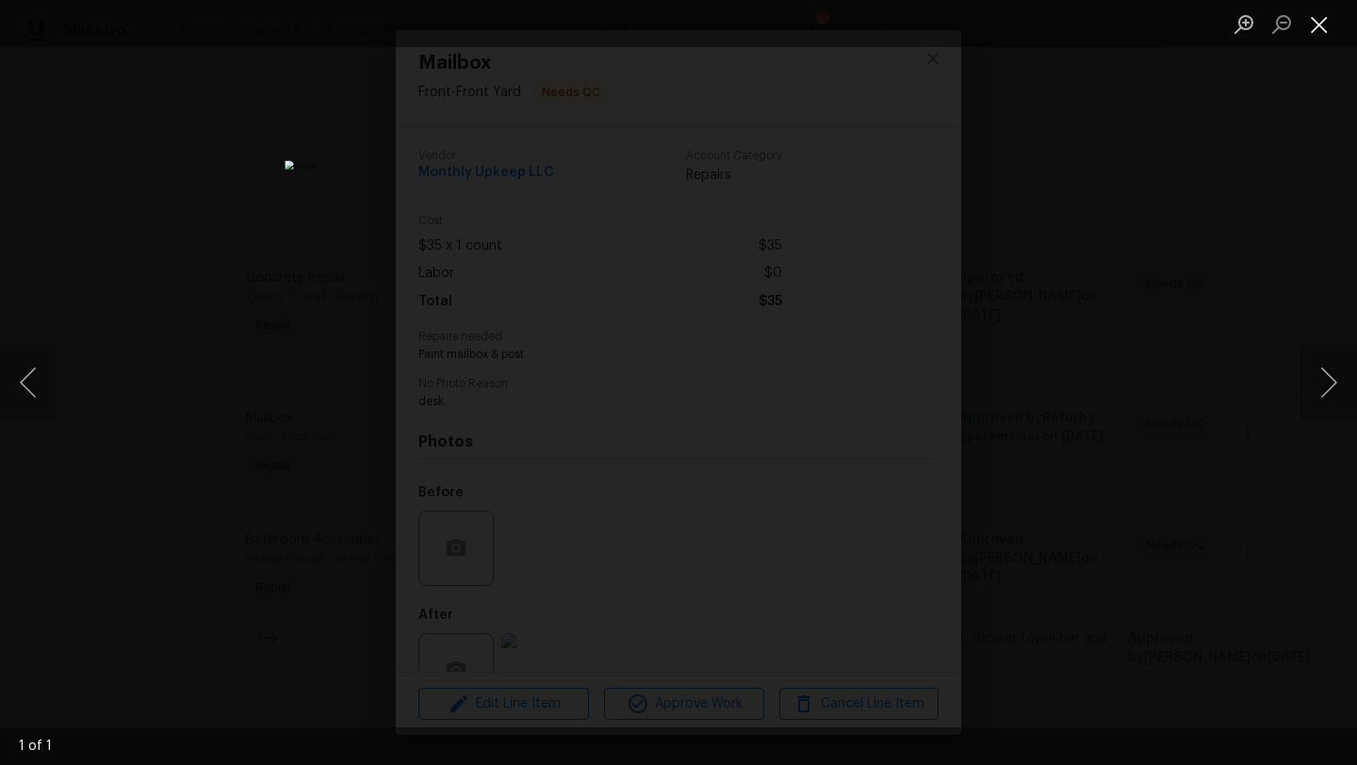
click at [1319, 16] on button "Close lightbox" at bounding box center [1320, 24] width 38 height 33
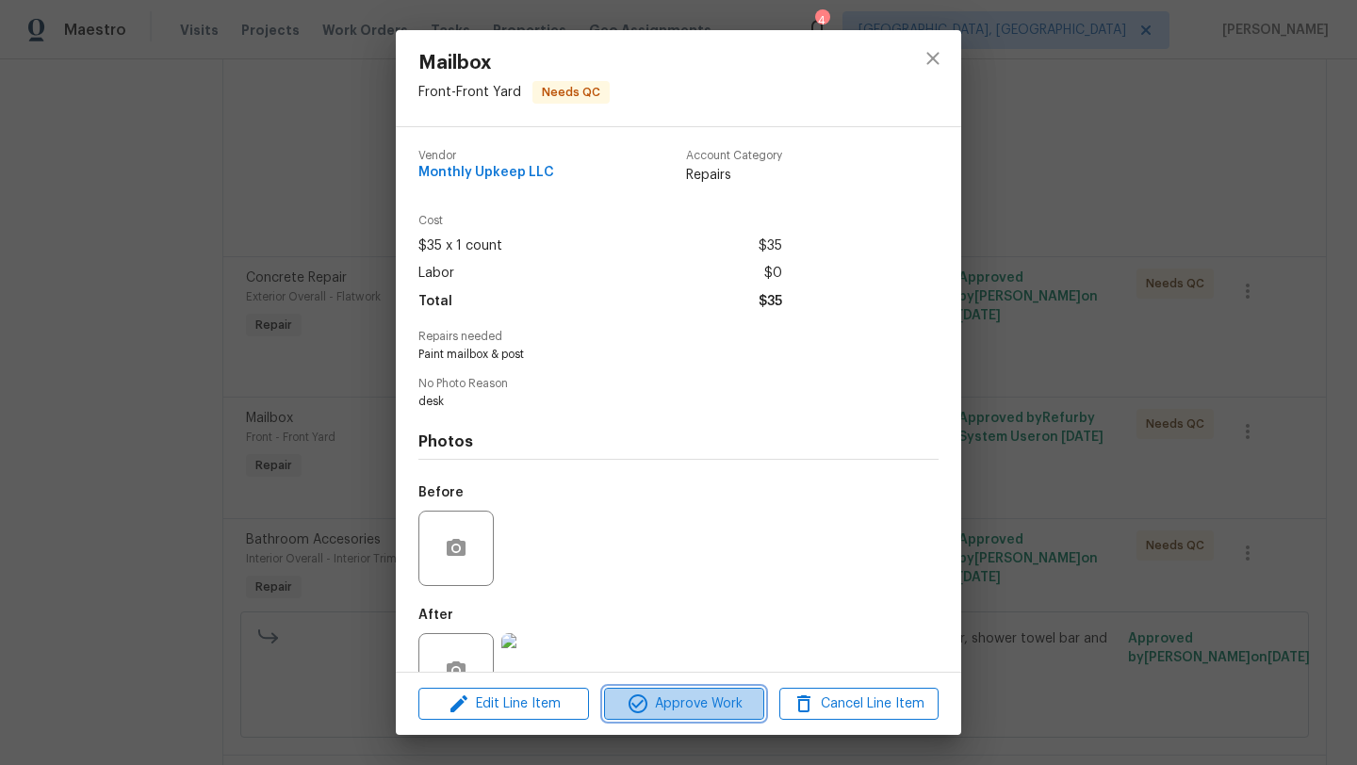
click at [659, 700] on span "Approve Work" at bounding box center [684, 705] width 148 height 24
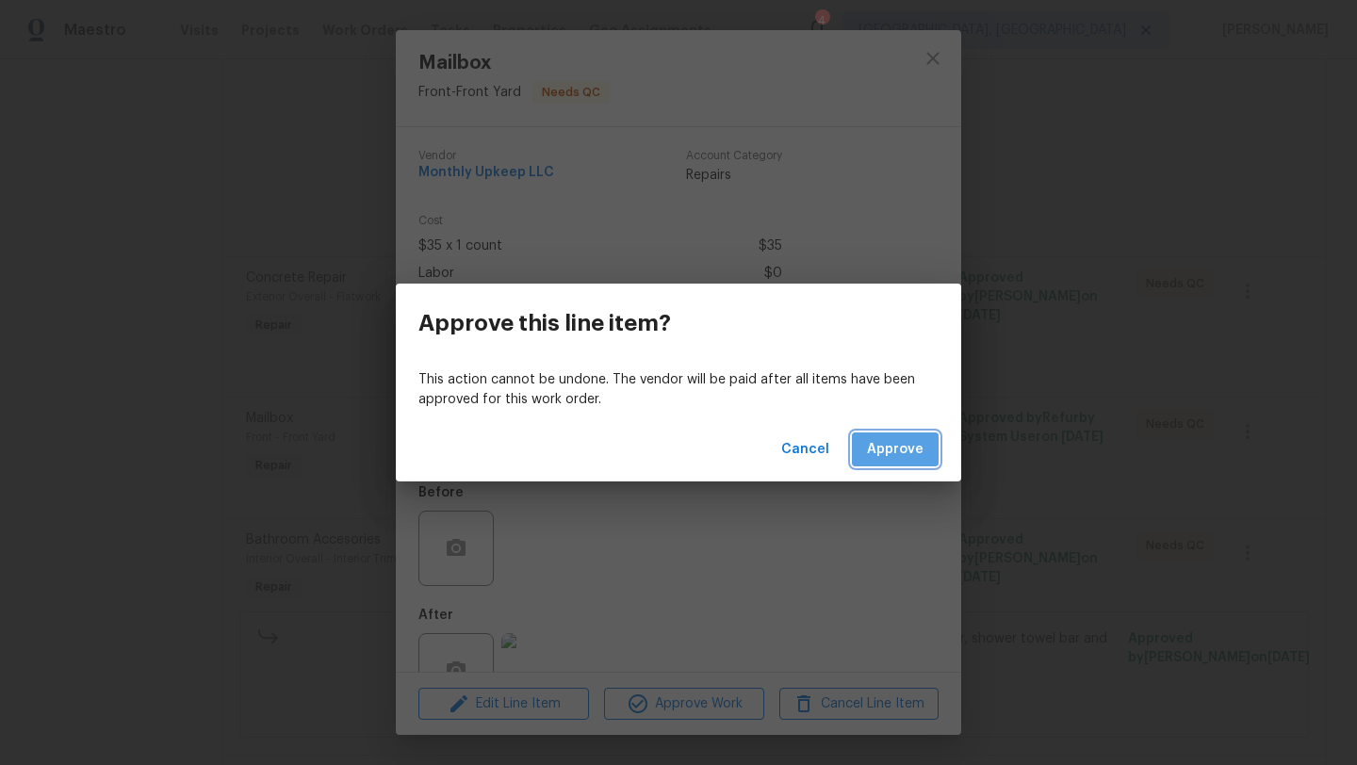
click at [898, 435] on button "Approve" at bounding box center [895, 450] width 87 height 35
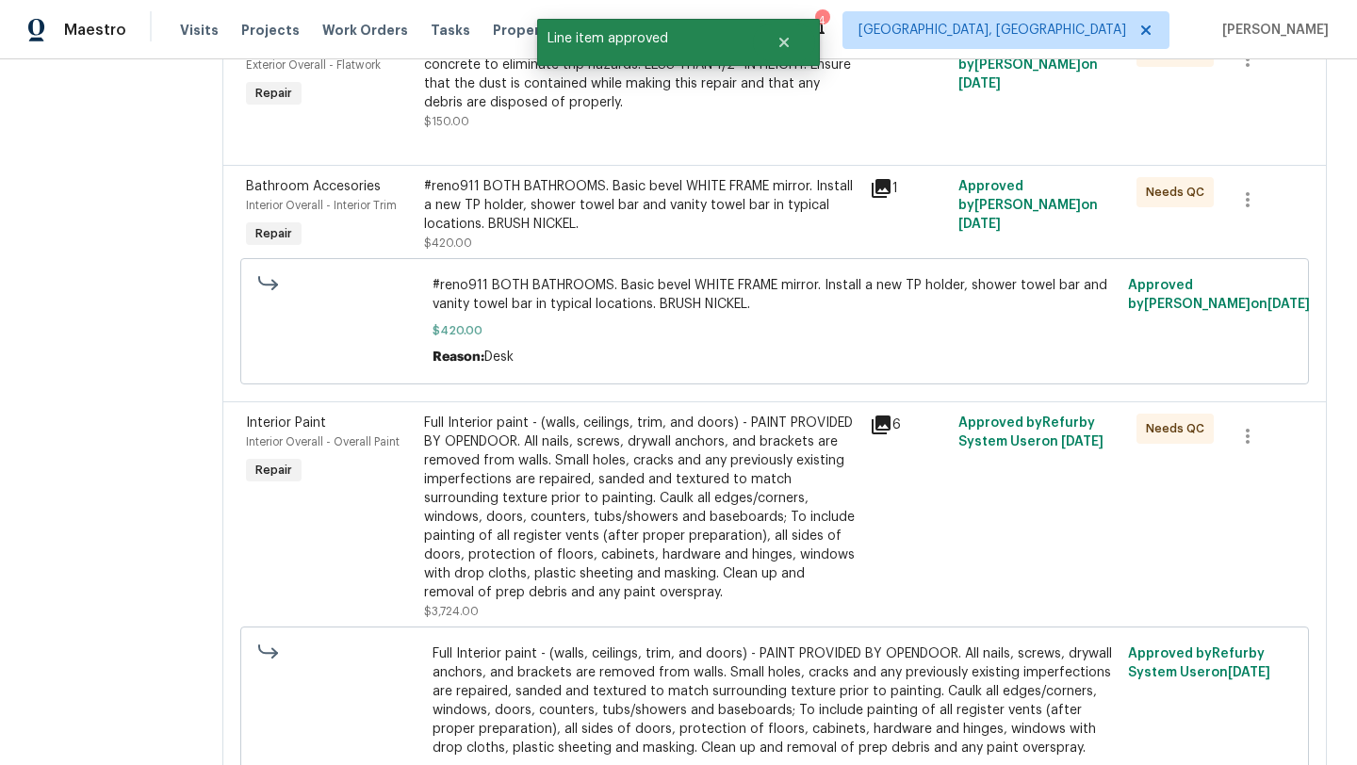
scroll to position [655, 0]
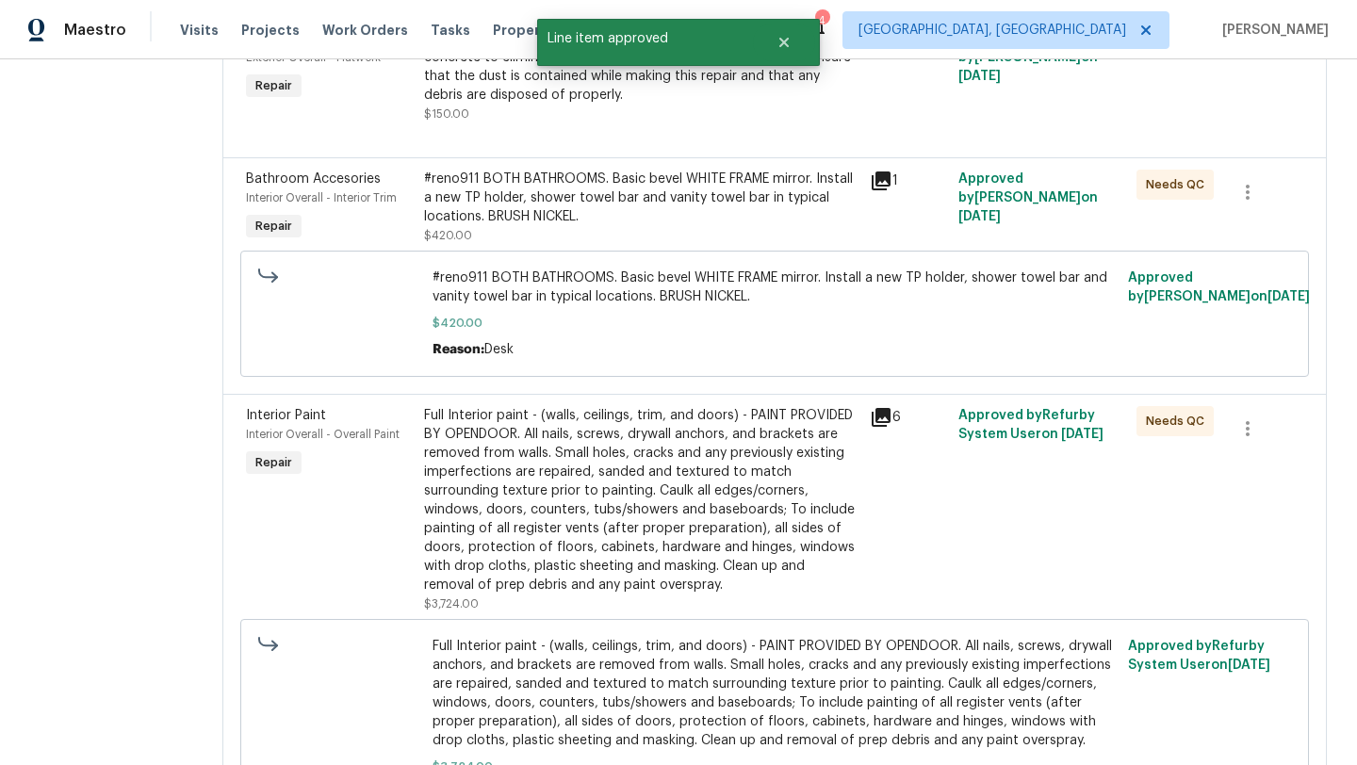
click at [646, 492] on div "Full Interior paint - (walls, ceilings, trim, and doors) - PAINT PROVIDED BY OP…" at bounding box center [641, 500] width 434 height 188
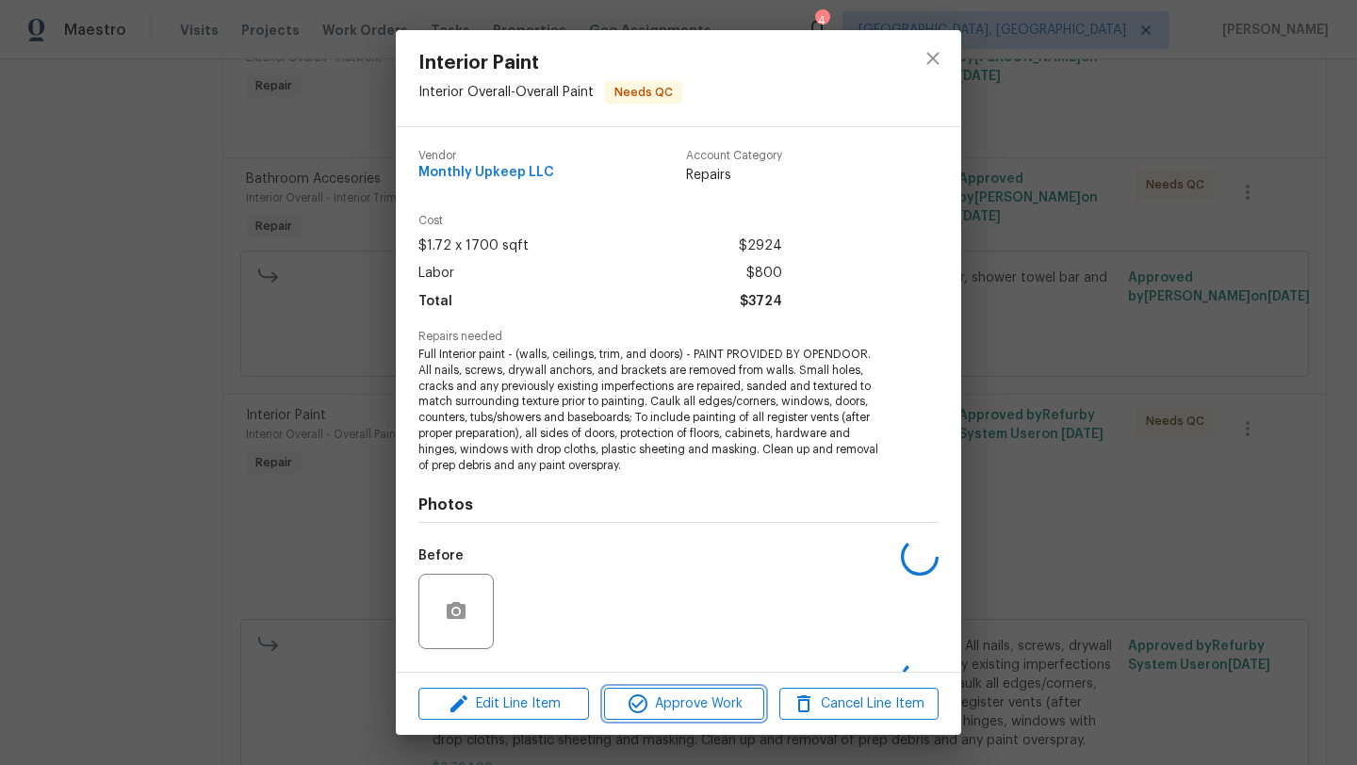
click at [630, 705] on icon "button" at bounding box center [638, 704] width 23 height 23
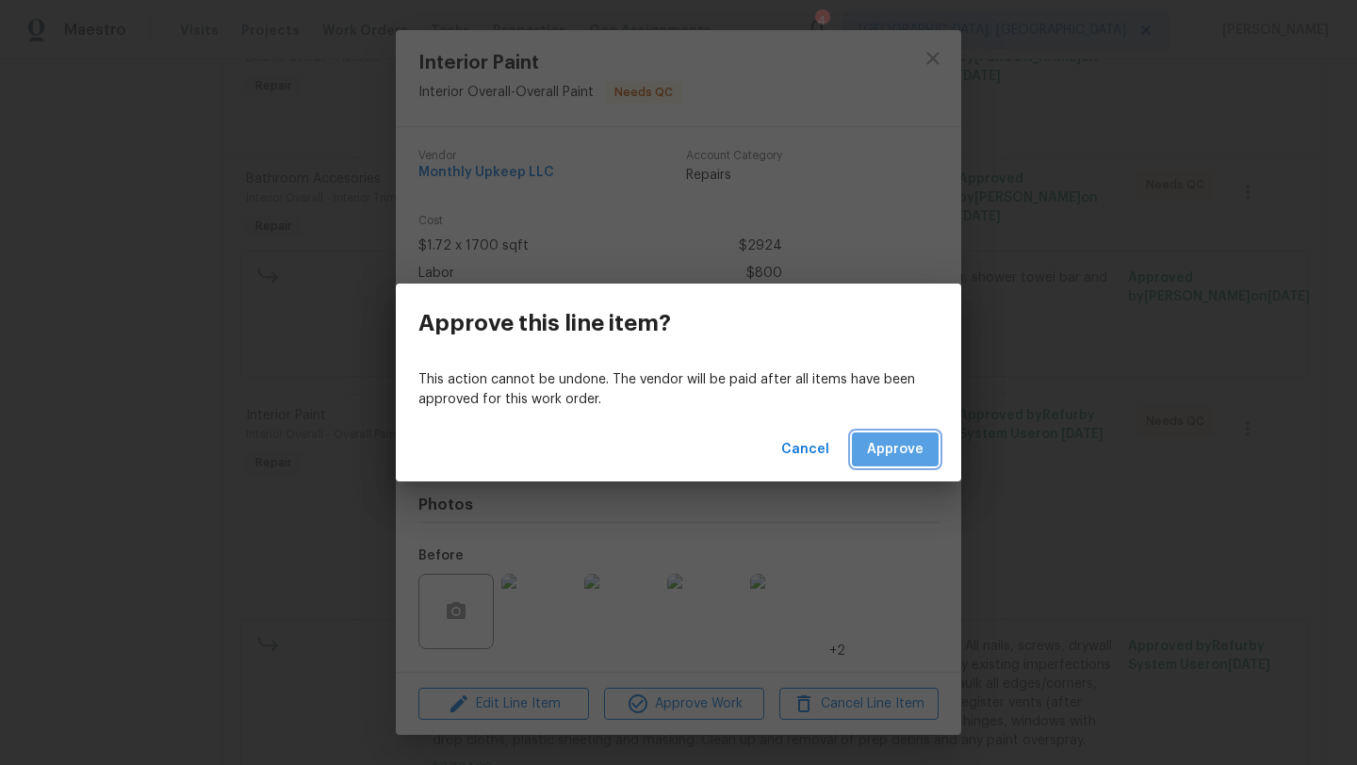
click at [895, 460] on span "Approve" at bounding box center [895, 450] width 57 height 24
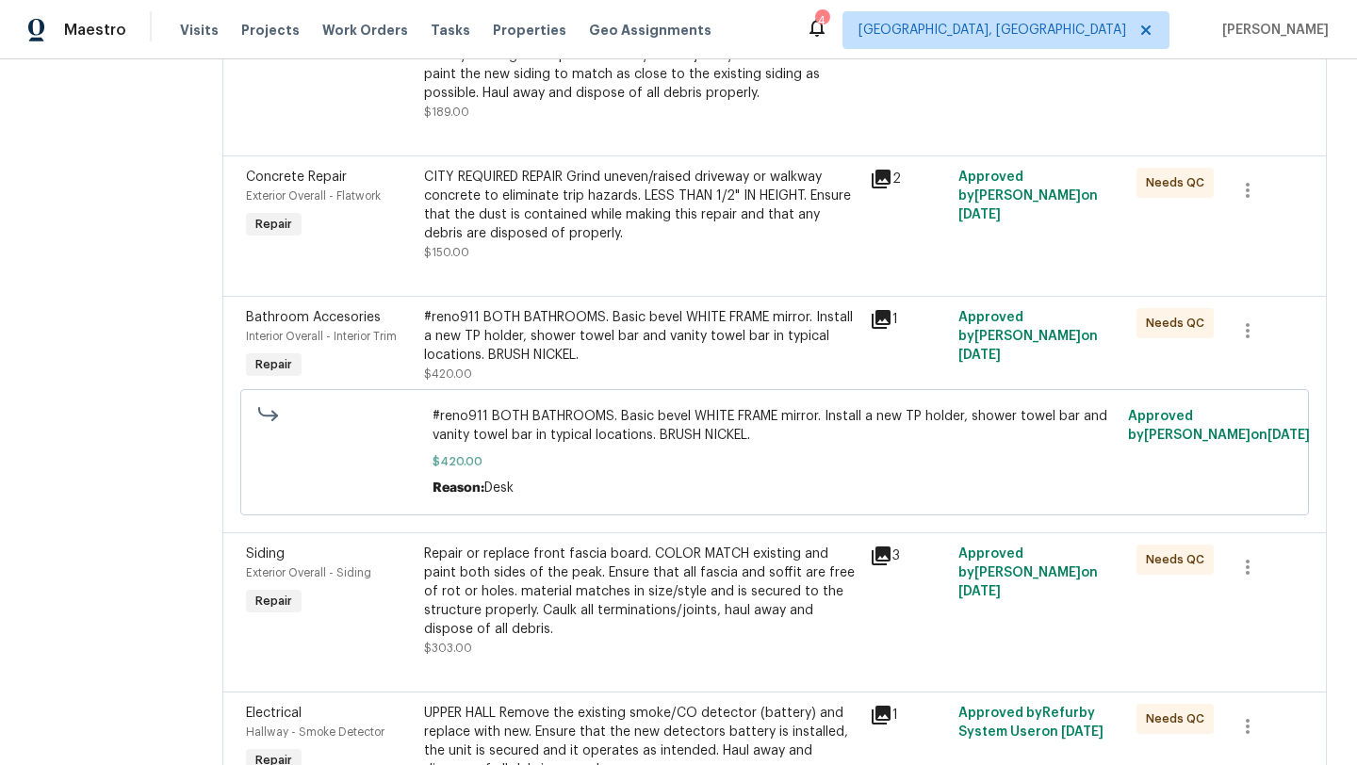
scroll to position [524, 0]
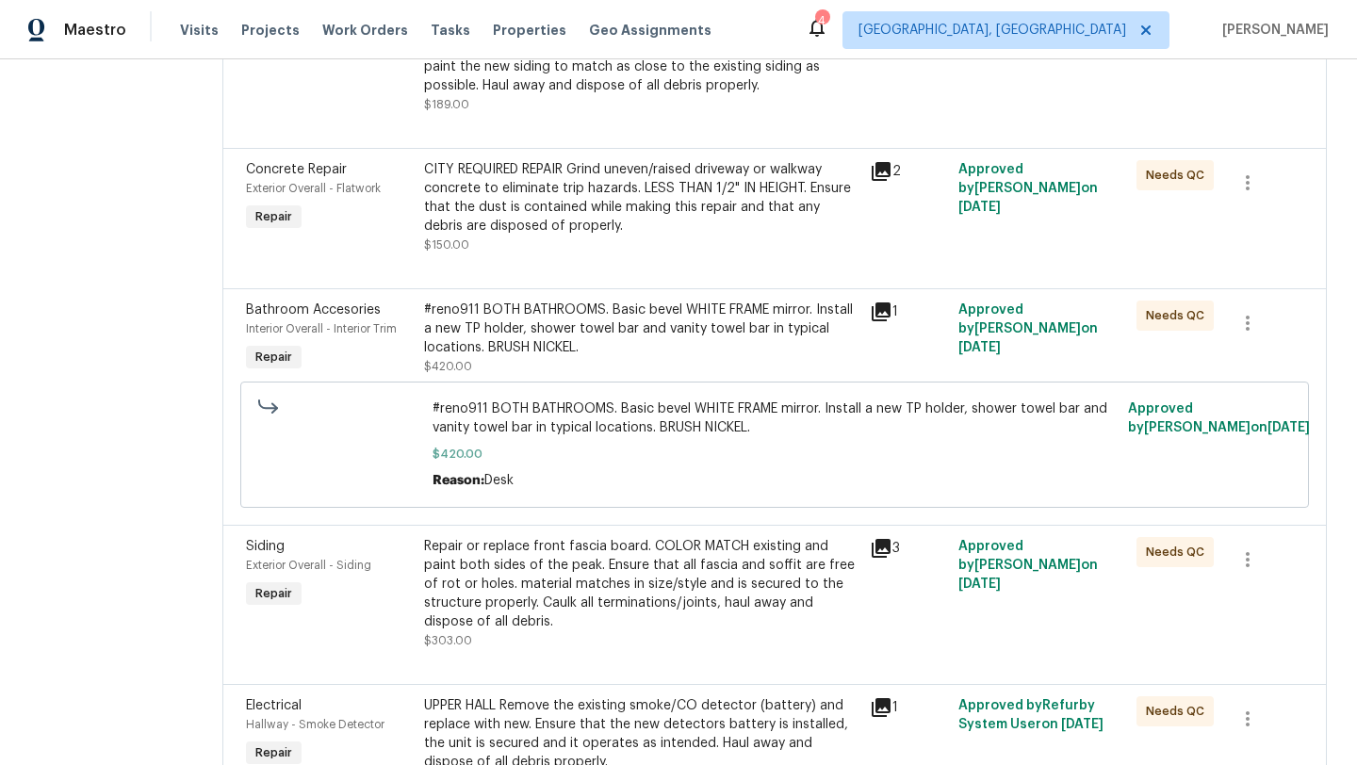
click at [529, 356] on div "#reno911 BOTH BATHROOMS. Basic bevel WHITE FRAME mirror. Install a new TP holde…" at bounding box center [641, 329] width 434 height 57
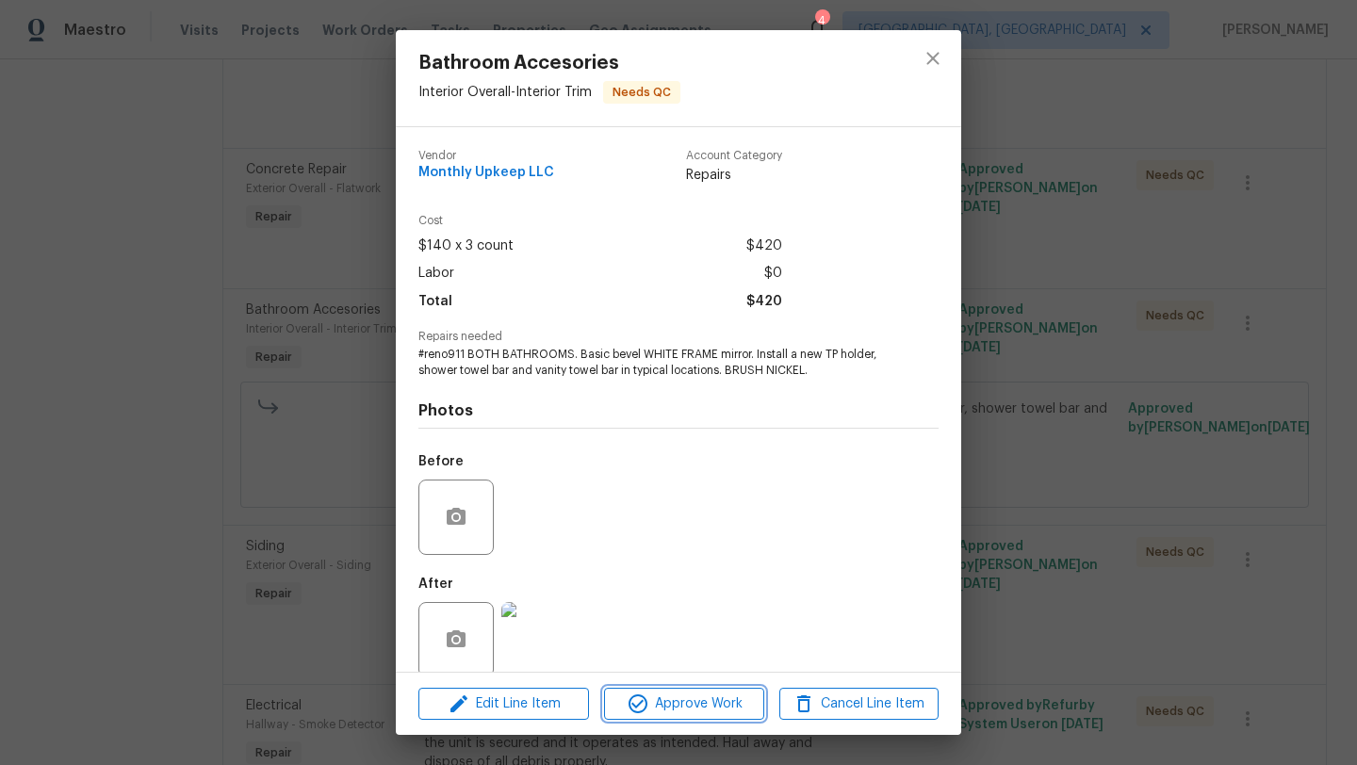
click at [629, 700] on icon "button" at bounding box center [638, 704] width 23 height 23
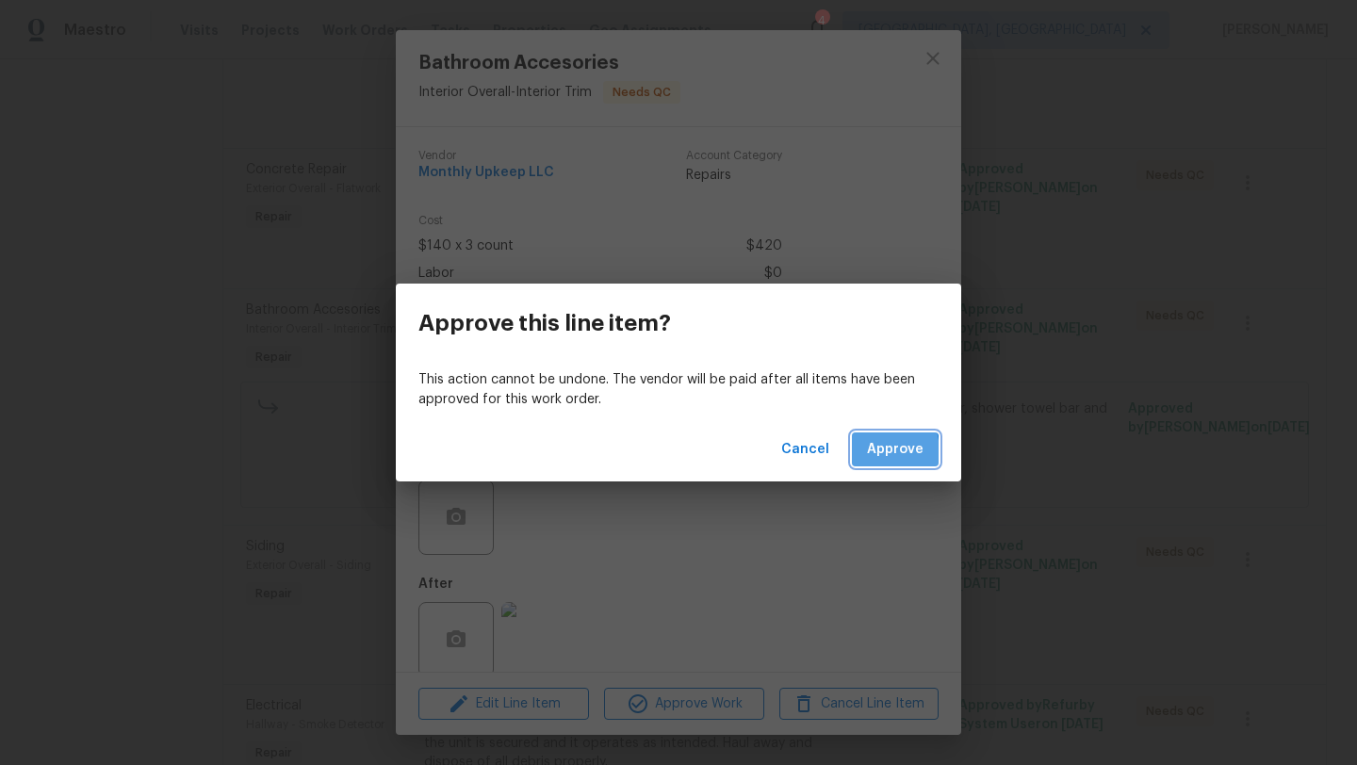
click at [866, 452] on button "Approve" at bounding box center [895, 450] width 87 height 35
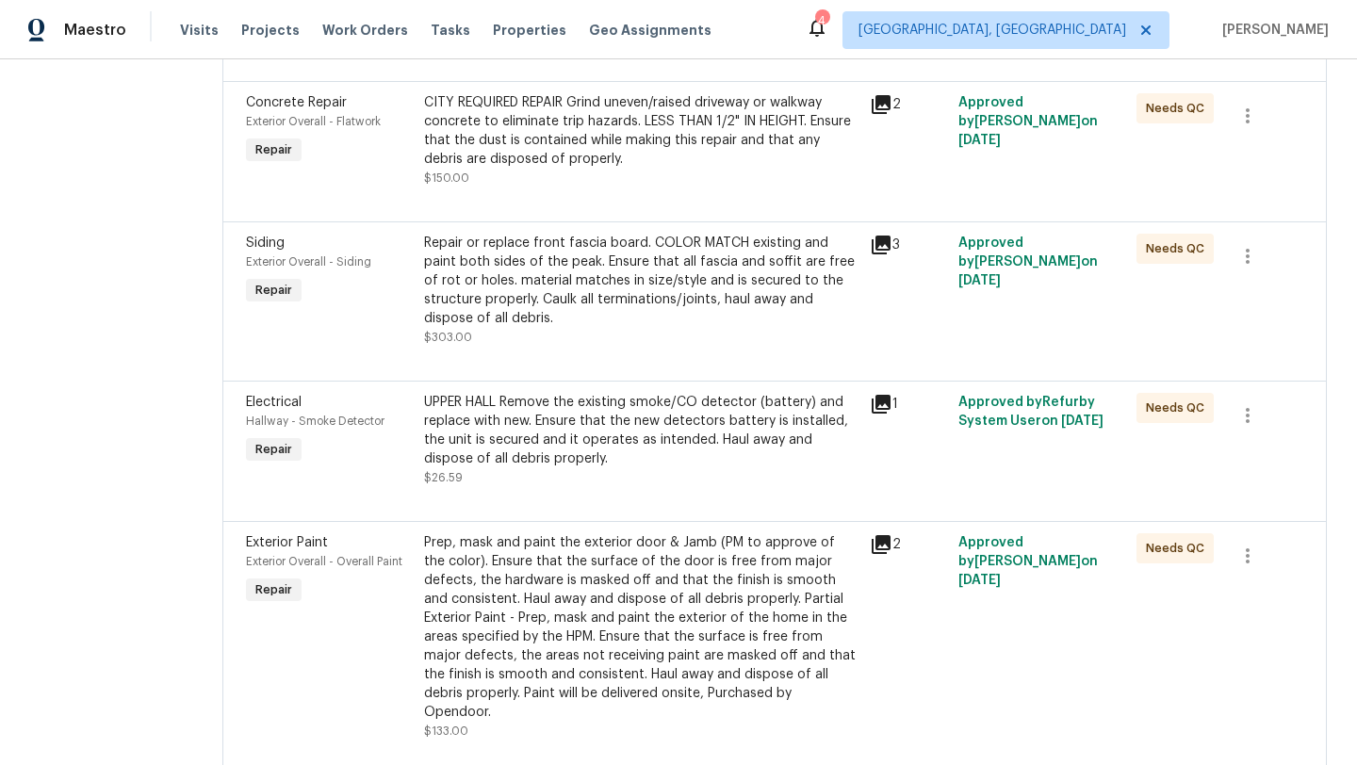
scroll to position [597, 0]
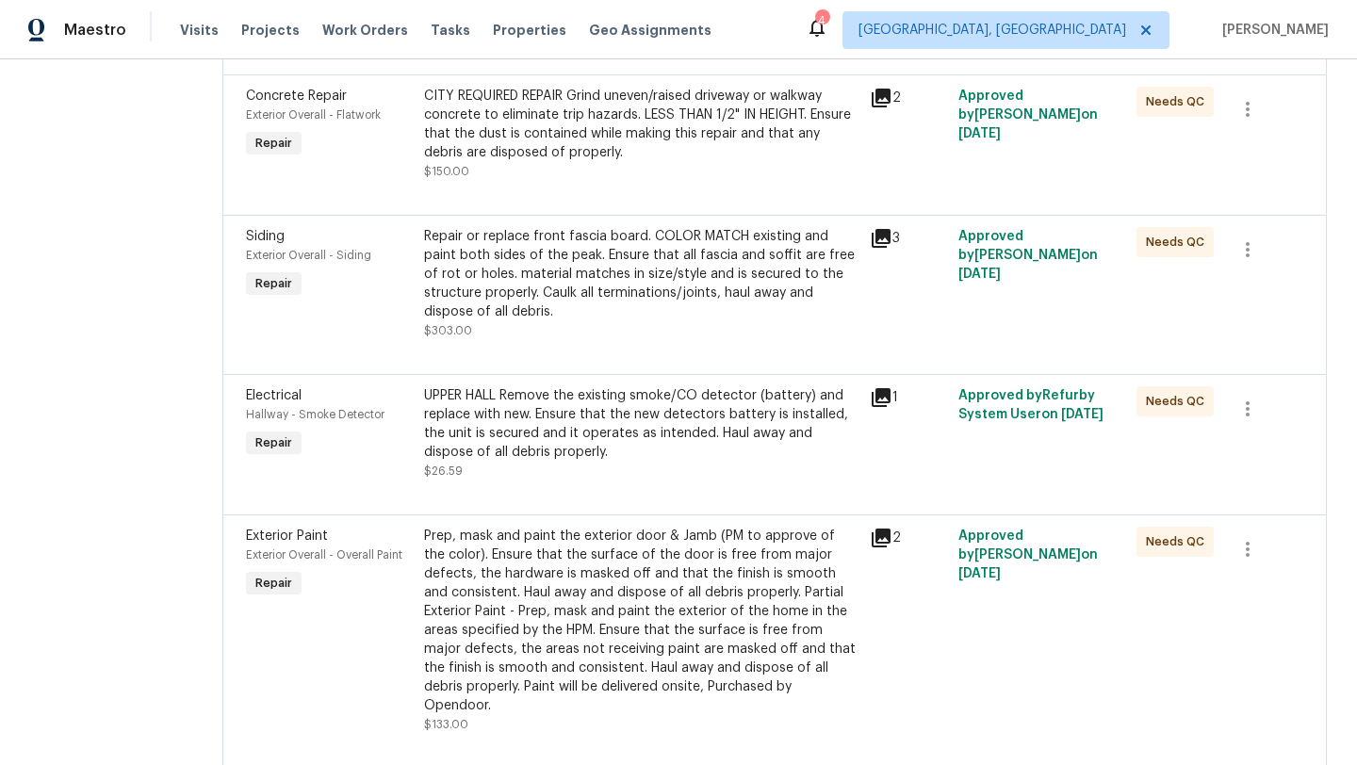
click at [723, 435] on div "UPPER HALL Remove the existing smoke/CO detector (battery) and replace with new…" at bounding box center [641, 423] width 434 height 75
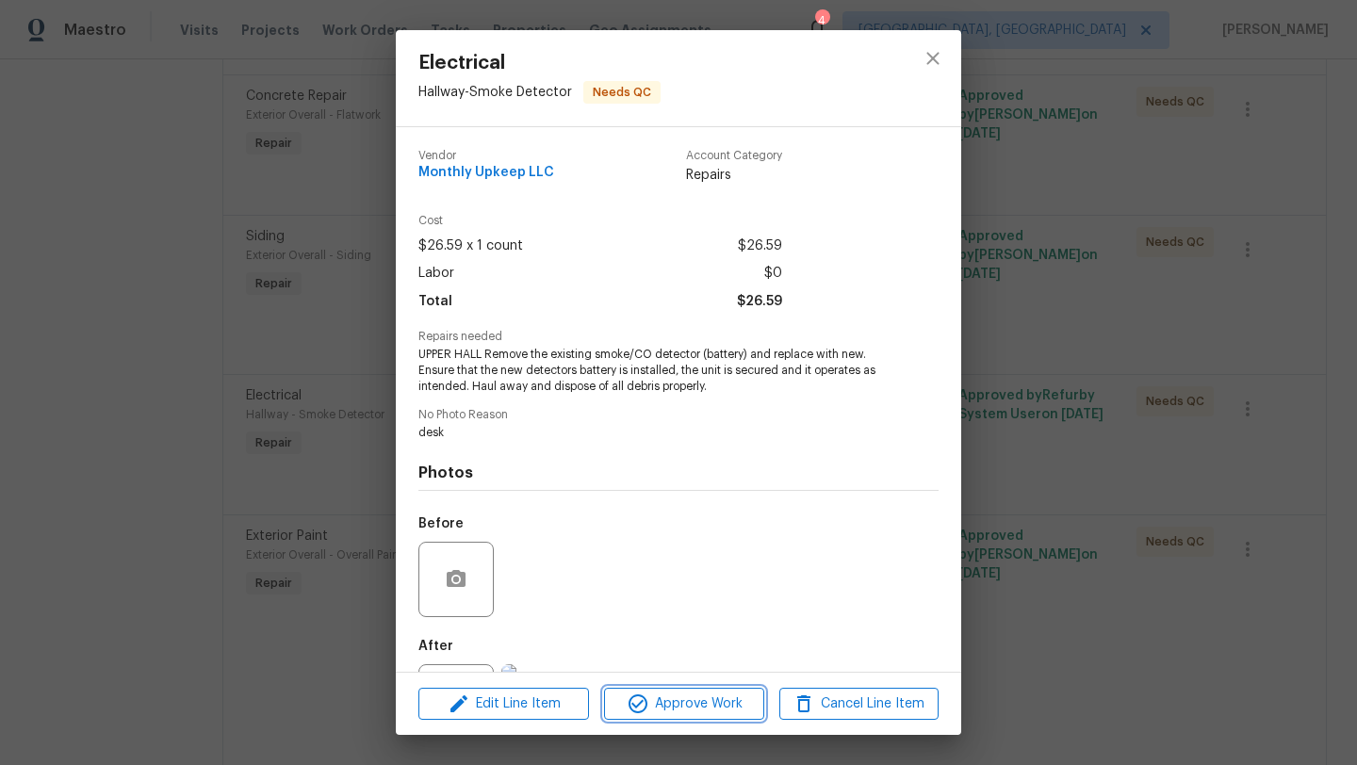
click at [649, 694] on span "Approve Work" at bounding box center [684, 705] width 148 height 24
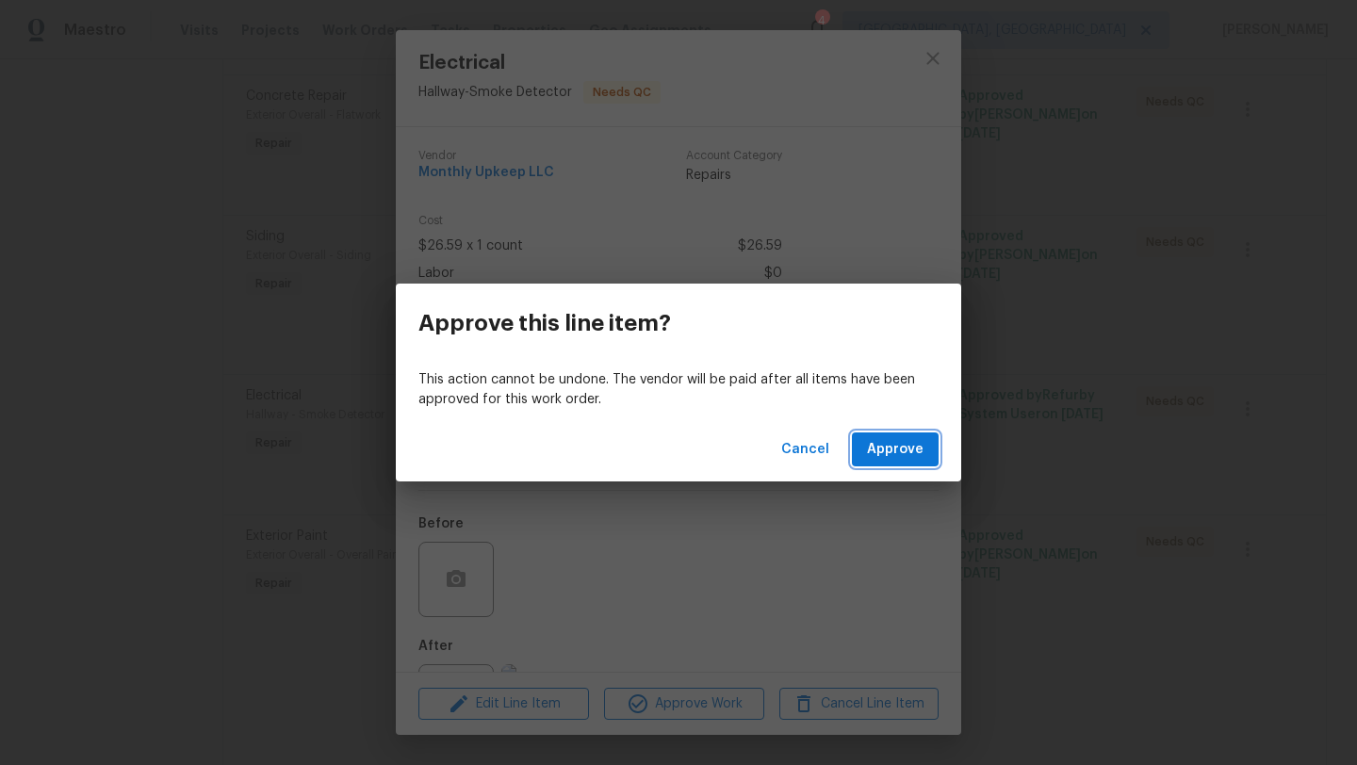
click at [876, 450] on span "Approve" at bounding box center [895, 450] width 57 height 24
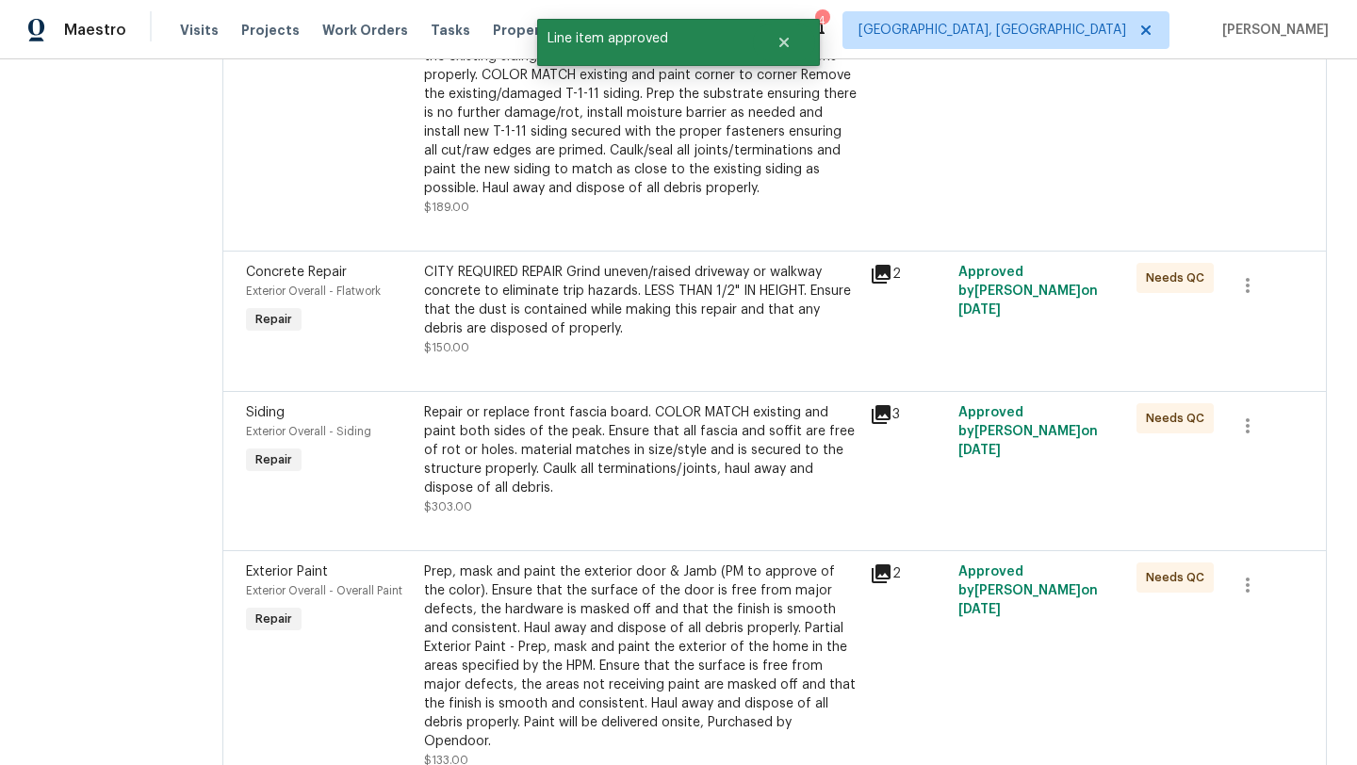
scroll to position [437, 0]
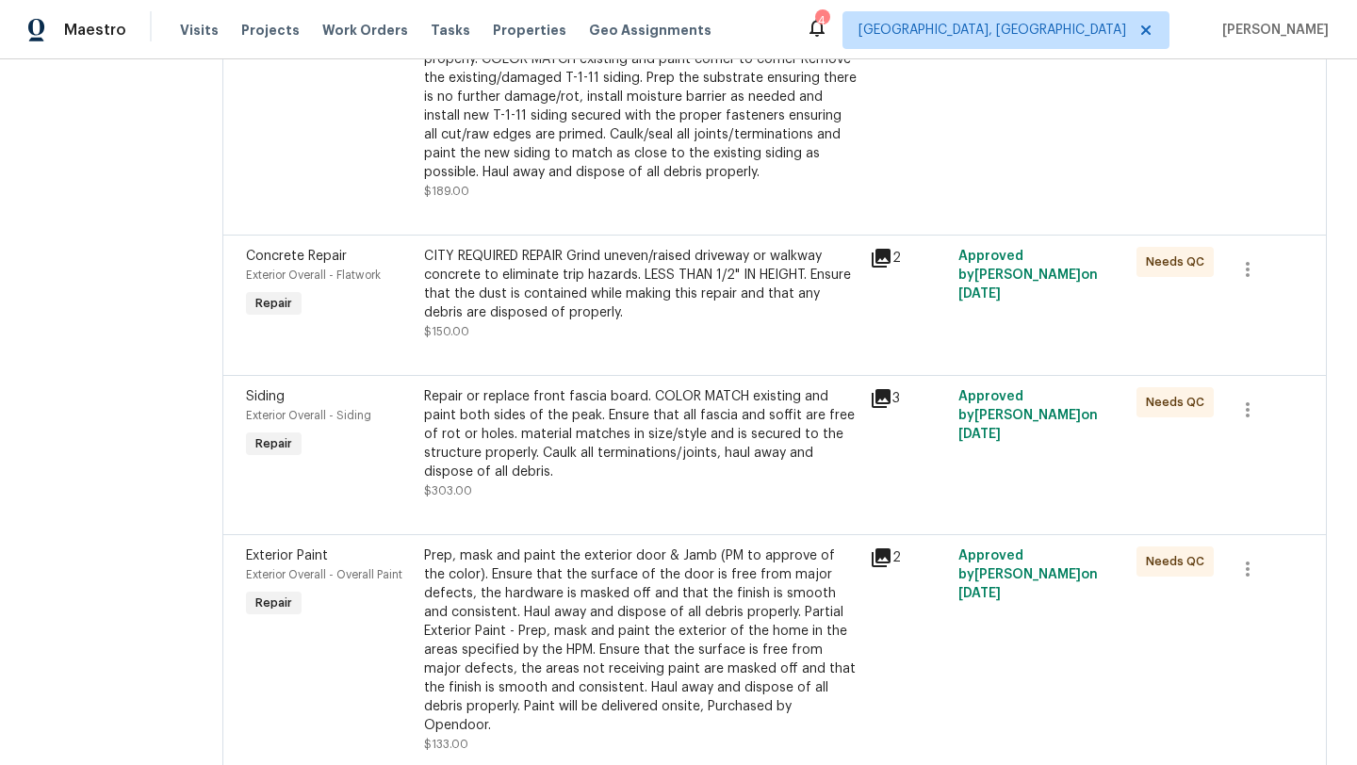
click at [560, 649] on div "Prep, mask and paint the exterior door & Jamb (PM to approve of the color). Ens…" at bounding box center [641, 641] width 434 height 188
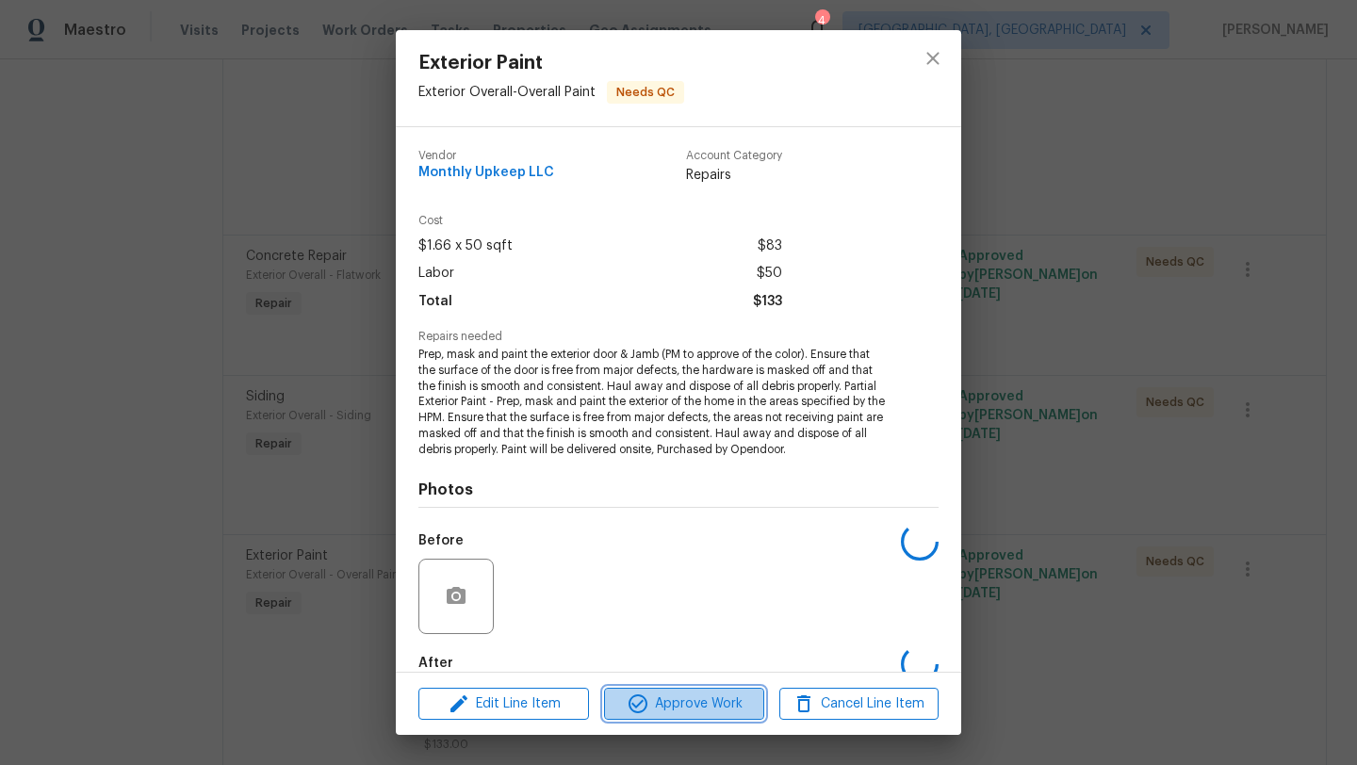
click at [657, 696] on span "Approve Work" at bounding box center [684, 705] width 148 height 24
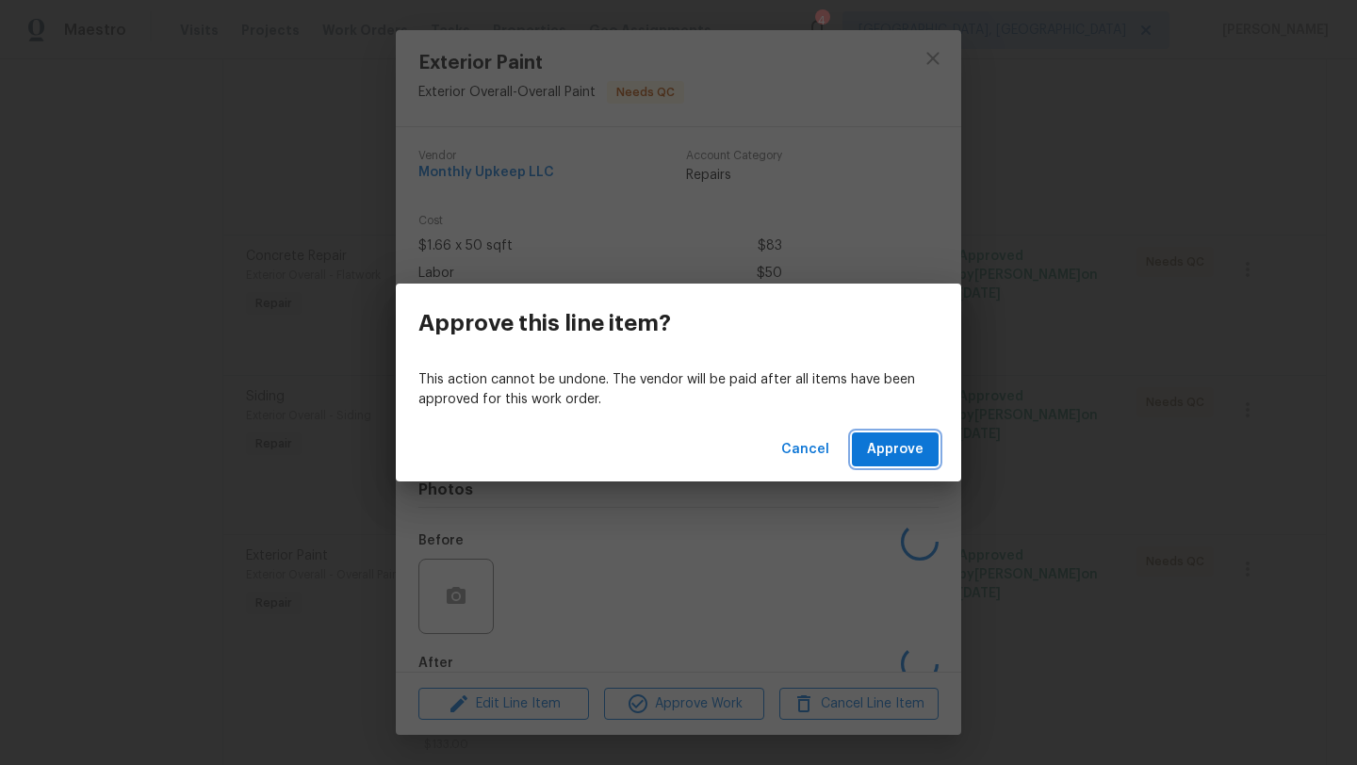
click at [868, 438] on button "Approve" at bounding box center [895, 450] width 87 height 35
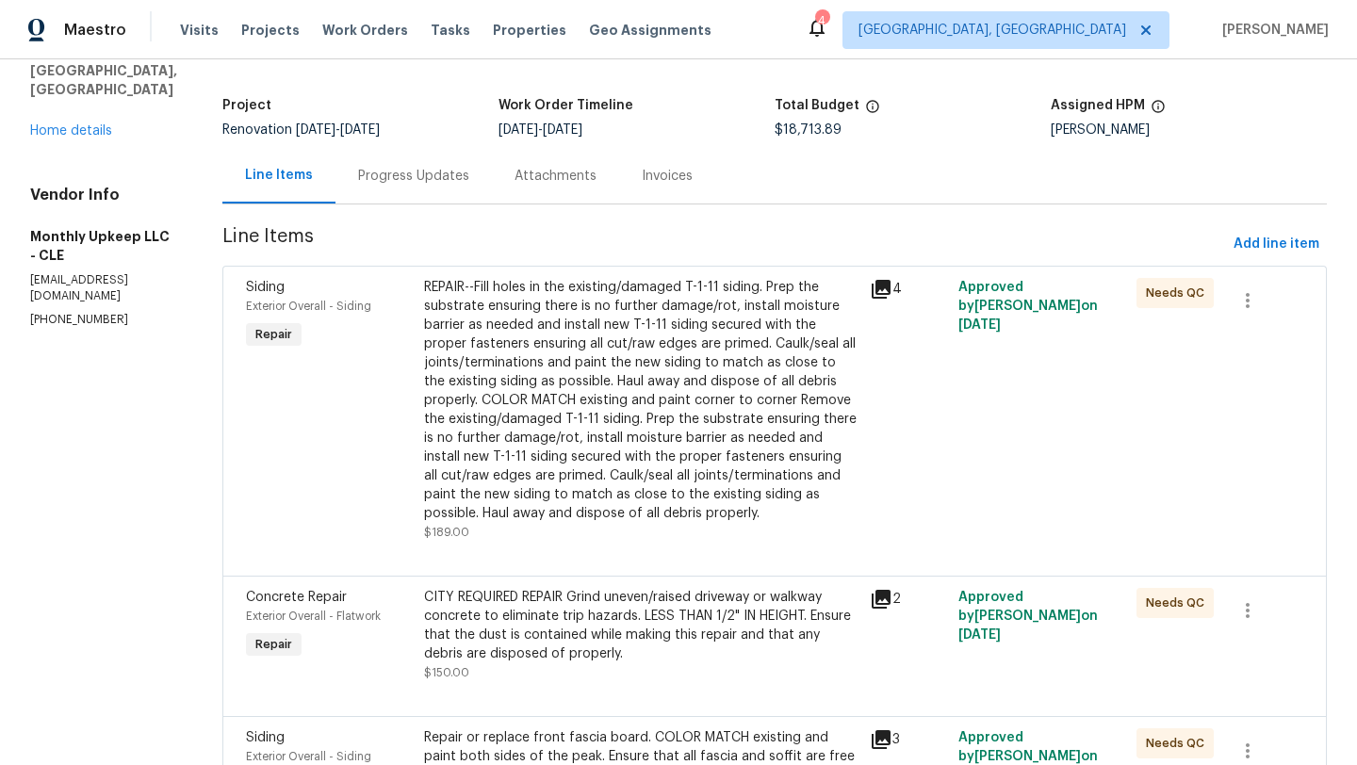
scroll to position [0, 0]
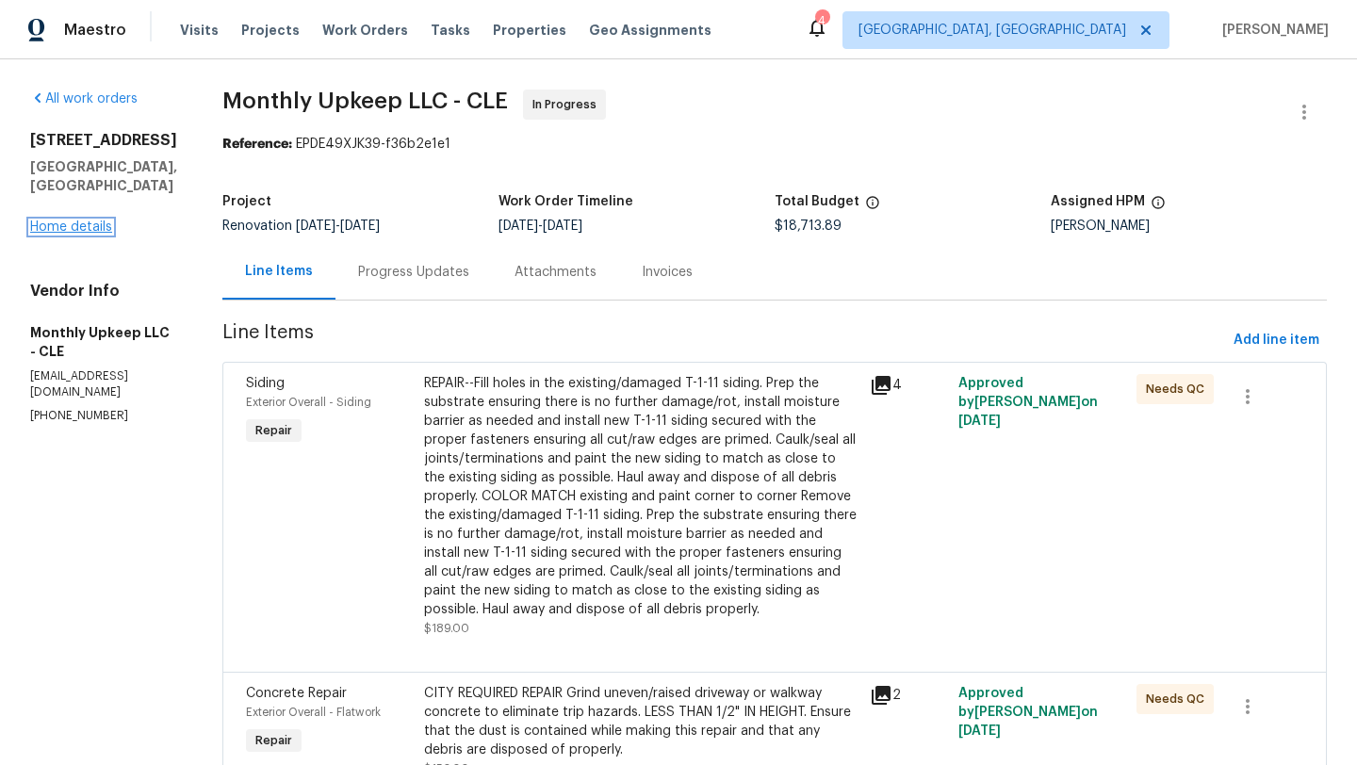
click at [102, 228] on link "Home details" at bounding box center [71, 227] width 82 height 13
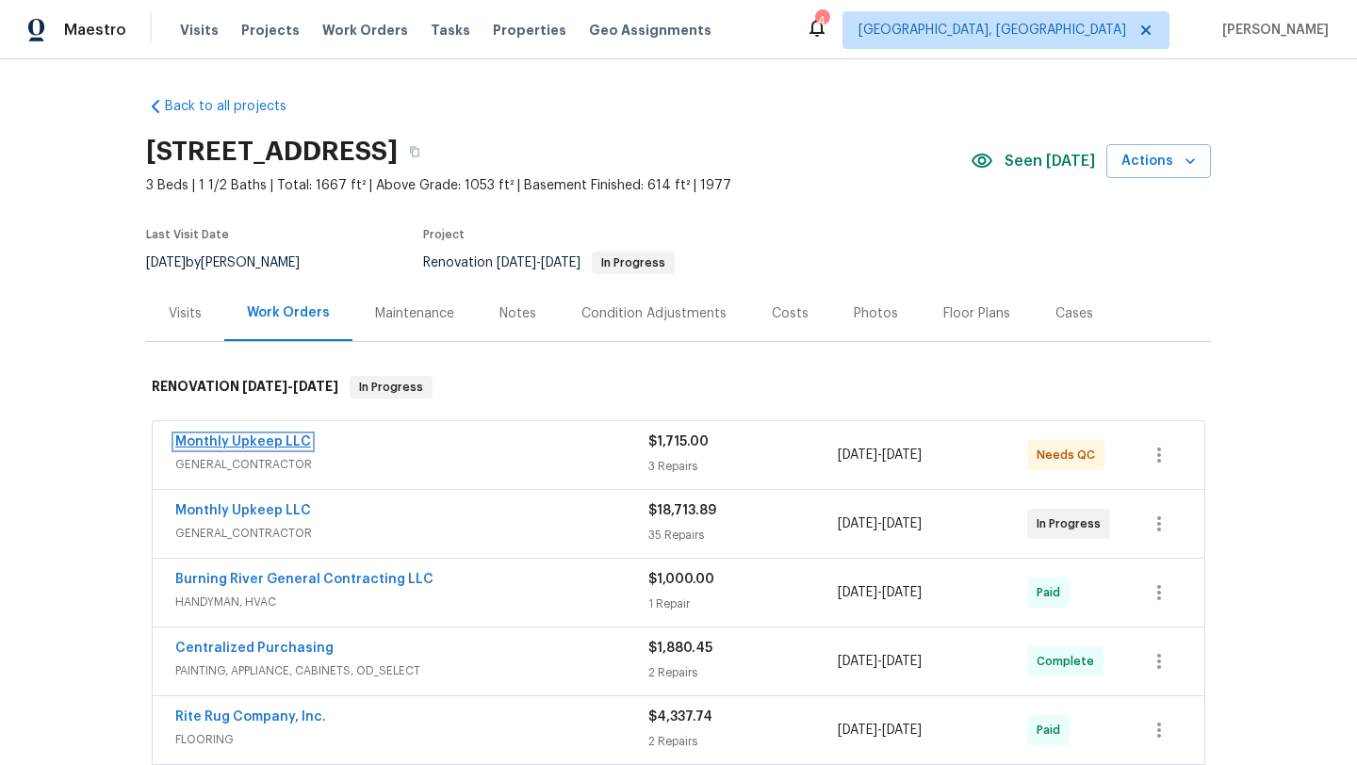
click at [251, 438] on link "Monthly Upkeep LLC" at bounding box center [243, 441] width 136 height 13
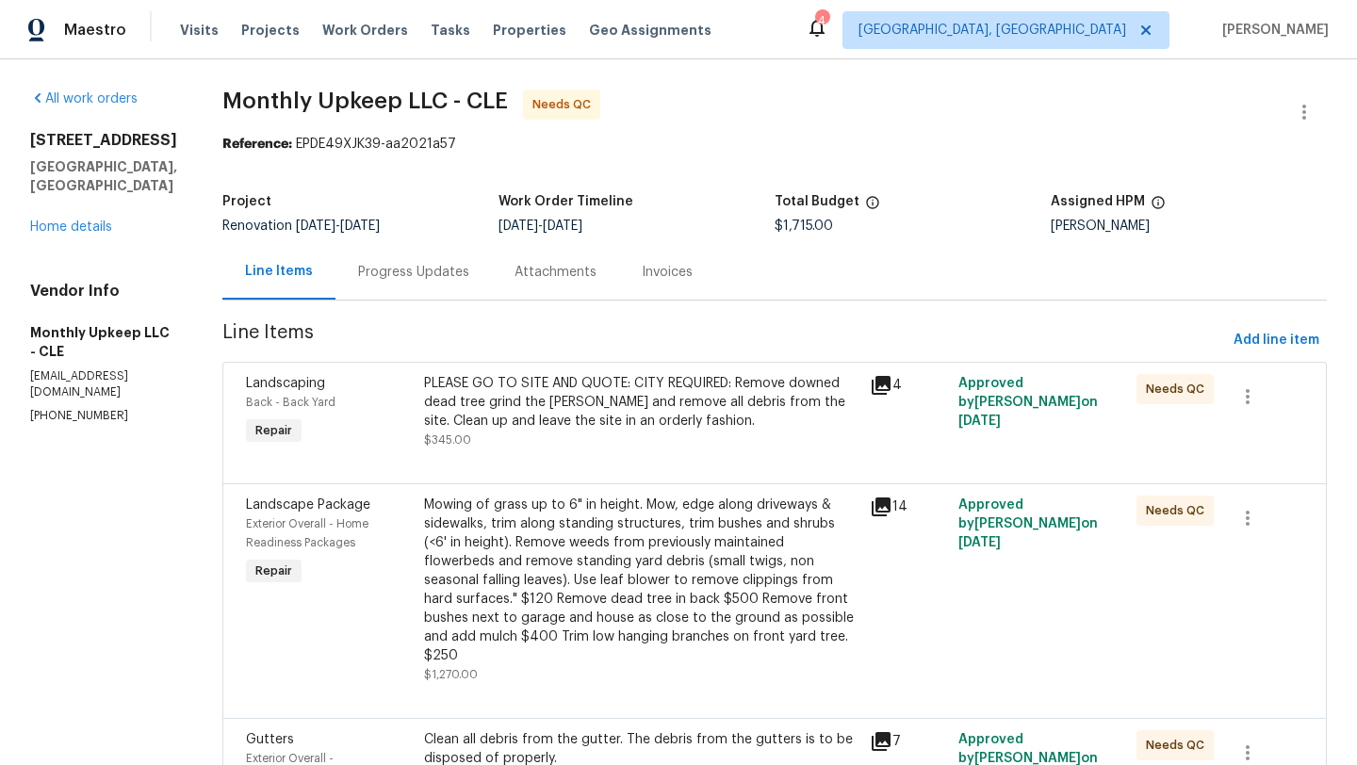
click at [520, 428] on div "PLEASE GO TO SITE AND QUOTE: CITY REQUIRED: Remove downed dead tree grind the s…" at bounding box center [641, 402] width 434 height 57
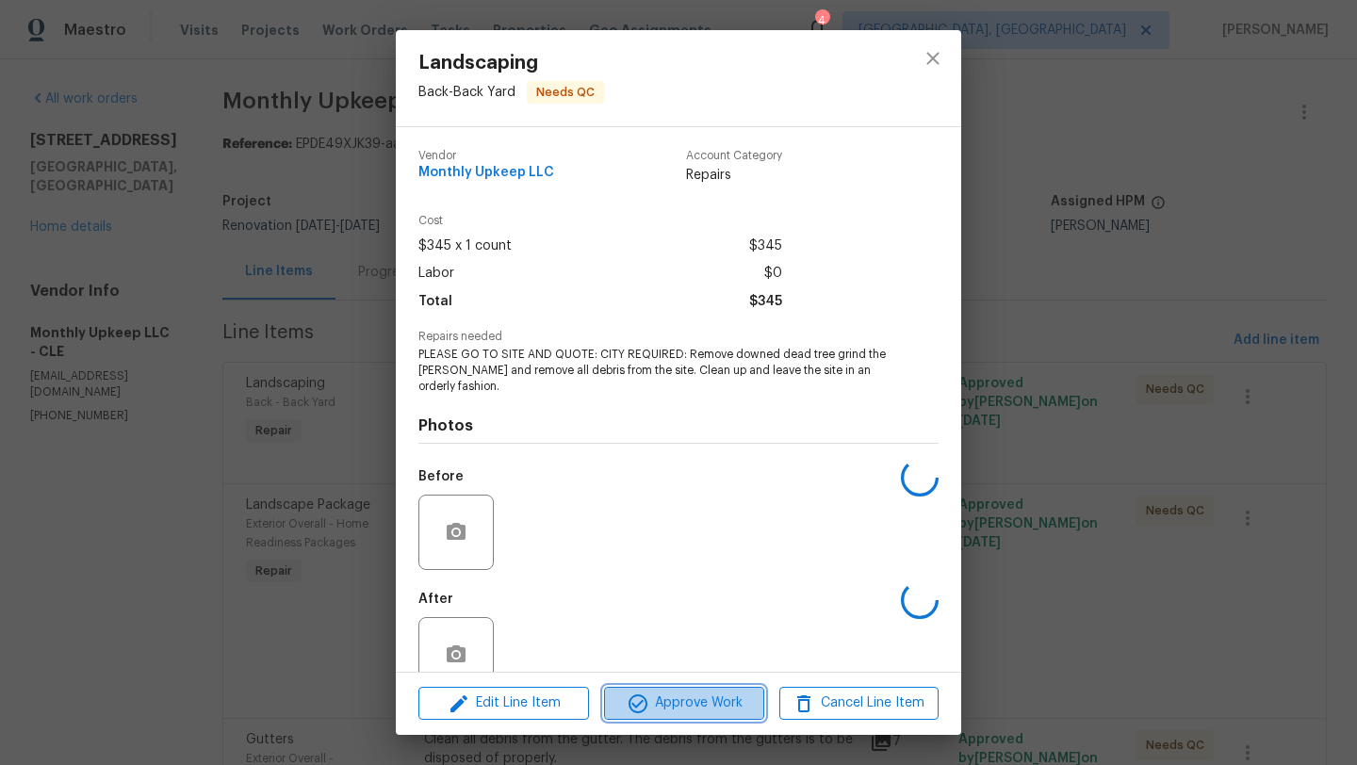
click at [665, 708] on span "Approve Work" at bounding box center [684, 704] width 148 height 24
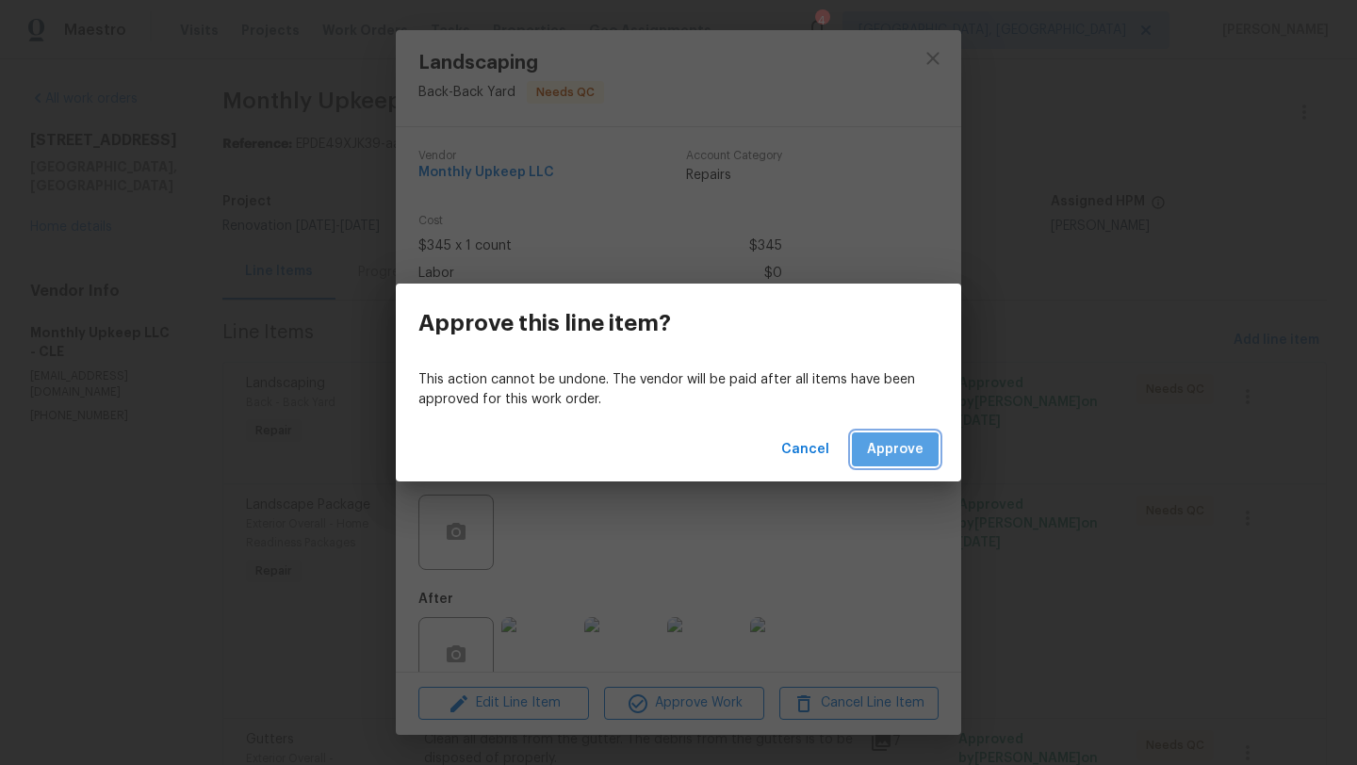
click at [877, 459] on span "Approve" at bounding box center [895, 450] width 57 height 24
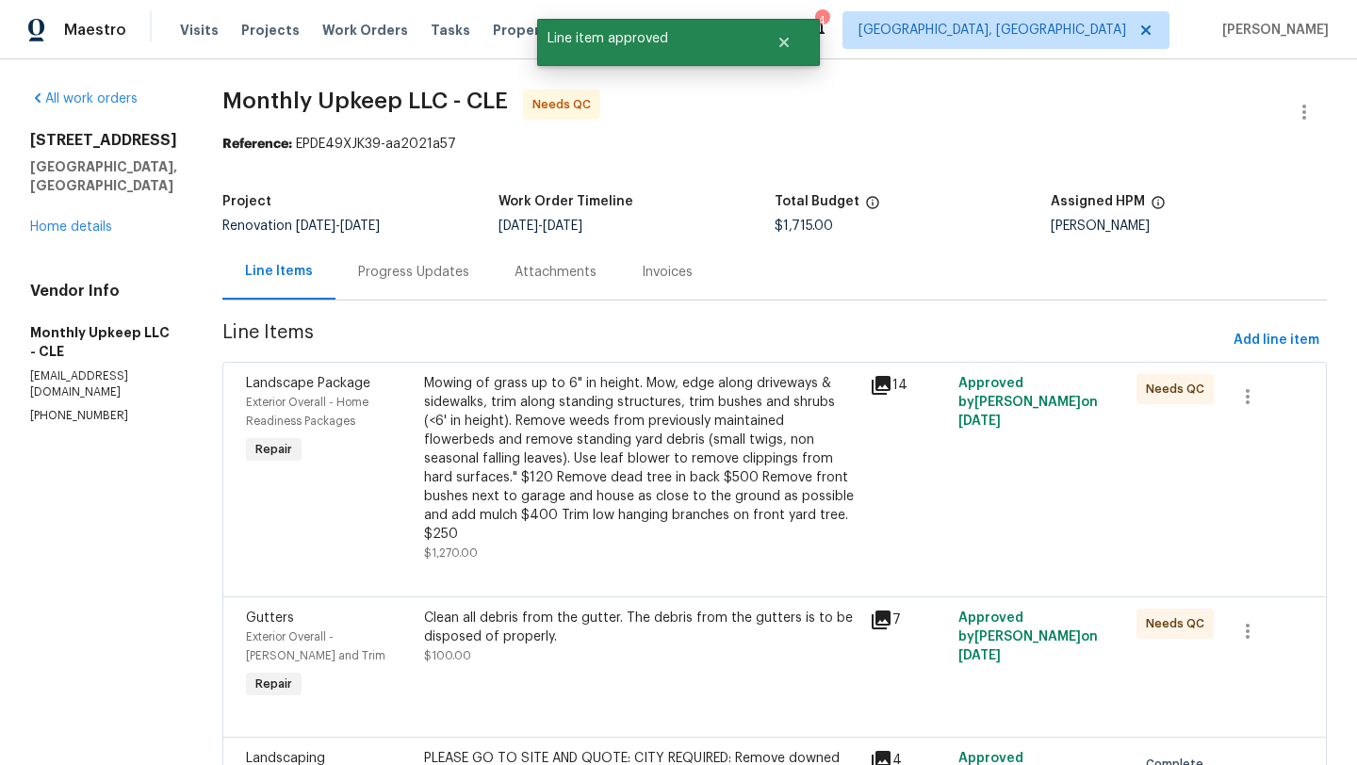
click at [477, 460] on div "Mowing of grass up to 6" in height. Mow, edge along driveways & sidewalks, trim…" at bounding box center [641, 459] width 434 height 170
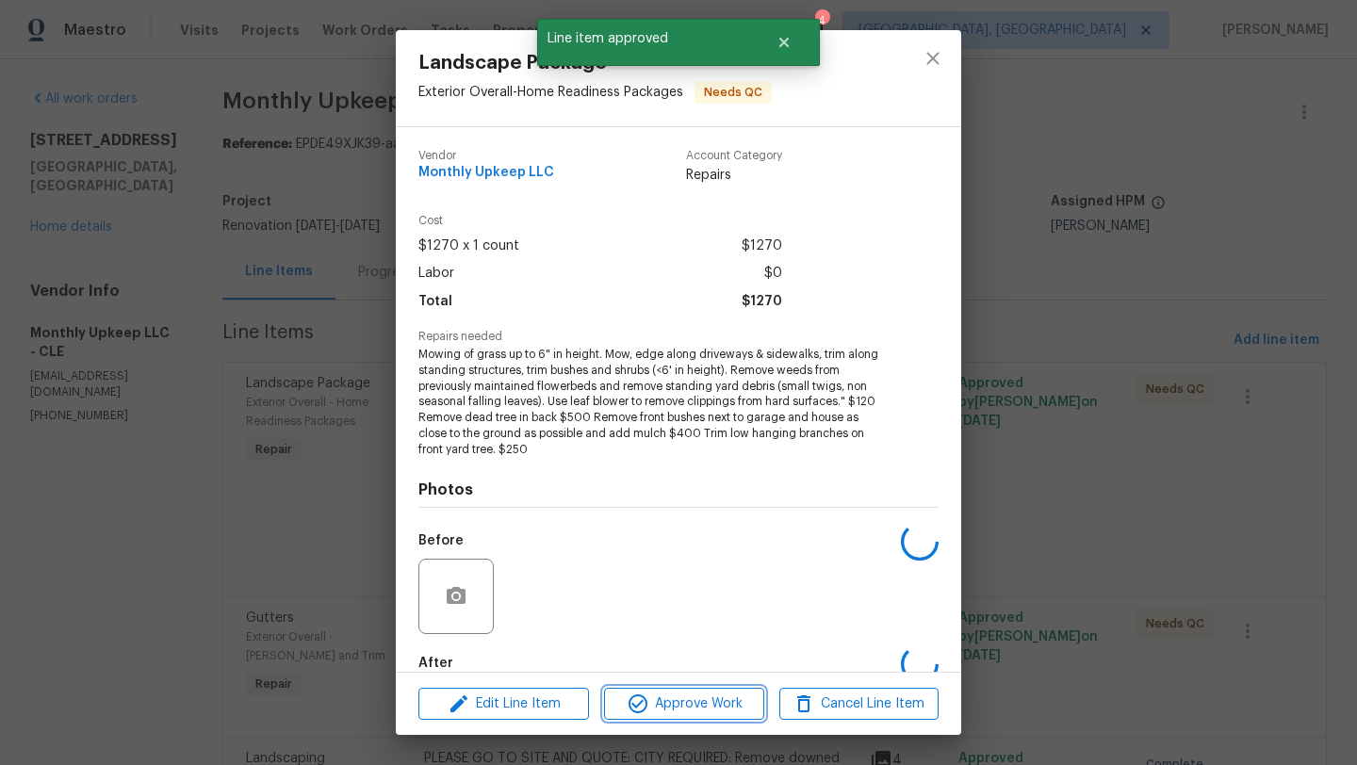
click at [643, 693] on icon "button" at bounding box center [638, 704] width 23 height 23
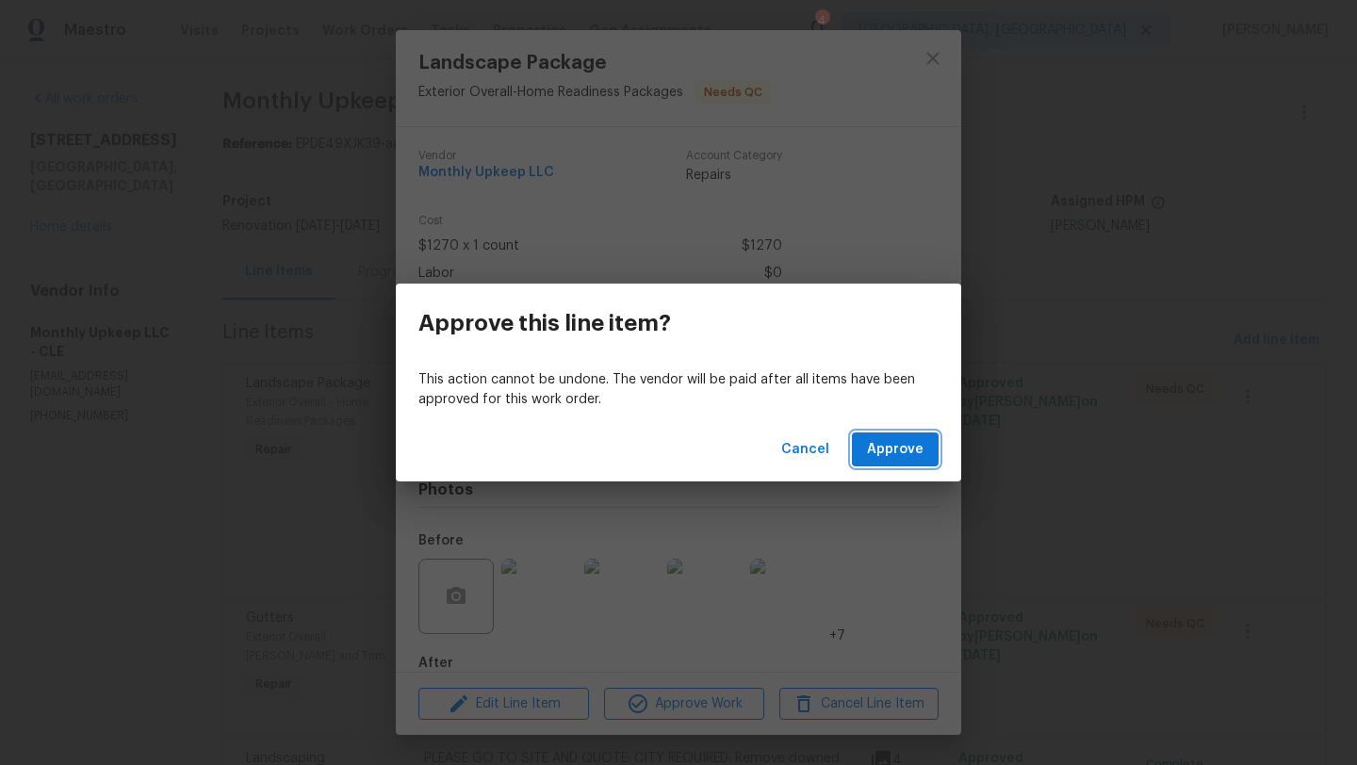
click at [870, 452] on span "Approve" at bounding box center [895, 450] width 57 height 24
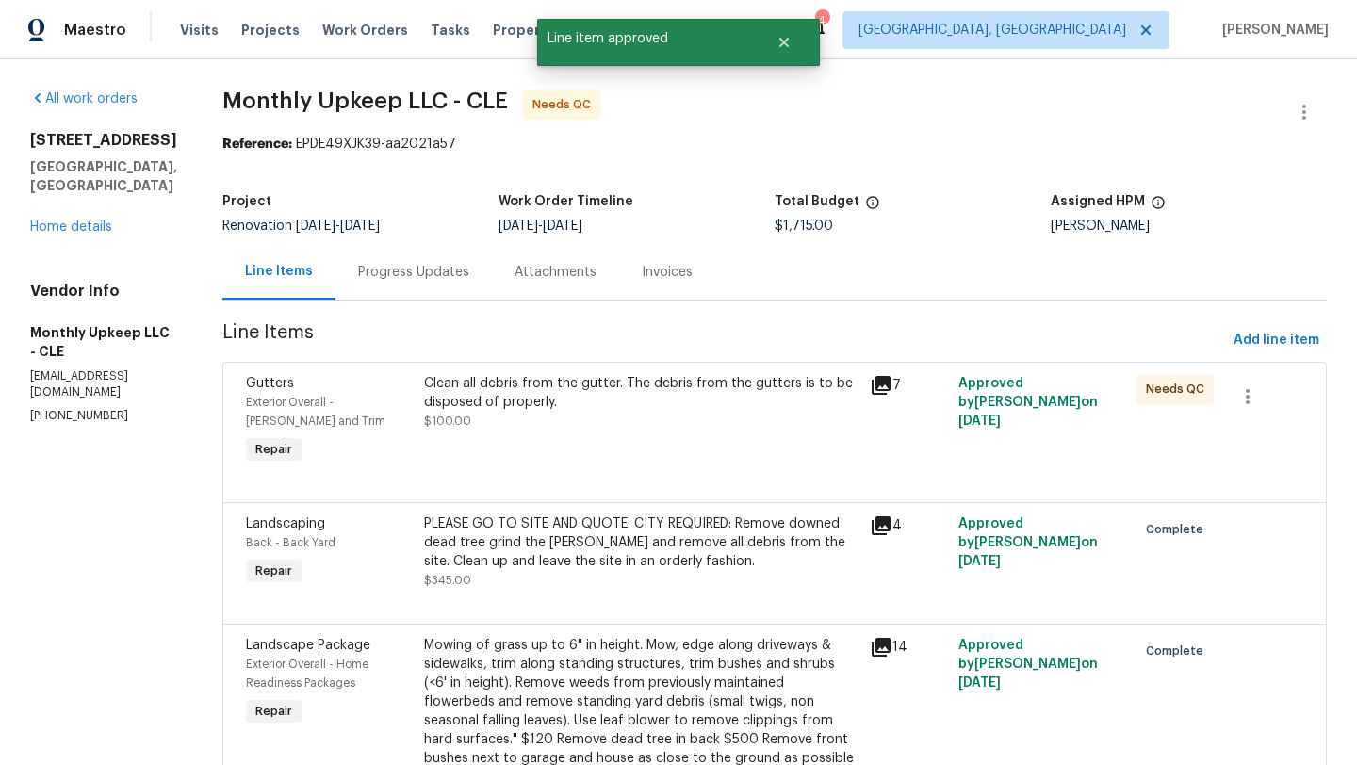
click at [493, 463] on div "Clean all debris from the gutter. The debris from the gutters is to be disposed…" at bounding box center [641, 421] width 446 height 106
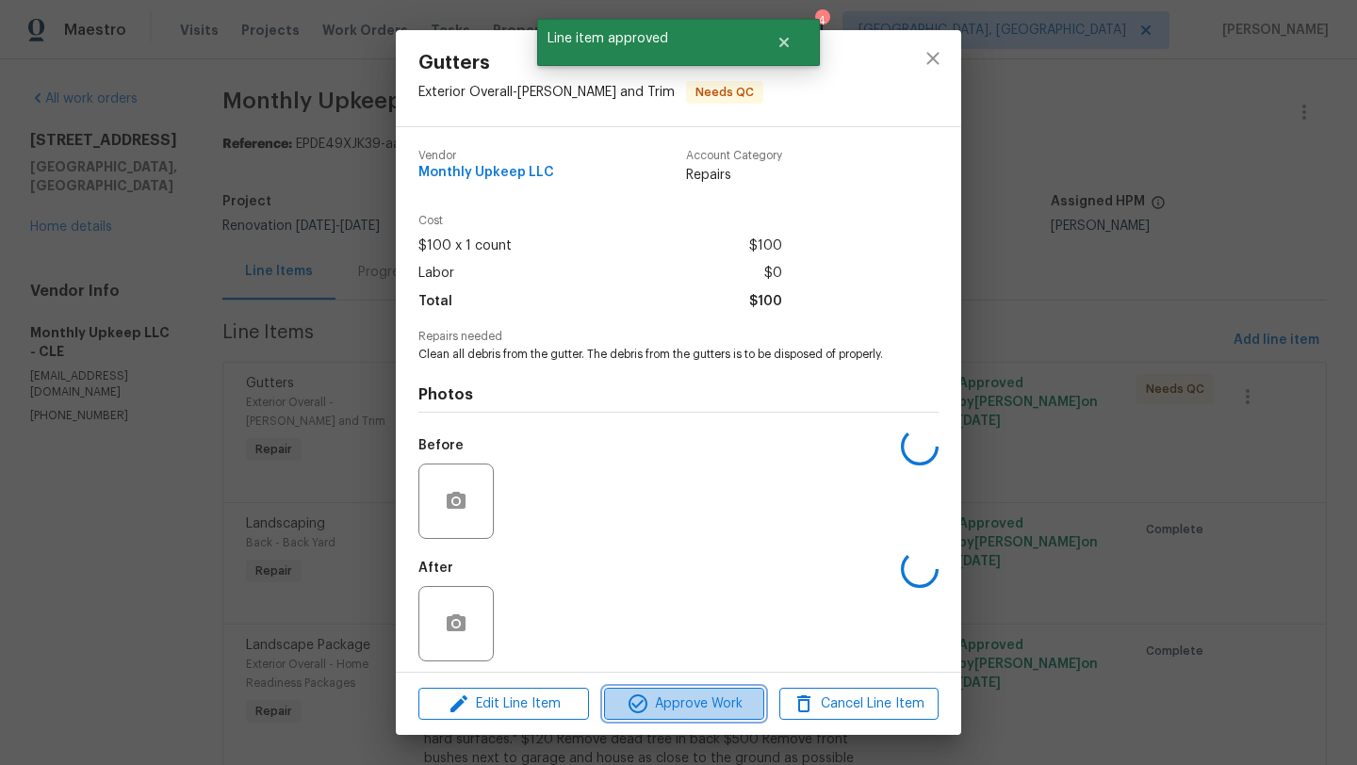
click at [654, 696] on span "Approve Work" at bounding box center [684, 705] width 148 height 24
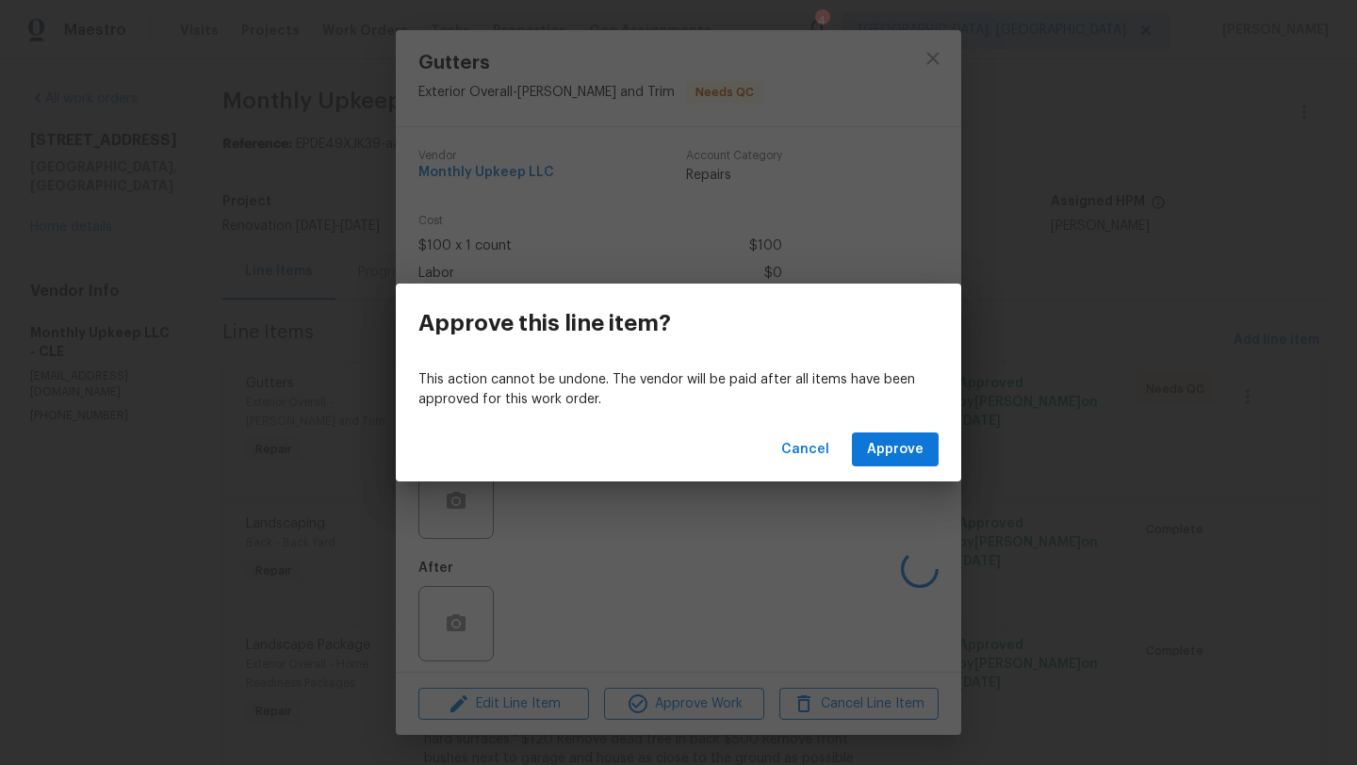
click at [892, 428] on div "Cancel Approve" at bounding box center [678, 449] width 565 height 65
click at [888, 446] on span "Approve" at bounding box center [895, 450] width 57 height 24
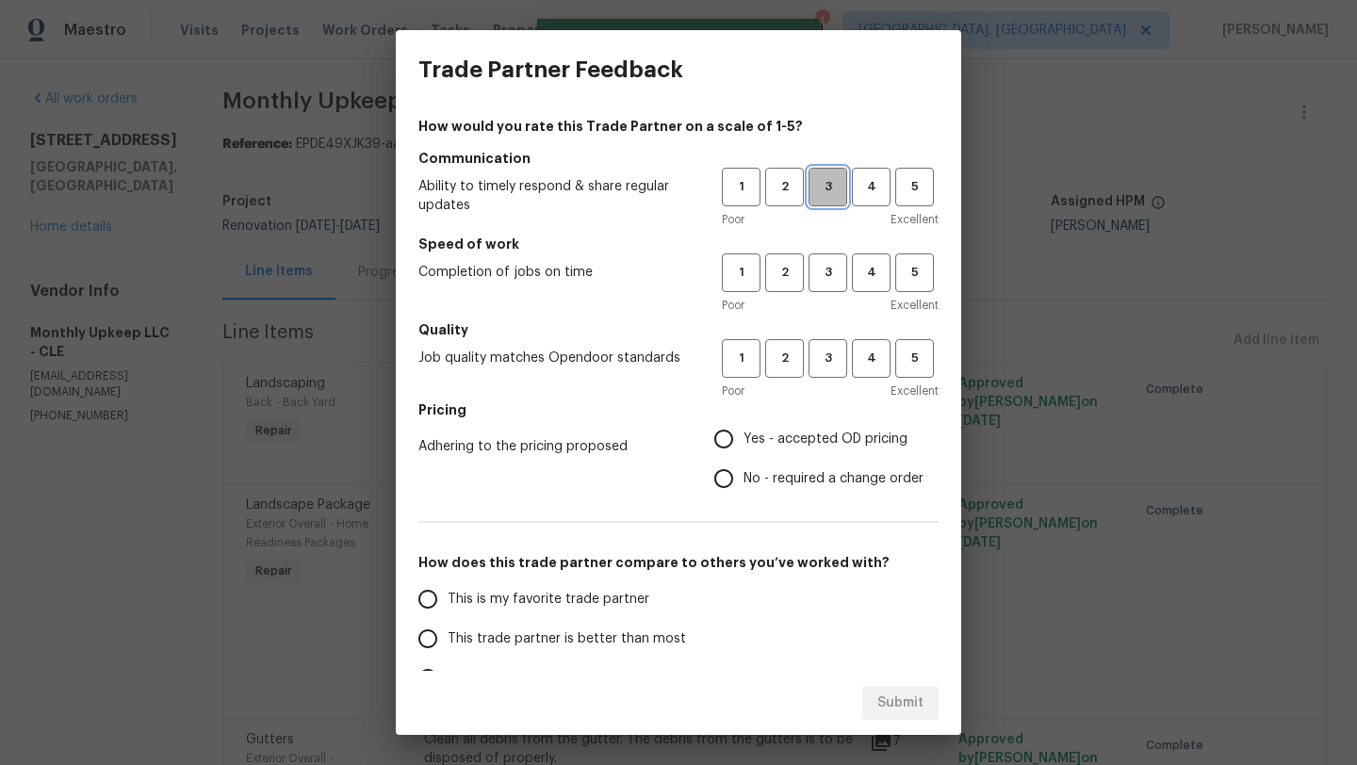
click at [830, 184] on span "3" at bounding box center [827, 187] width 35 height 22
click at [823, 273] on span "3" at bounding box center [827, 273] width 35 height 22
click at [819, 369] on button "3" at bounding box center [828, 358] width 39 height 39
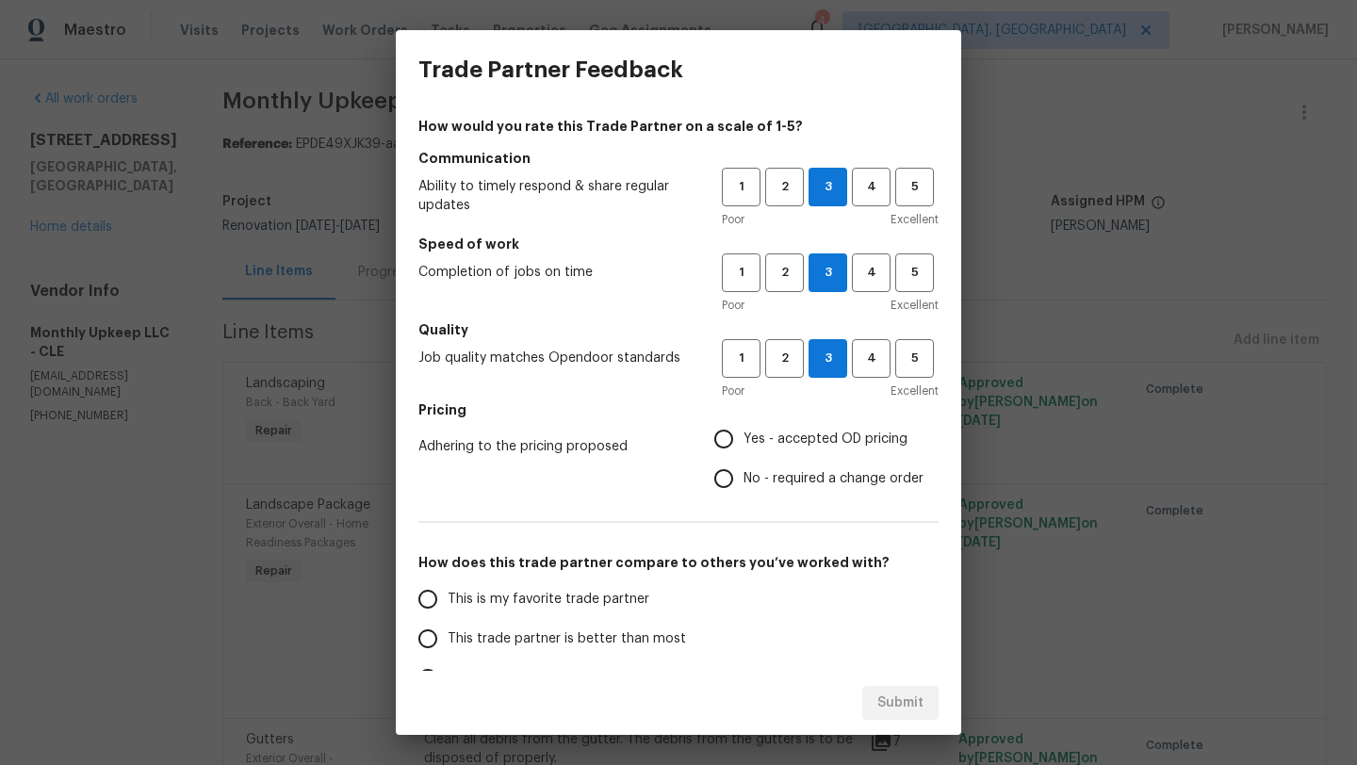
click at [728, 444] on input "Yes - accepted OD pricing" at bounding box center [724, 439] width 40 height 40
radio input "true"
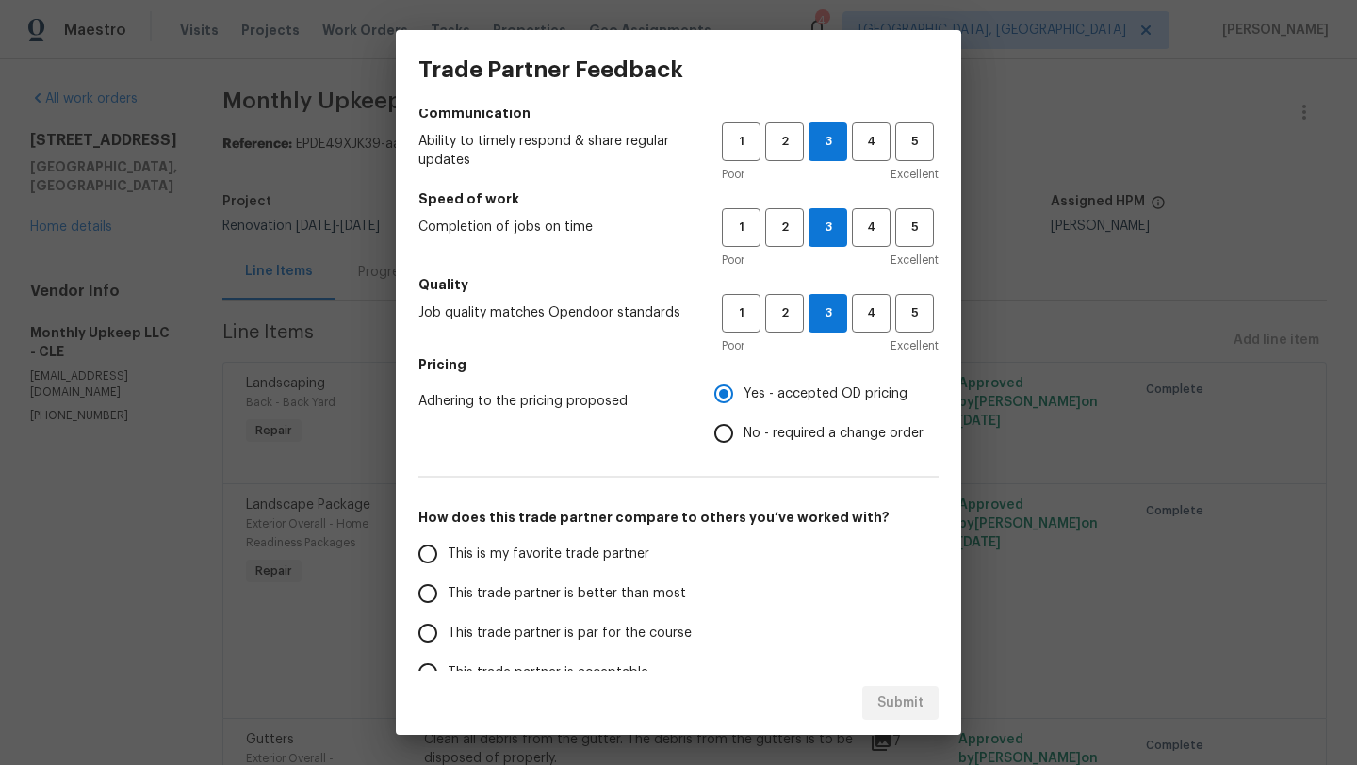
scroll to position [62, 0]
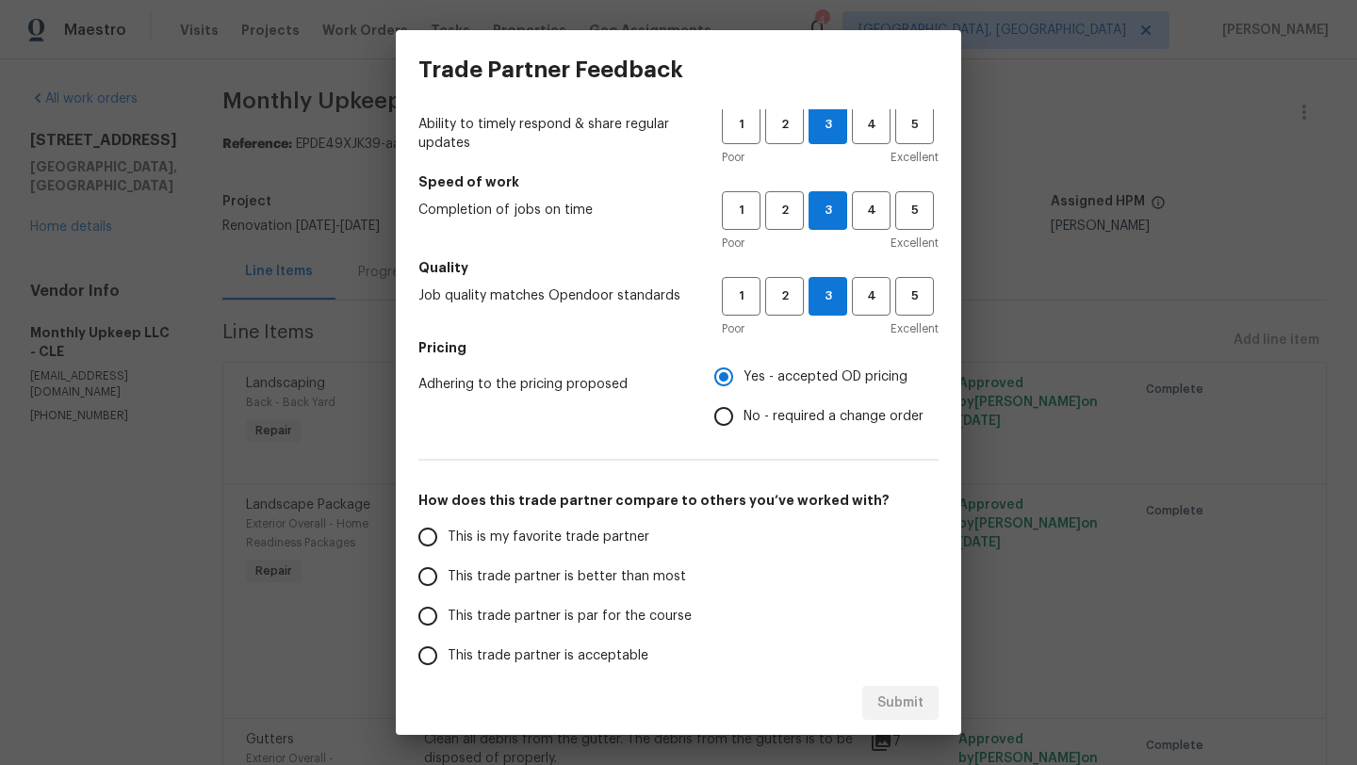
click at [483, 622] on span "This trade partner is par for the course" at bounding box center [570, 617] width 244 height 20
click at [448, 622] on input "This trade partner is par for the course" at bounding box center [428, 617] width 40 height 40
click at [890, 698] on span "Submit" at bounding box center [900, 704] width 46 height 24
radio input "true"
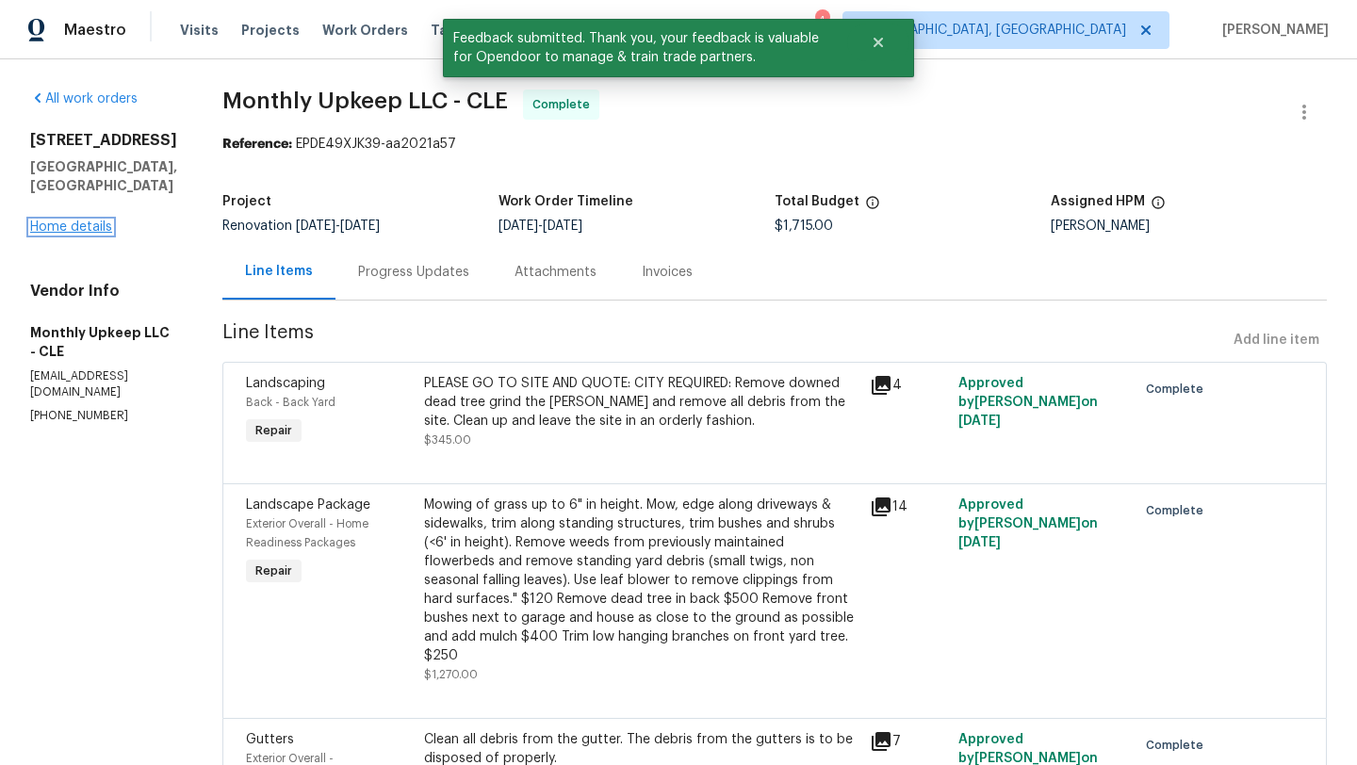
click at [91, 221] on link "Home details" at bounding box center [71, 227] width 82 height 13
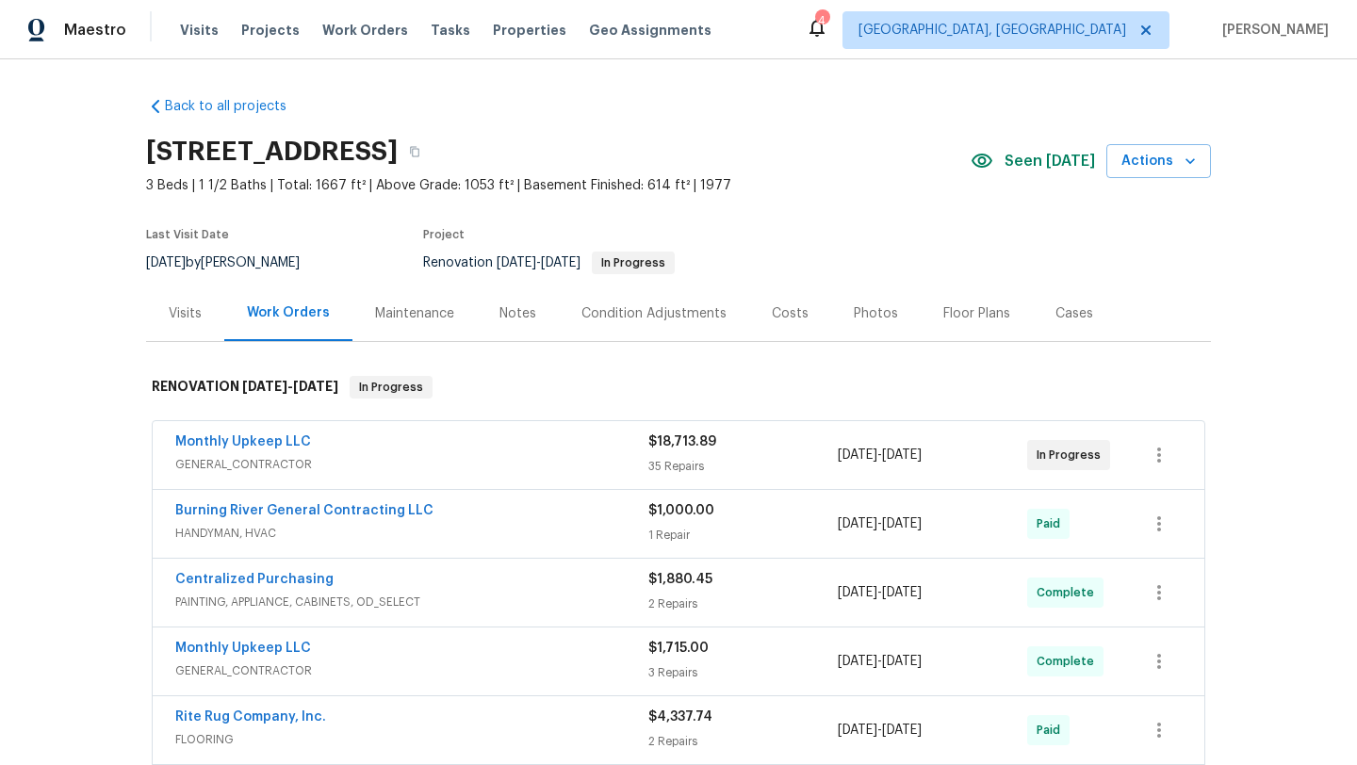
click at [169, 310] on div "Visits" at bounding box center [185, 313] width 33 height 19
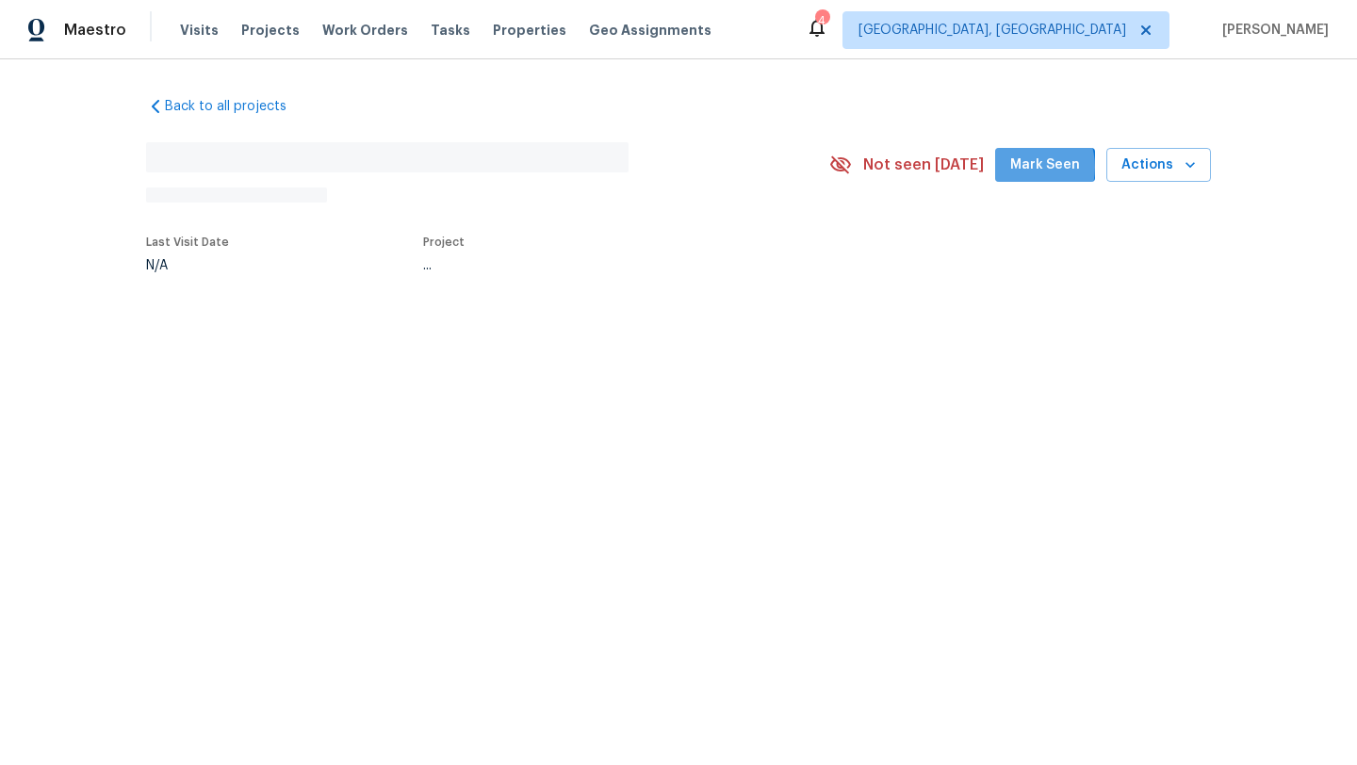
click at [1032, 168] on span "Mark Seen" at bounding box center [1045, 166] width 70 height 24
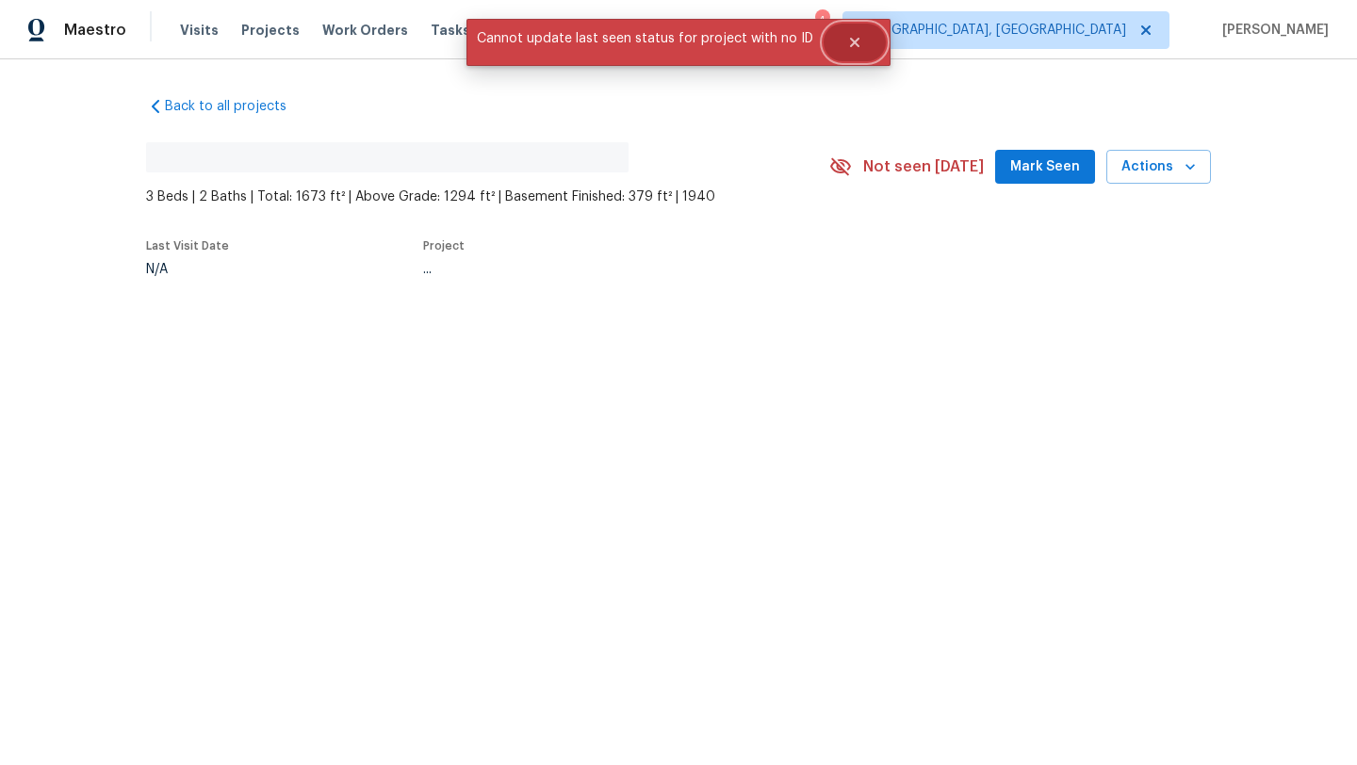
click at [847, 47] on icon "Close" at bounding box center [854, 42] width 15 height 15
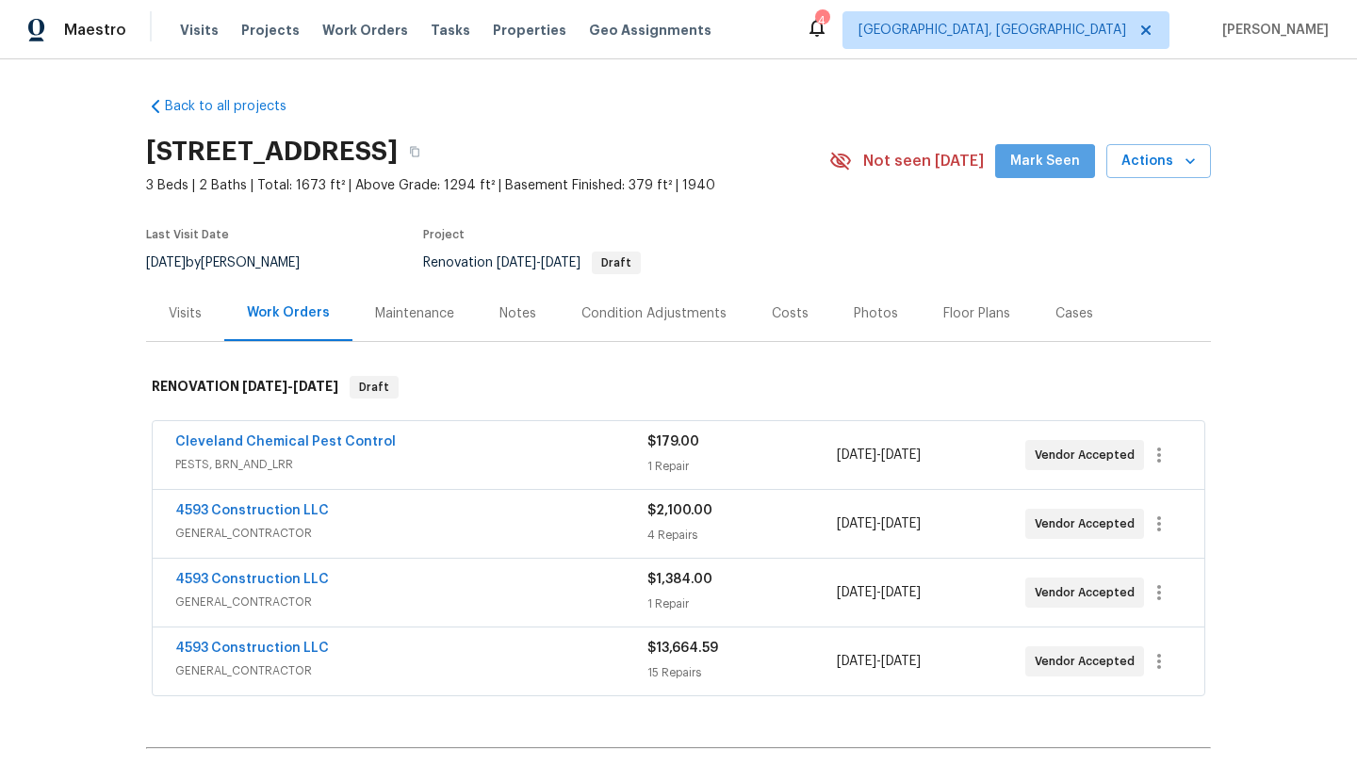
click at [1048, 175] on button "Mark Seen" at bounding box center [1045, 161] width 100 height 35
click at [1021, 167] on span "Mark Seen" at bounding box center [1045, 162] width 70 height 24
click at [182, 316] on div "Visits" at bounding box center [185, 313] width 33 height 19
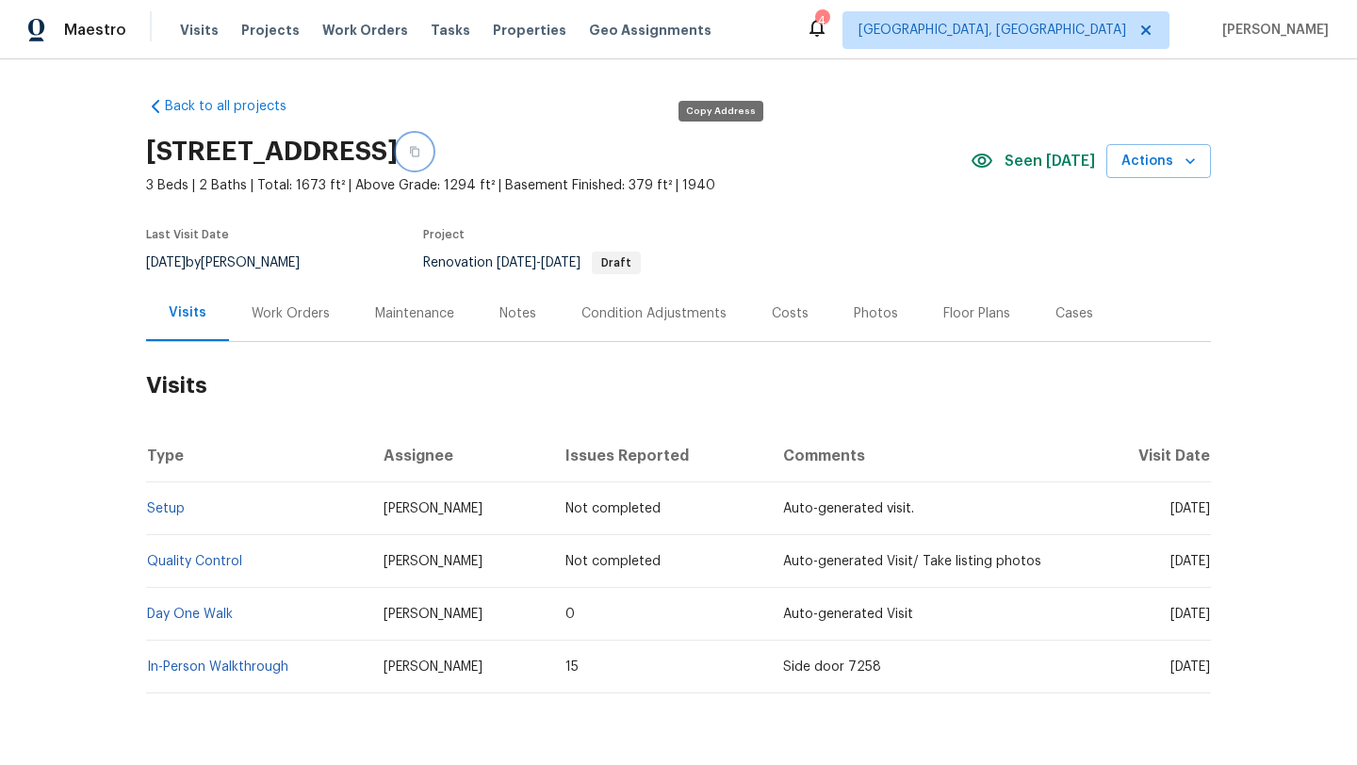
click at [420, 148] on icon "button" at bounding box center [414, 151] width 11 height 11
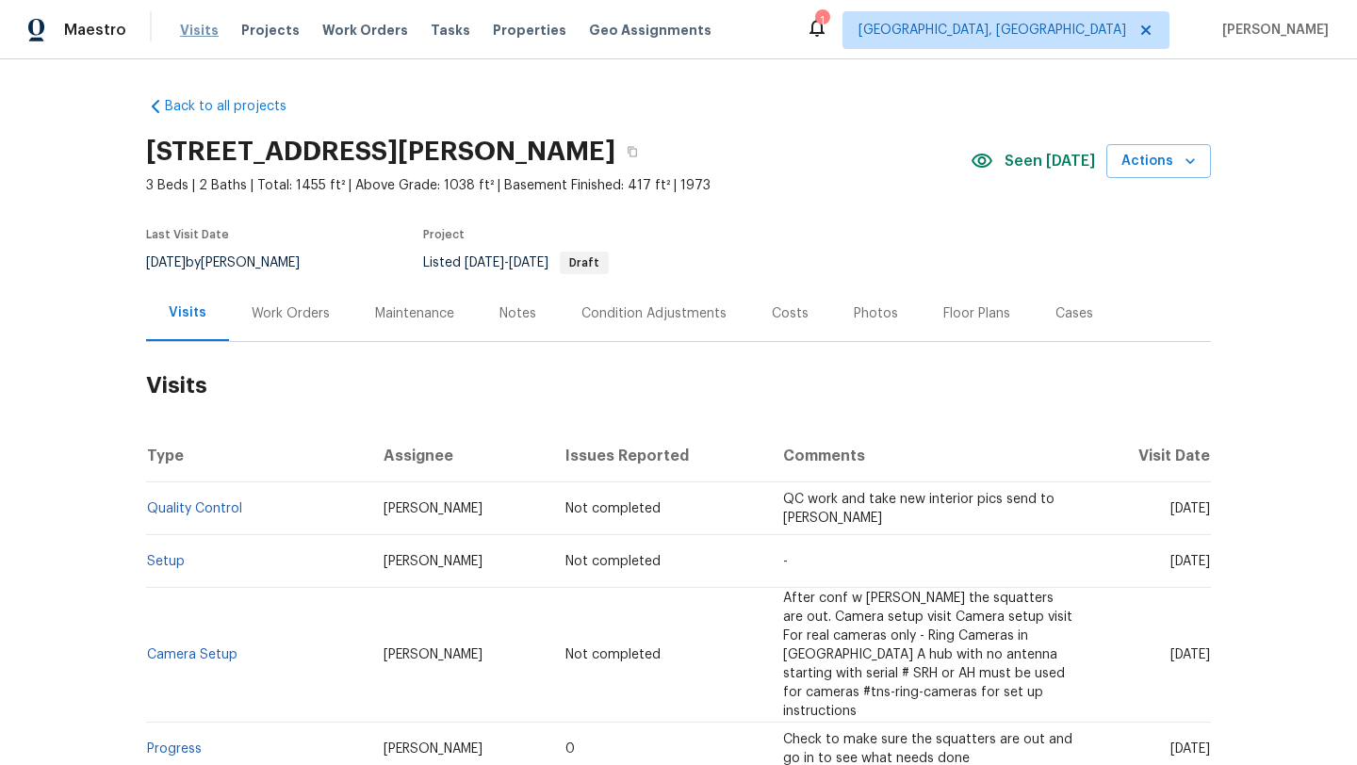
click at [194, 27] on span "Visits" at bounding box center [199, 30] width 39 height 19
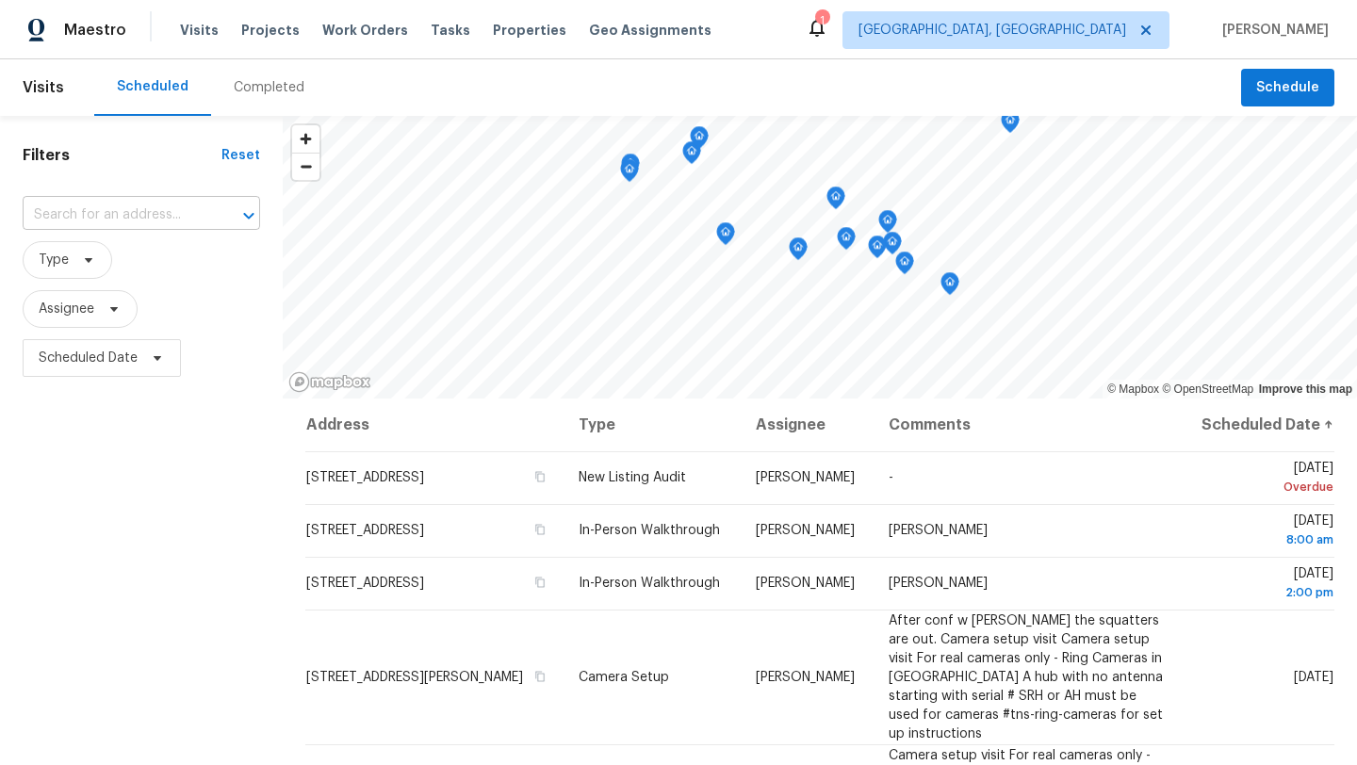
click at [168, 207] on input "text" at bounding box center [115, 215] width 185 height 29
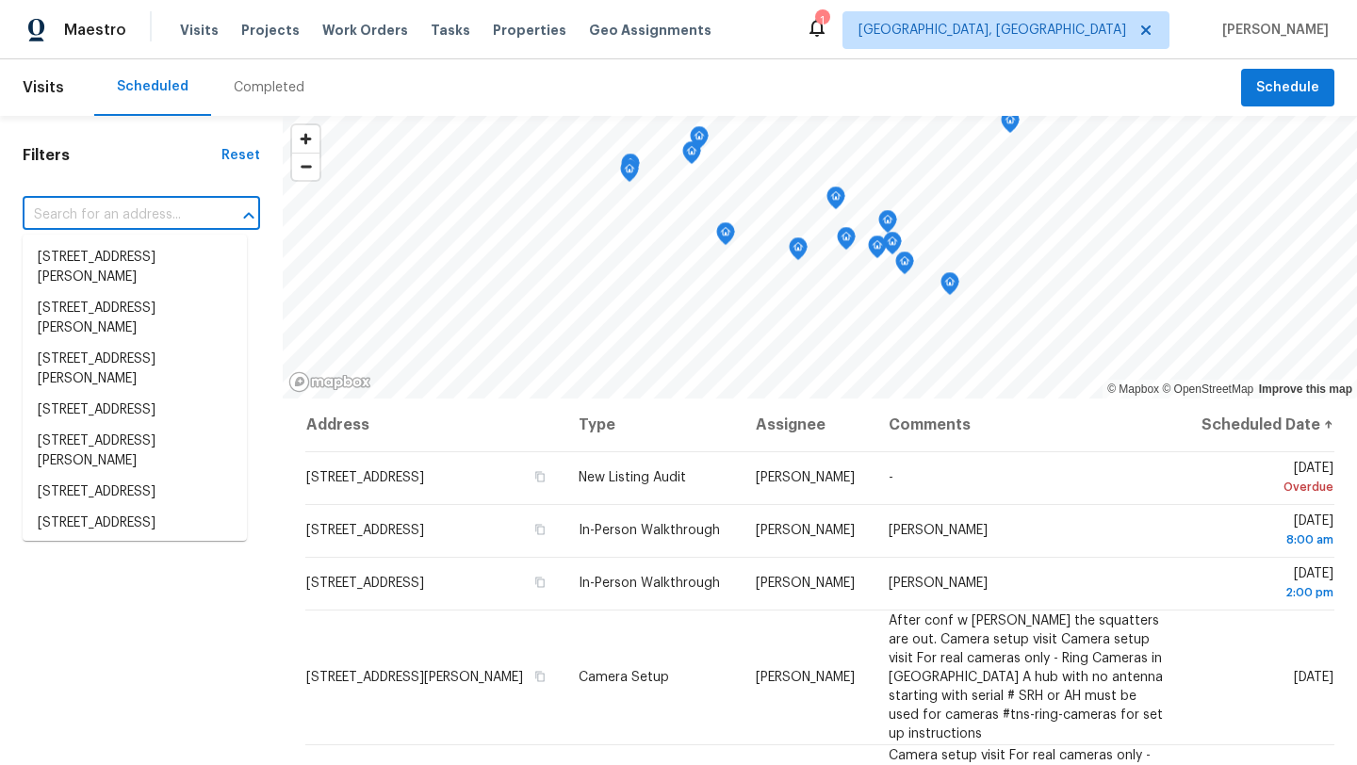
paste input "[STREET_ADDRESS]"
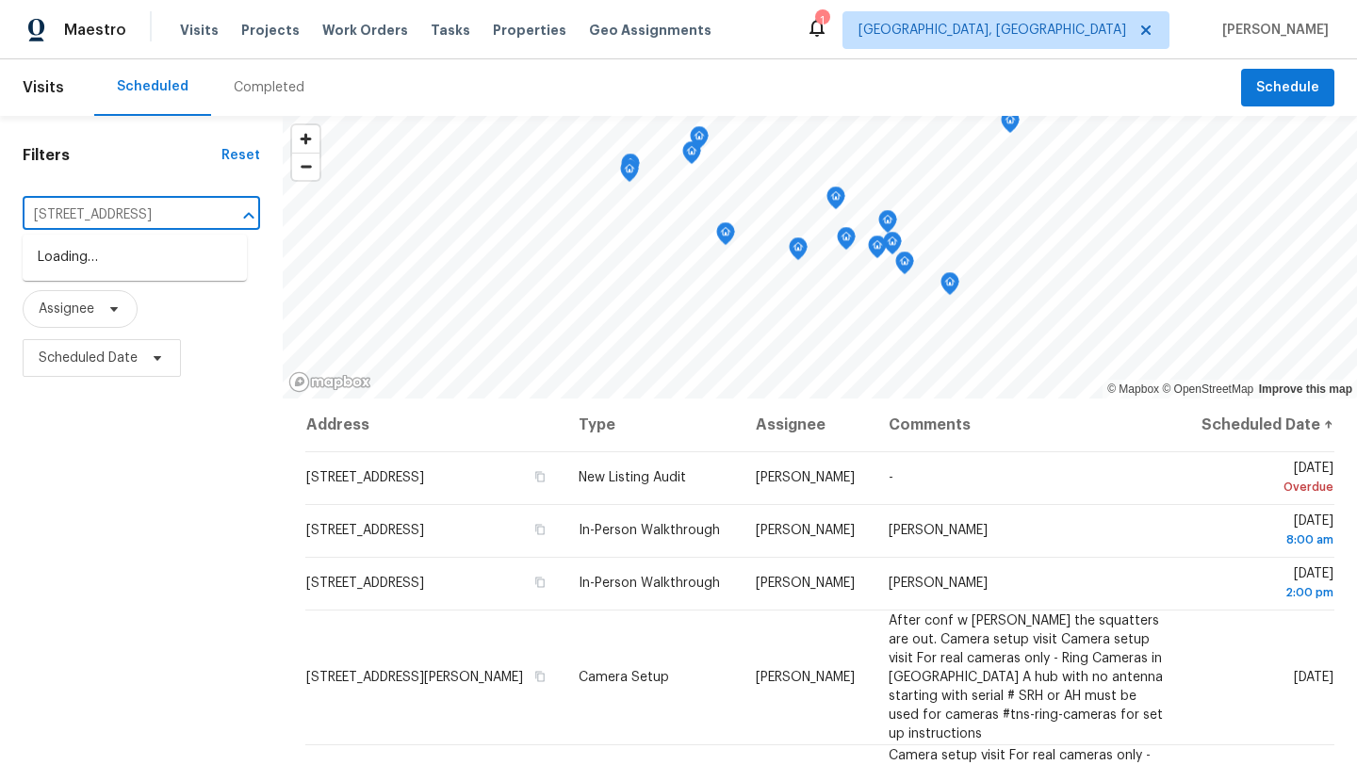
type input "[STREET_ADDRESS]"
click at [118, 273] on li "[STREET_ADDRESS]" at bounding box center [135, 257] width 224 height 31
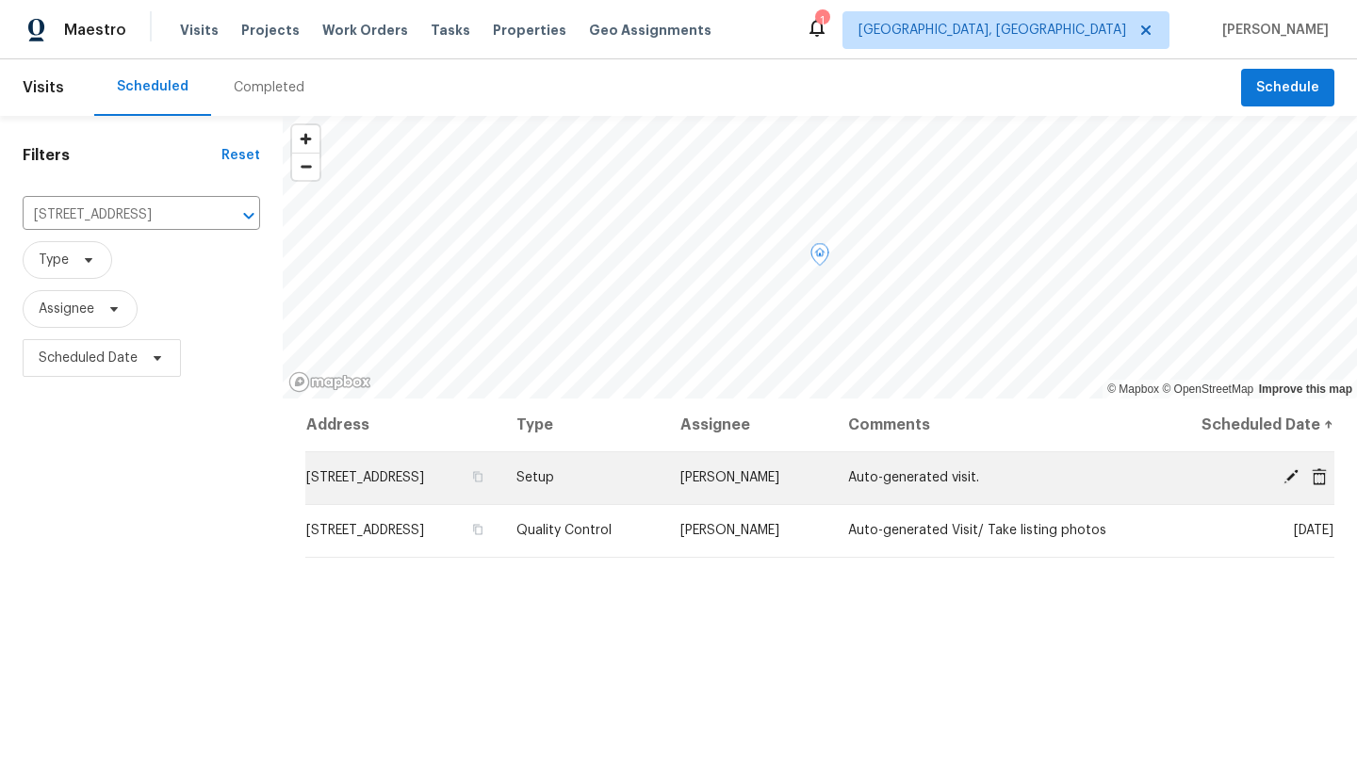
click at [1287, 478] on icon at bounding box center [1291, 476] width 15 height 15
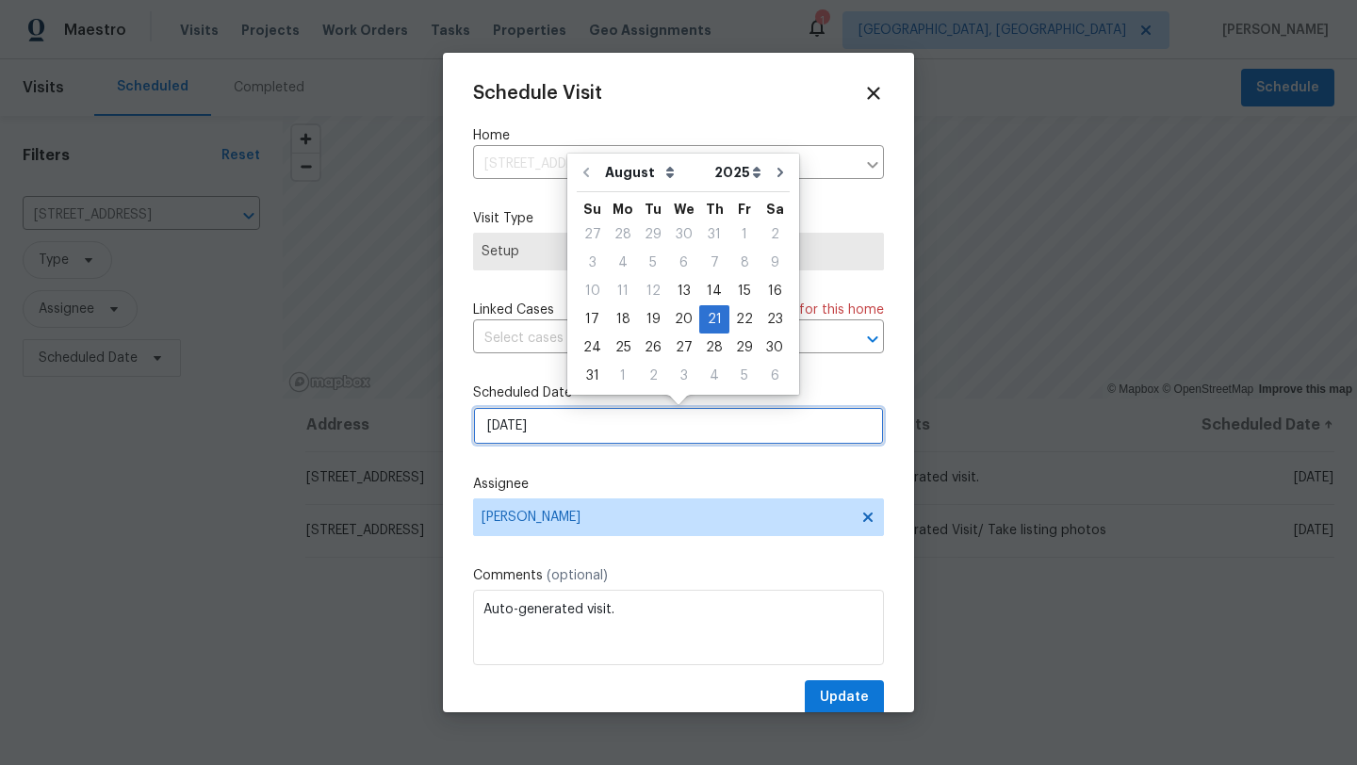
click at [537, 442] on input "[DATE]" at bounding box center [678, 426] width 411 height 38
click at [646, 323] on div "19" at bounding box center [653, 319] width 30 height 26
type input "[DATE]"
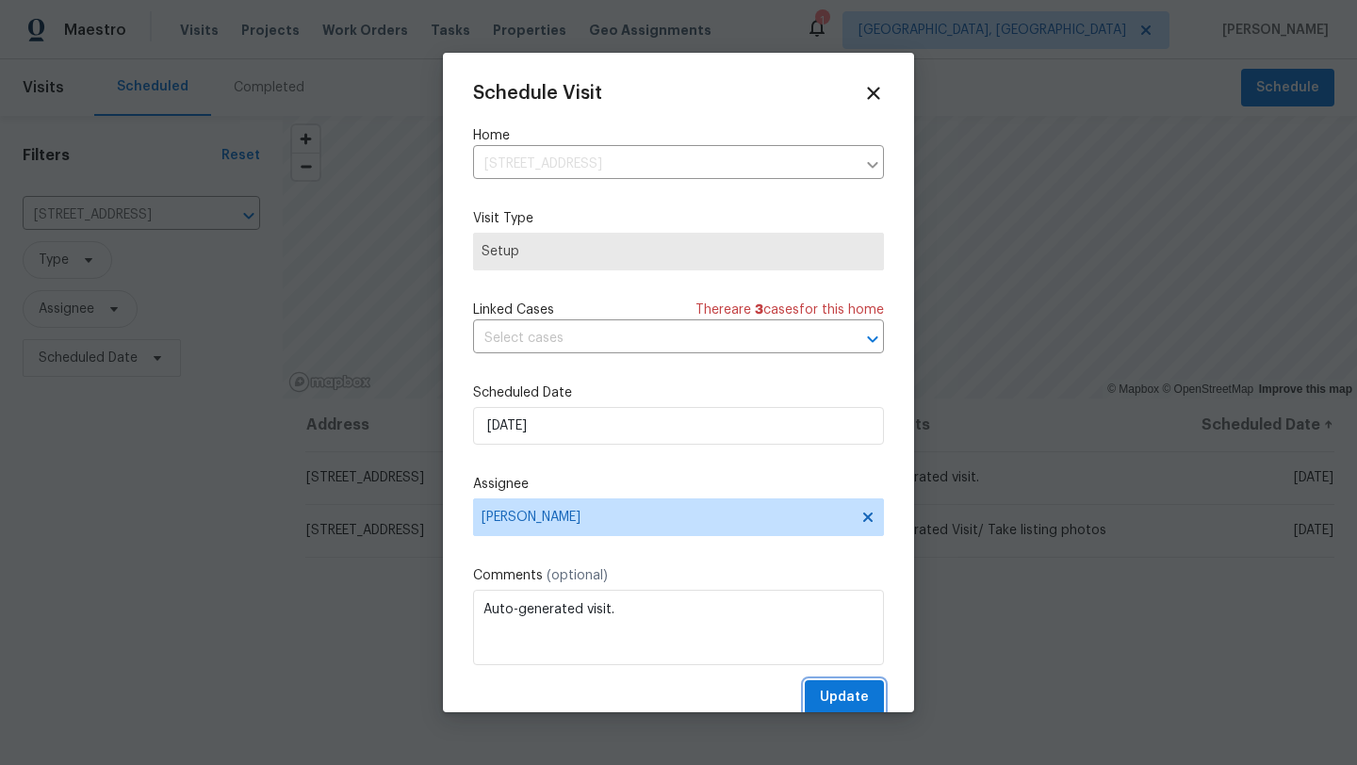
click at [825, 696] on span "Update" at bounding box center [844, 698] width 49 height 24
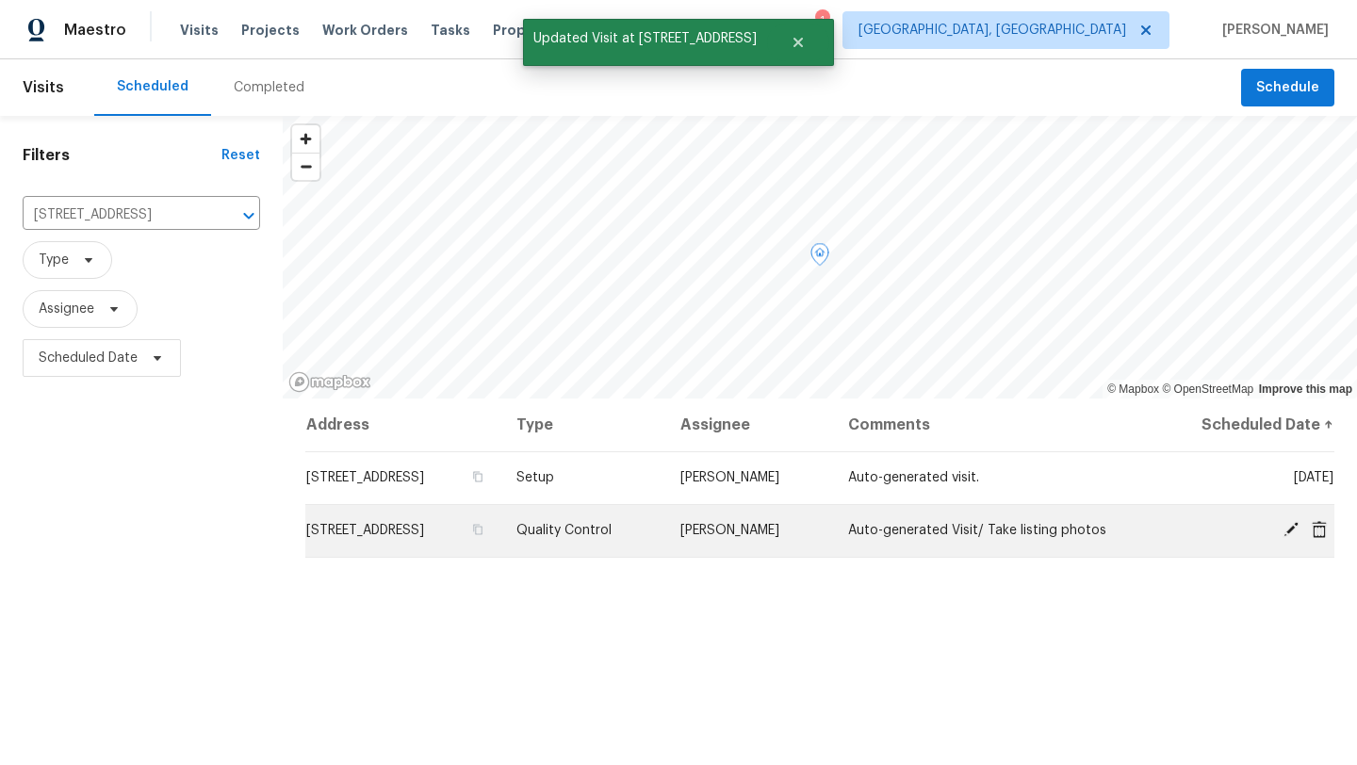
click at [1289, 521] on icon at bounding box center [1291, 529] width 17 height 17
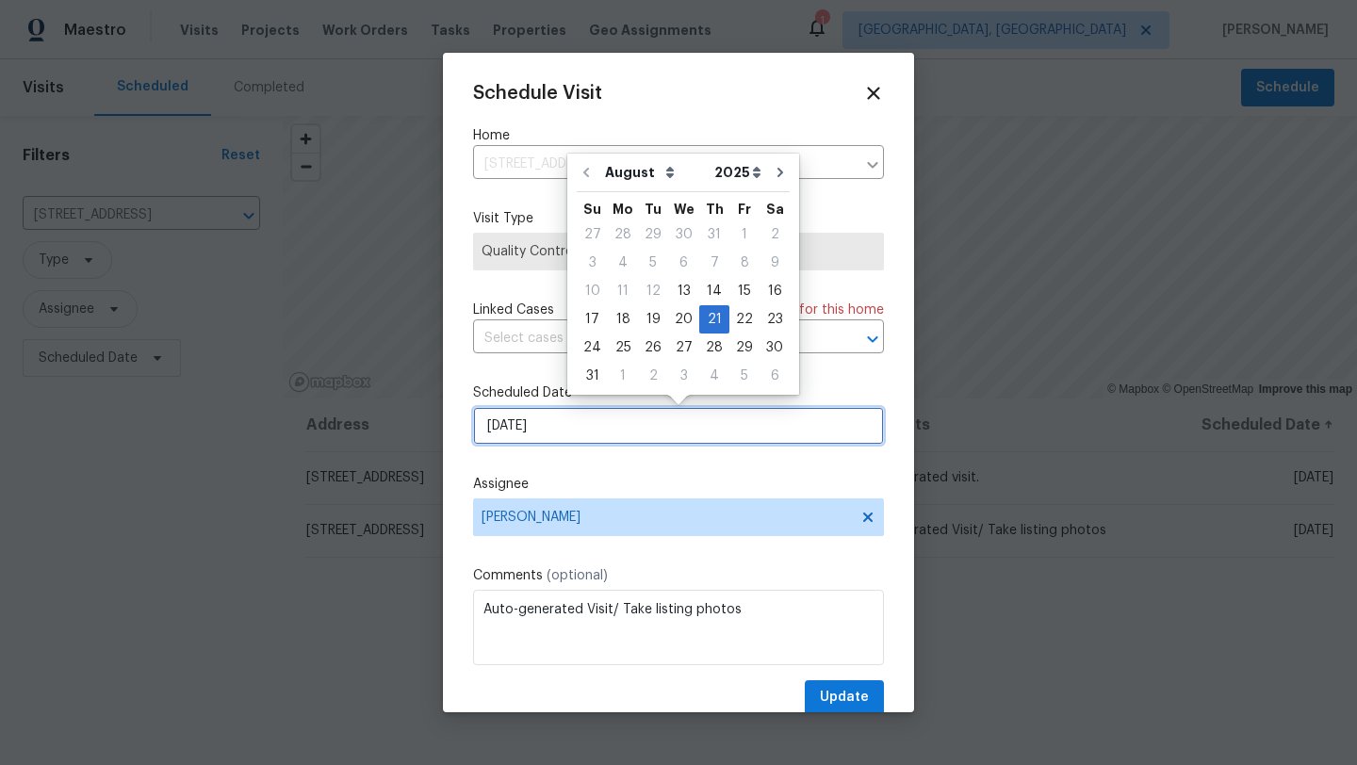
click at [608, 434] on input "[DATE]" at bounding box center [678, 426] width 411 height 38
click at [623, 317] on div "18" at bounding box center [623, 319] width 30 height 26
type input "[DATE]"
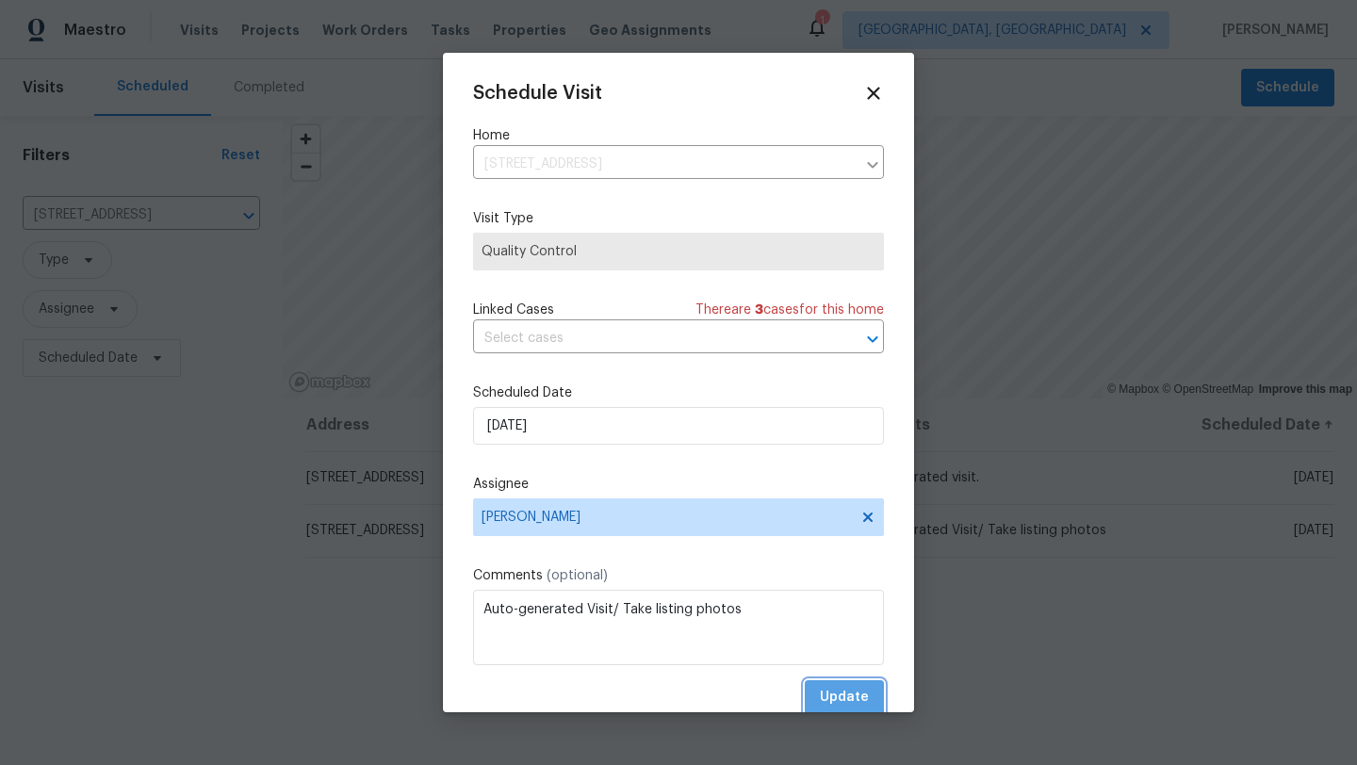
click at [831, 697] on span "Update" at bounding box center [844, 698] width 49 height 24
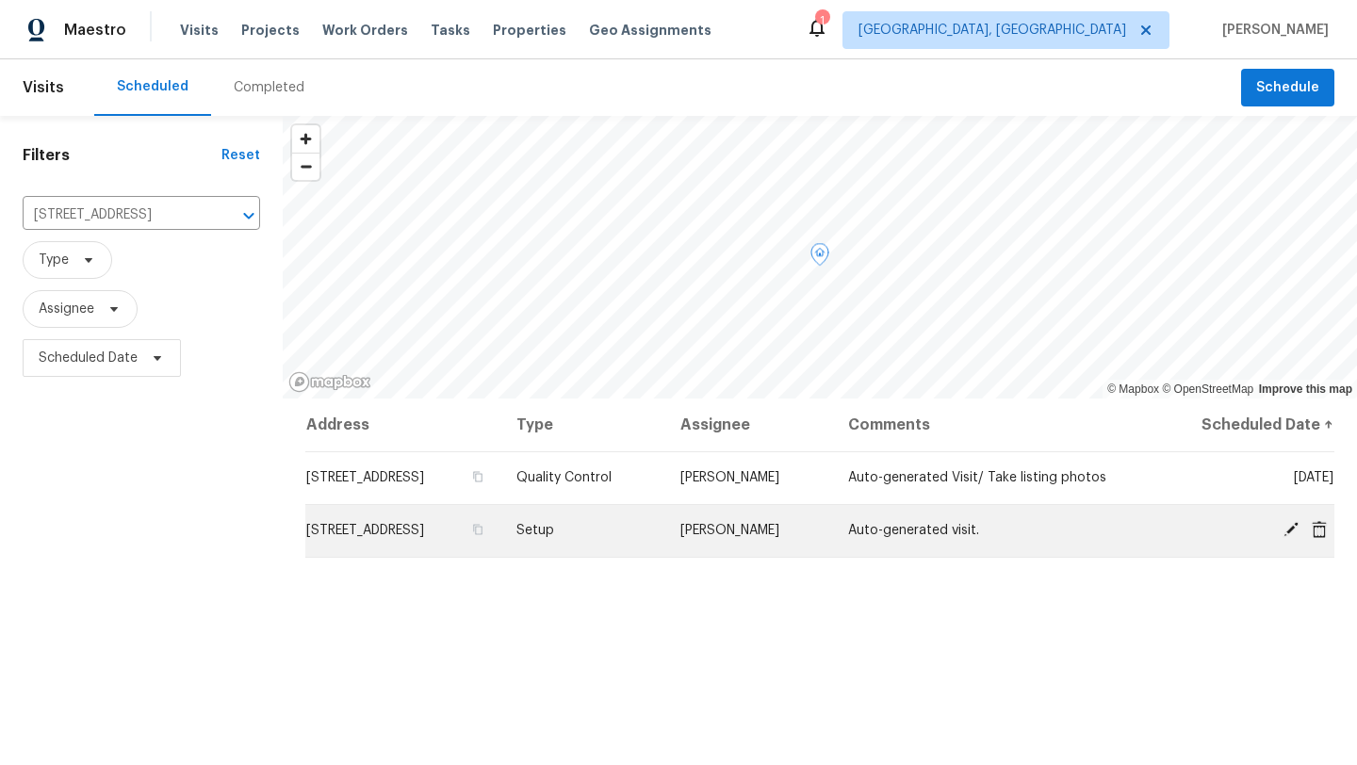
click at [1293, 532] on icon at bounding box center [1291, 529] width 17 height 17
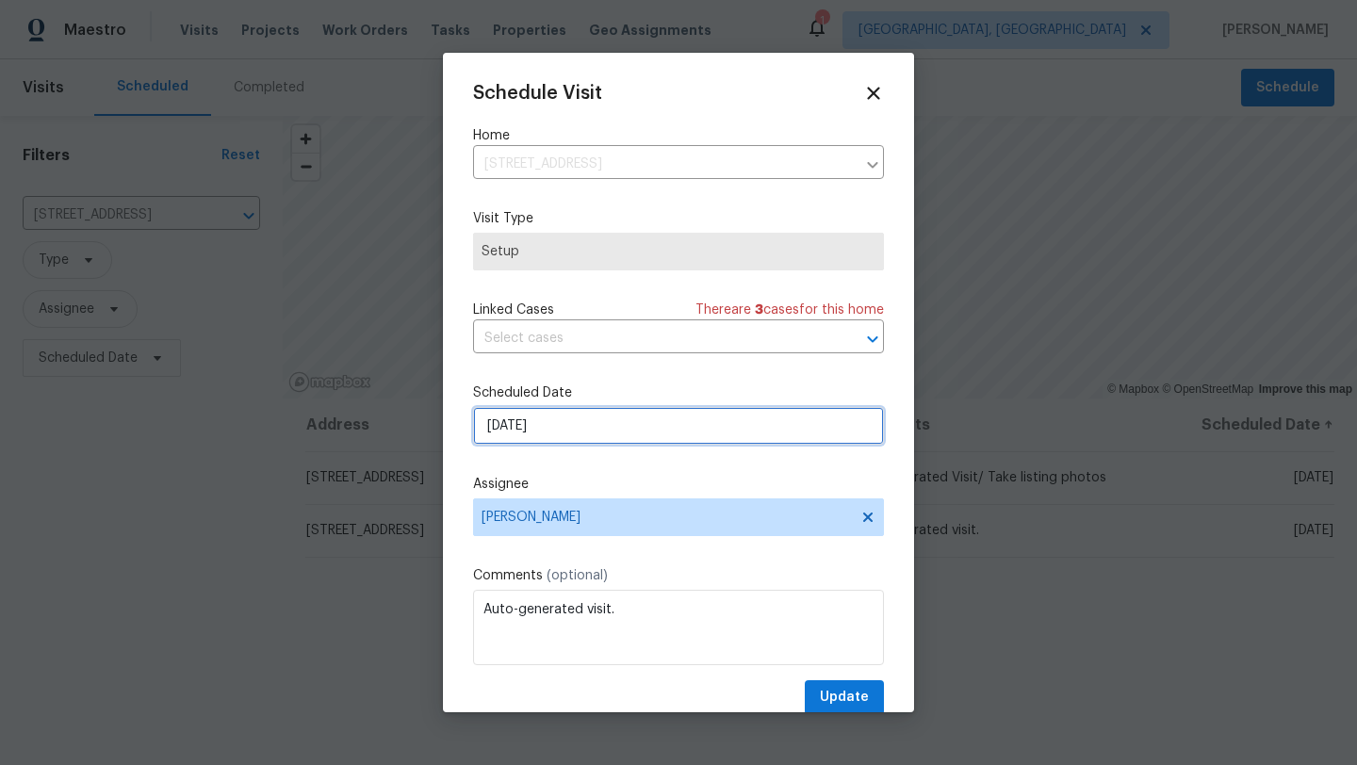
click at [590, 420] on input "[DATE]" at bounding box center [678, 426] width 411 height 38
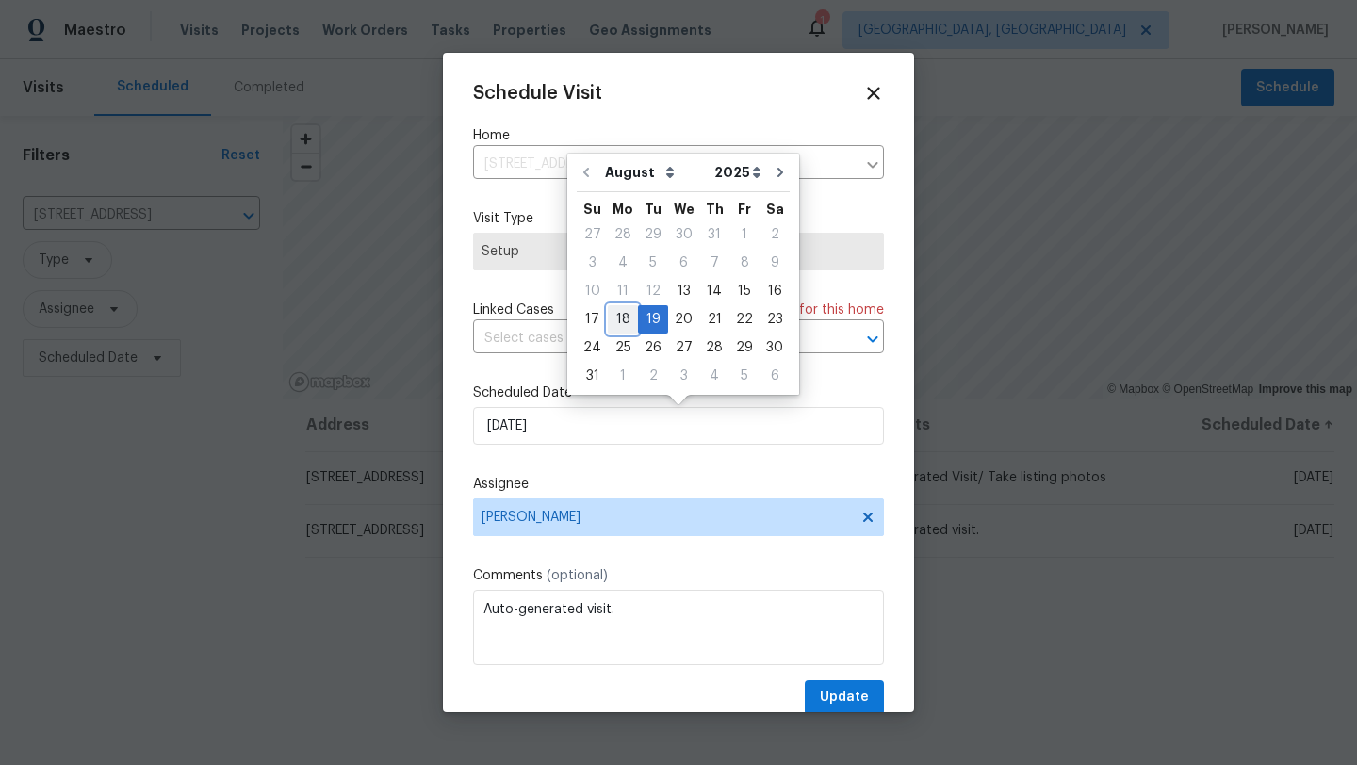
click at [619, 318] on div "18" at bounding box center [623, 319] width 30 height 26
type input "[DATE]"
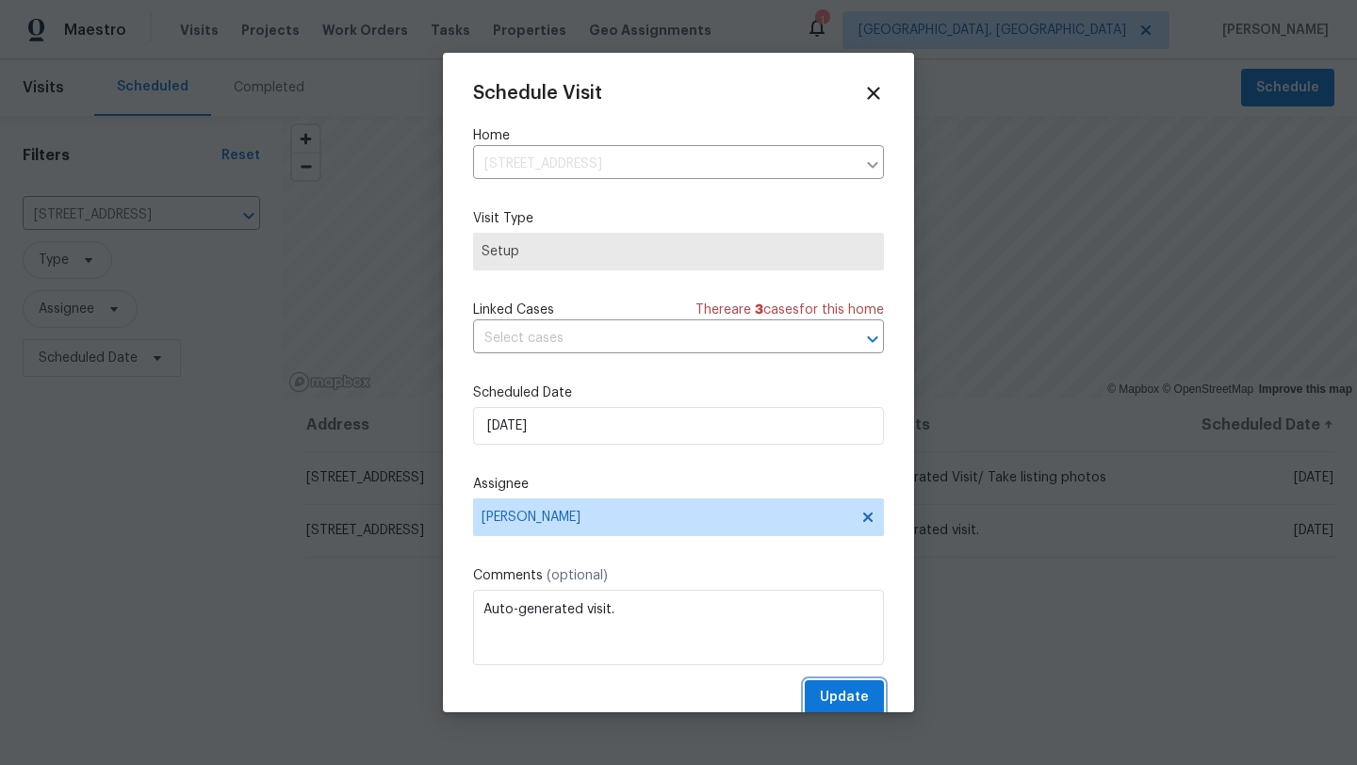
click at [865, 699] on span "Update" at bounding box center [844, 698] width 49 height 24
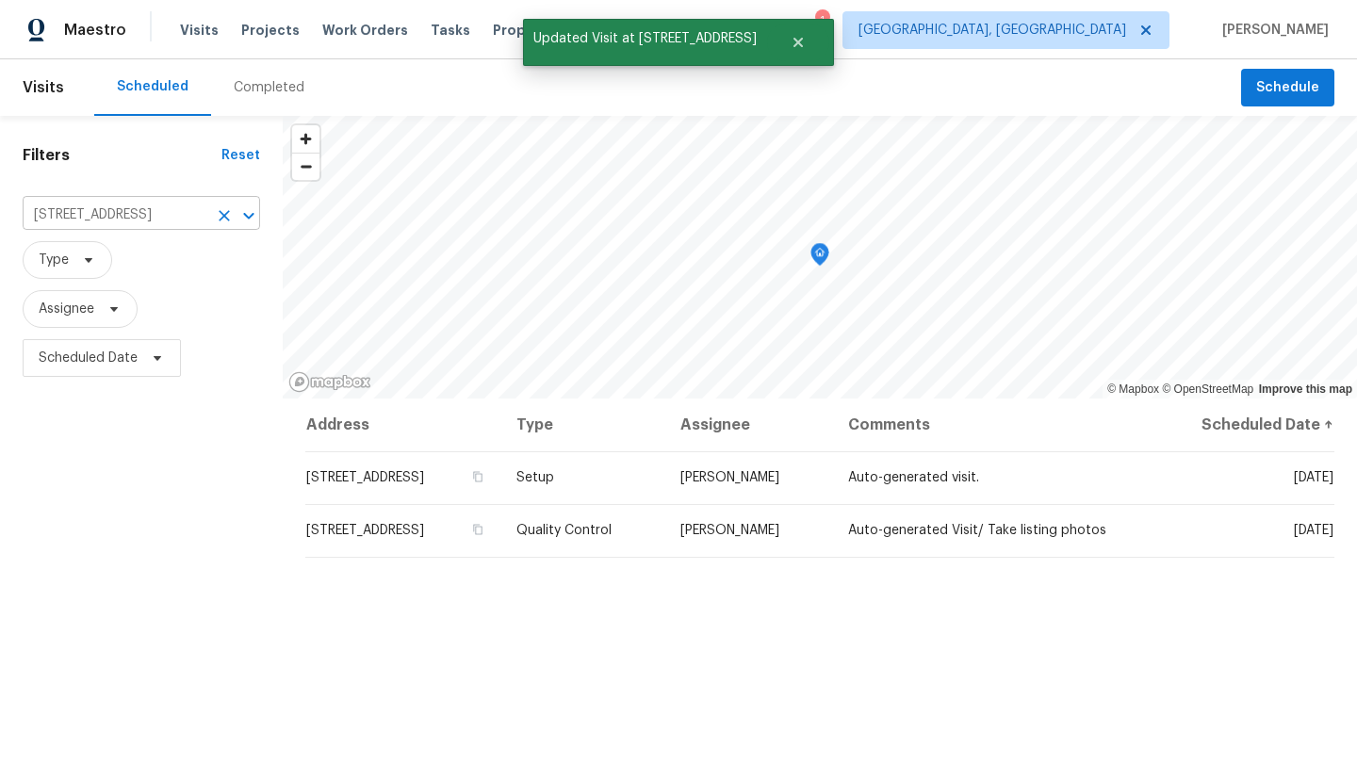
click at [226, 221] on icon "Clear" at bounding box center [224, 215] width 19 height 19
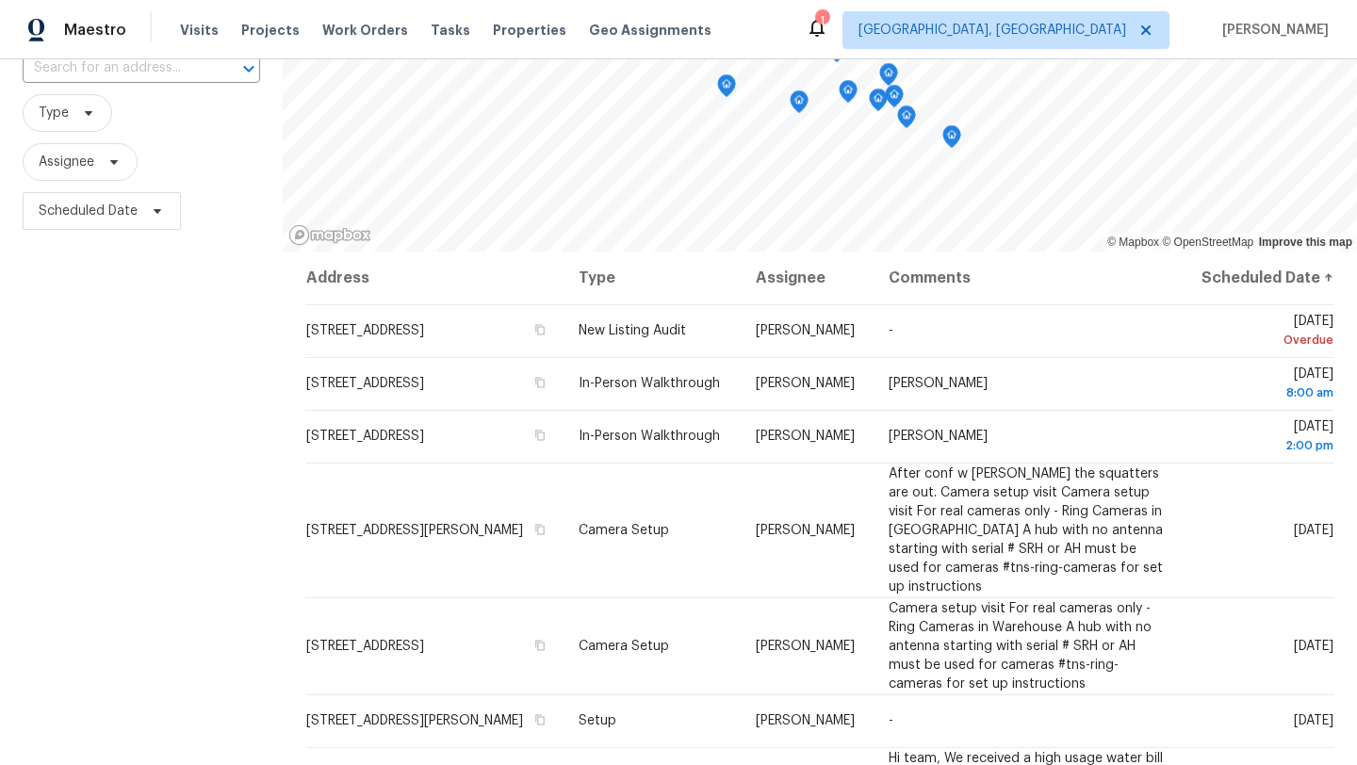
scroll to position [245, 0]
